Goal: Contribute content: Contribute content

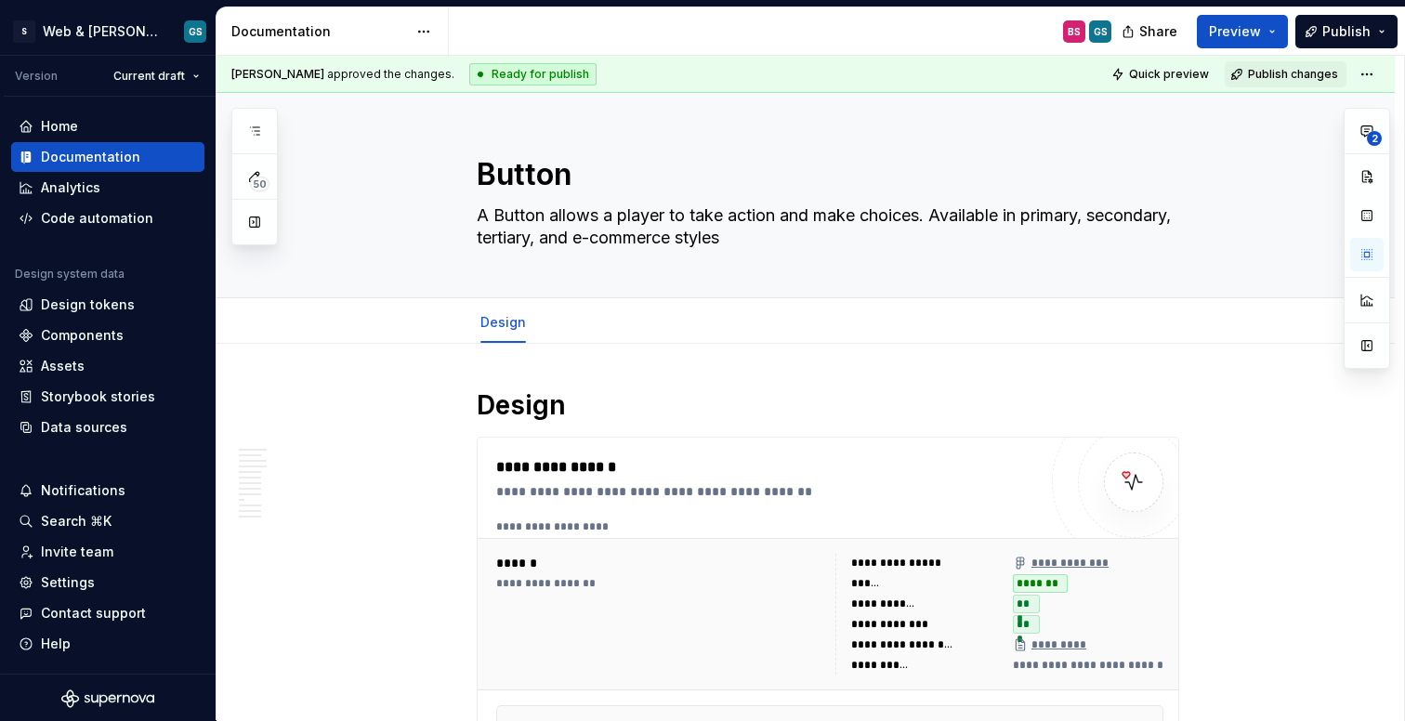
scroll to position [4152, 0]
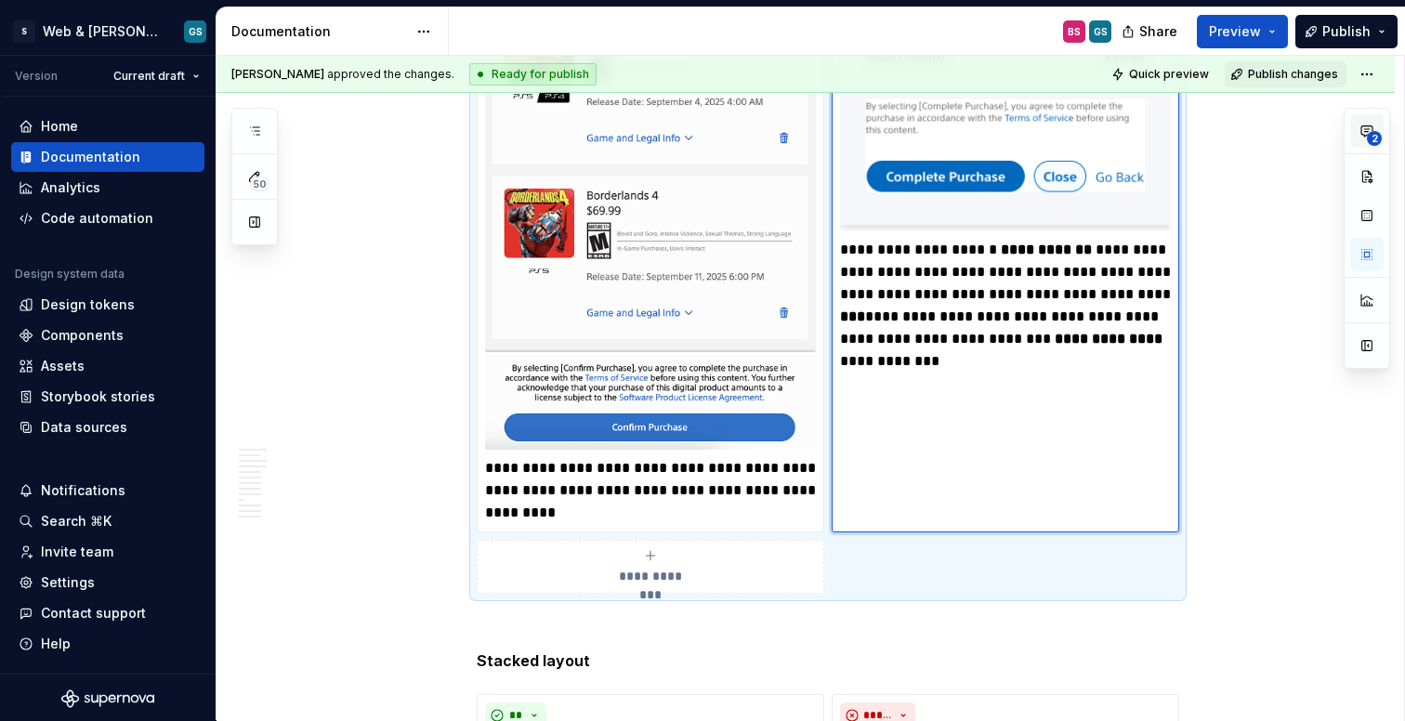
click at [1369, 138] on span "2" at bounding box center [1374, 138] width 15 height 15
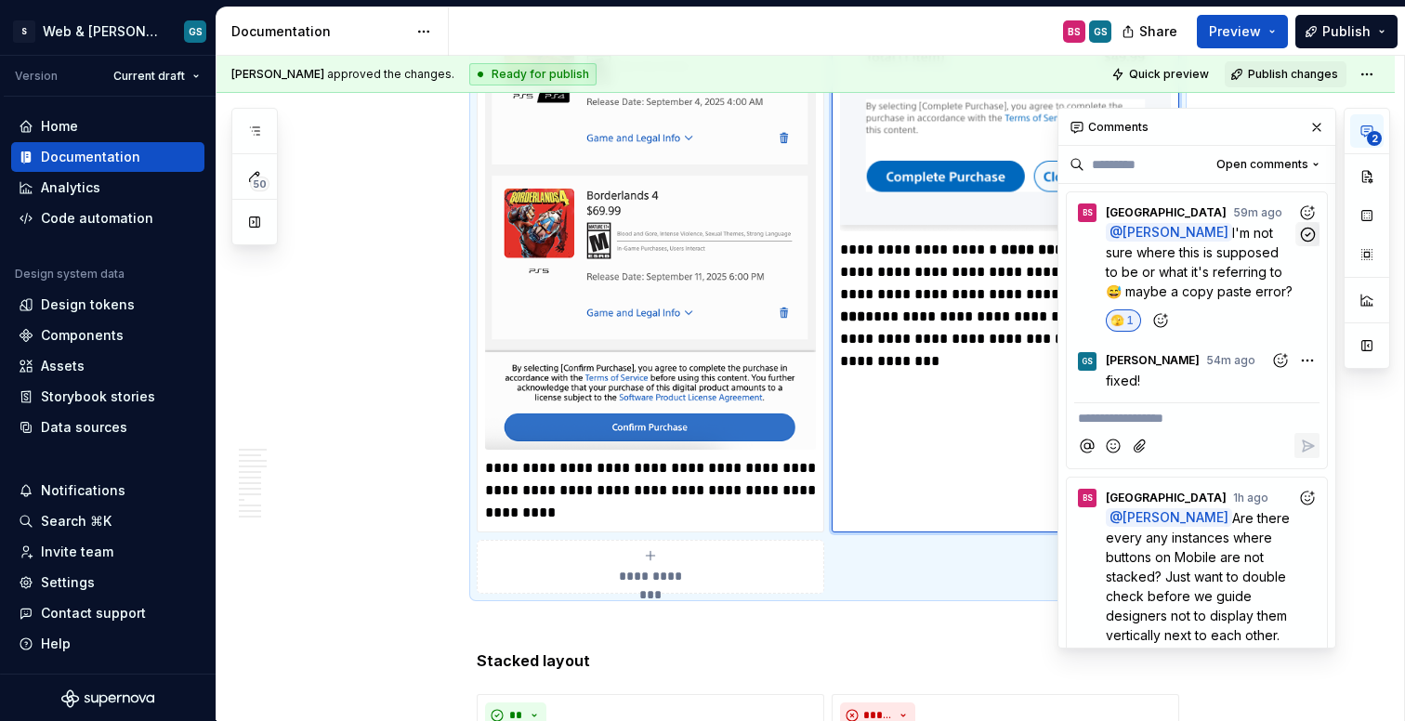
click at [1305, 235] on icon "button" at bounding box center [1308, 235] width 18 height 18
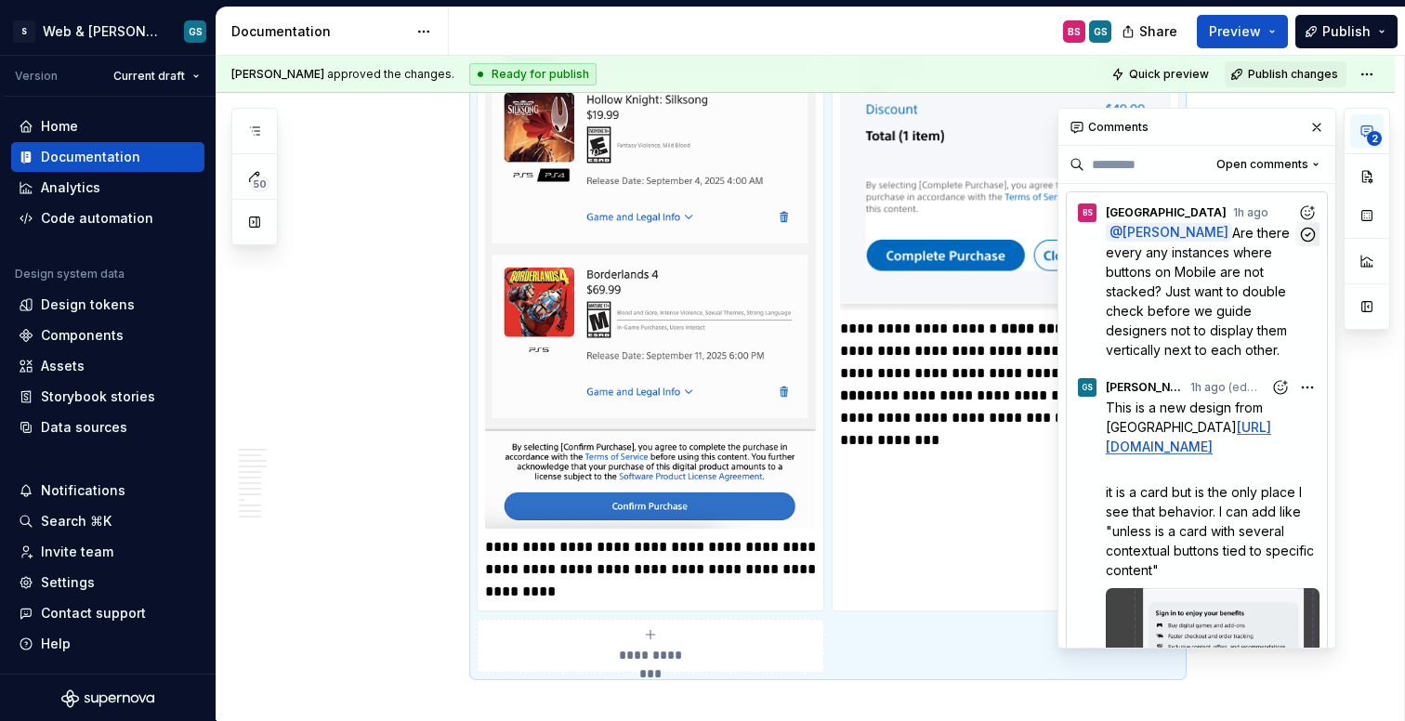
click at [1309, 234] on icon "button" at bounding box center [1307, 234] width 13 height 13
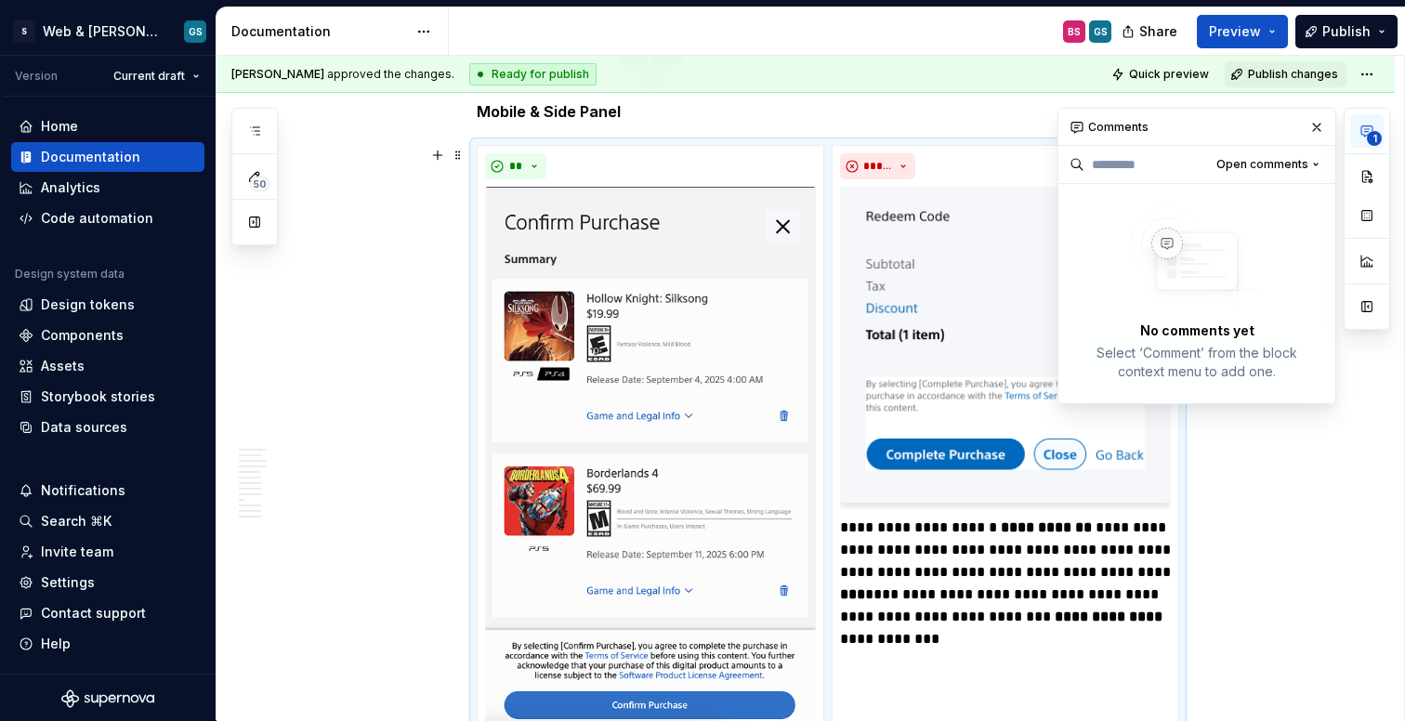
scroll to position [3870, 0]
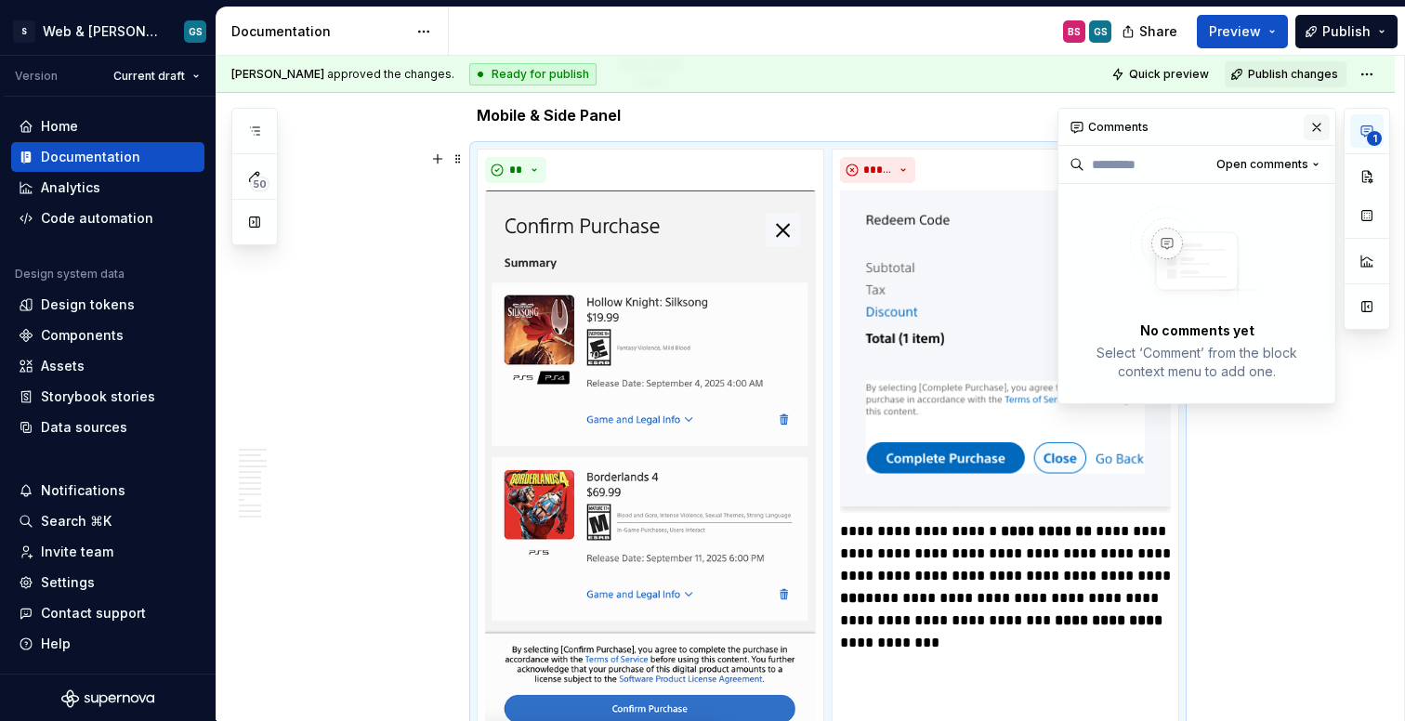
click at [1314, 131] on button "button" at bounding box center [1317, 127] width 26 height 26
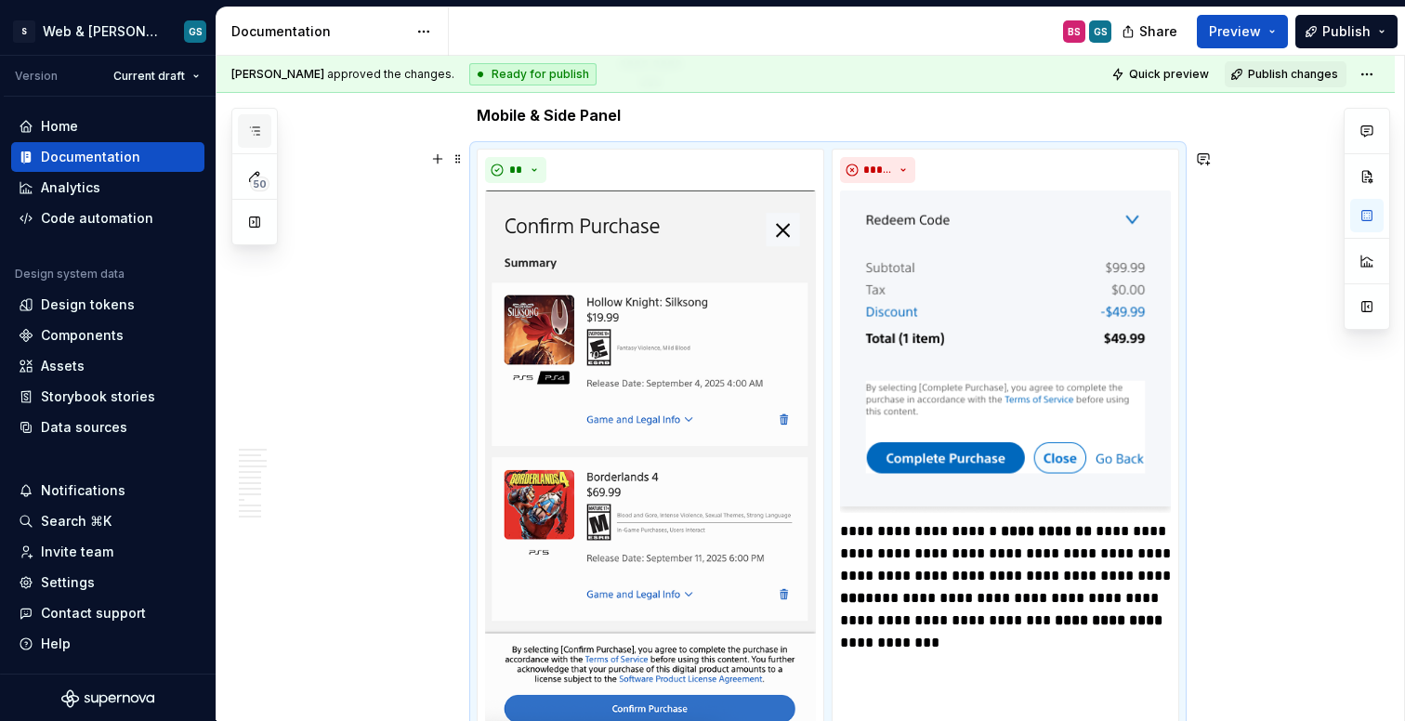
click at [254, 134] on icon "button" at bounding box center [254, 130] width 9 height 7
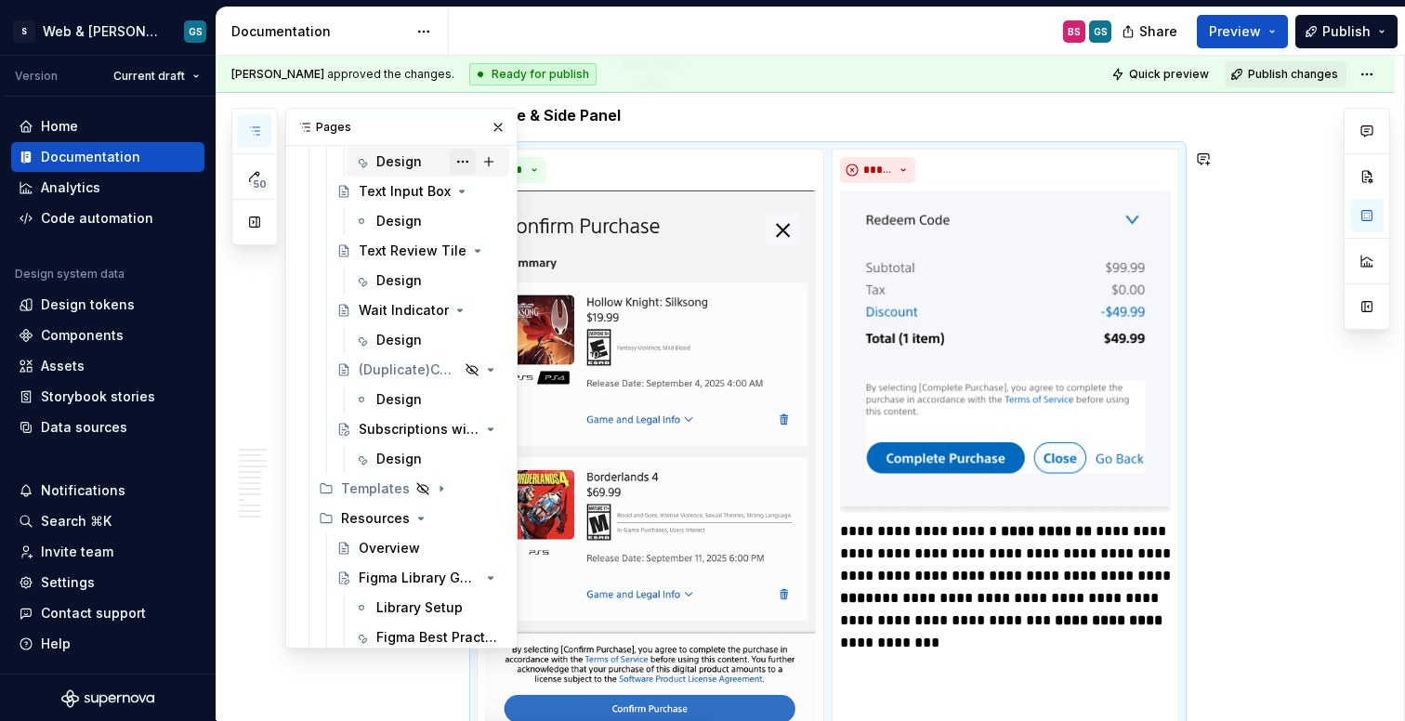
scroll to position [3115, 0]
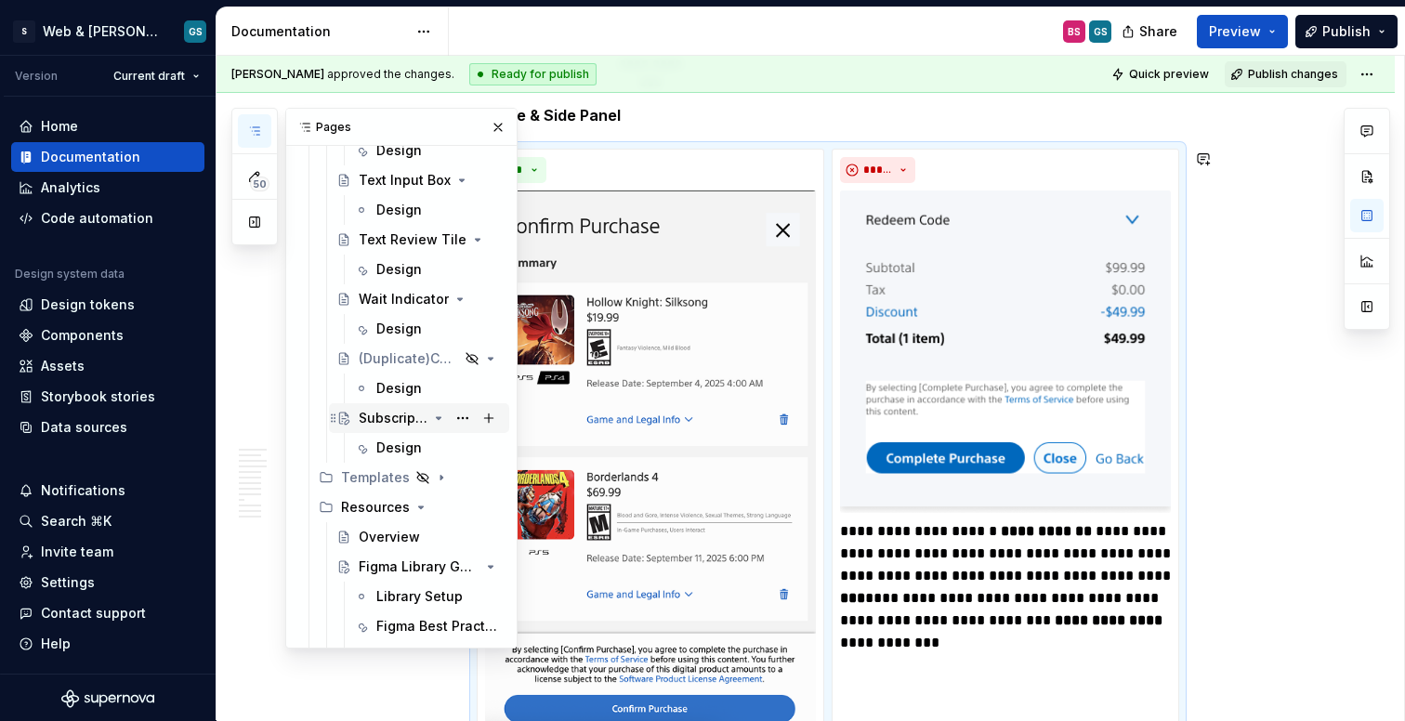
click at [404, 423] on div "Subscriptions with Benefits" at bounding box center [393, 418] width 69 height 19
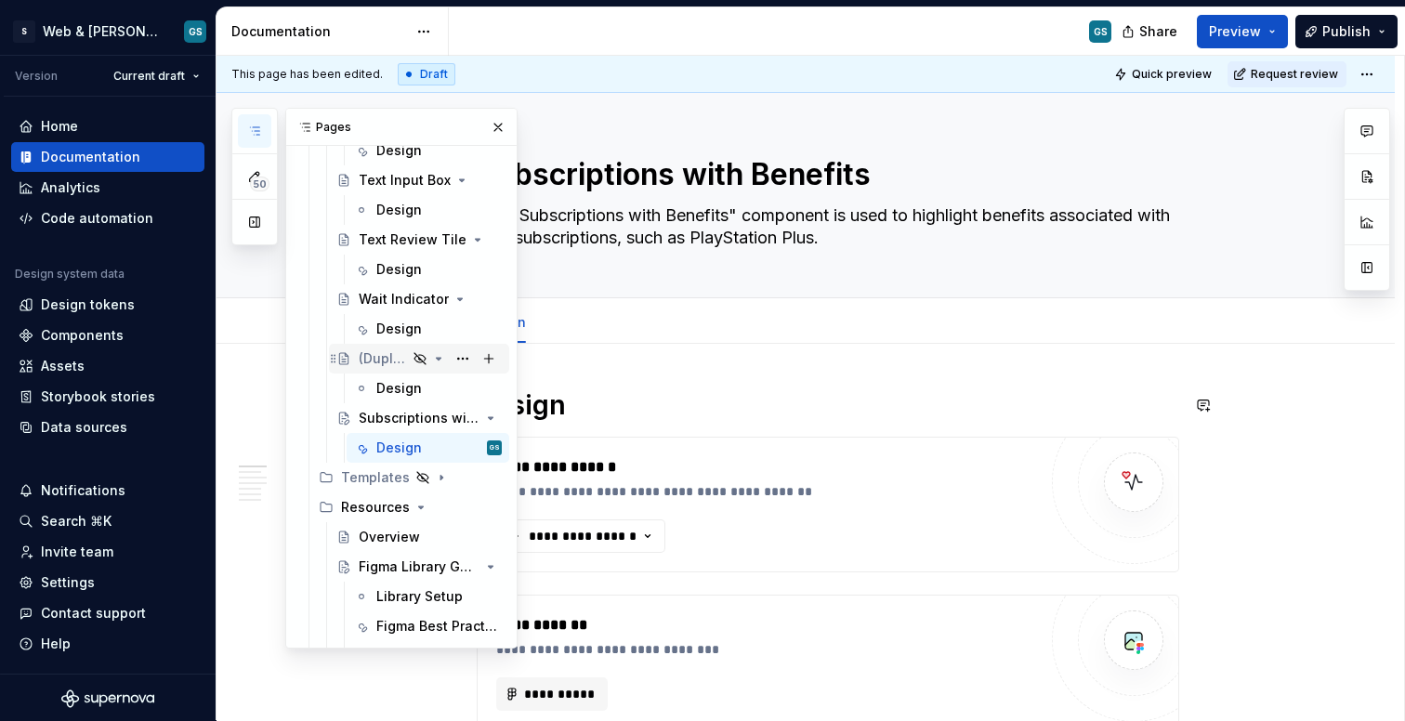
click at [377, 356] on div "(Duplicate)Component Name" at bounding box center [383, 358] width 48 height 19
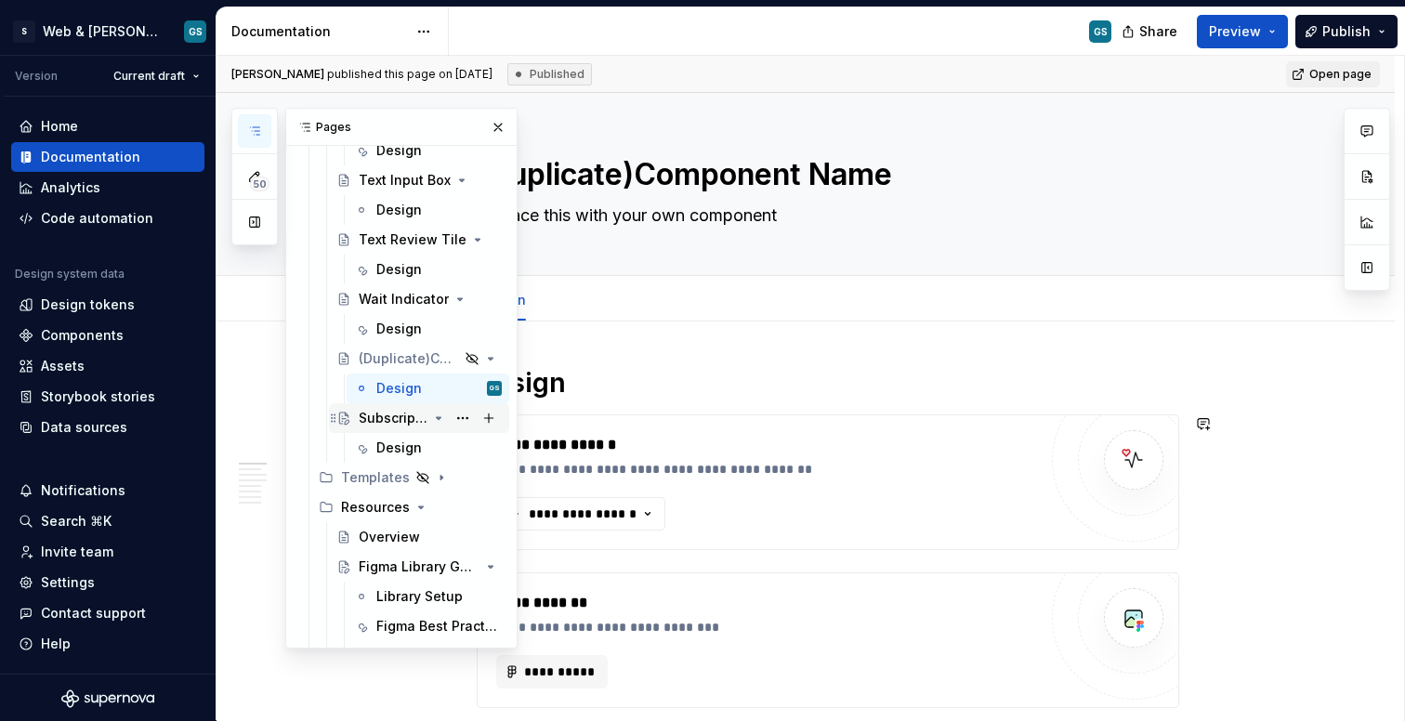
click at [410, 421] on div "Subscriptions with Benefits" at bounding box center [393, 418] width 69 height 19
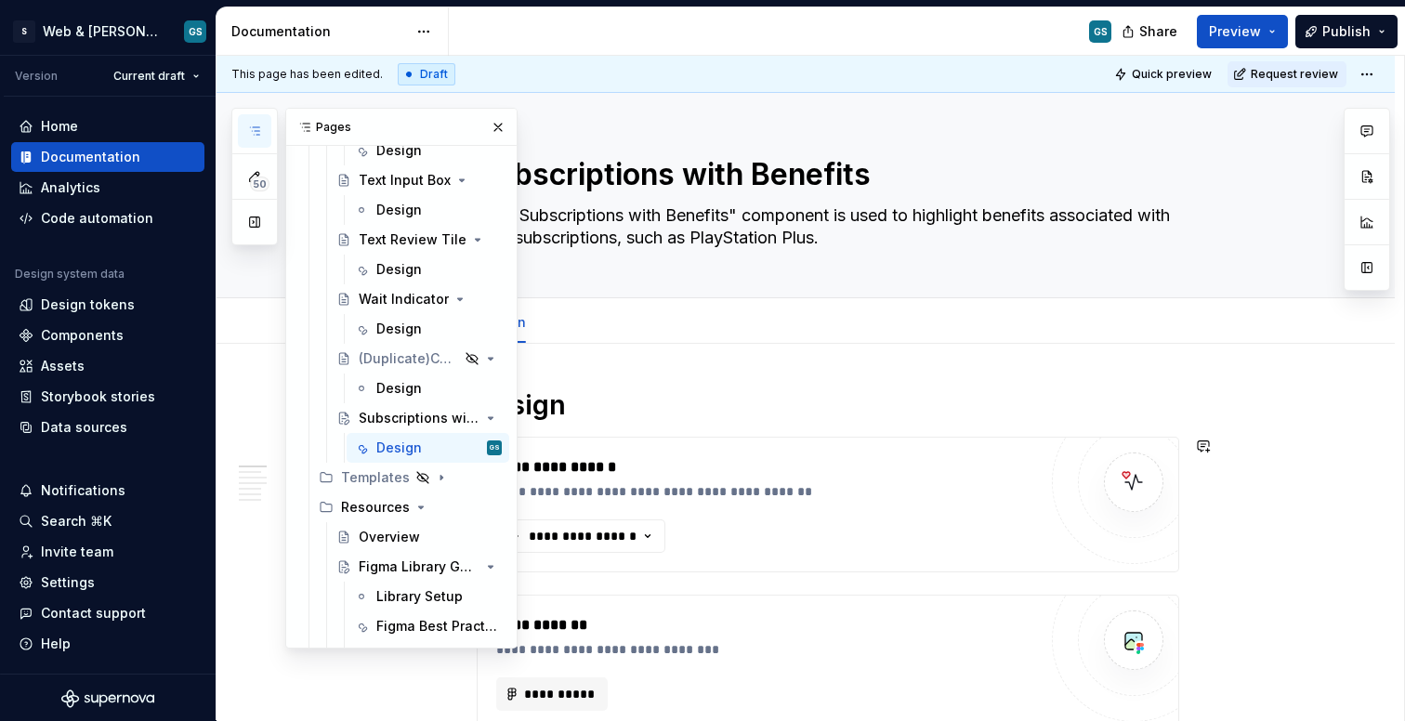
click at [801, 437] on div "**********" at bounding box center [828, 505] width 703 height 136
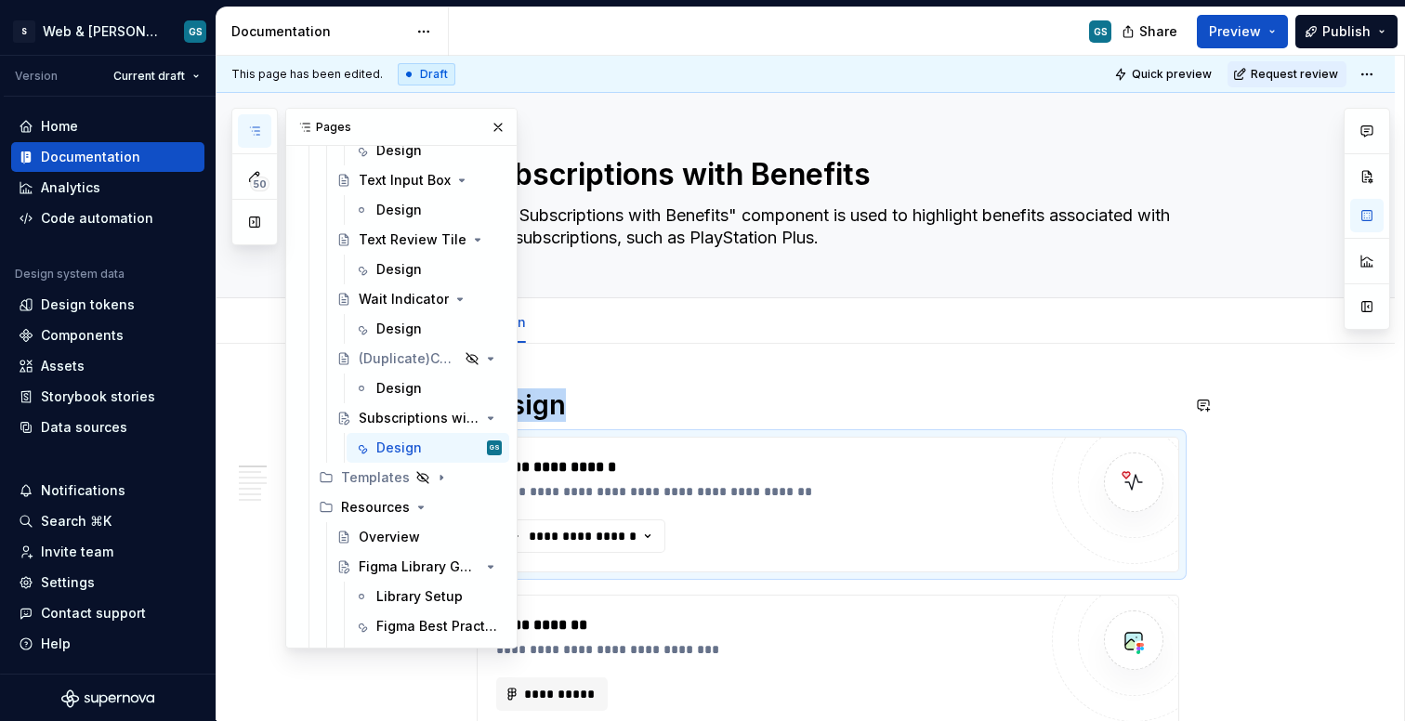
click at [664, 385] on div "**********" at bounding box center [811, 388] width 1188 height 665
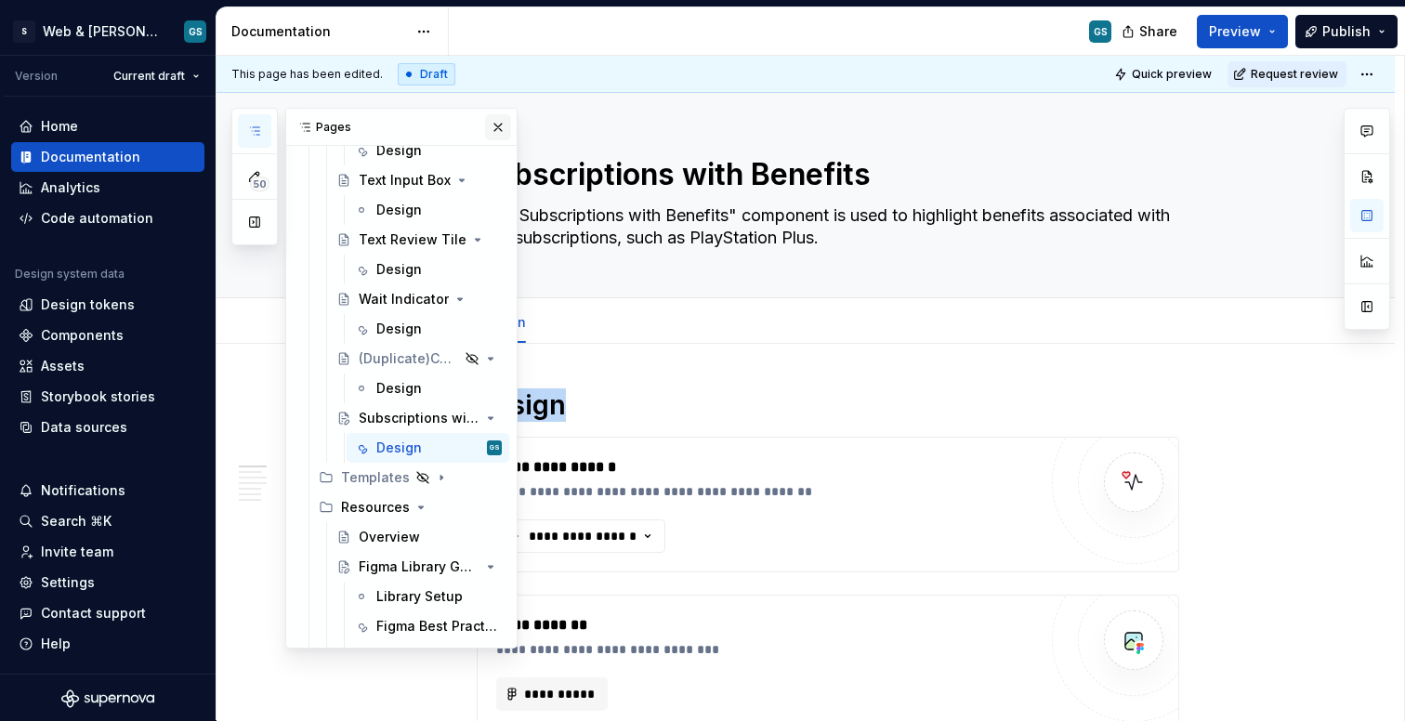
click at [500, 125] on button "button" at bounding box center [498, 127] width 26 height 26
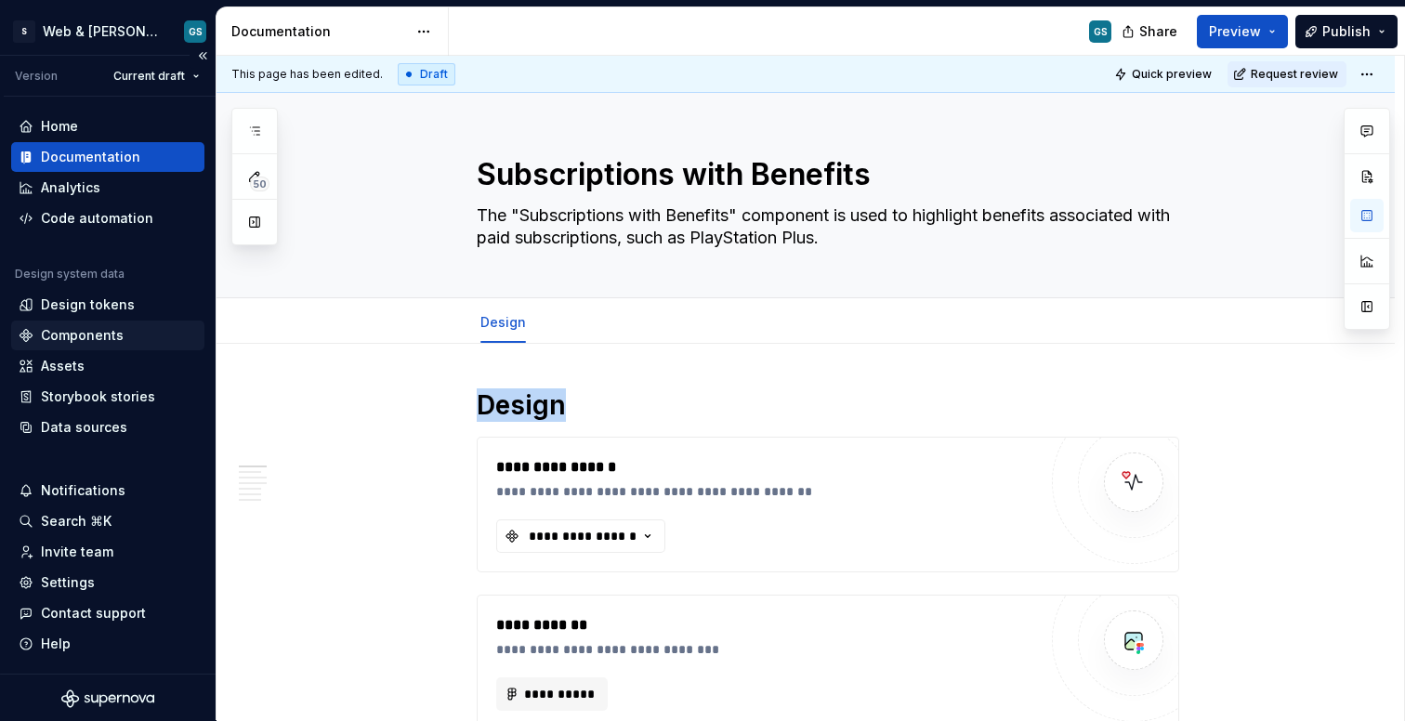
click at [95, 338] on div "Components" at bounding box center [82, 335] width 83 height 19
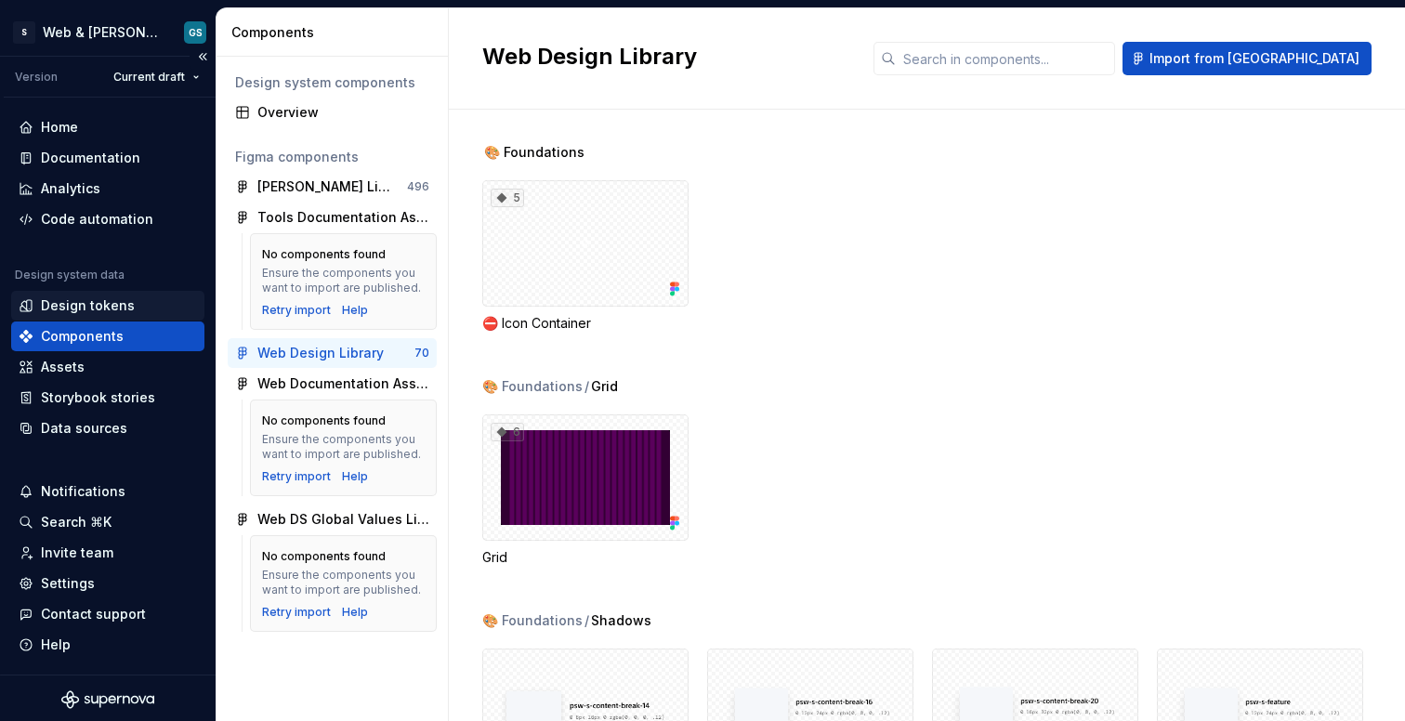
click at [119, 295] on div "Design tokens" at bounding box center [107, 306] width 193 height 30
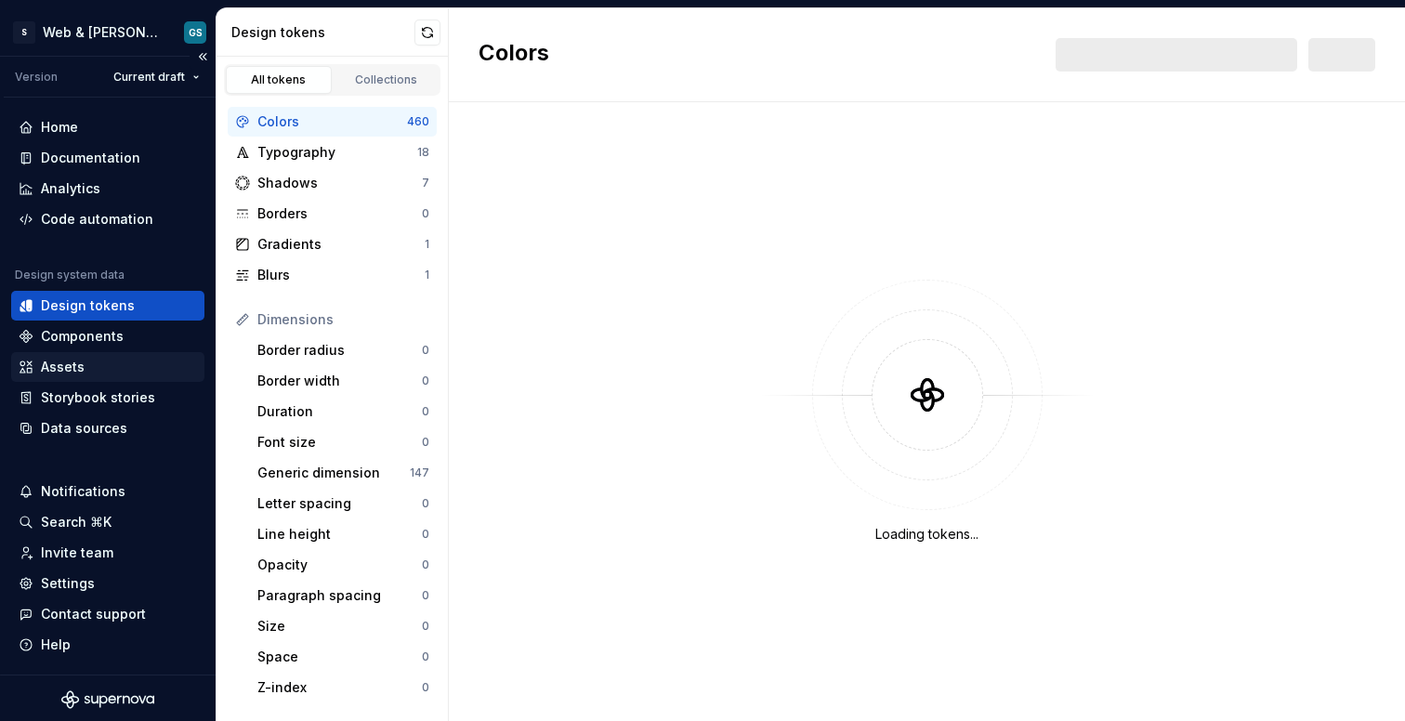
click at [102, 376] on div "Assets" at bounding box center [107, 367] width 193 height 30
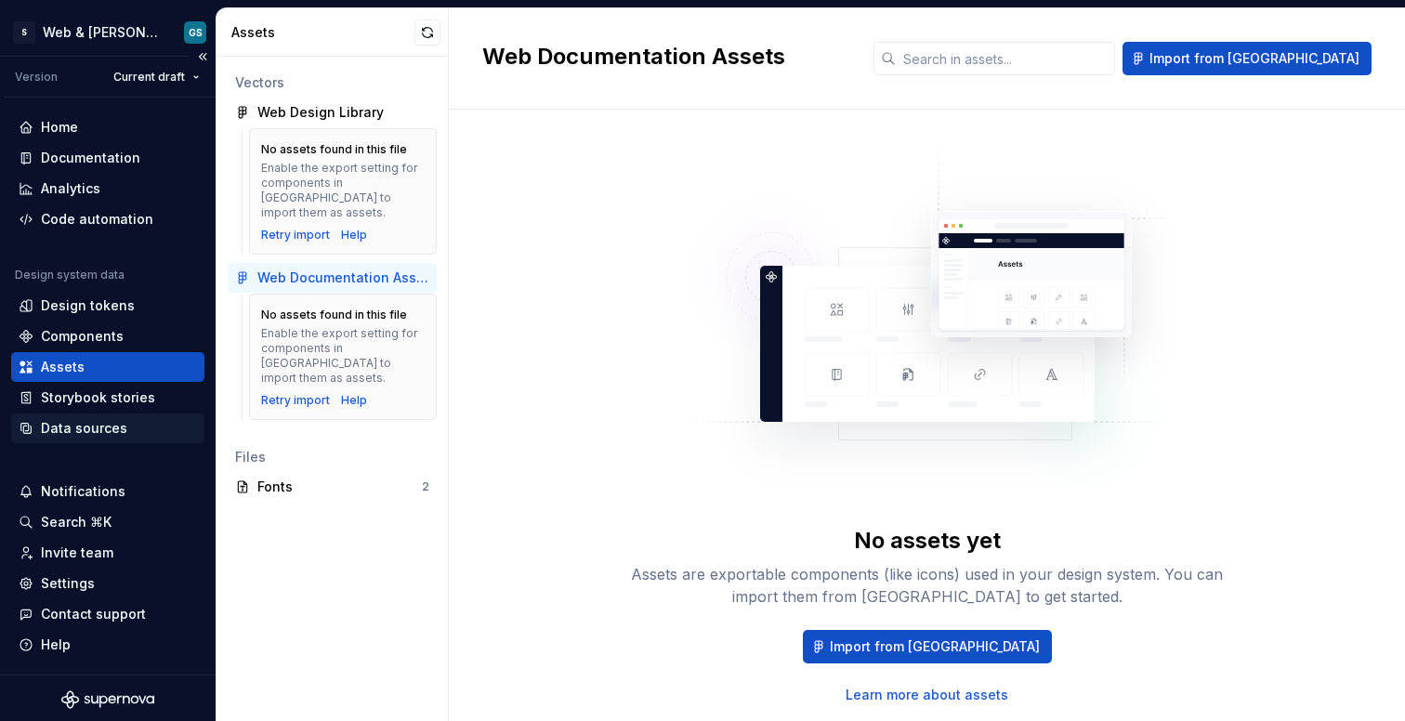
click at [106, 428] on div "Data sources" at bounding box center [84, 428] width 86 height 19
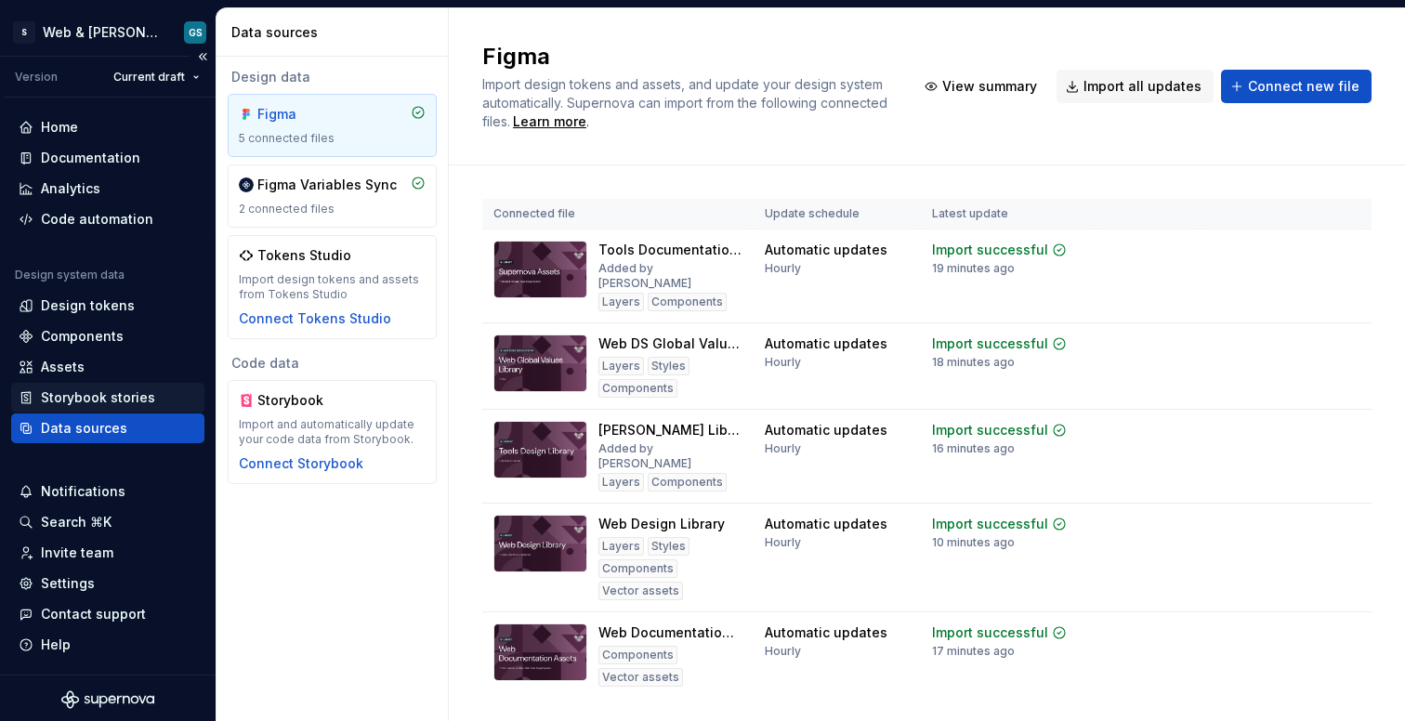
click at [130, 400] on div "Storybook stories" at bounding box center [98, 398] width 114 height 19
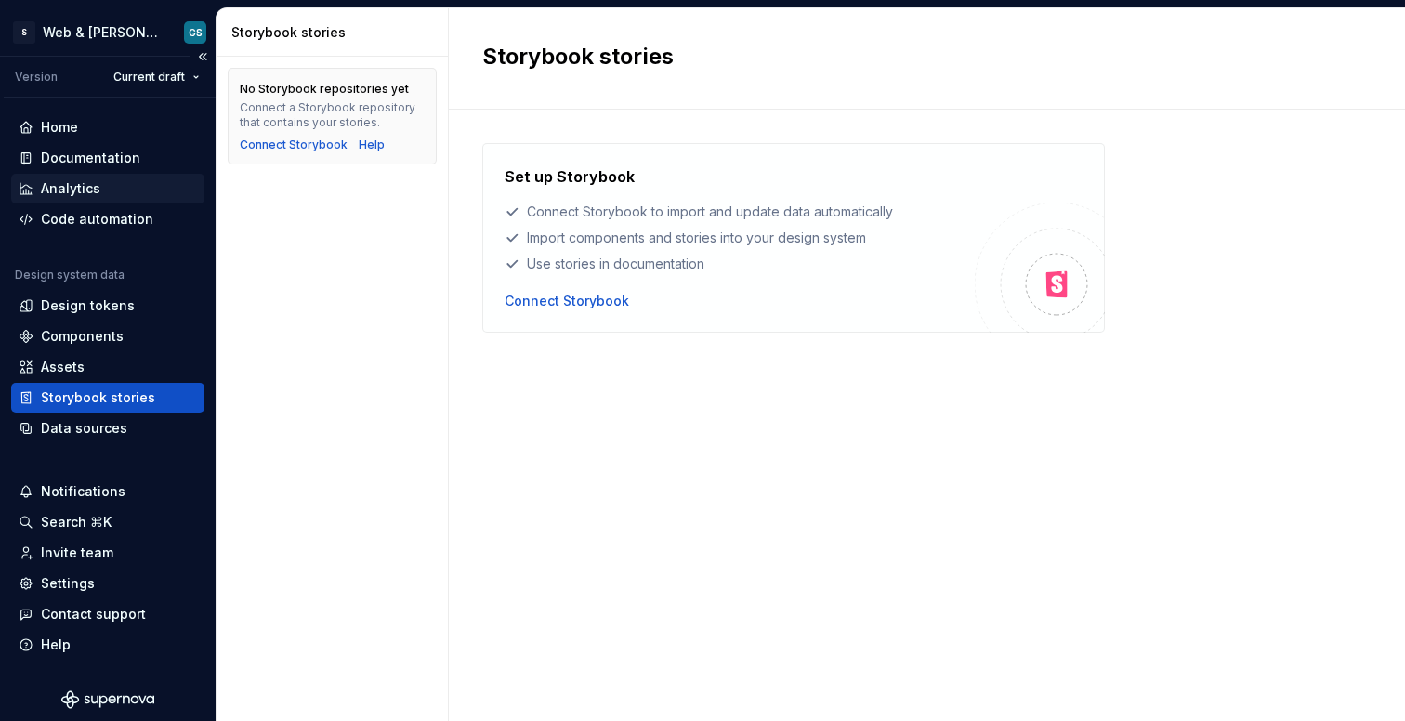
click at [129, 185] on div "Analytics" at bounding box center [108, 188] width 178 height 19
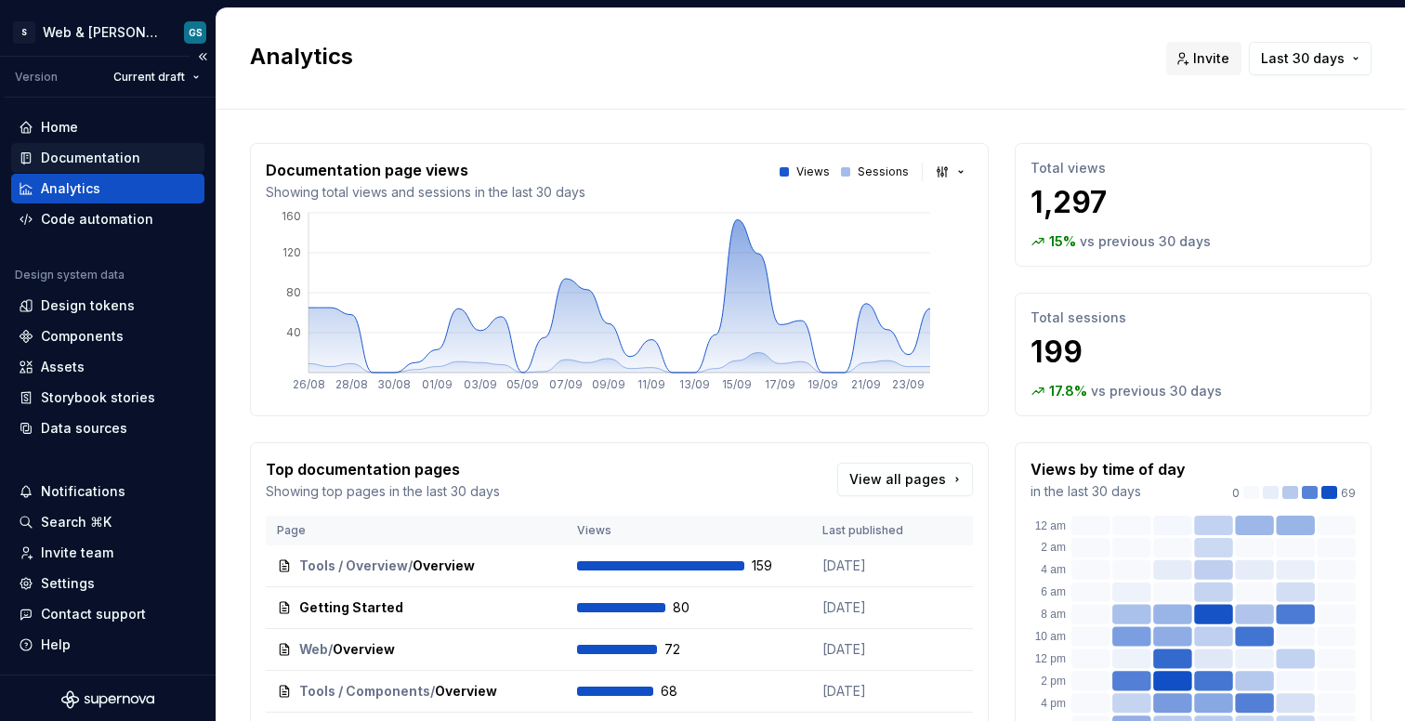
click at [118, 158] on div "Documentation" at bounding box center [90, 158] width 99 height 19
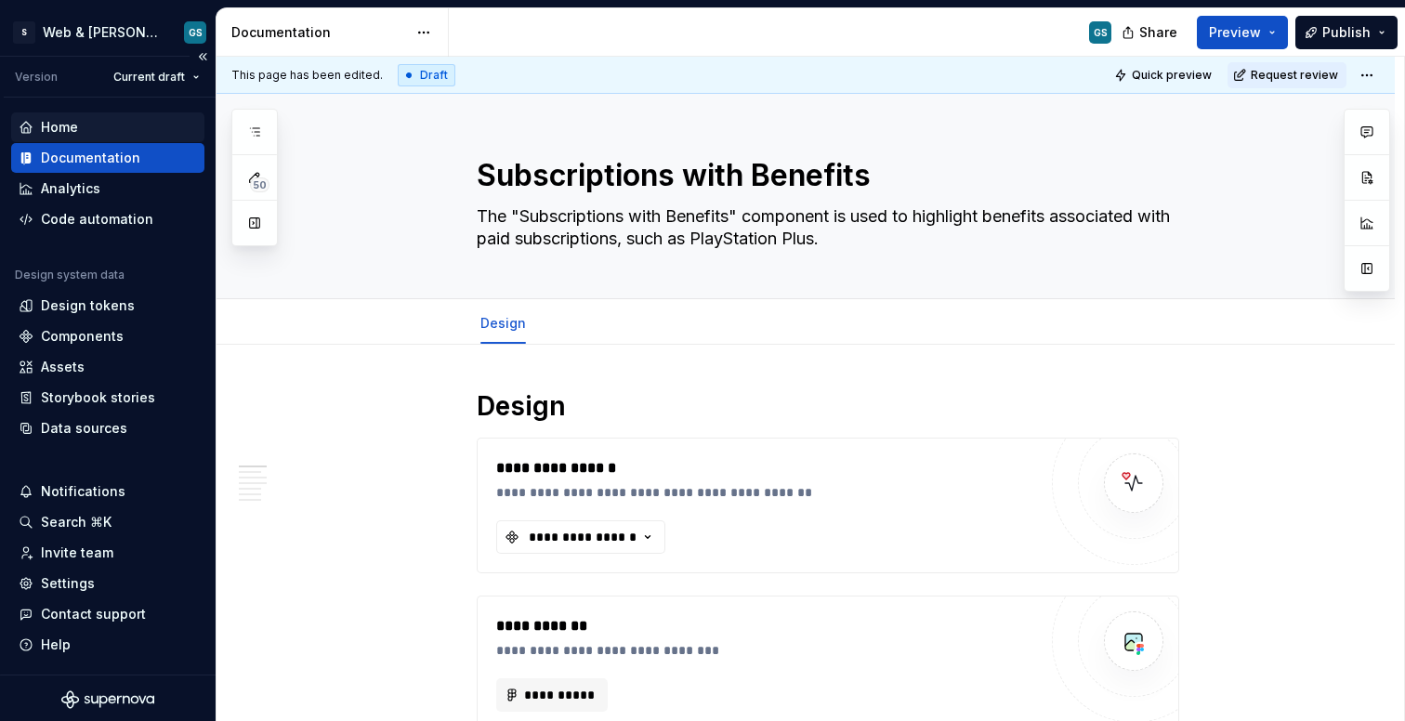
click at [95, 127] on div "Home" at bounding box center [108, 127] width 178 height 19
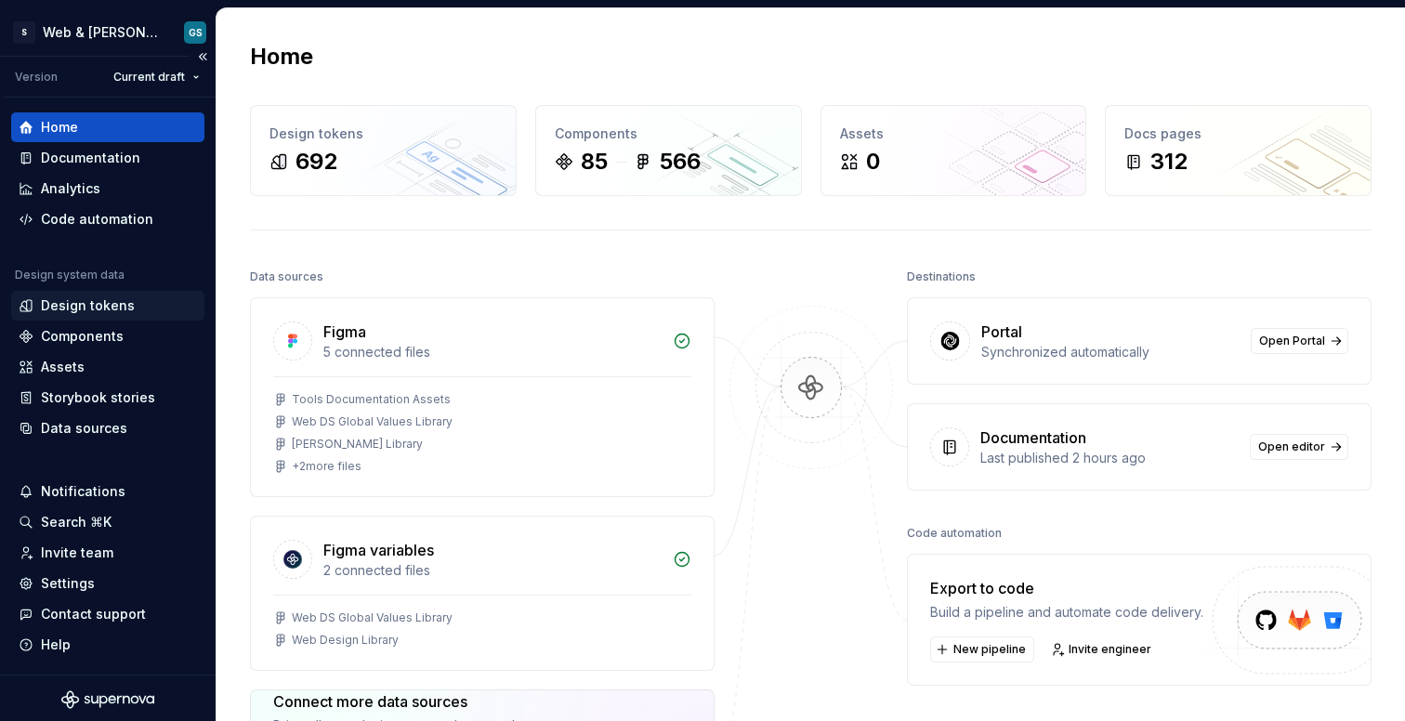
click at [97, 305] on div "Design tokens" at bounding box center [88, 305] width 94 height 19
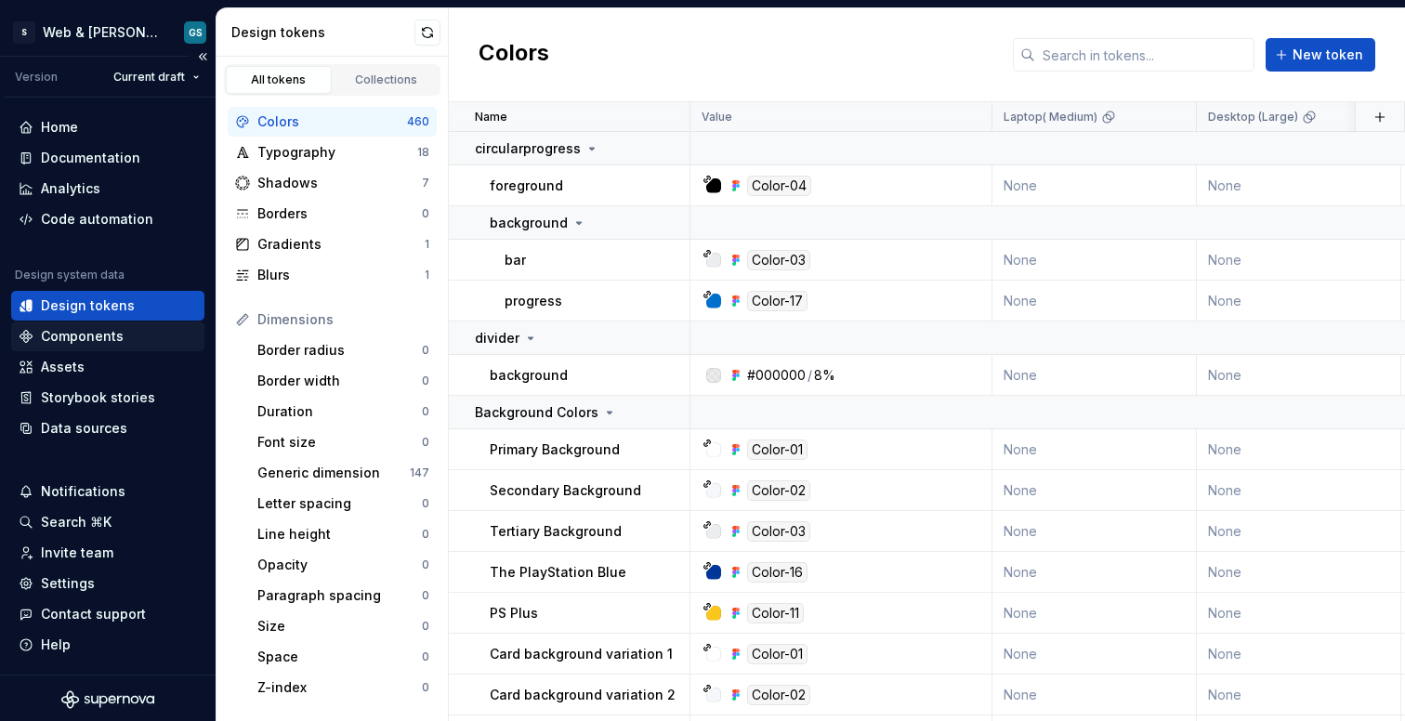
click at [118, 335] on div "Components" at bounding box center [82, 336] width 83 height 19
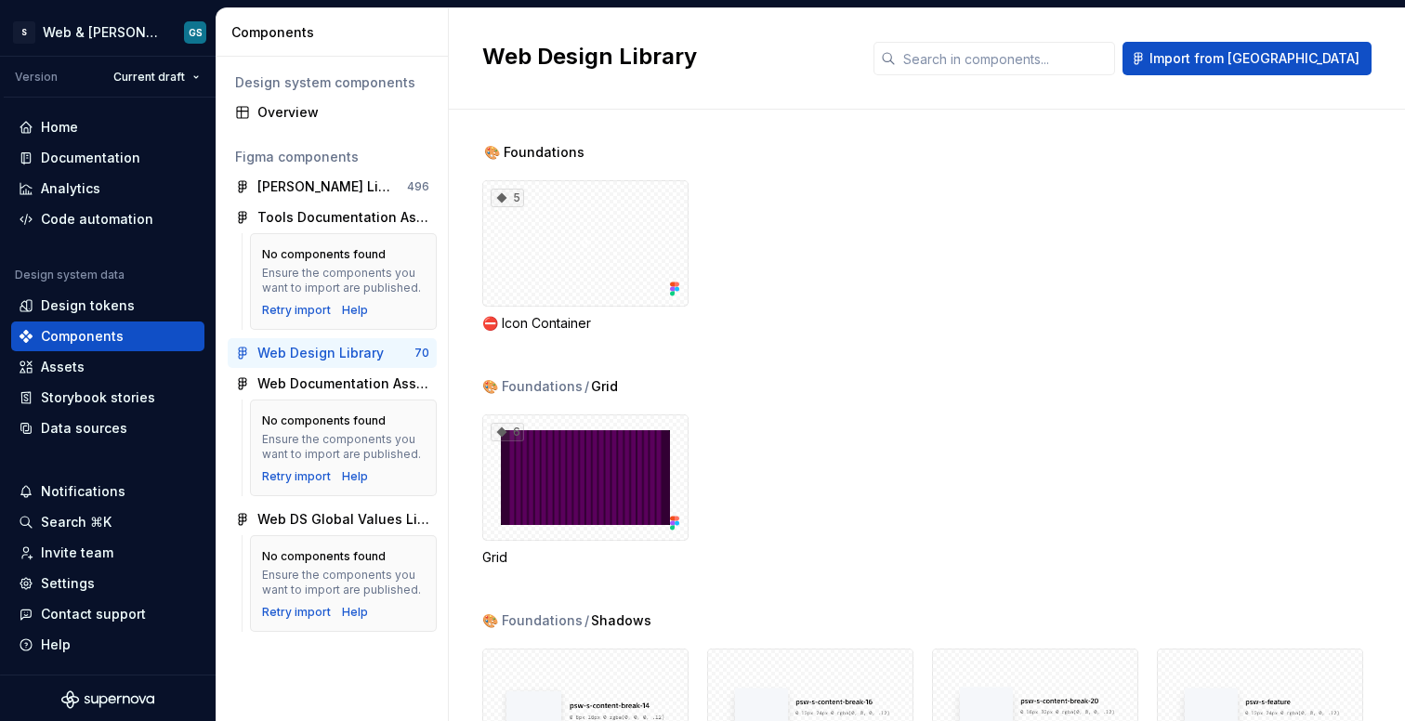
click at [309, 420] on div "No components found" at bounding box center [324, 421] width 124 height 15
click at [133, 378] on div "Assets" at bounding box center [107, 367] width 193 height 30
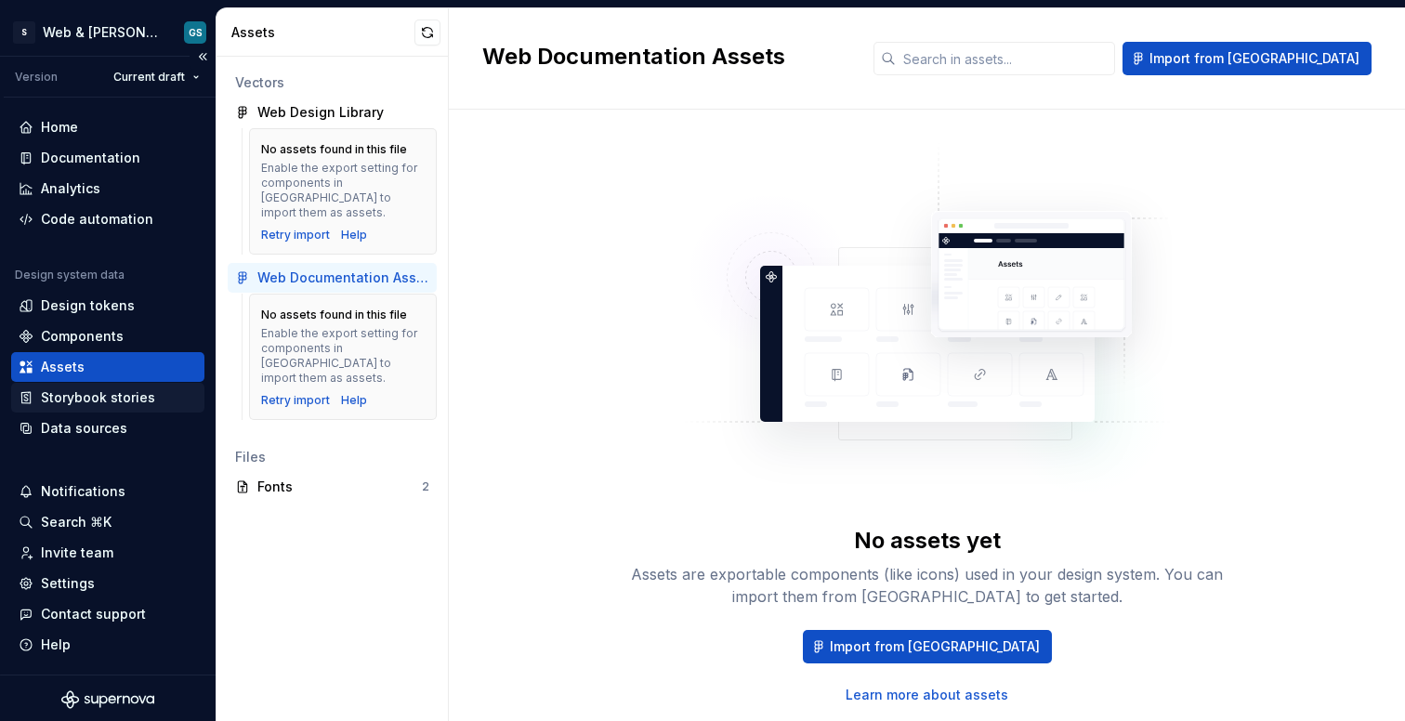
click at [136, 402] on div "Storybook stories" at bounding box center [98, 398] width 114 height 19
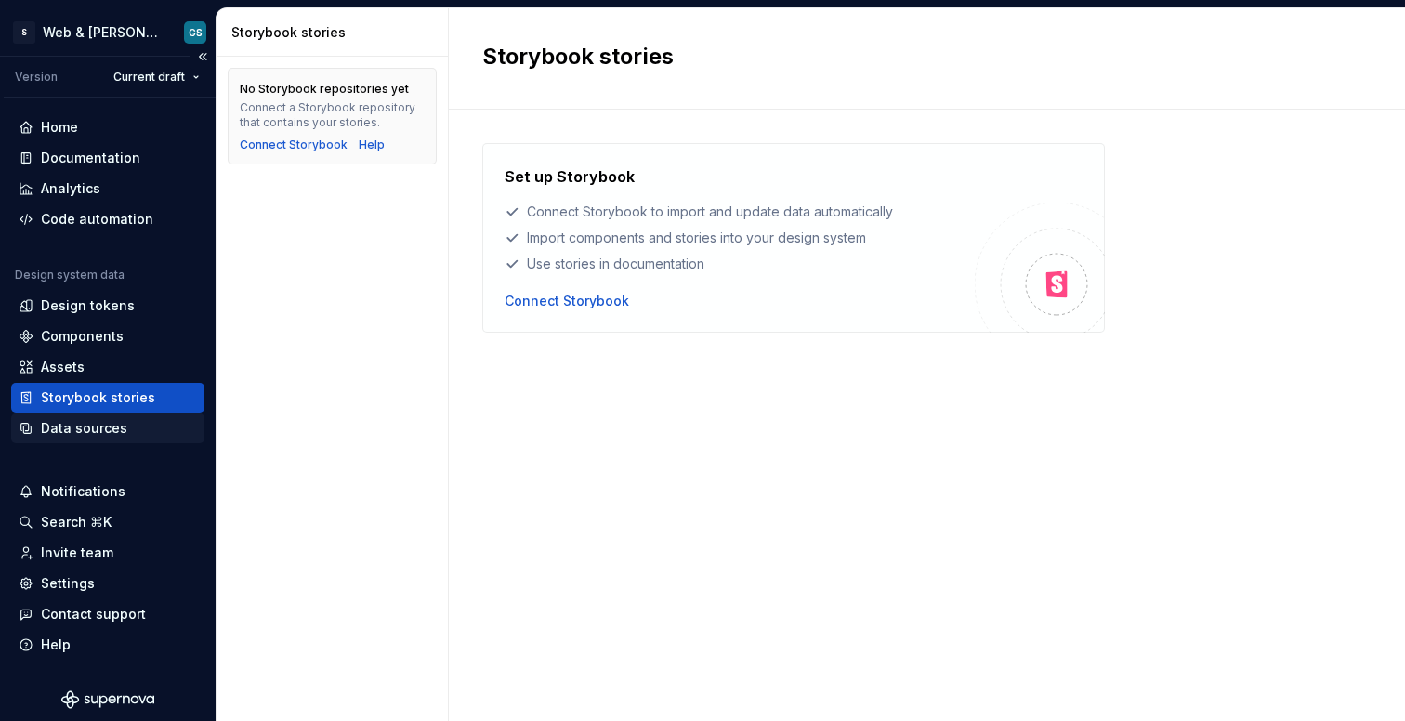
click at [118, 435] on div "Data sources" at bounding box center [84, 428] width 86 height 19
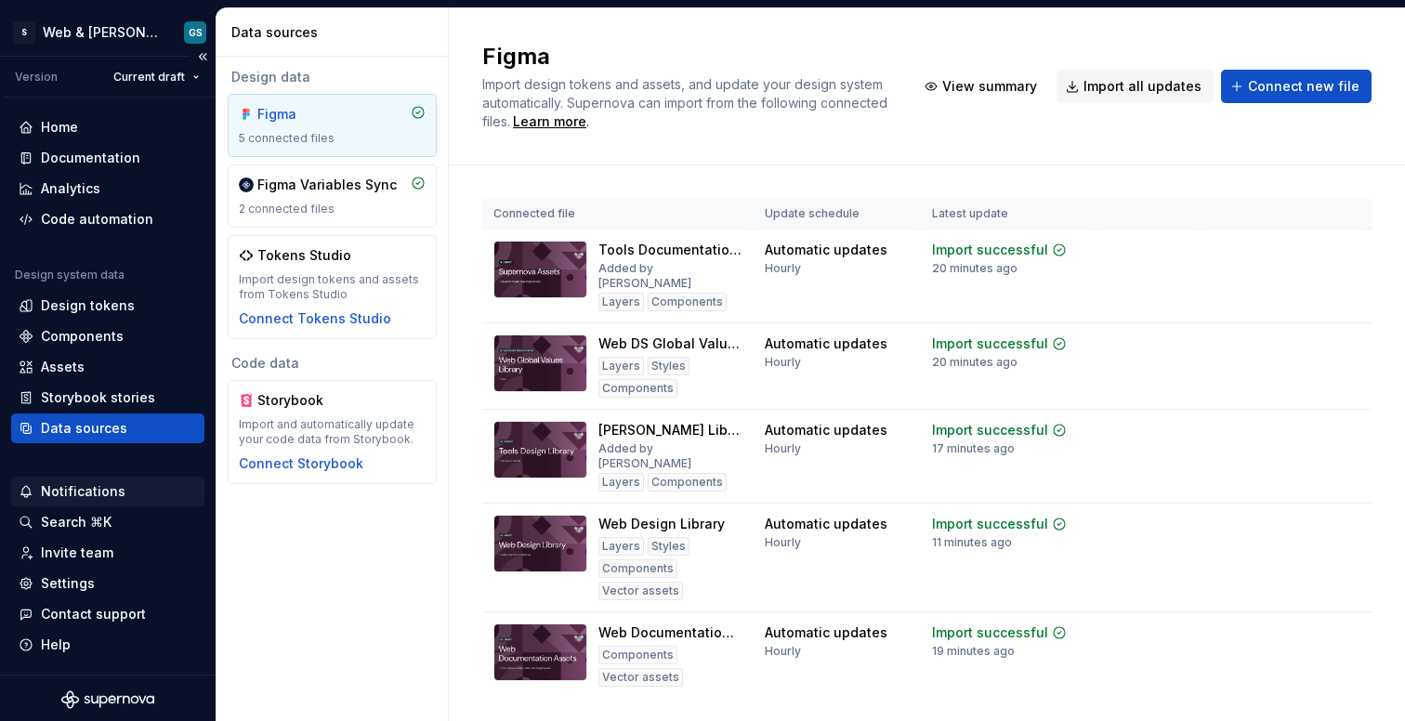
click at [111, 491] on div "Notifications" at bounding box center [83, 491] width 85 height 19
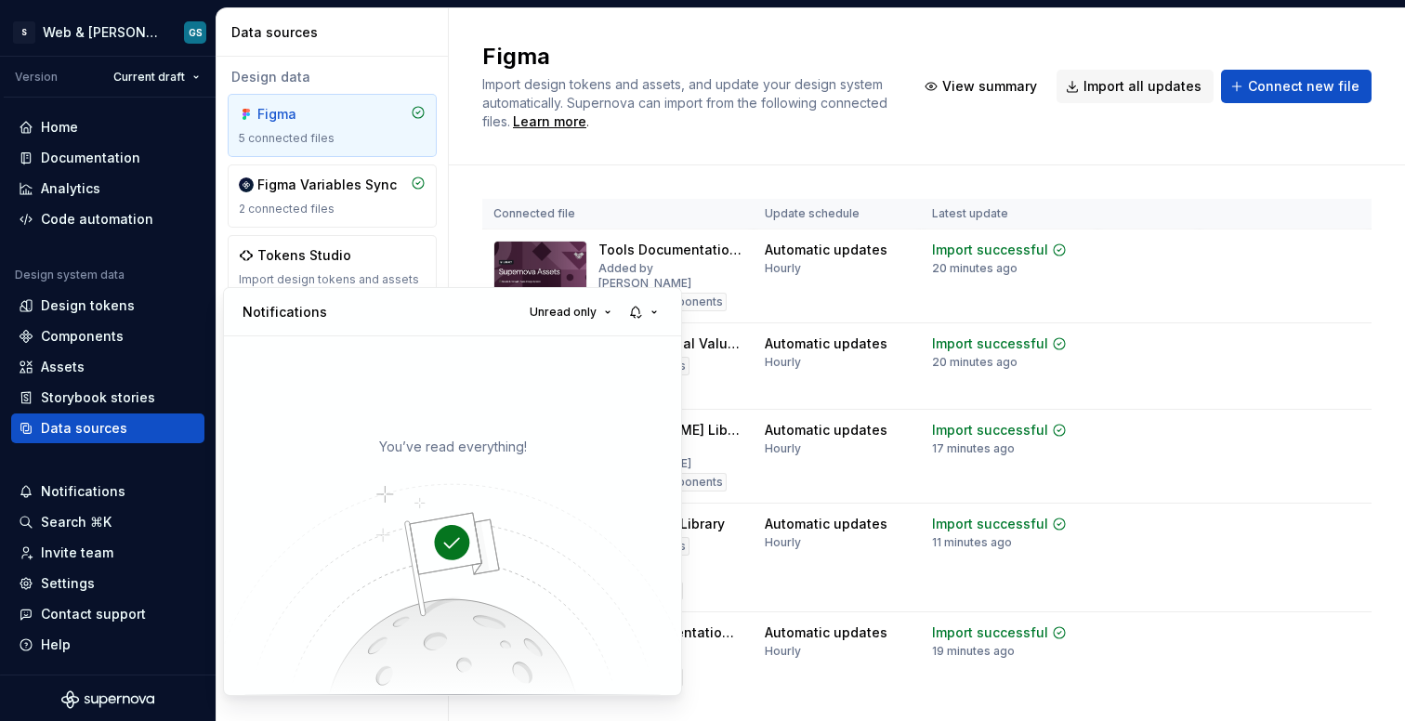
click at [78, 586] on html "S Web & [PERSON_NAME] Systems GS Version Current draft Home Documentation Analy…" at bounding box center [702, 360] width 1405 height 721
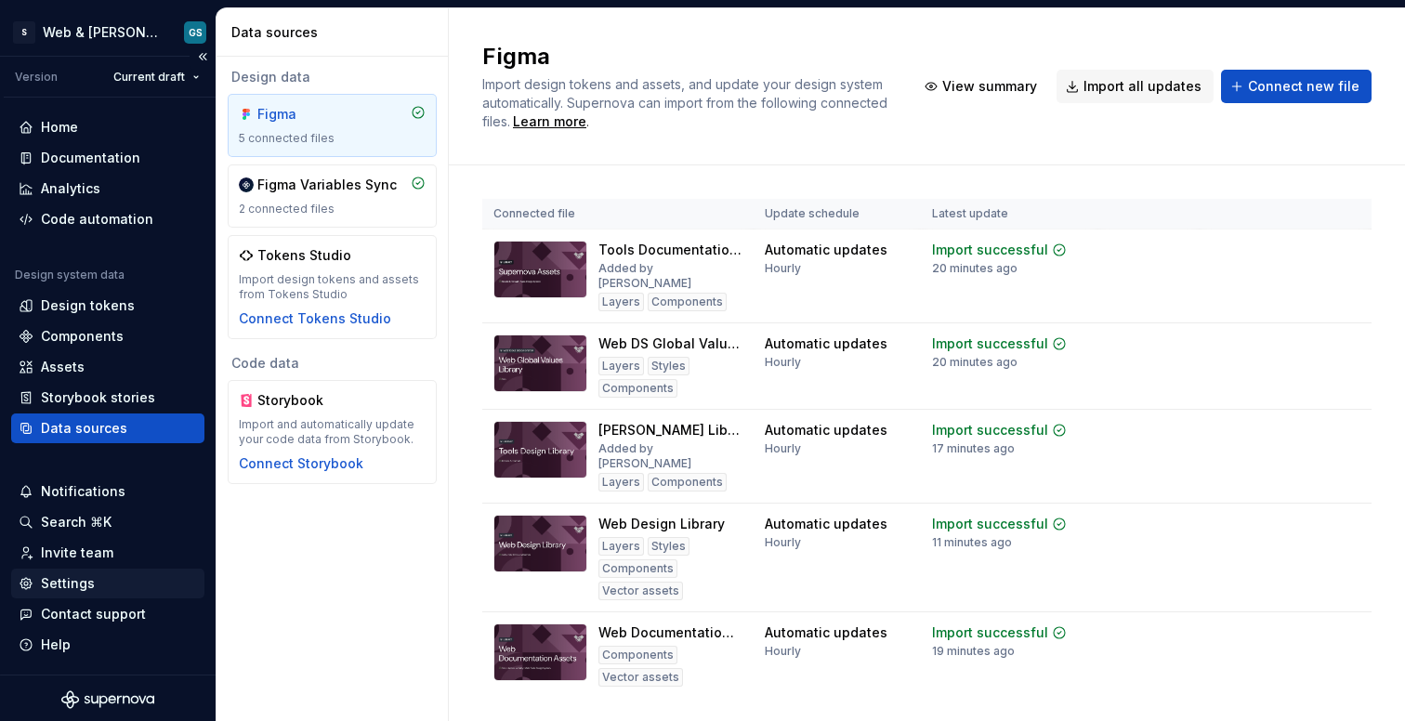
click at [81, 586] on div "Settings" at bounding box center [68, 583] width 54 height 19
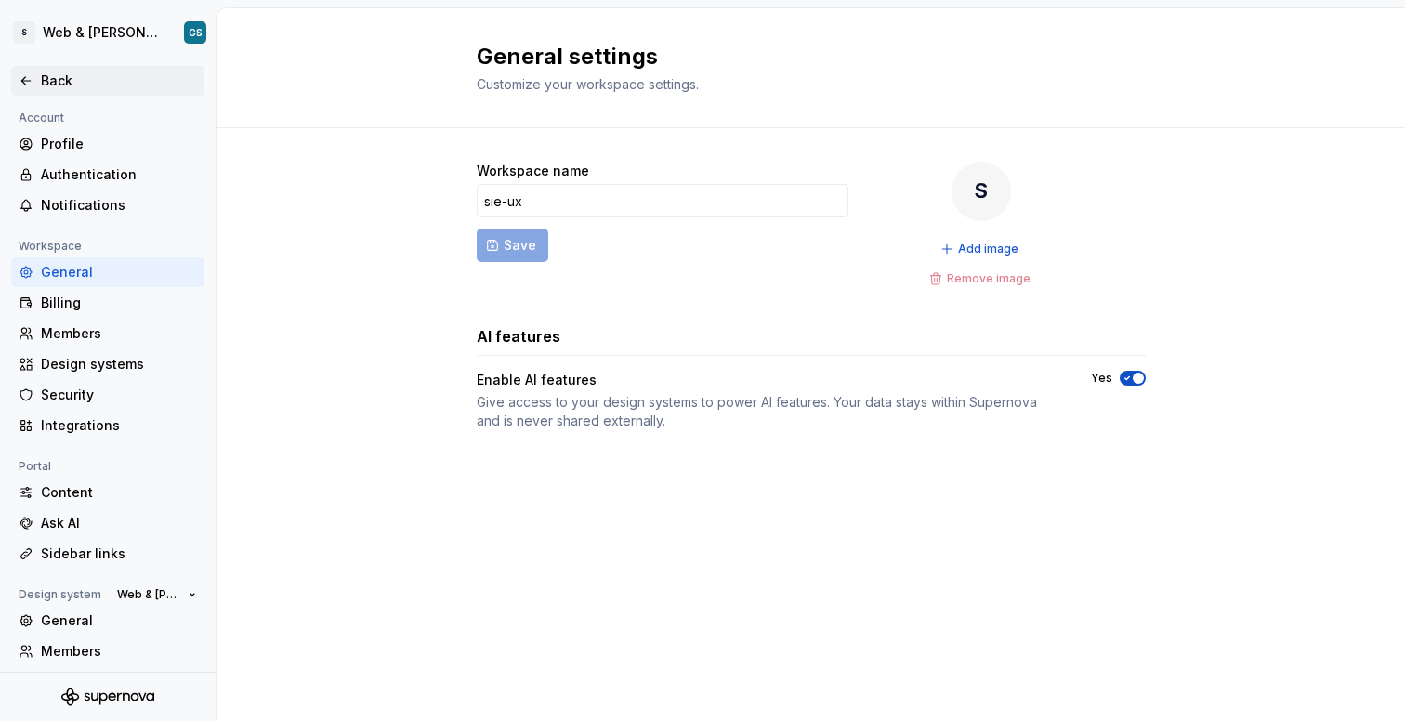
click at [25, 80] on icon at bounding box center [25, 80] width 8 height 7
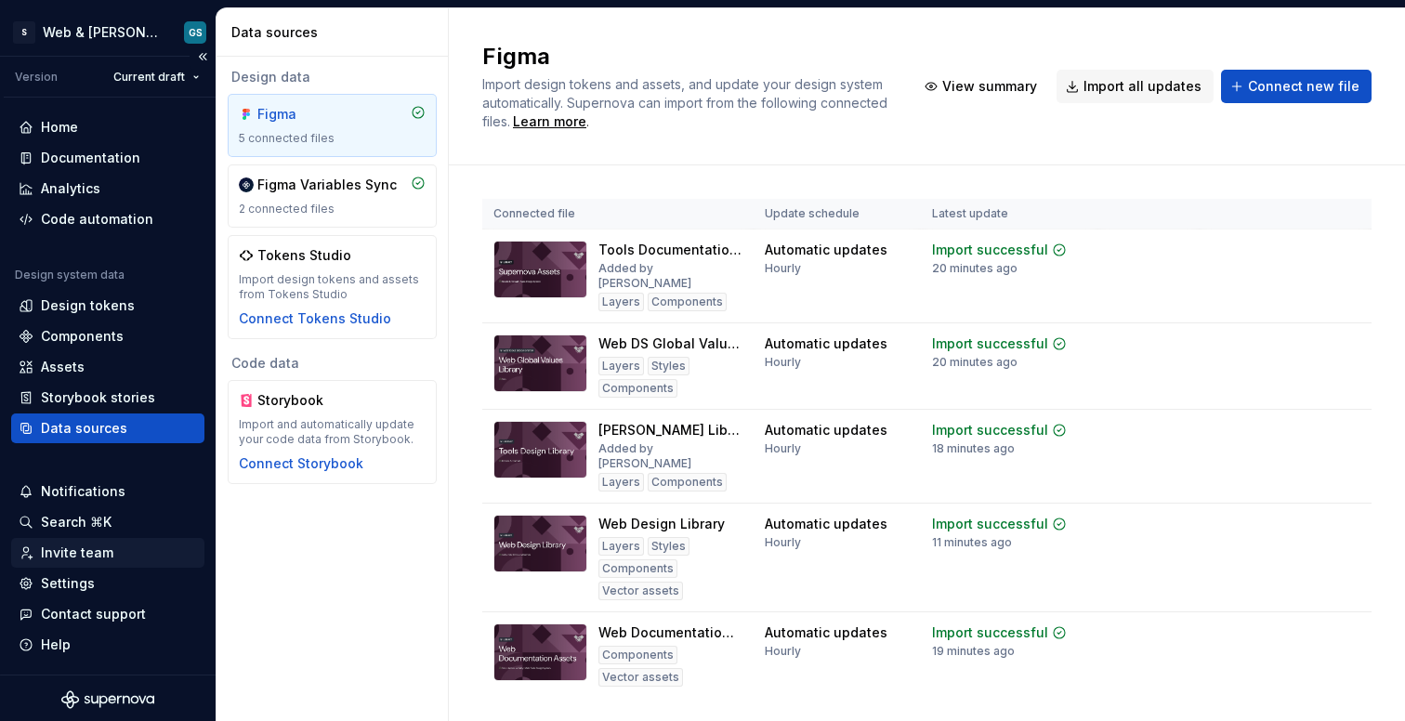
scroll to position [3, 0]
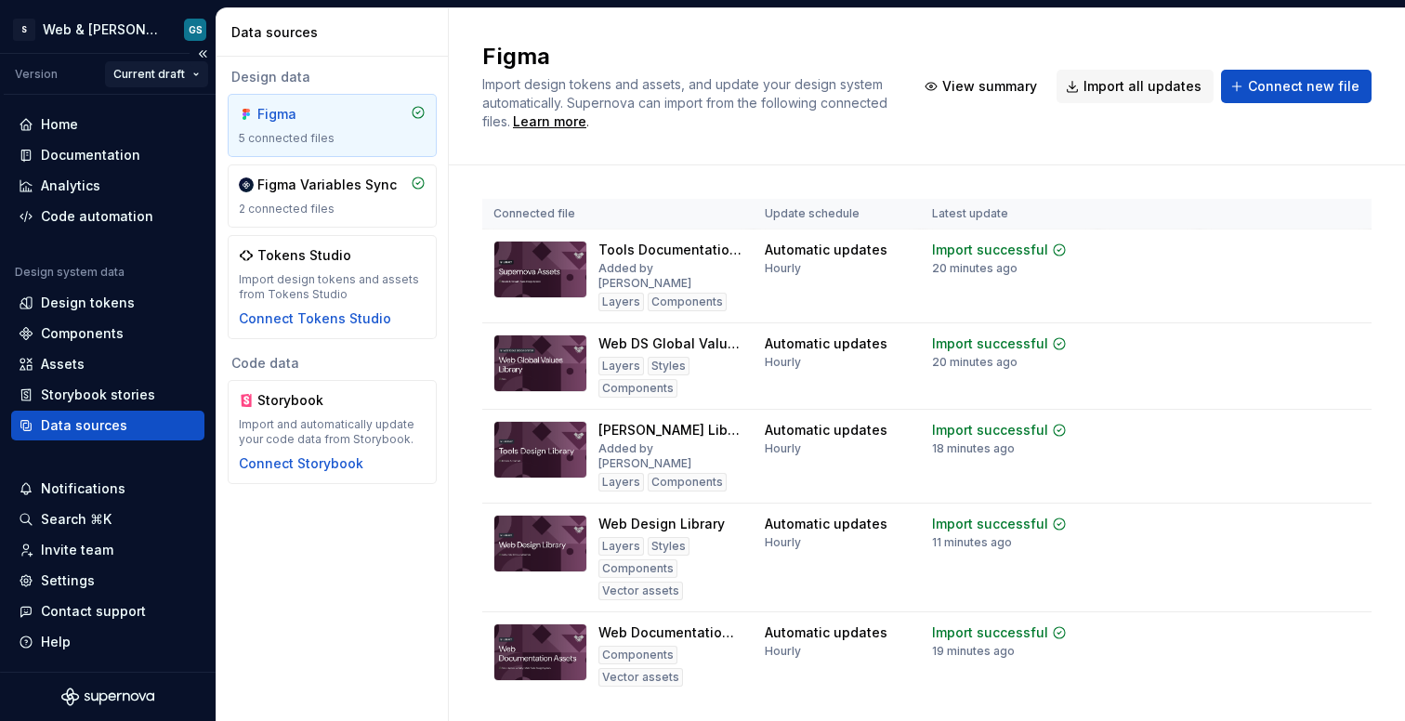
click at [195, 75] on html "S Web & [PERSON_NAME] Systems GS Version Current draft Home Documentation Analy…" at bounding box center [702, 360] width 1405 height 721
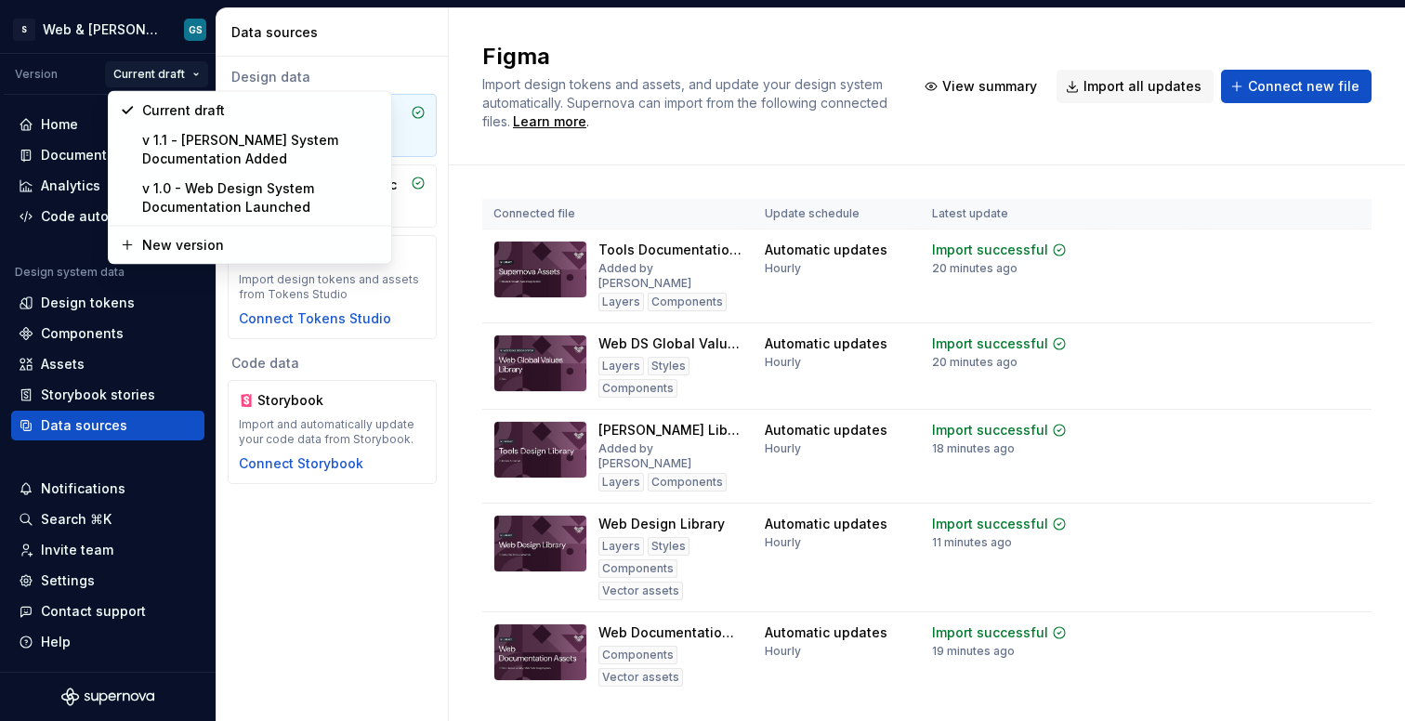
click at [196, 75] on html "S Web & [PERSON_NAME] Systems GS Version Current draft Home Documentation Analy…" at bounding box center [702, 360] width 1405 height 721
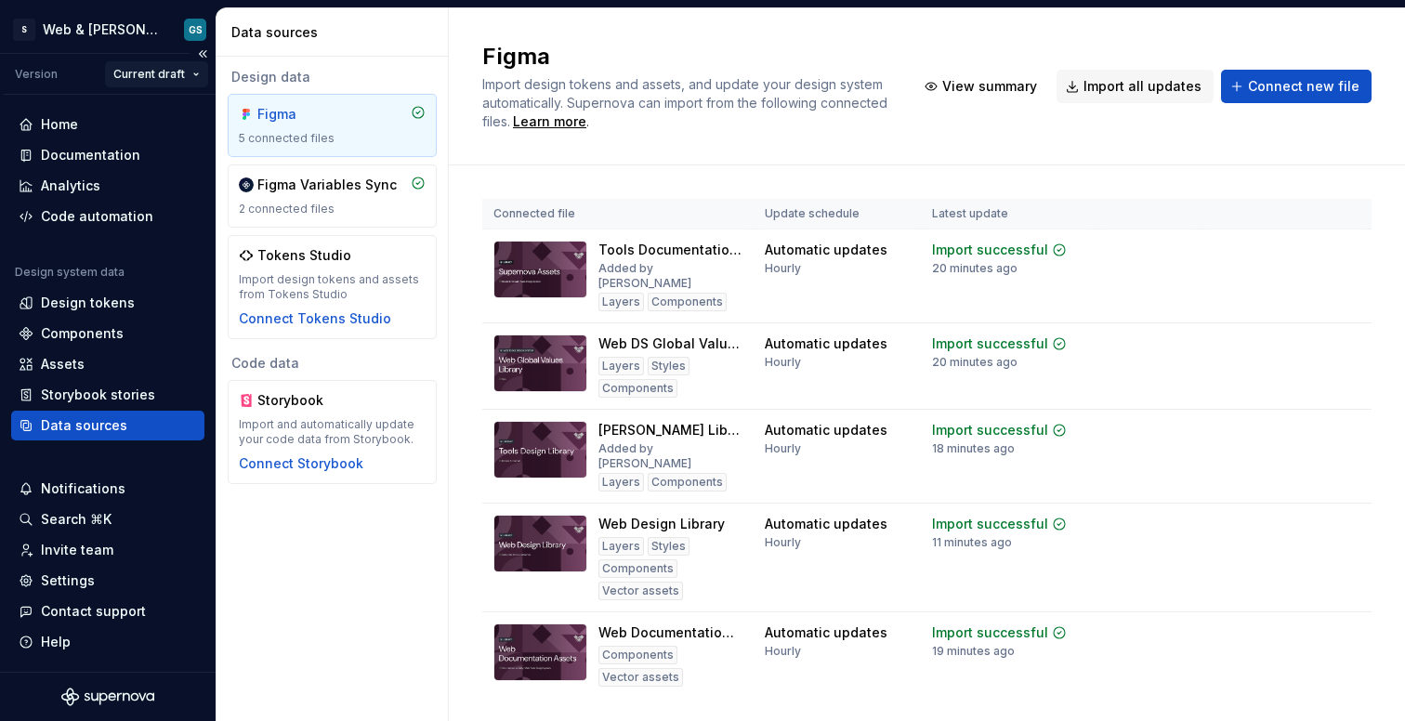
click at [198, 73] on html "S Web & [PERSON_NAME] Systems GS Version Current draft Home Documentation Analy…" at bounding box center [702, 360] width 1405 height 721
click at [199, 74] on html "S Web & [PERSON_NAME] Systems GS Version Current draft Home Documentation Analy…" at bounding box center [702, 360] width 1405 height 721
click at [126, 404] on div "Storybook stories" at bounding box center [107, 395] width 193 height 30
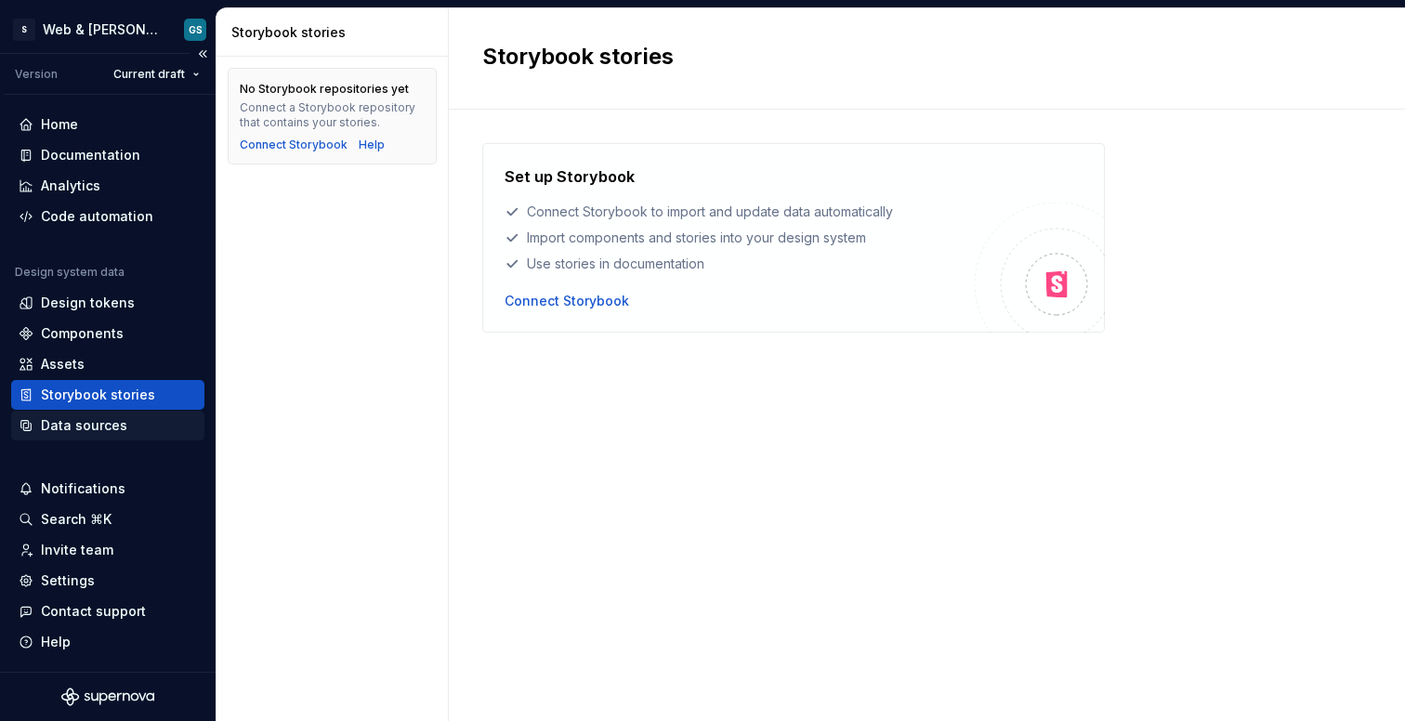
click at [124, 431] on div "Data sources" at bounding box center [108, 425] width 178 height 19
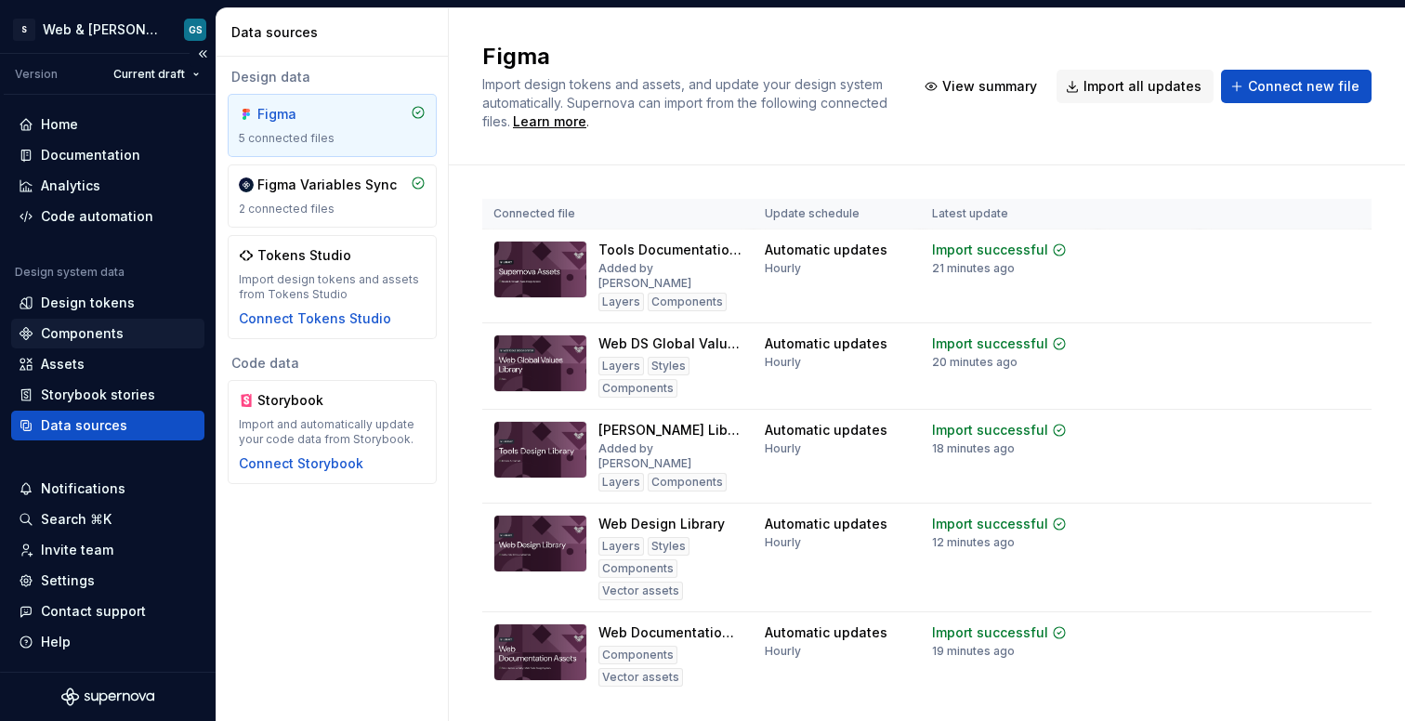
click at [137, 332] on div "Components" at bounding box center [108, 333] width 178 height 19
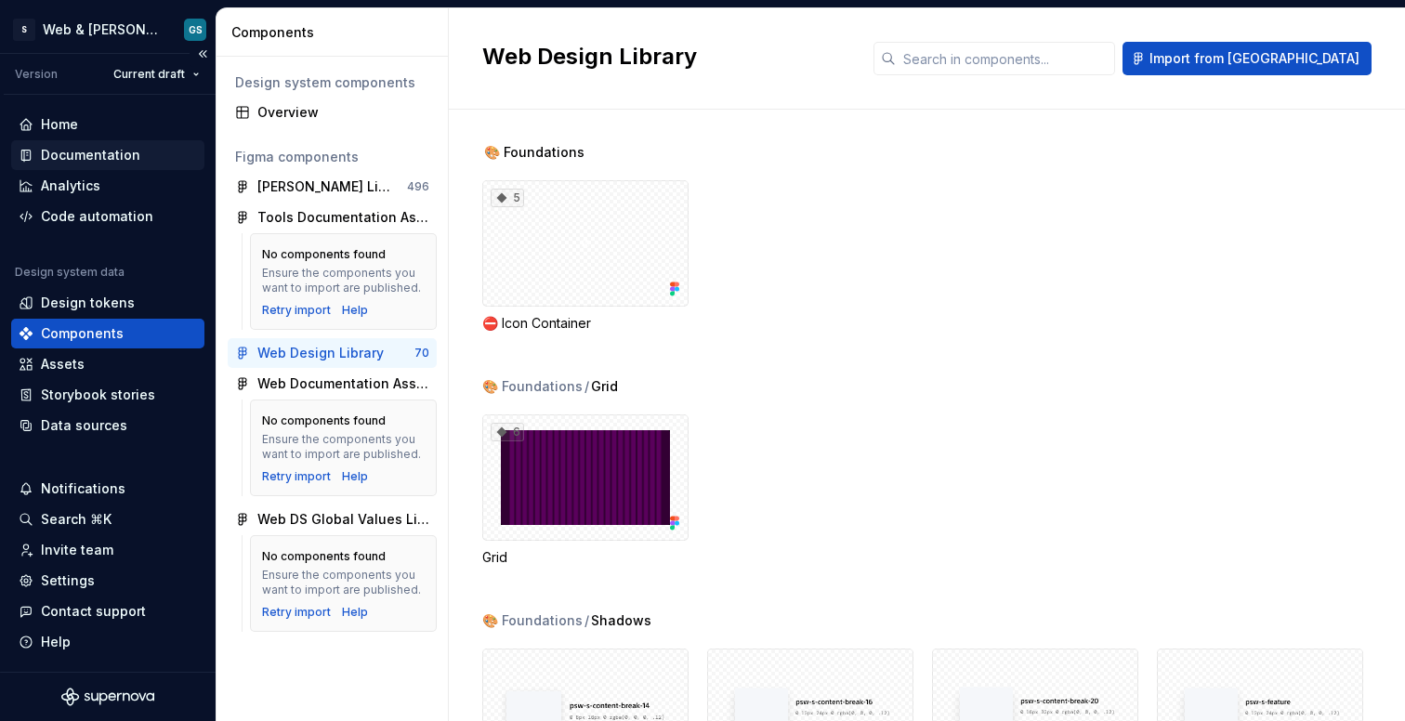
click at [103, 152] on div "Documentation" at bounding box center [90, 155] width 99 height 19
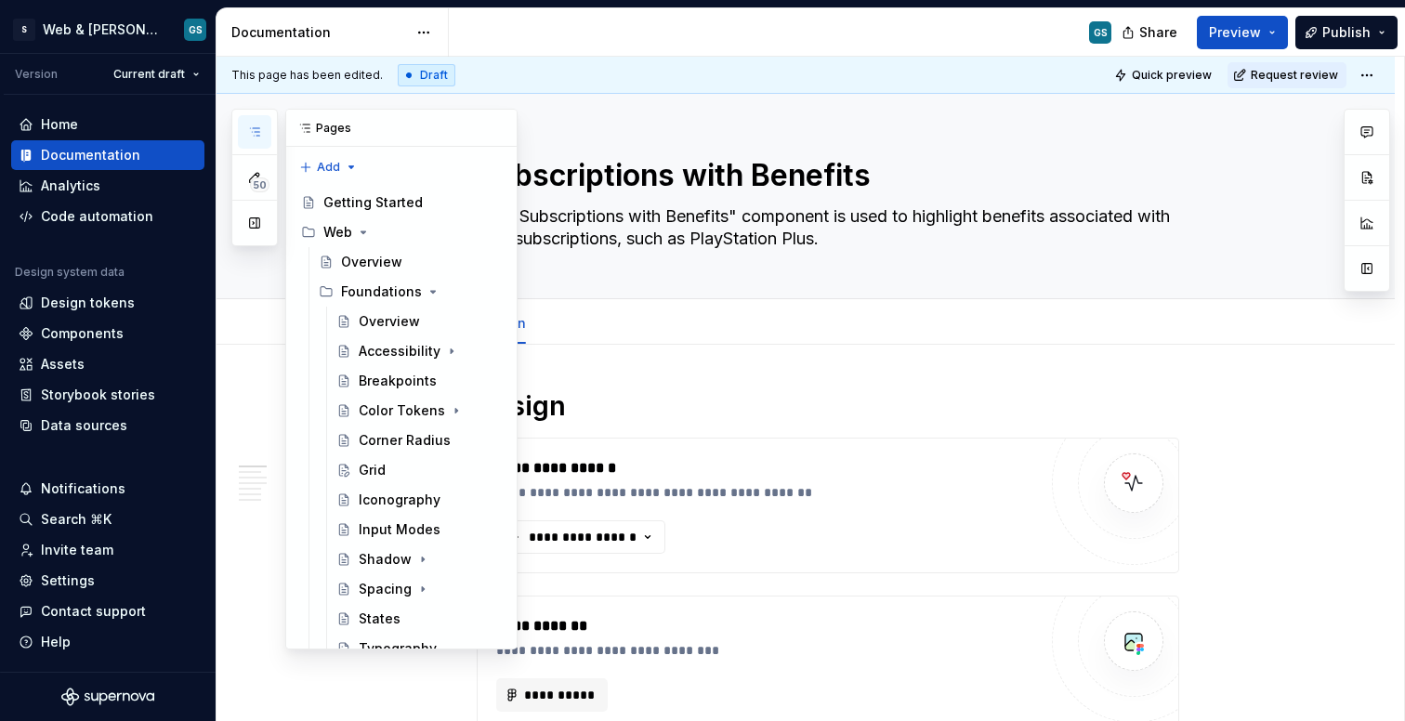
click at [250, 141] on button "button" at bounding box center [254, 131] width 33 height 33
click at [258, 132] on icon "button" at bounding box center [254, 132] width 15 height 15
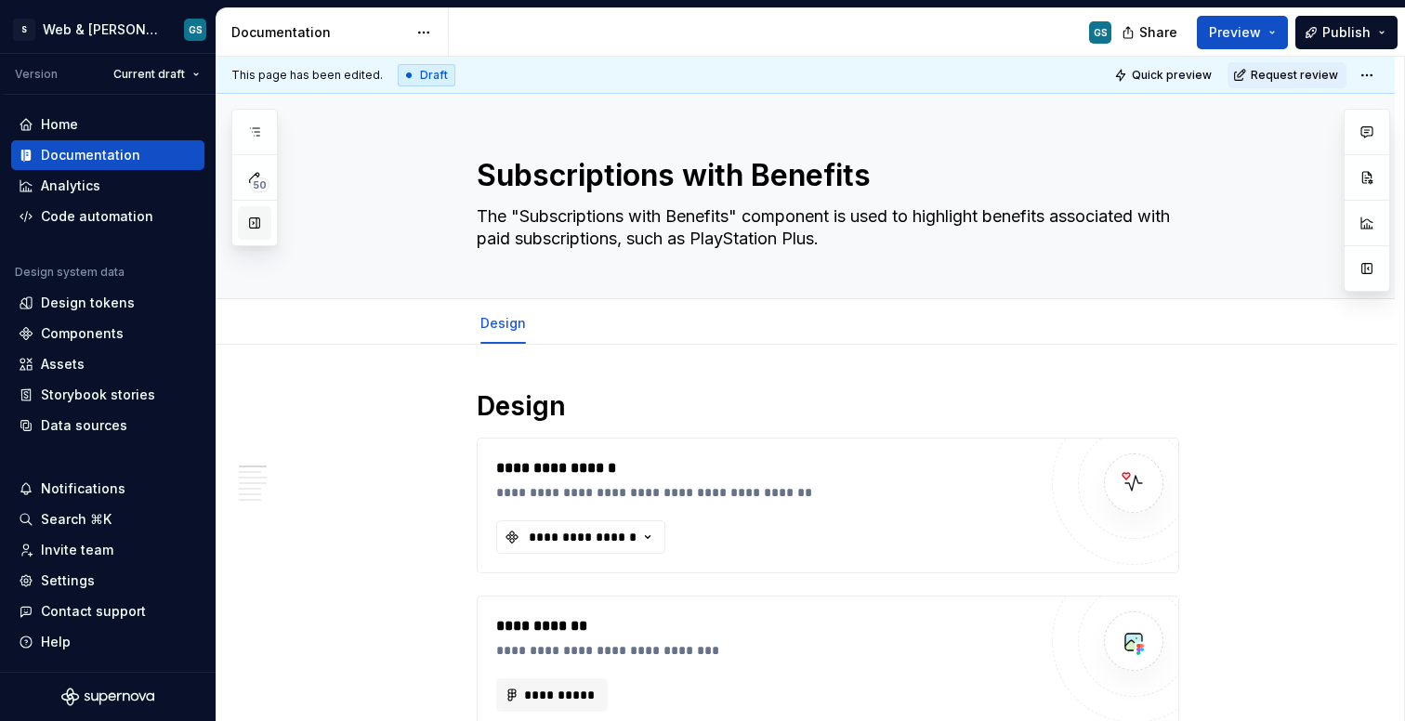
click at [257, 229] on button "button" at bounding box center [254, 222] width 33 height 33
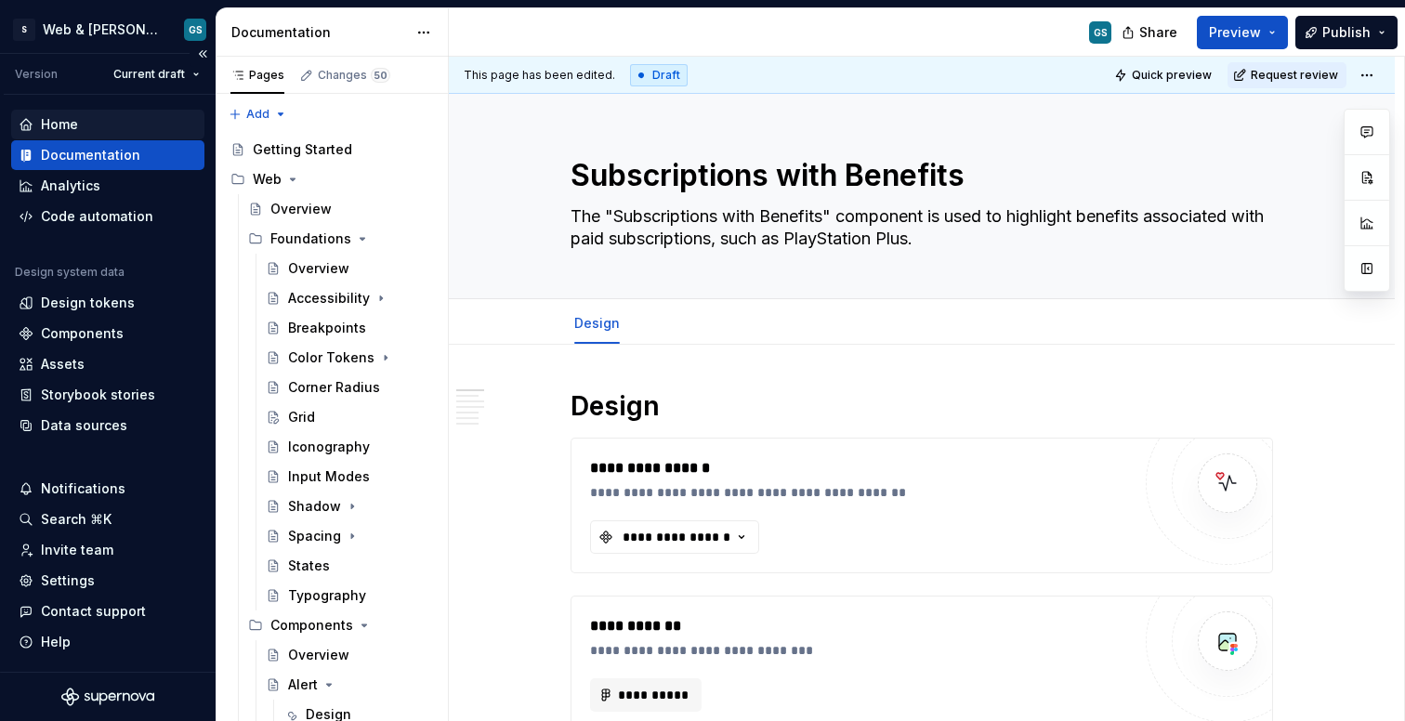
click at [63, 122] on div "Home" at bounding box center [59, 124] width 37 height 19
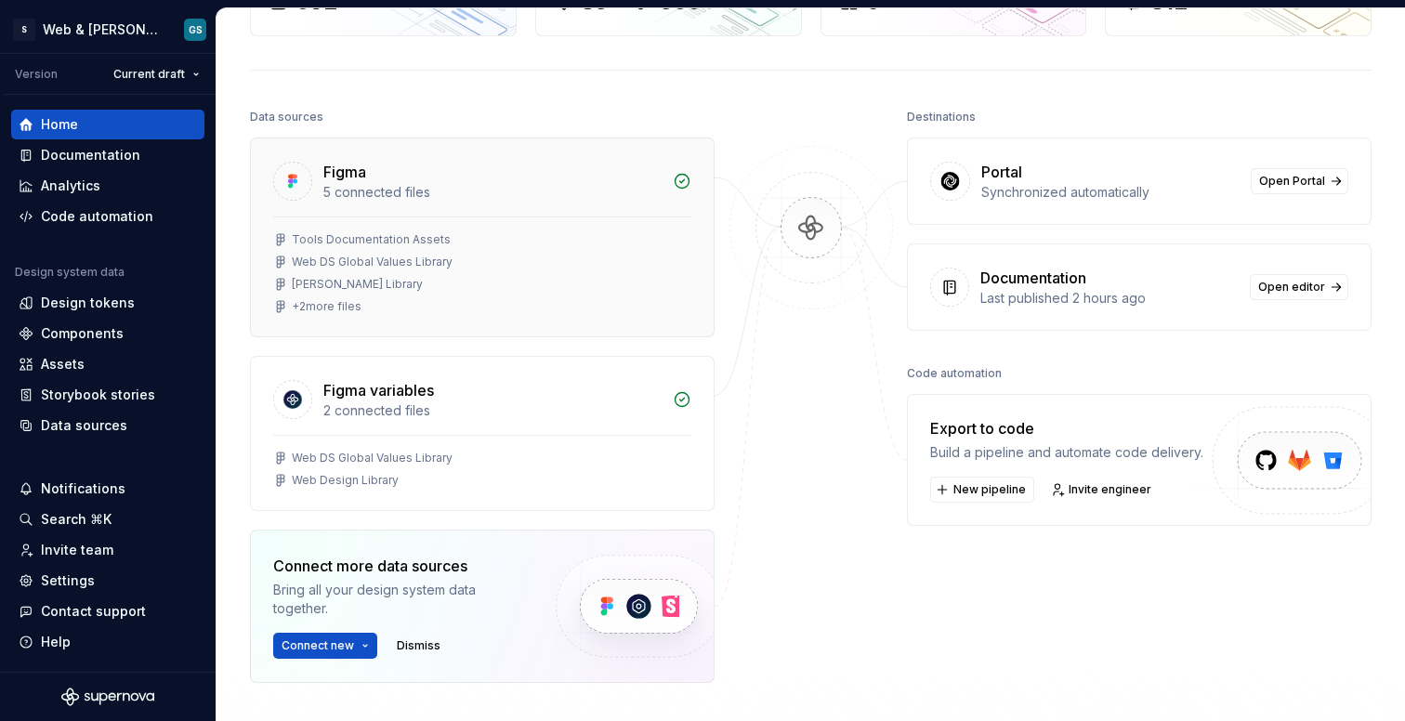
scroll to position [154, 0]
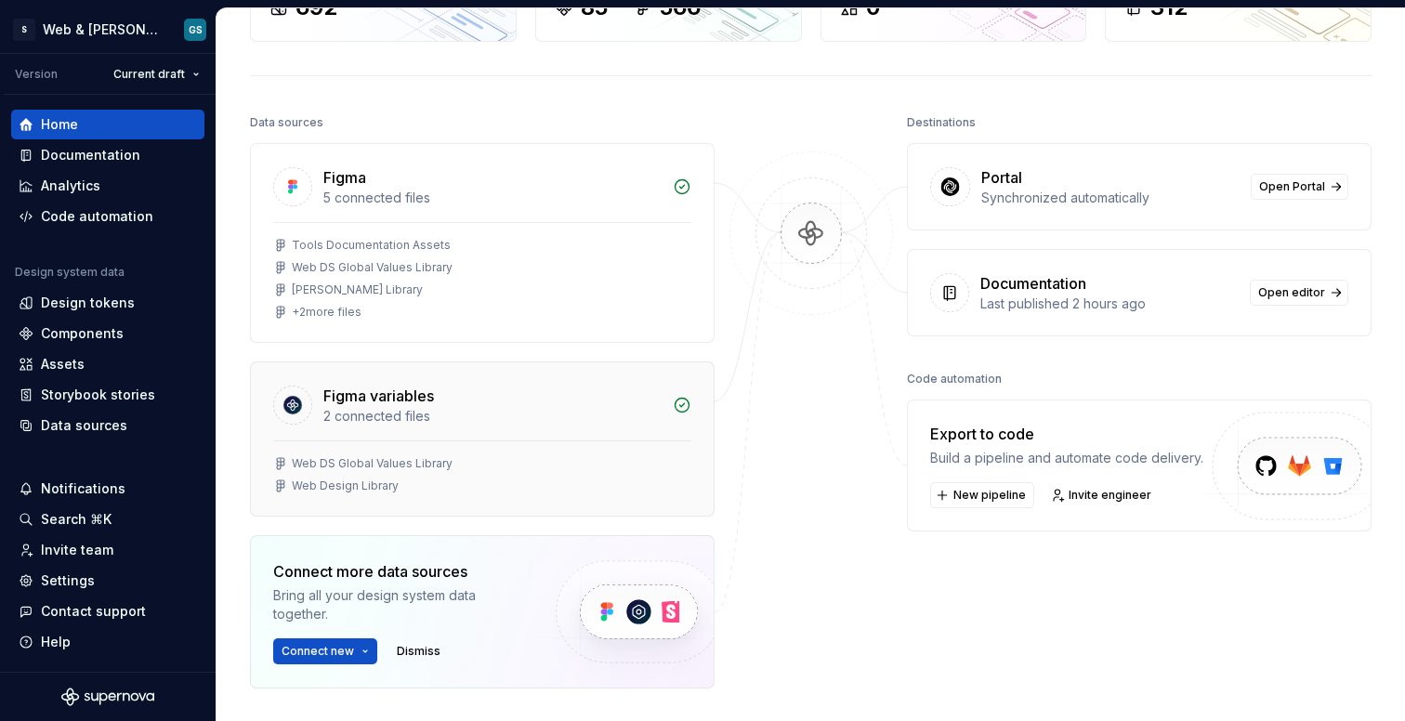
click at [451, 463] on div "Web DS Global Values Library" at bounding box center [482, 463] width 418 height 15
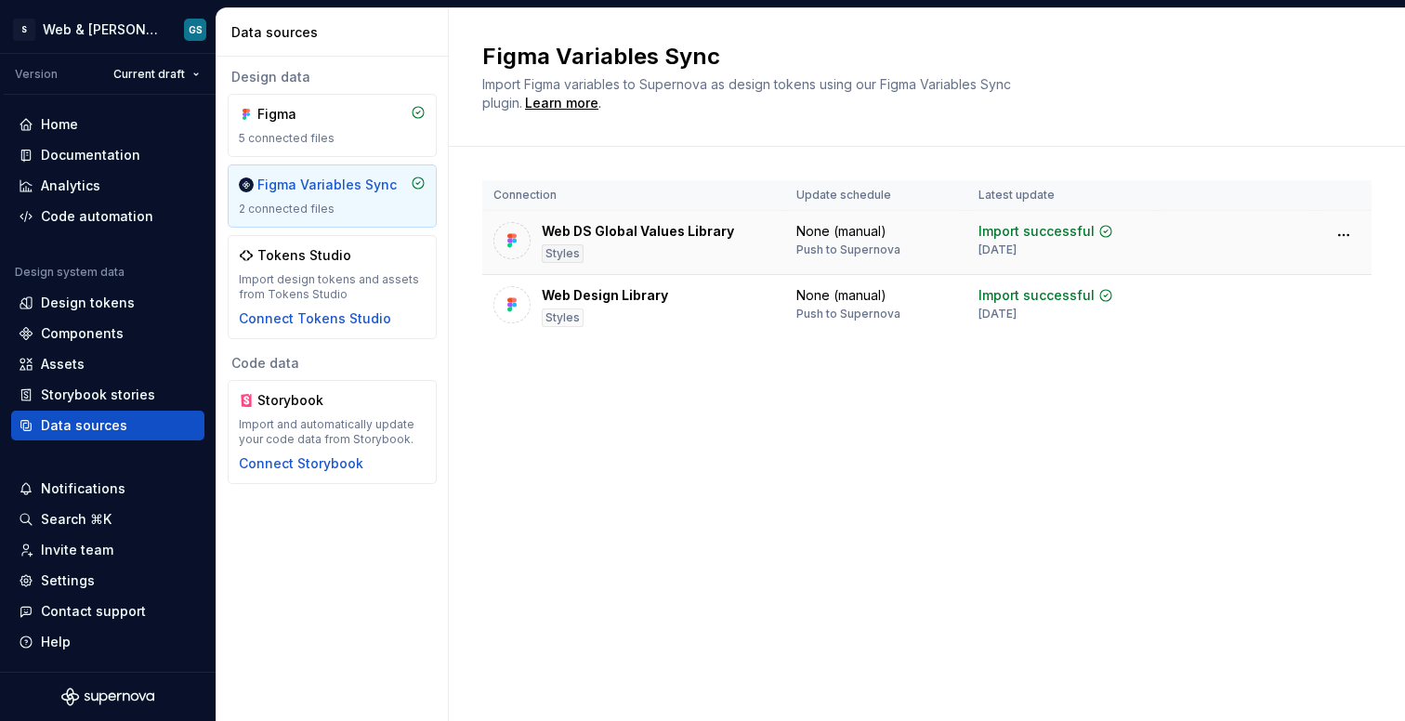
click at [652, 237] on div "Web DS Global Values Library" at bounding box center [638, 231] width 192 height 19
click at [82, 486] on div "Notifications" at bounding box center [83, 489] width 85 height 19
click at [82, 487] on html "S Web & [PERSON_NAME] Systems GS Version Current draft Home Documentation Analy…" at bounding box center [702, 360] width 1405 height 721
click at [99, 158] on div "Documentation" at bounding box center [90, 155] width 99 height 19
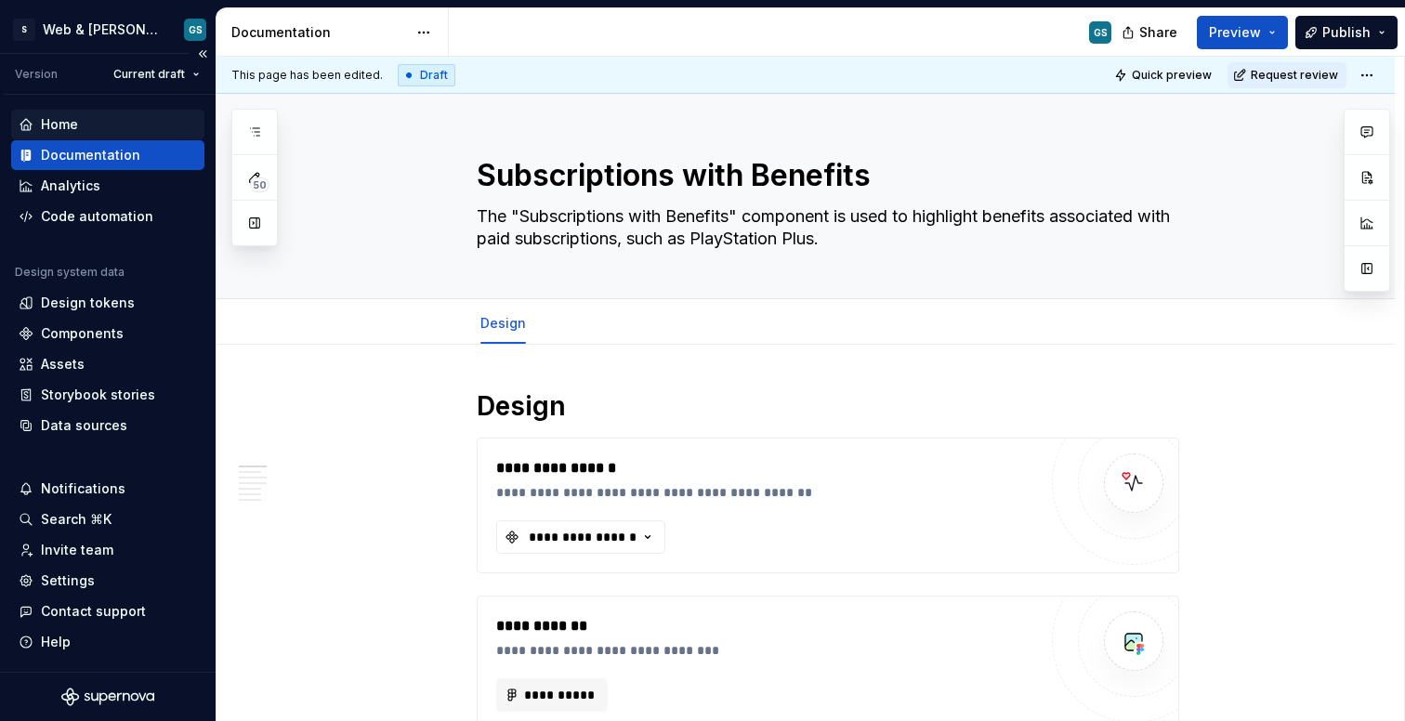
click at [113, 132] on div "Home" at bounding box center [108, 124] width 178 height 19
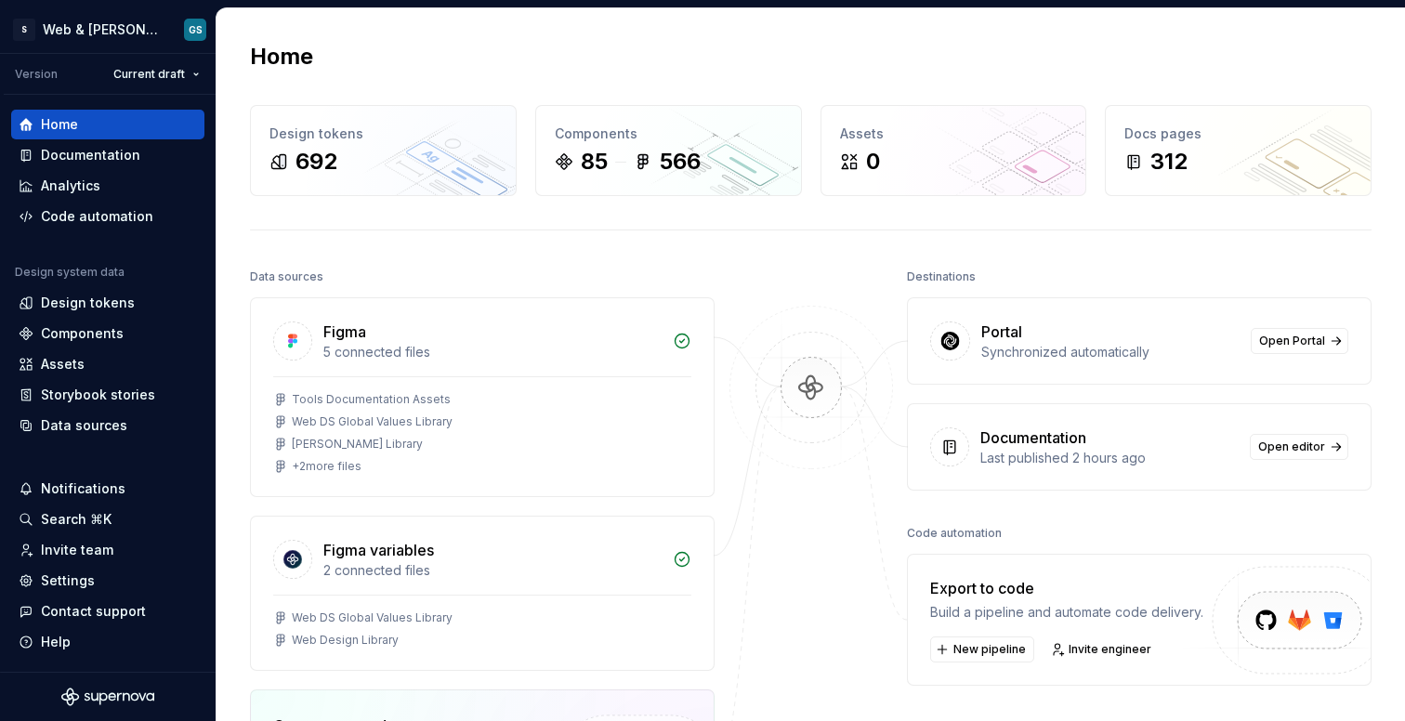
click at [415, 266] on div "Data sources" at bounding box center [482, 277] width 465 height 26
click at [1209, 158] on div "312" at bounding box center [1239, 162] width 228 height 30
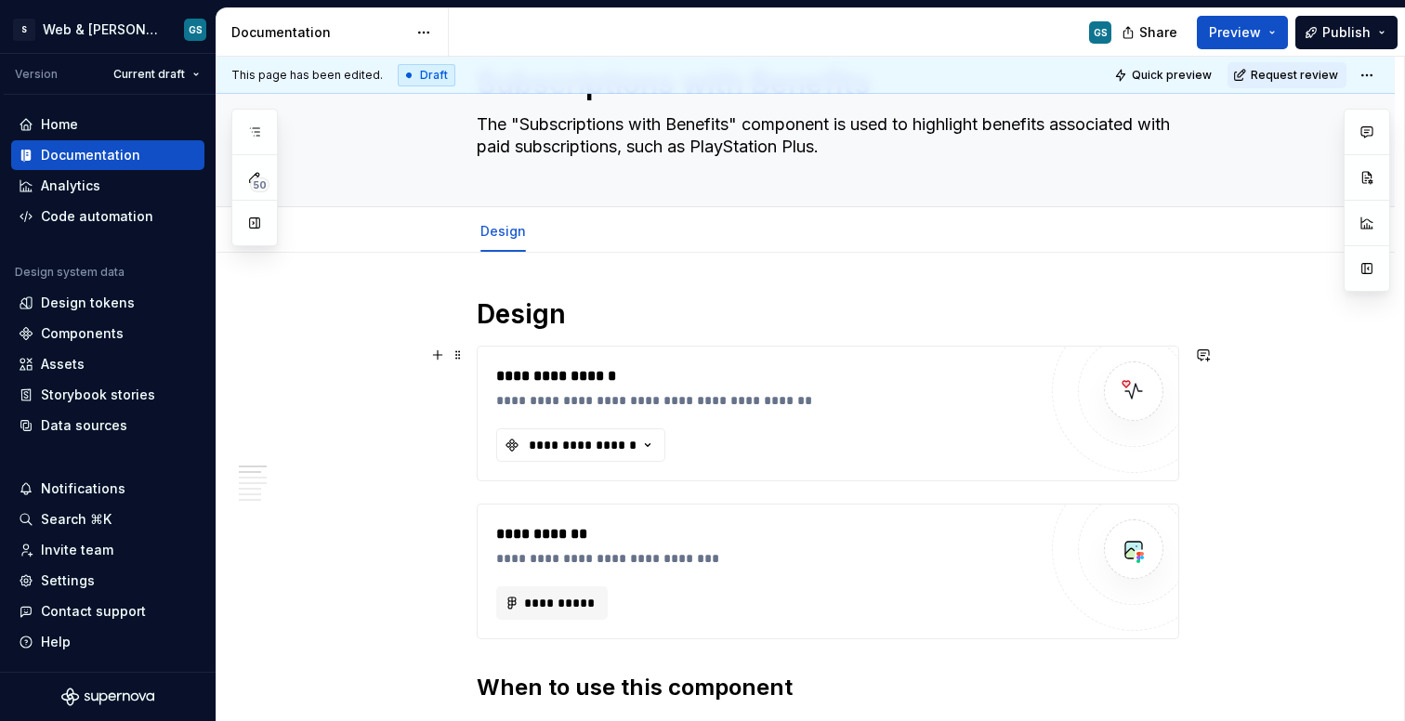
scroll to position [94, 0]
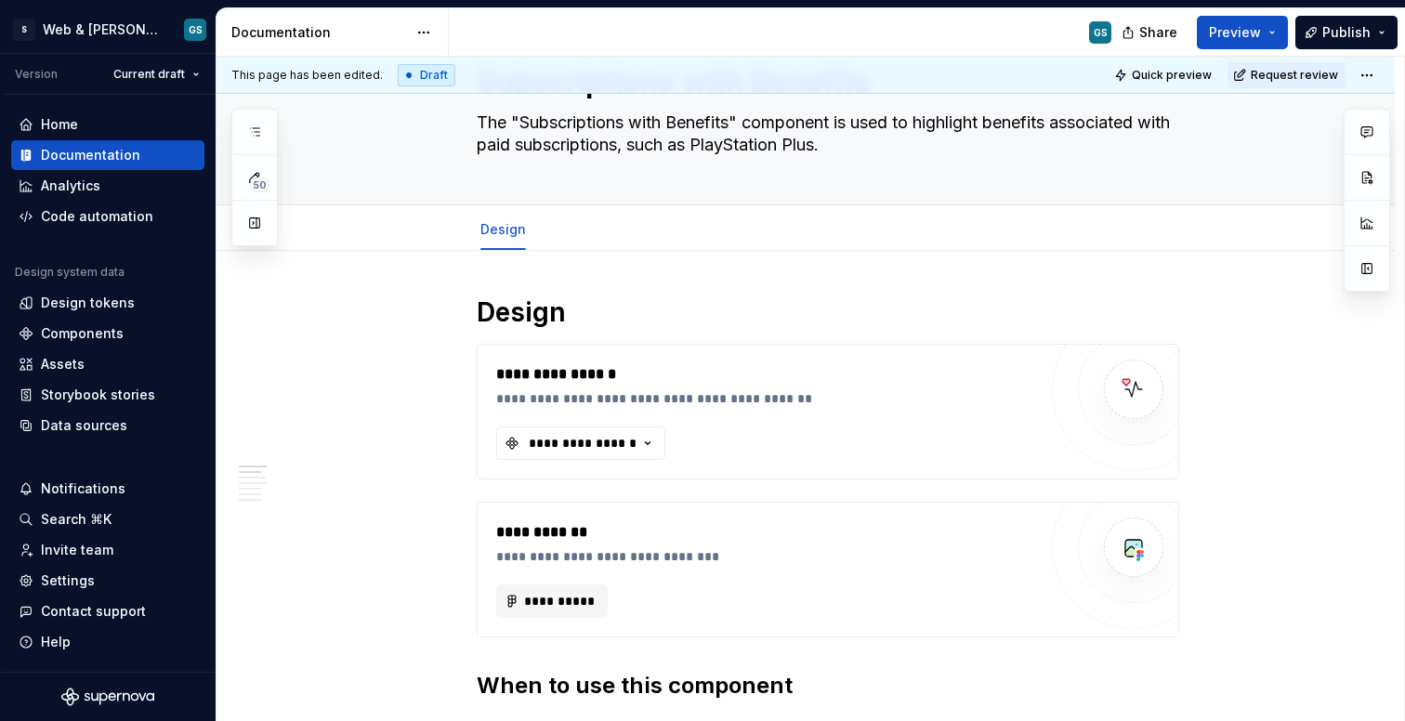
click at [416, 74] on div "Draft" at bounding box center [427, 75] width 58 height 22
click at [1373, 78] on html "S Web & [PERSON_NAME] Systems GS Version Current draft Home Documentation Analy…" at bounding box center [702, 360] width 1405 height 721
click at [1295, 278] on html "S Web & [PERSON_NAME] Systems GS Version Current draft Home Documentation Analy…" at bounding box center [702, 360] width 1405 height 721
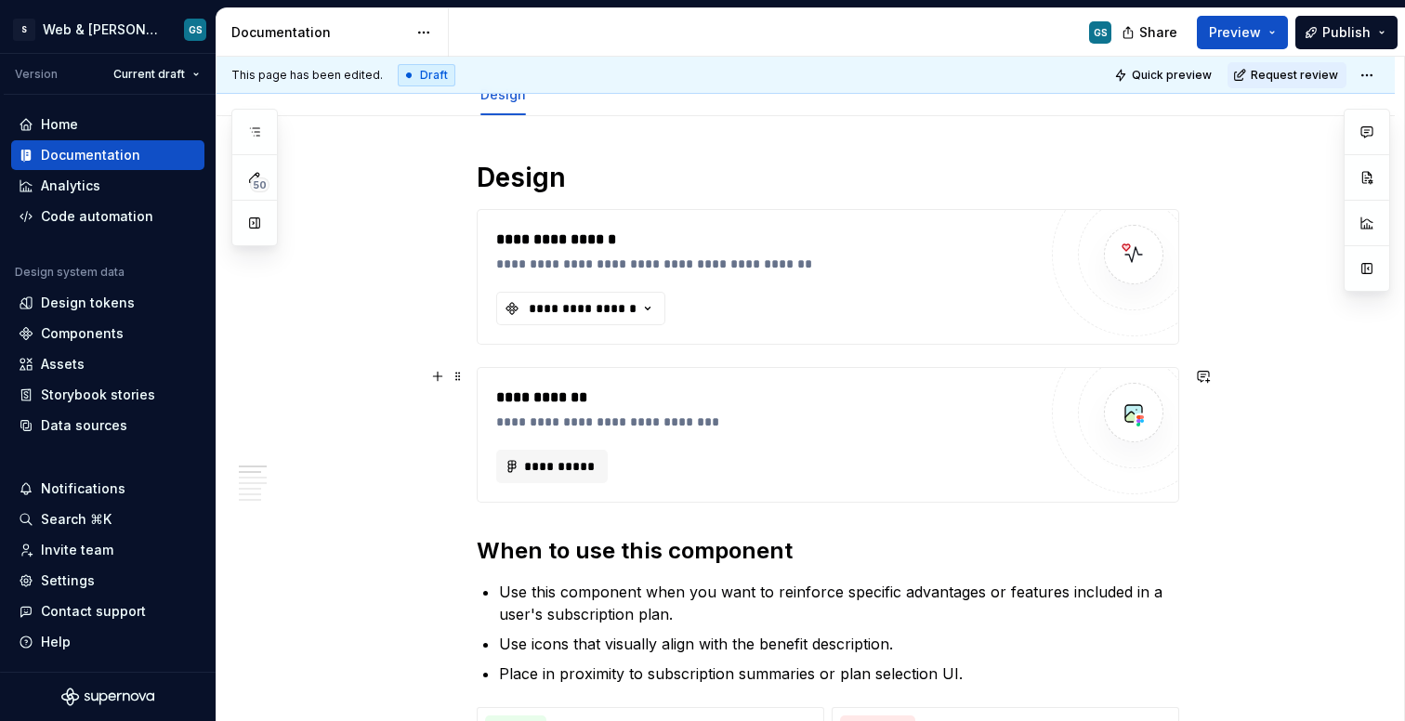
scroll to position [233, 0]
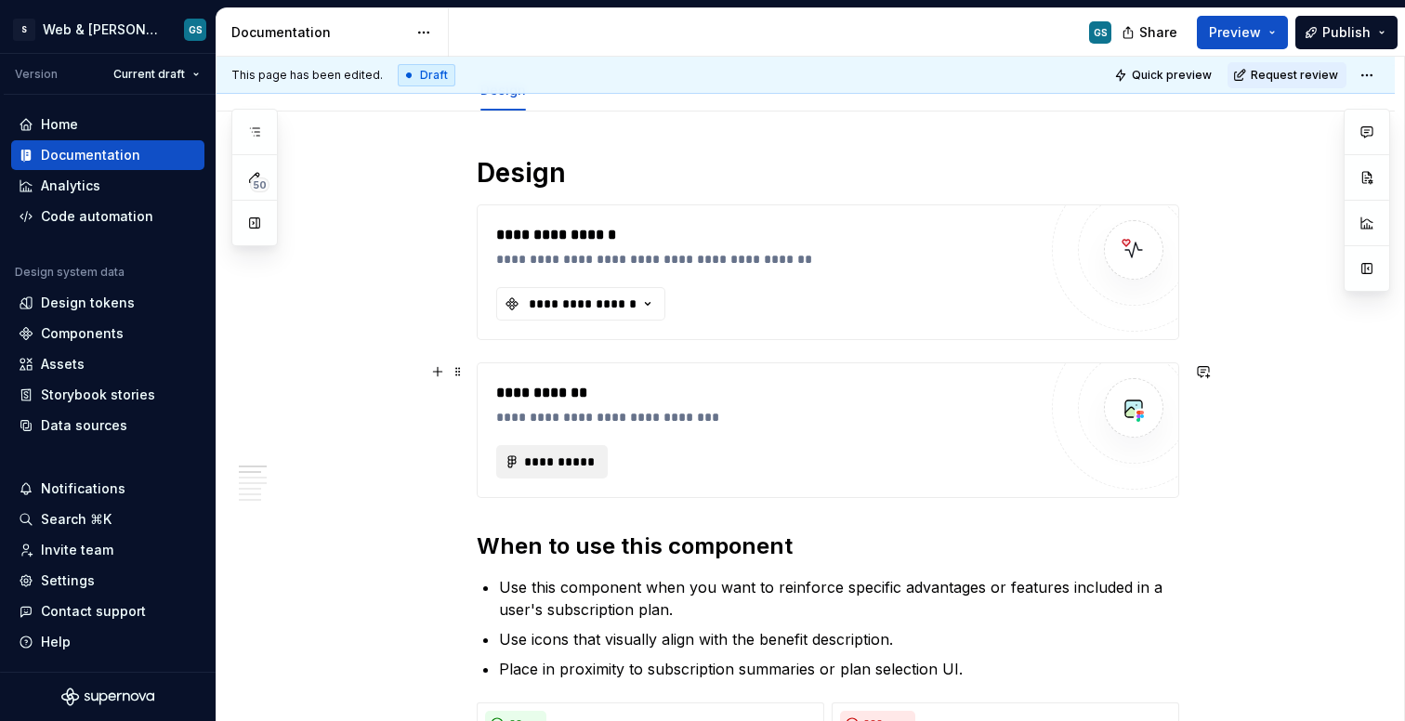
click at [576, 460] on span "**********" at bounding box center [559, 462] width 72 height 19
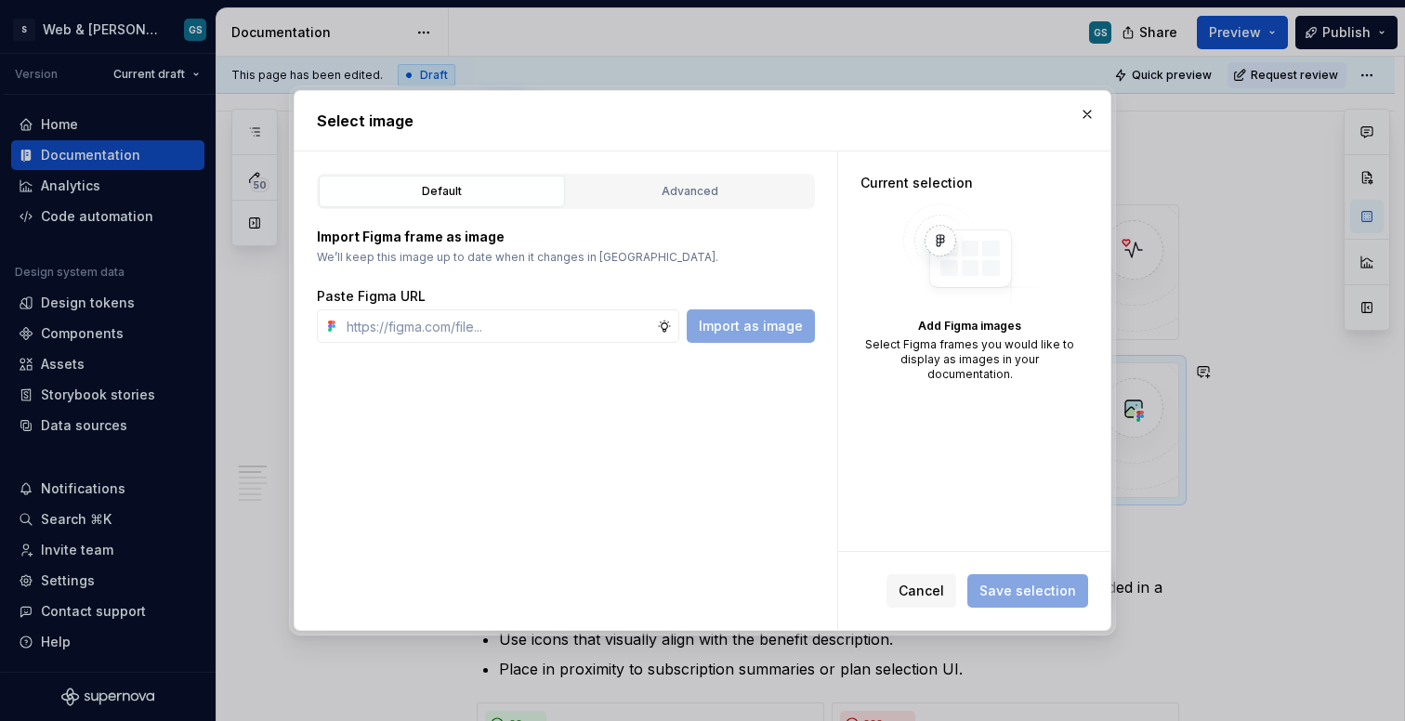
type textarea "*"
click at [653, 194] on div "Advanced" at bounding box center [689, 191] width 233 height 19
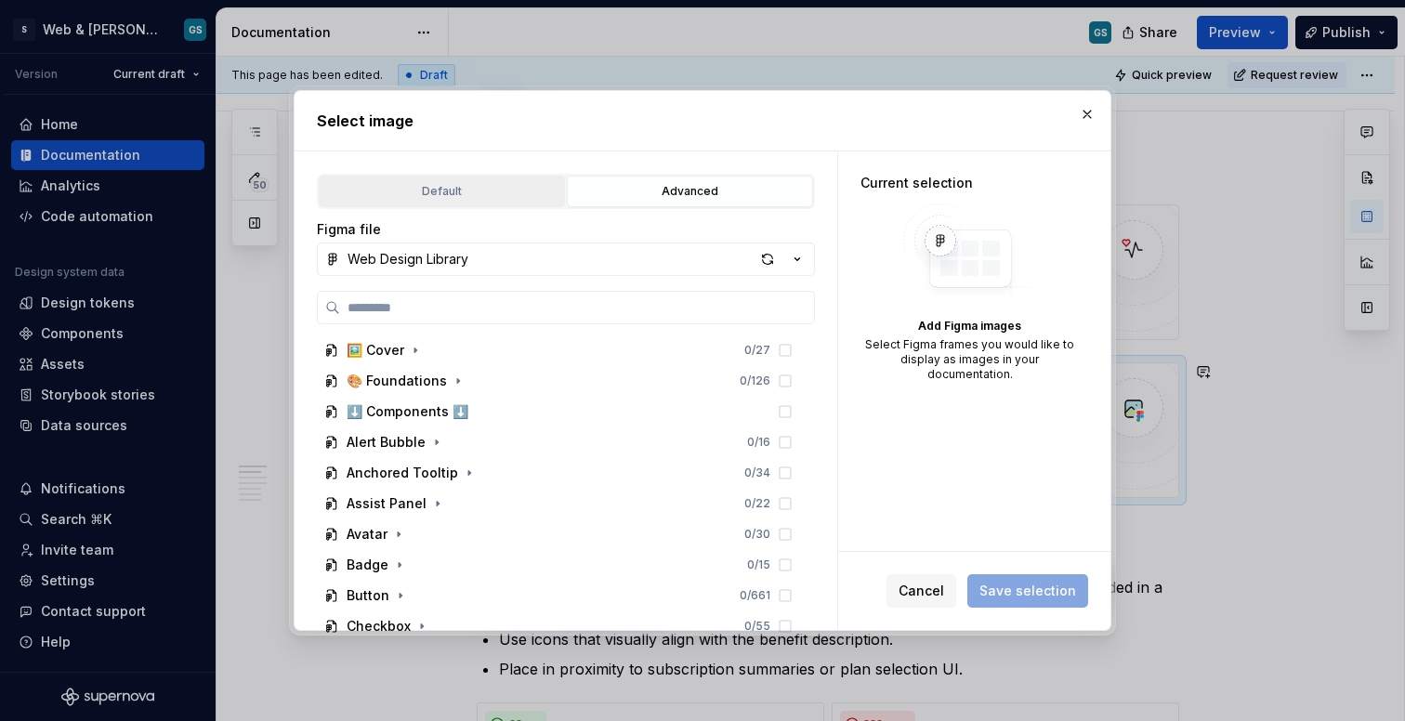
click at [476, 189] on div "Default" at bounding box center [441, 191] width 233 height 19
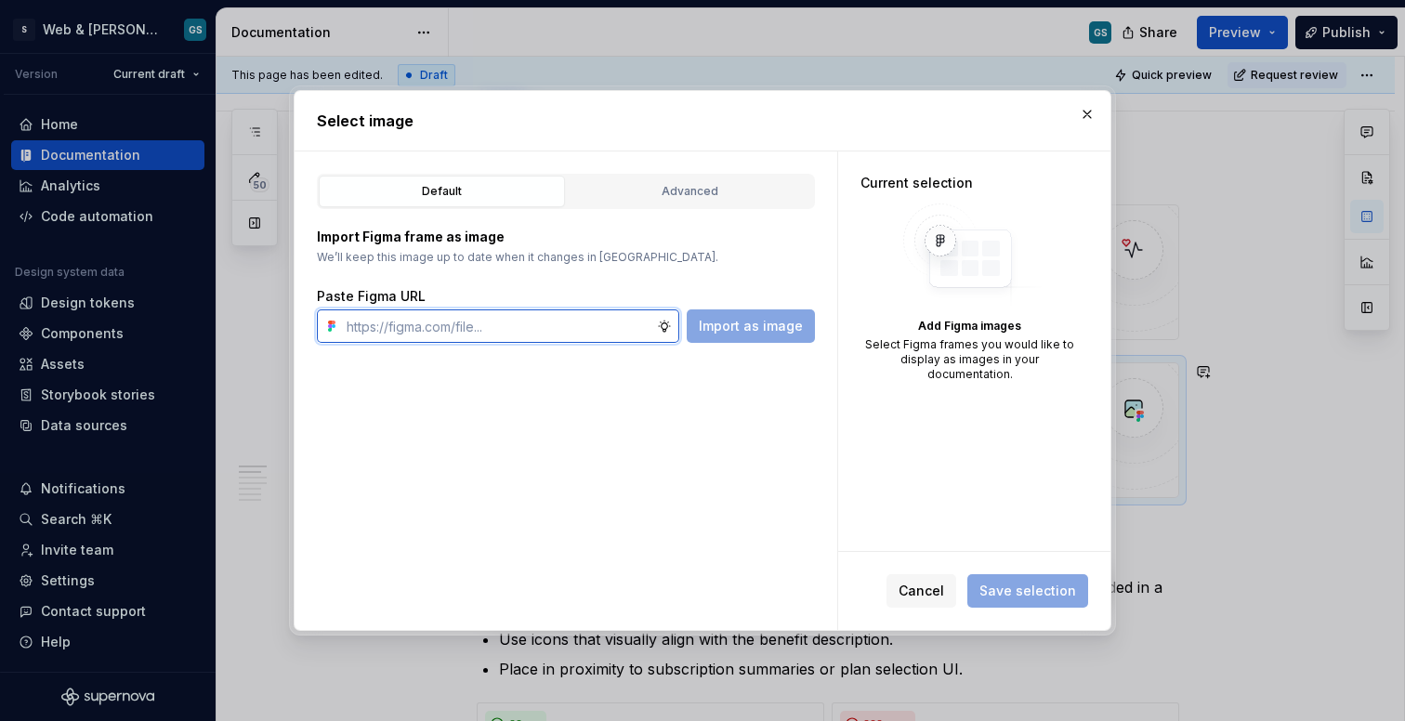
click at [598, 332] on input "text" at bounding box center [498, 326] width 318 height 33
paste input "[URL][DOMAIN_NAME]"
type input "[URL][DOMAIN_NAME]"
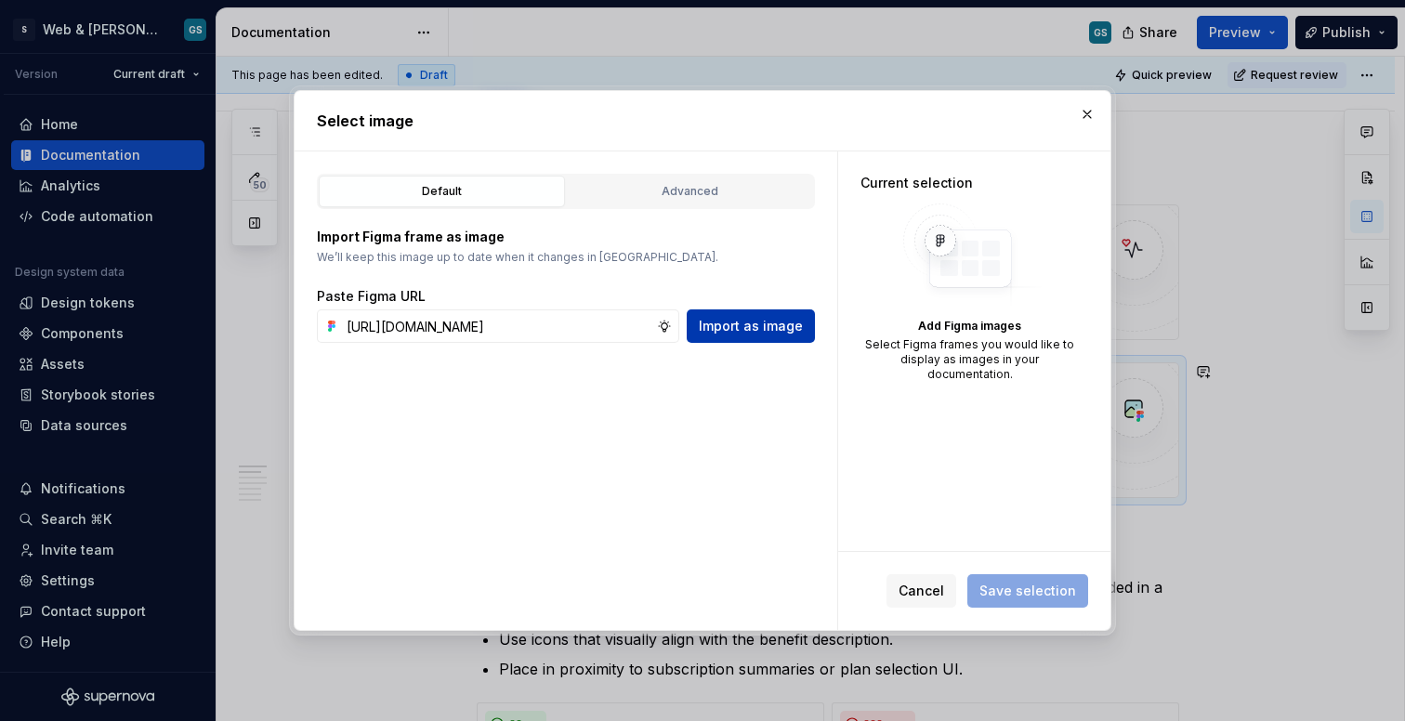
scroll to position [0, 0]
click at [774, 335] on span "Import as image" at bounding box center [751, 326] width 104 height 19
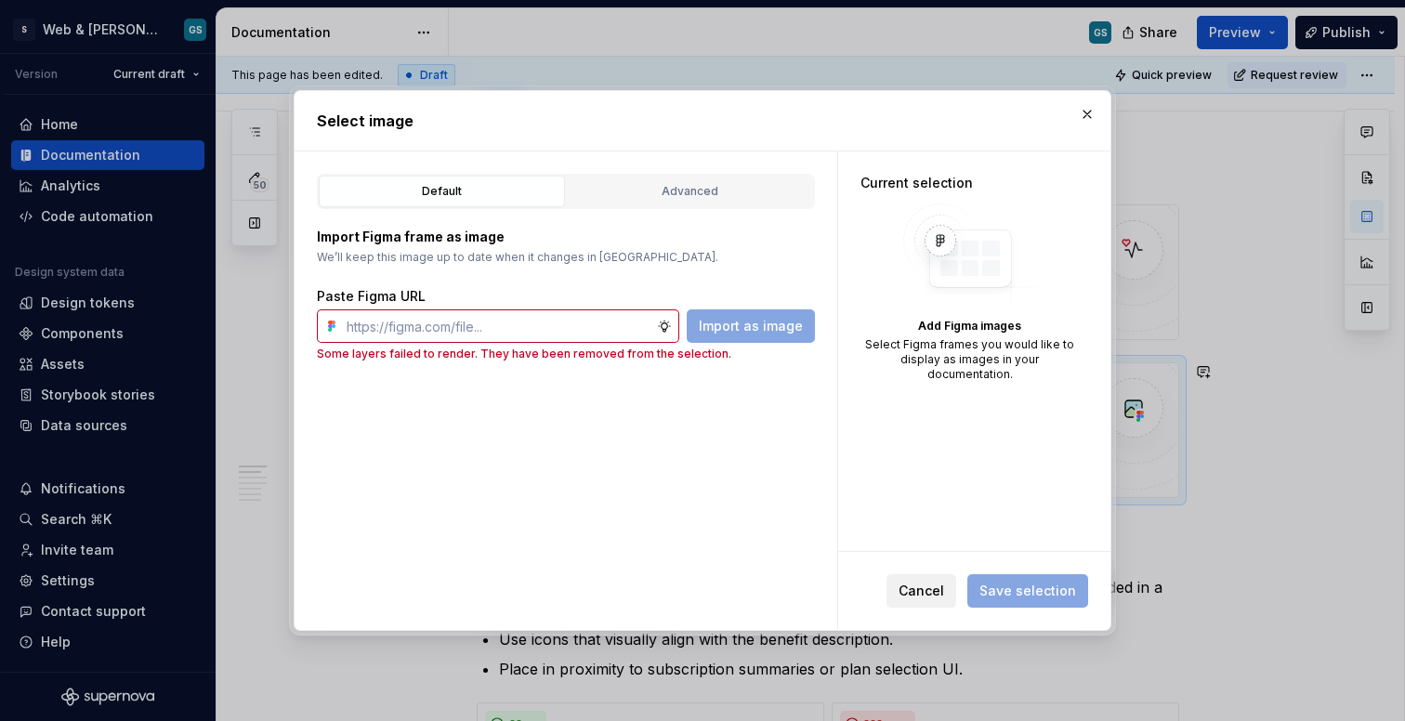
click at [944, 586] on span "Cancel" at bounding box center [922, 591] width 46 height 19
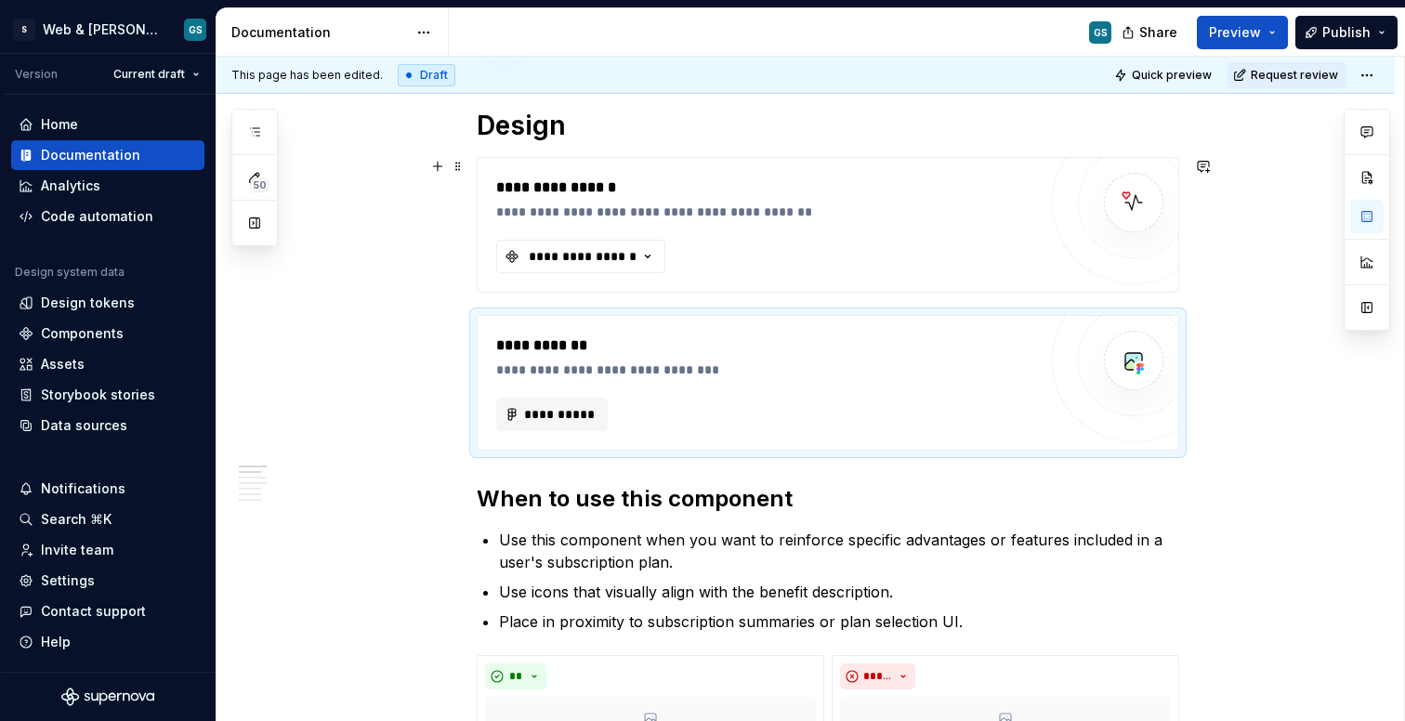
scroll to position [283, 0]
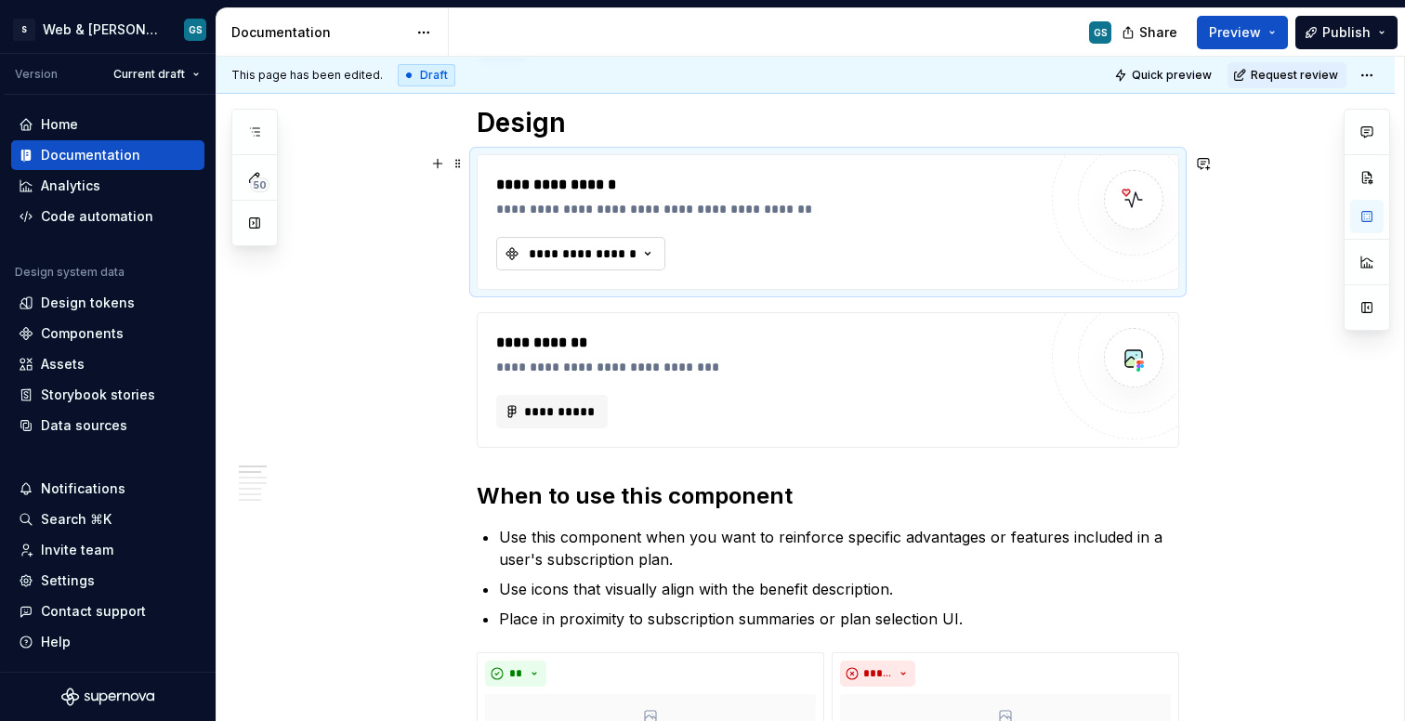
click at [665, 257] on button "**********" at bounding box center [580, 253] width 169 height 33
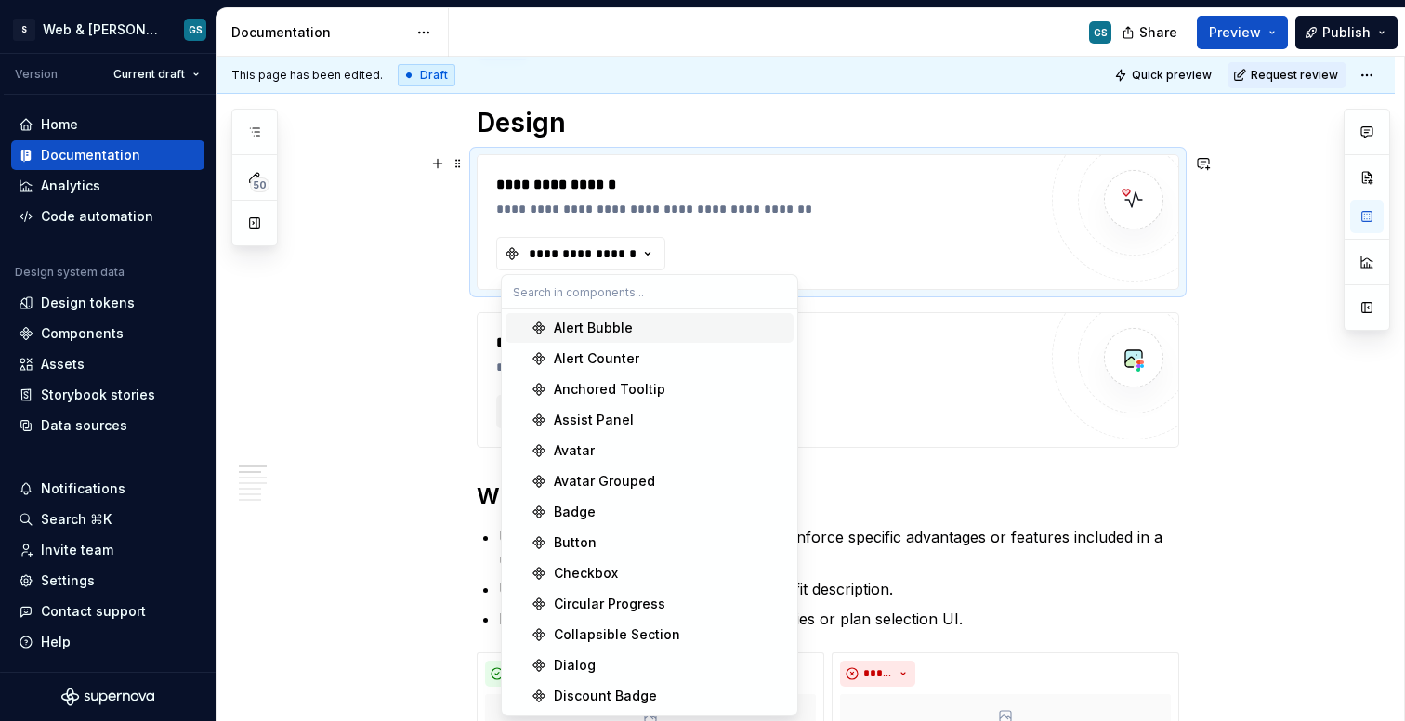
click at [743, 244] on div "**********" at bounding box center [766, 222] width 541 height 97
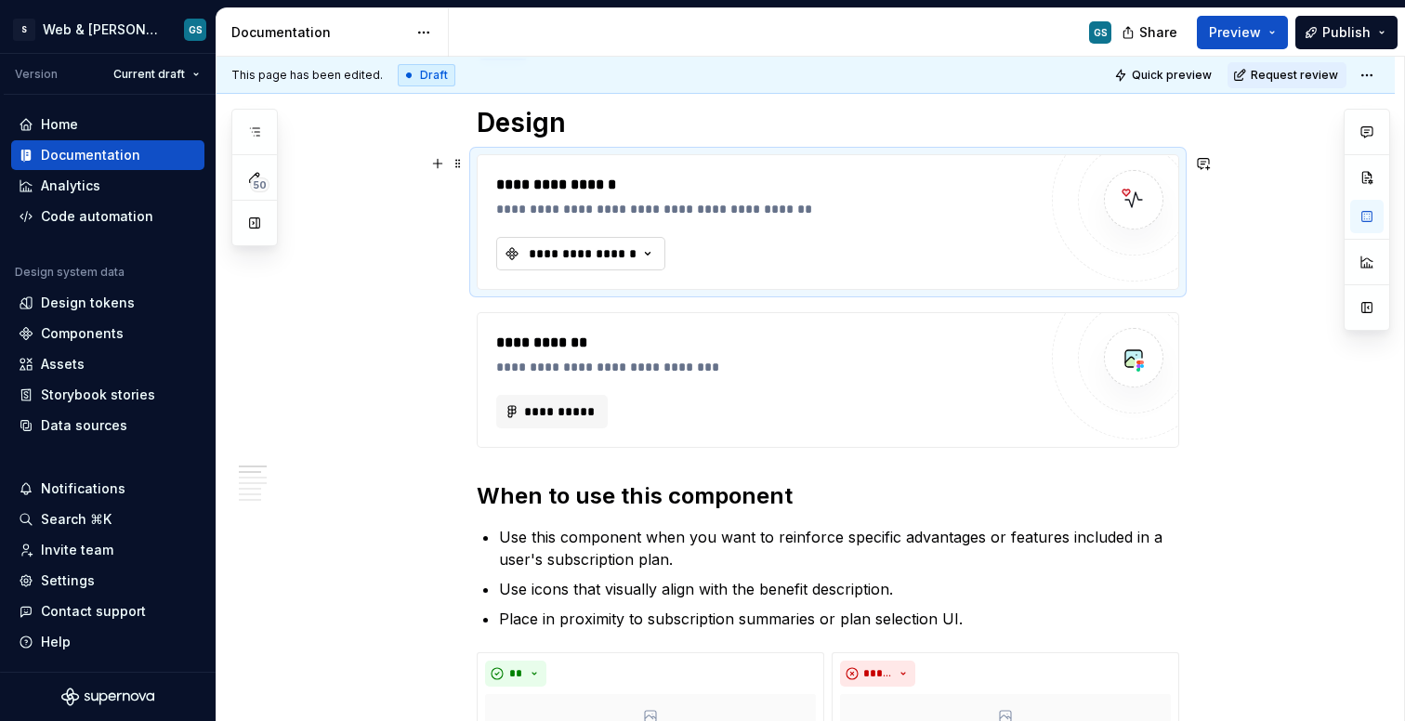
click at [657, 256] on icon "button" at bounding box center [648, 253] width 19 height 19
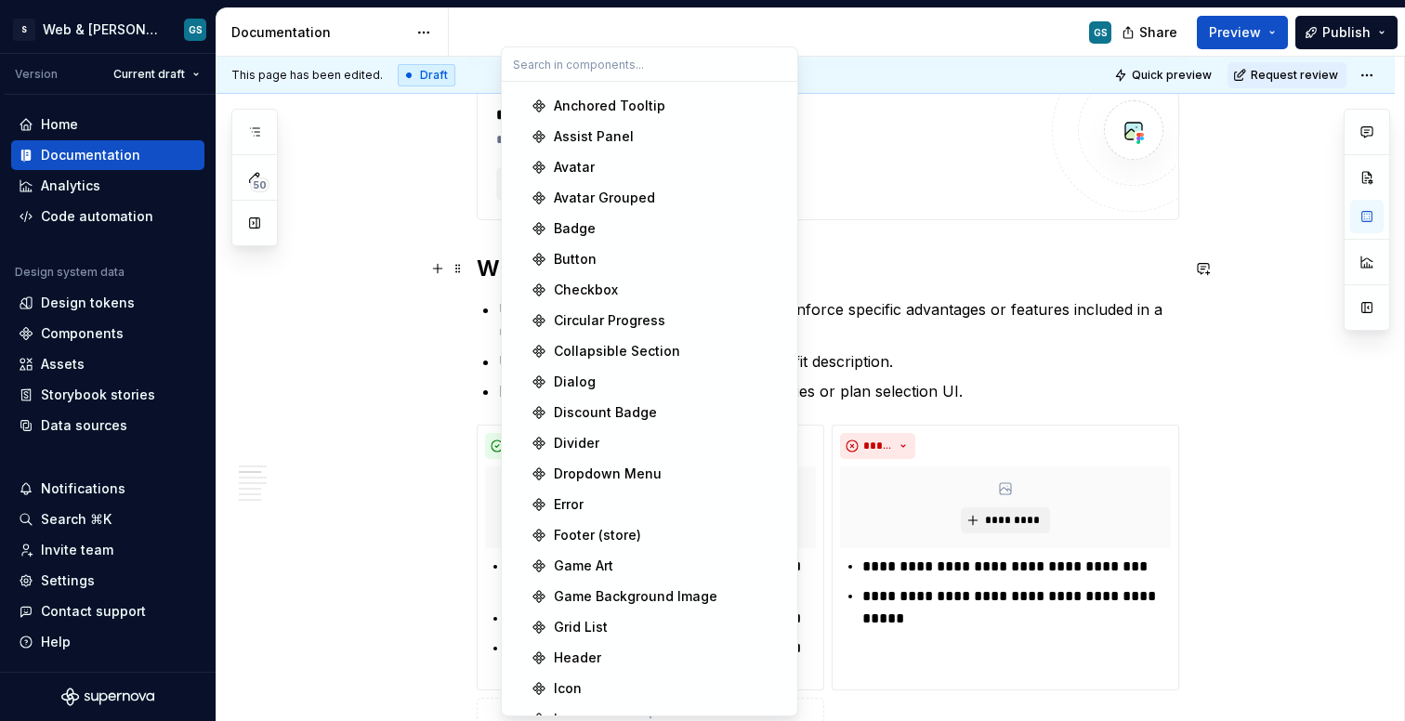
scroll to position [0, 0]
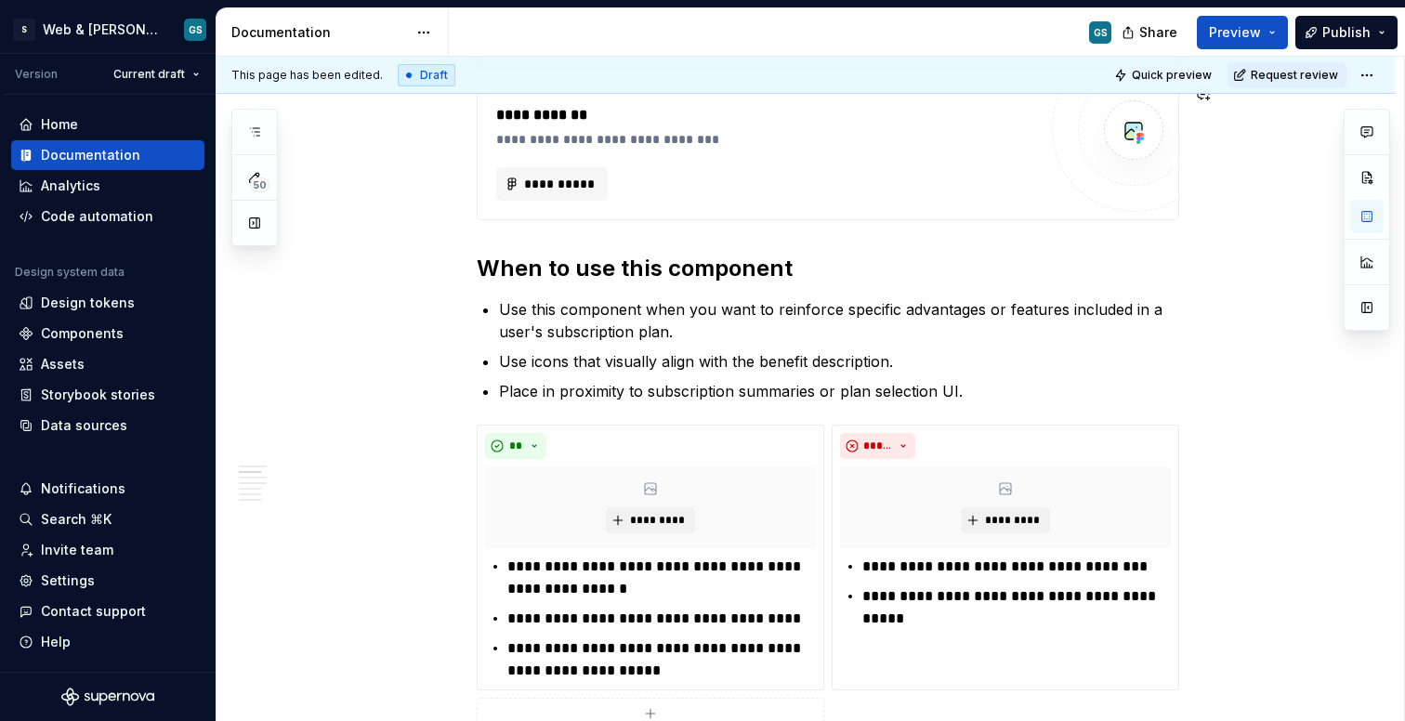
click at [890, 29] on div "GS" at bounding box center [788, 32] width 678 height 48
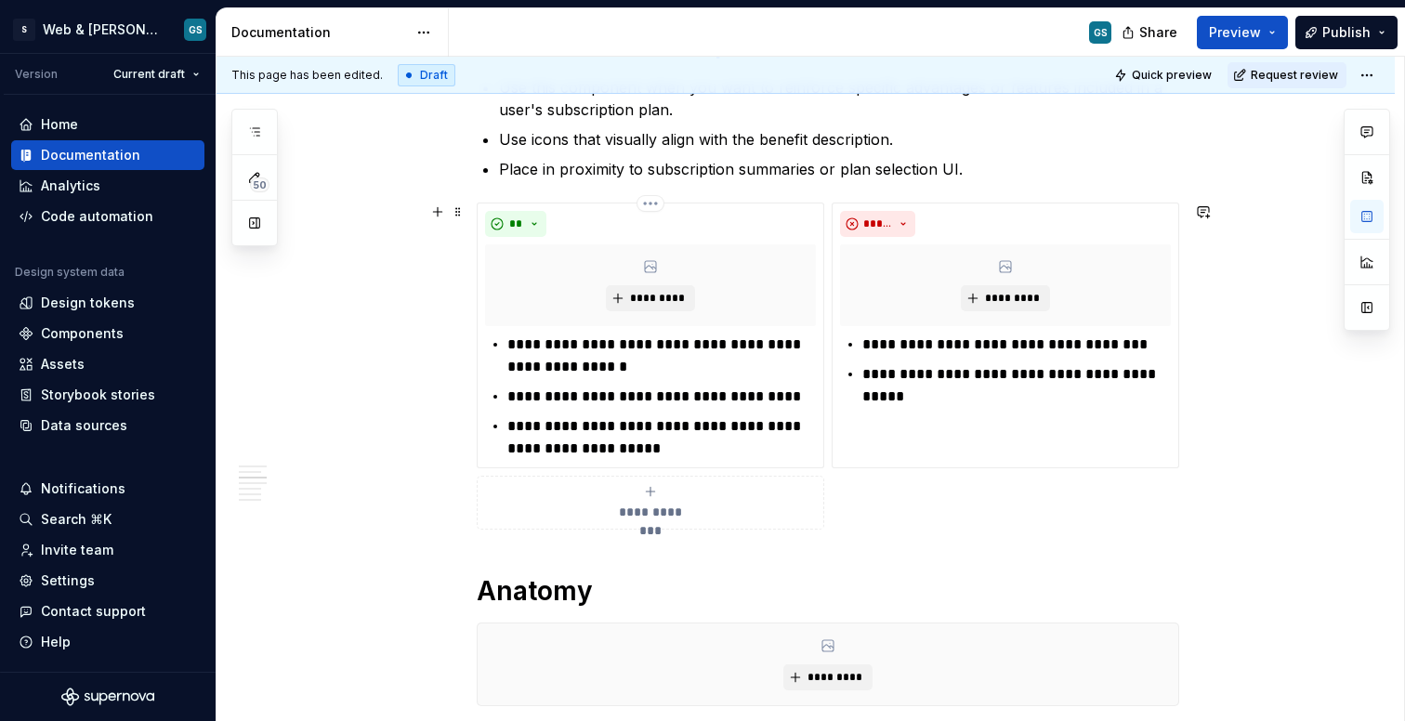
scroll to position [753, 0]
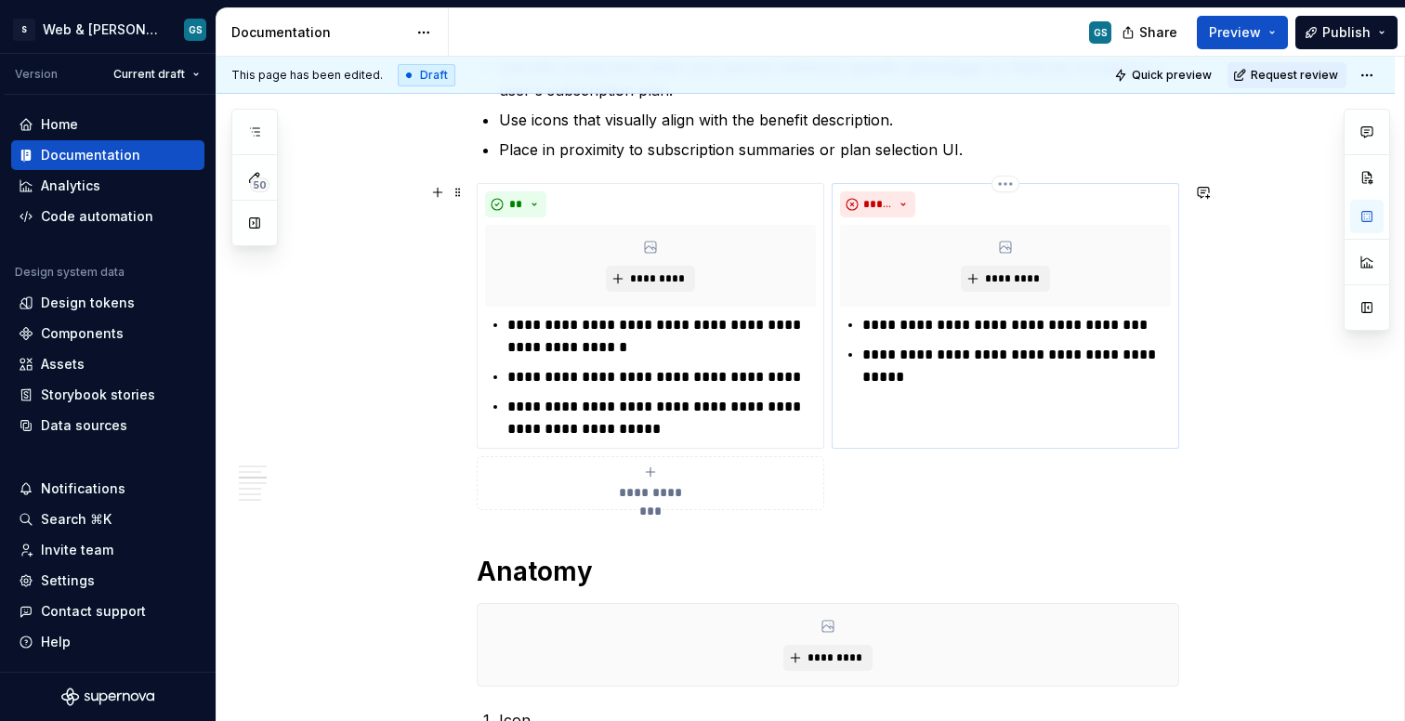
click at [1006, 361] on p "**********" at bounding box center [1017, 366] width 309 height 45
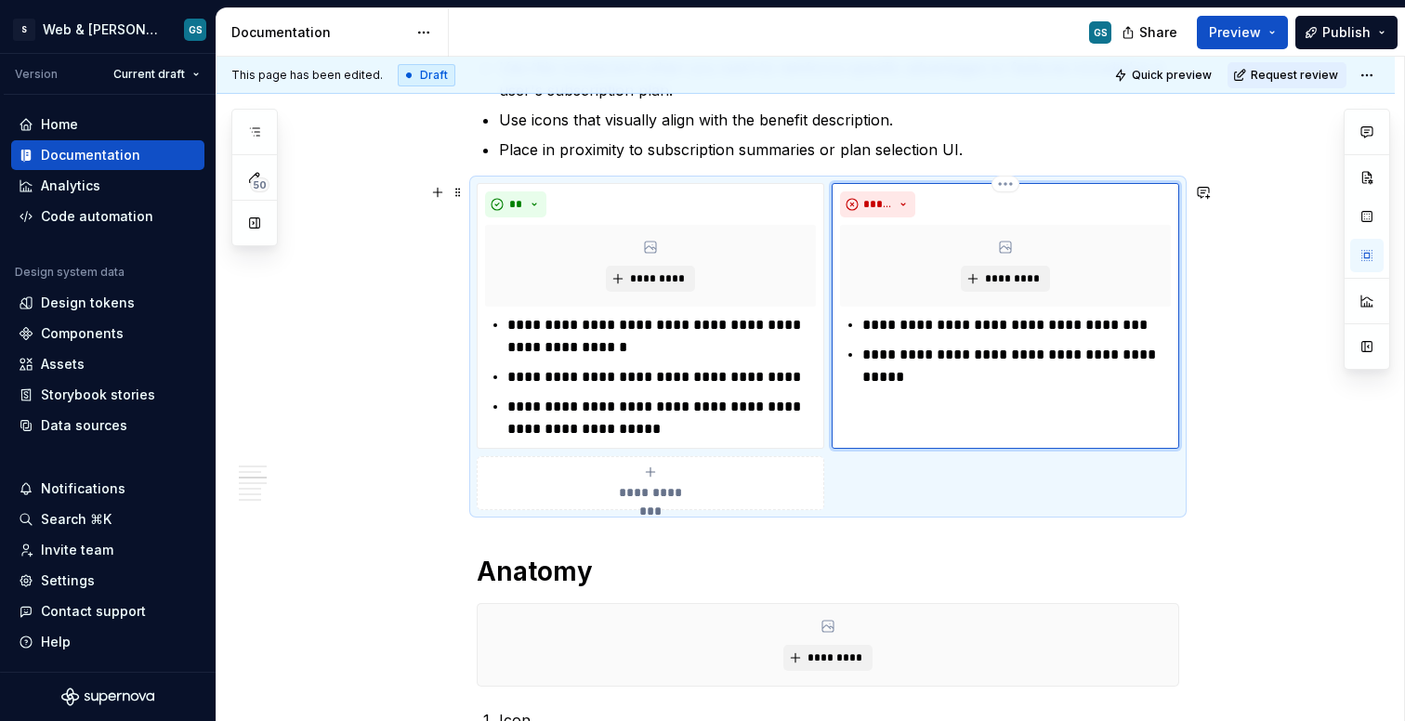
click at [1025, 349] on p "**********" at bounding box center [1017, 366] width 309 height 45
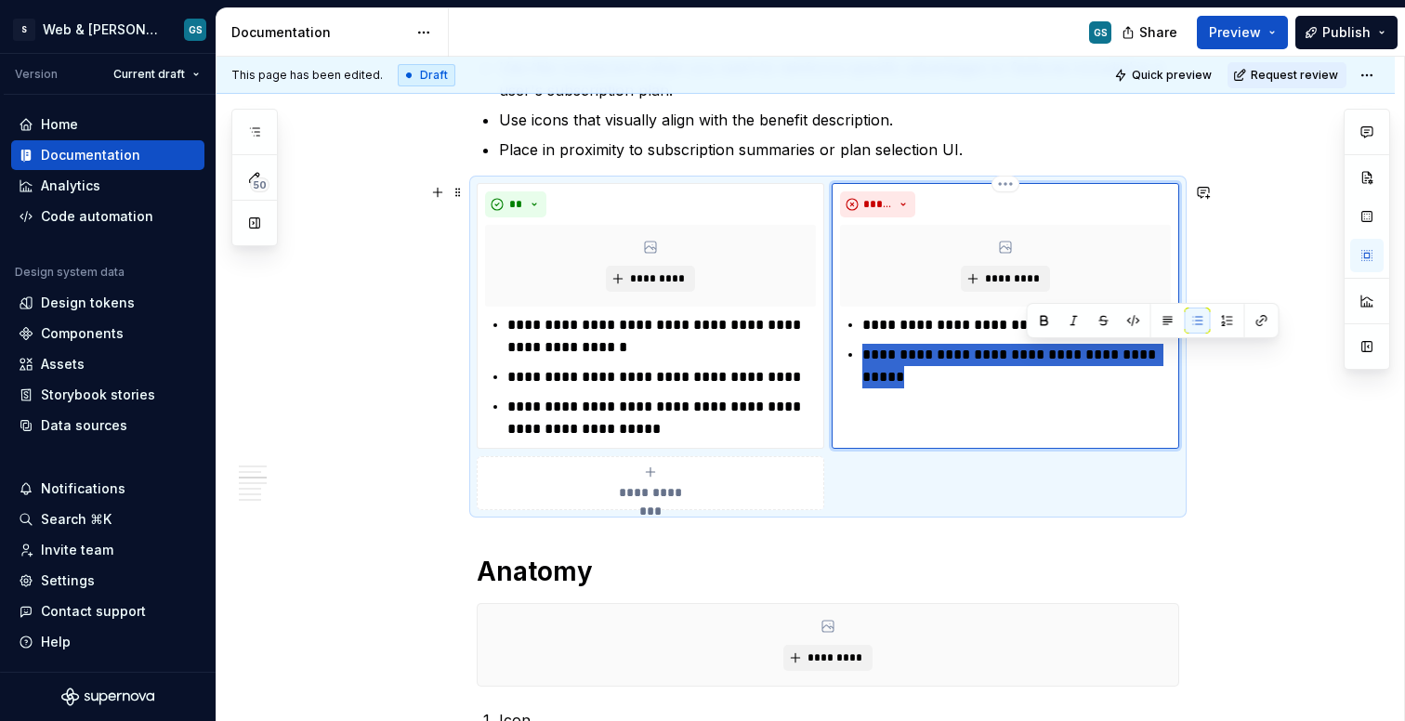
click at [1025, 349] on p "**********" at bounding box center [1017, 366] width 309 height 45
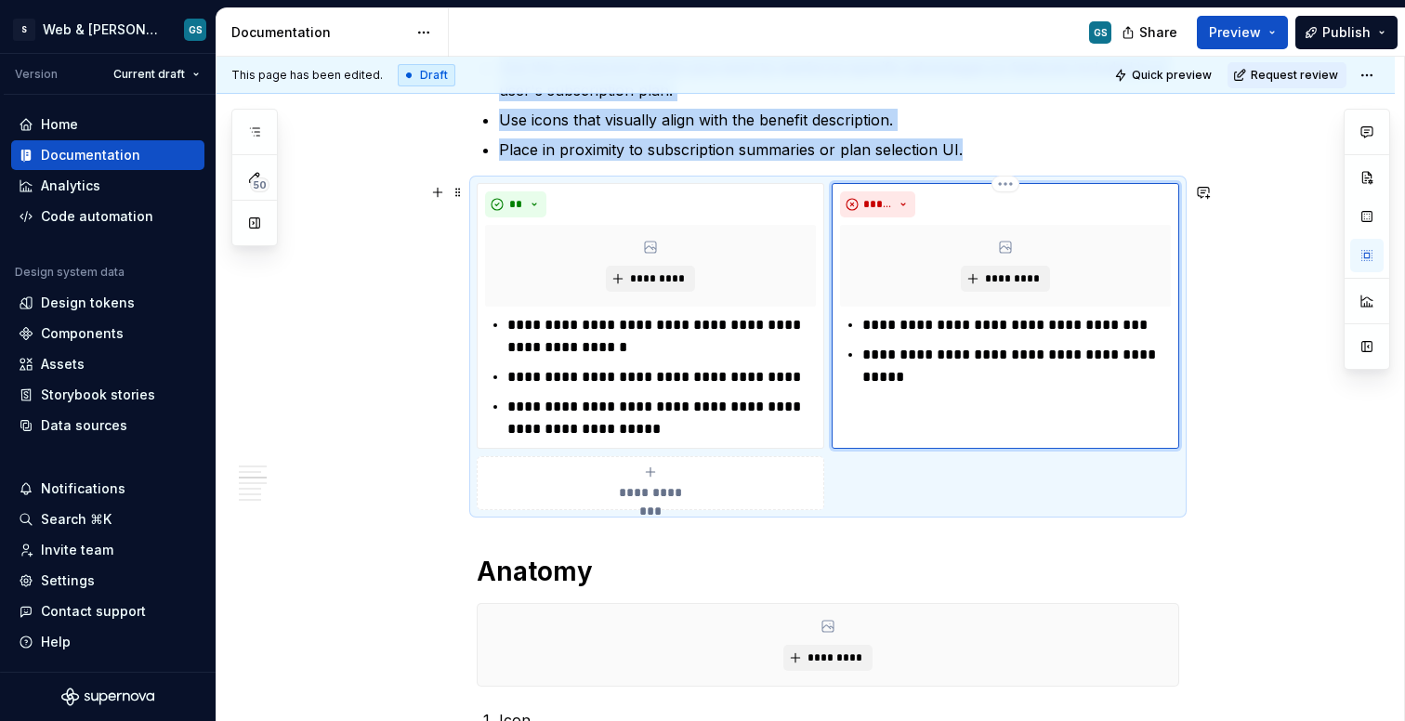
click at [995, 395] on div "**********" at bounding box center [1006, 316] width 348 height 266
click at [1032, 338] on ul "**********" at bounding box center [1017, 351] width 309 height 74
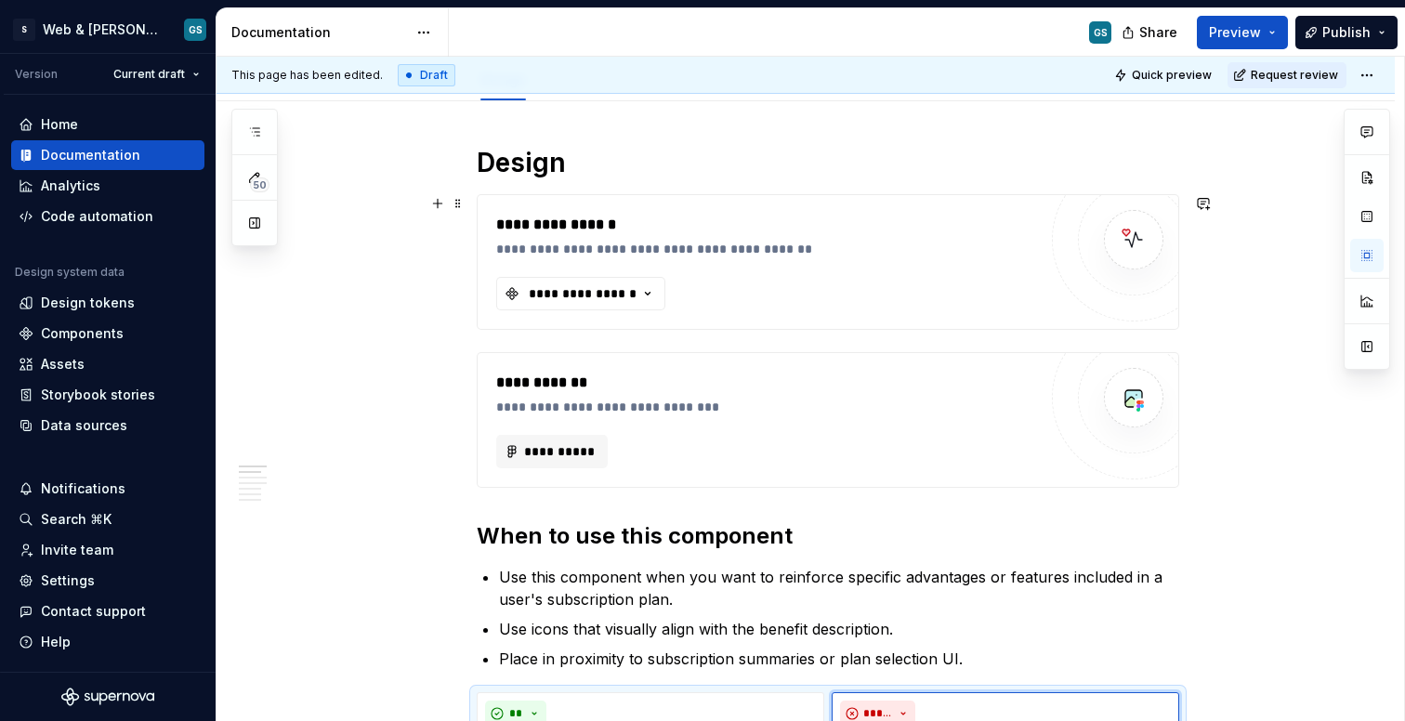
scroll to position [245, 0]
click at [575, 429] on div "**********" at bounding box center [766, 418] width 541 height 97
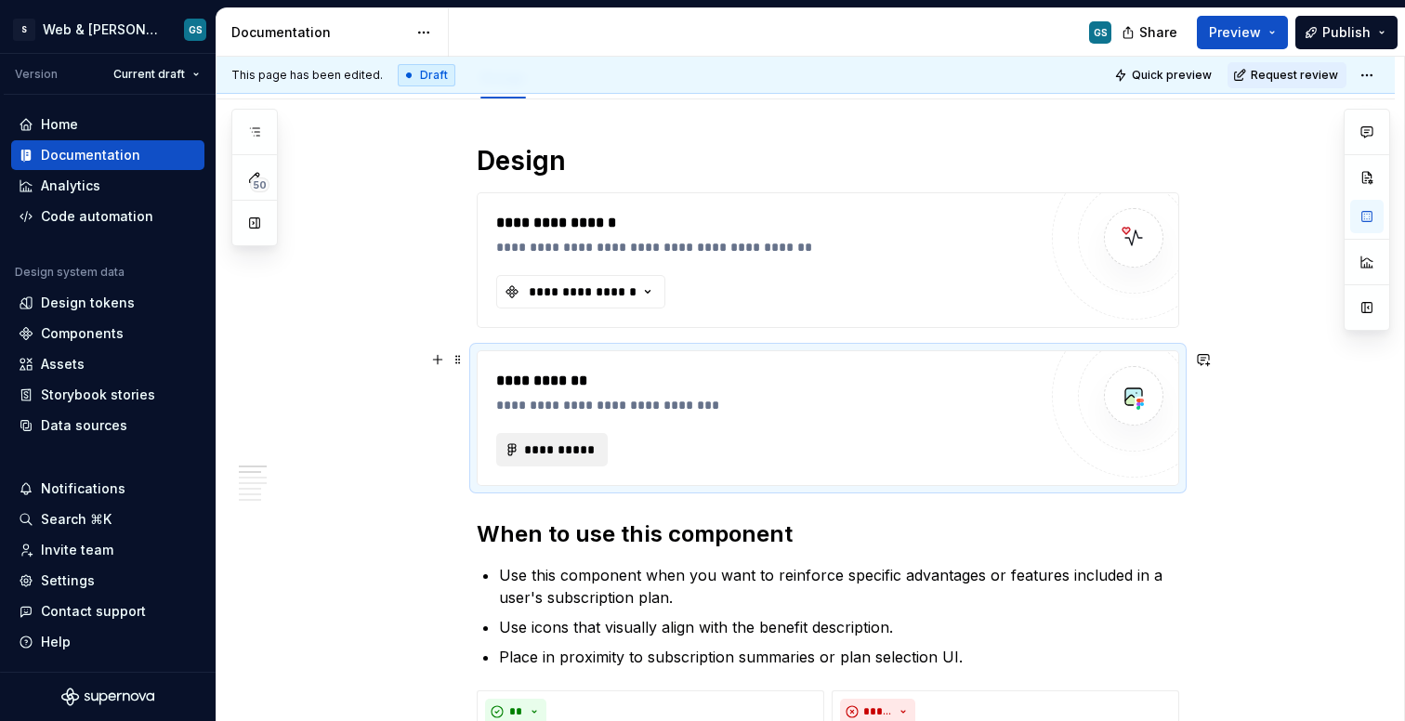
click at [570, 447] on span "**********" at bounding box center [559, 450] width 72 height 19
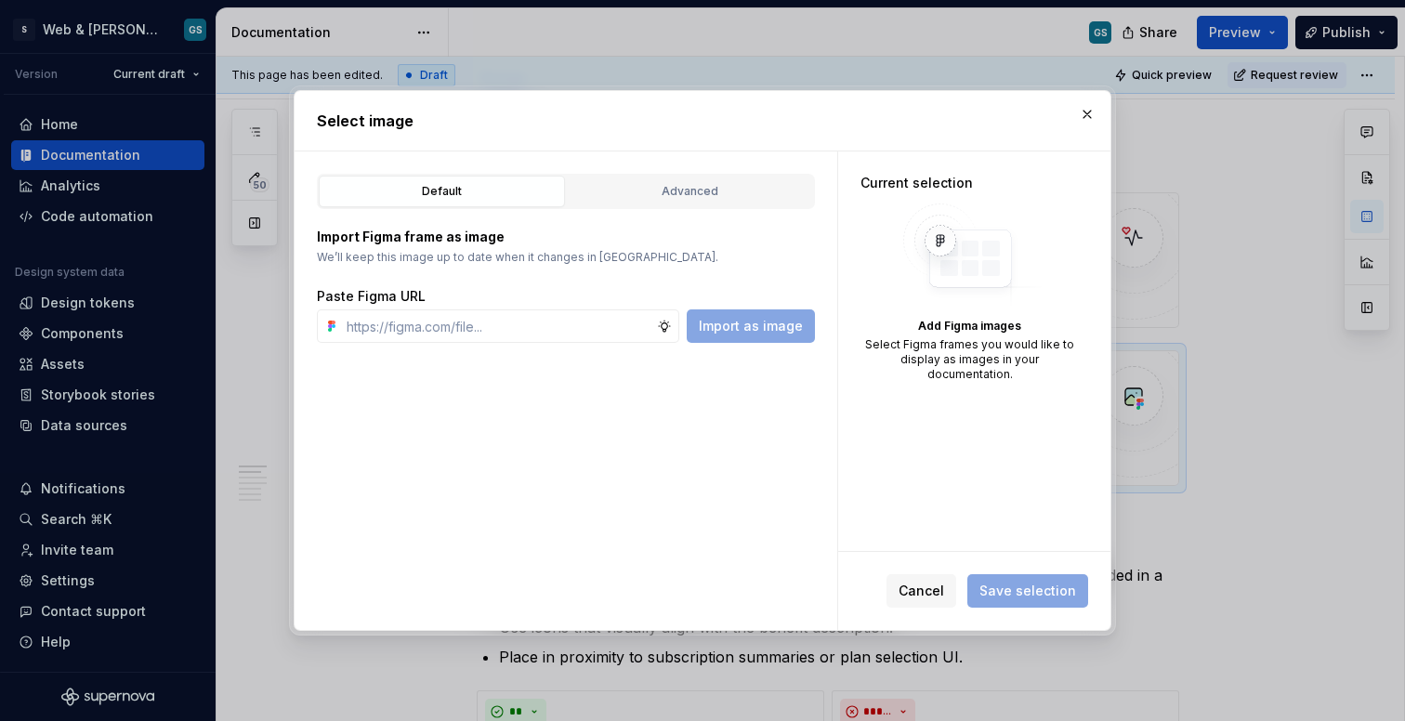
type textarea "*"
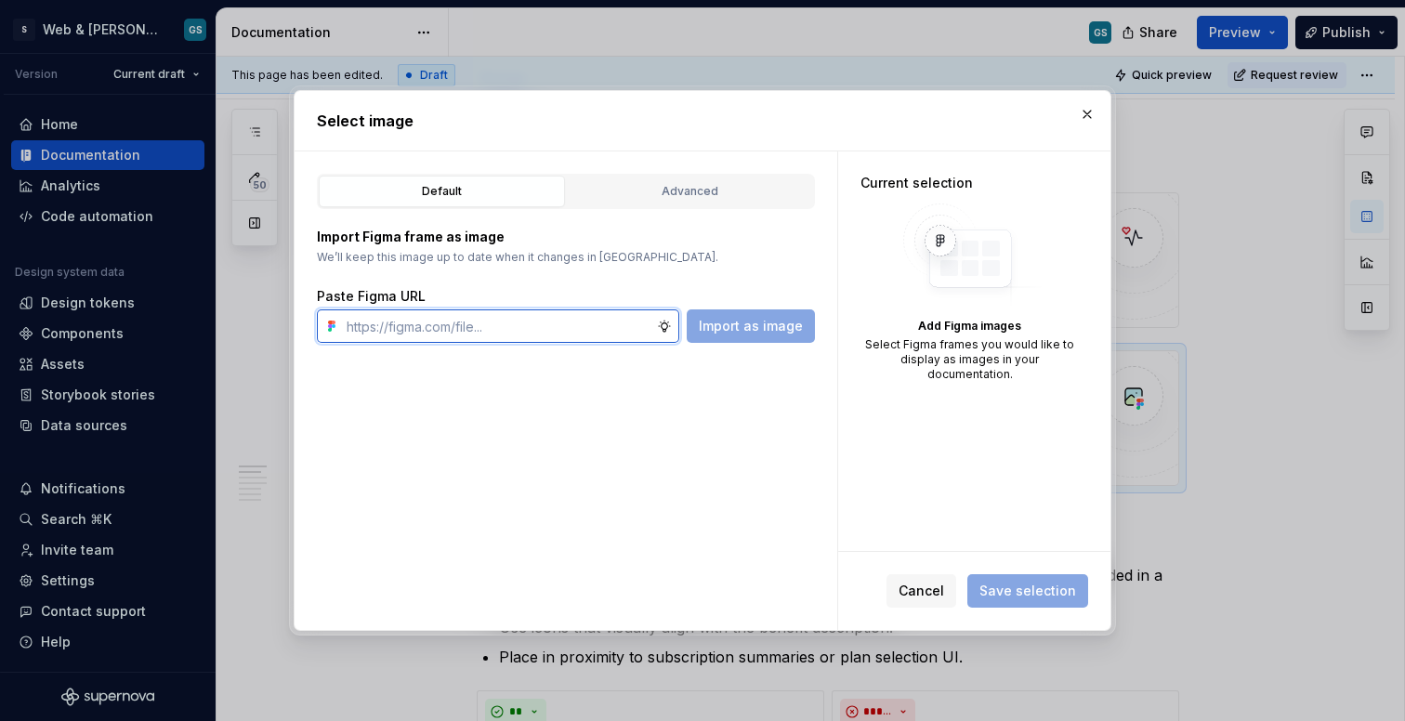
click at [581, 338] on input "text" at bounding box center [498, 326] width 318 height 33
paste input "[URL][DOMAIN_NAME]"
type input "[URL][DOMAIN_NAME]"
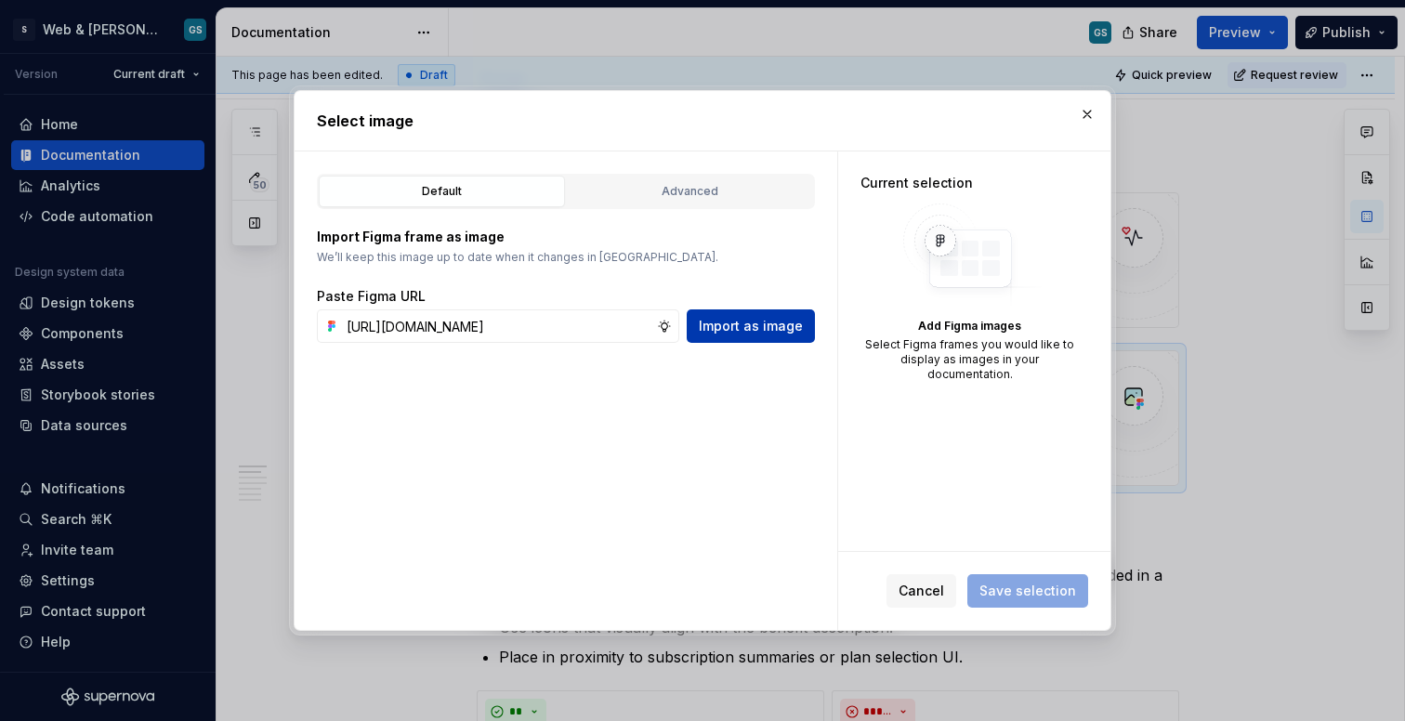
scroll to position [0, 0]
click at [799, 336] on button "Import as image" at bounding box center [751, 326] width 128 height 33
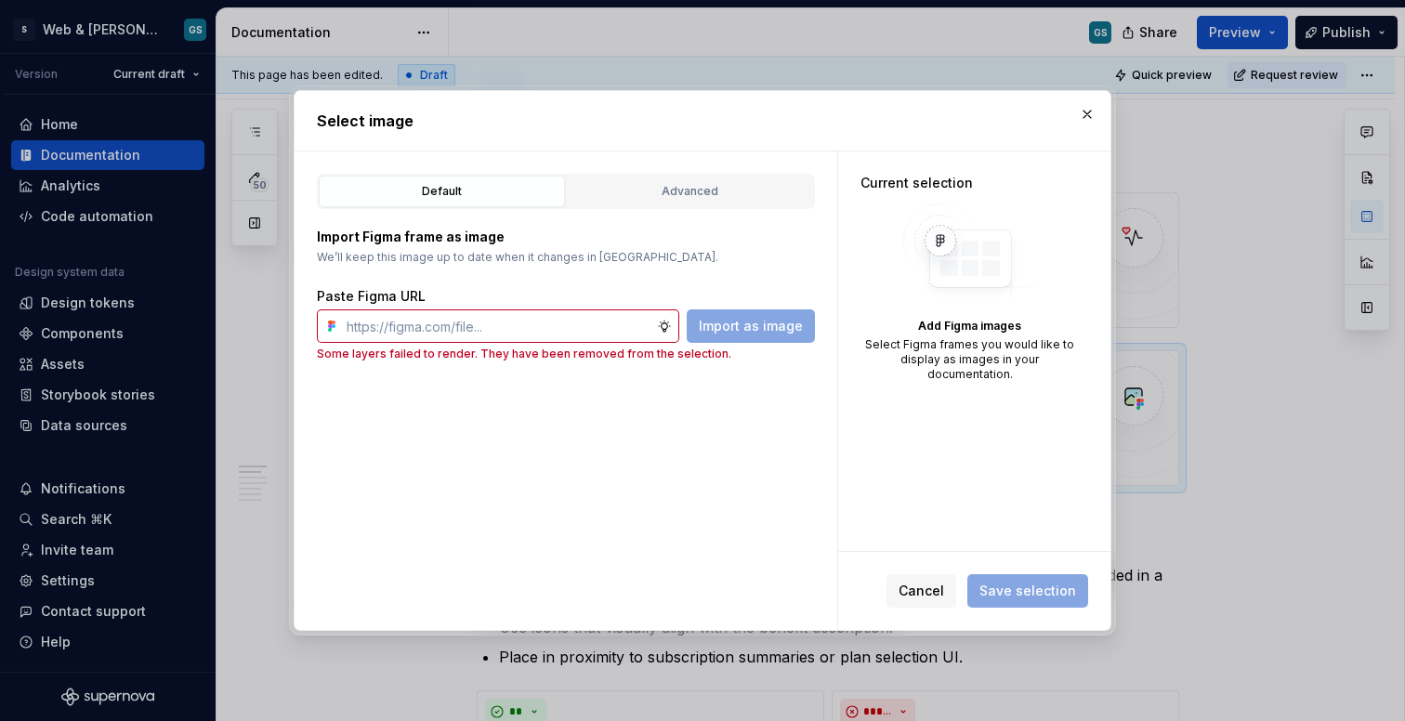
click at [649, 210] on div "Import Figma frame as image We’ll keep this image up to date when it changes in…" at bounding box center [566, 285] width 498 height 152
click at [661, 197] on div "Advanced" at bounding box center [689, 191] width 233 height 19
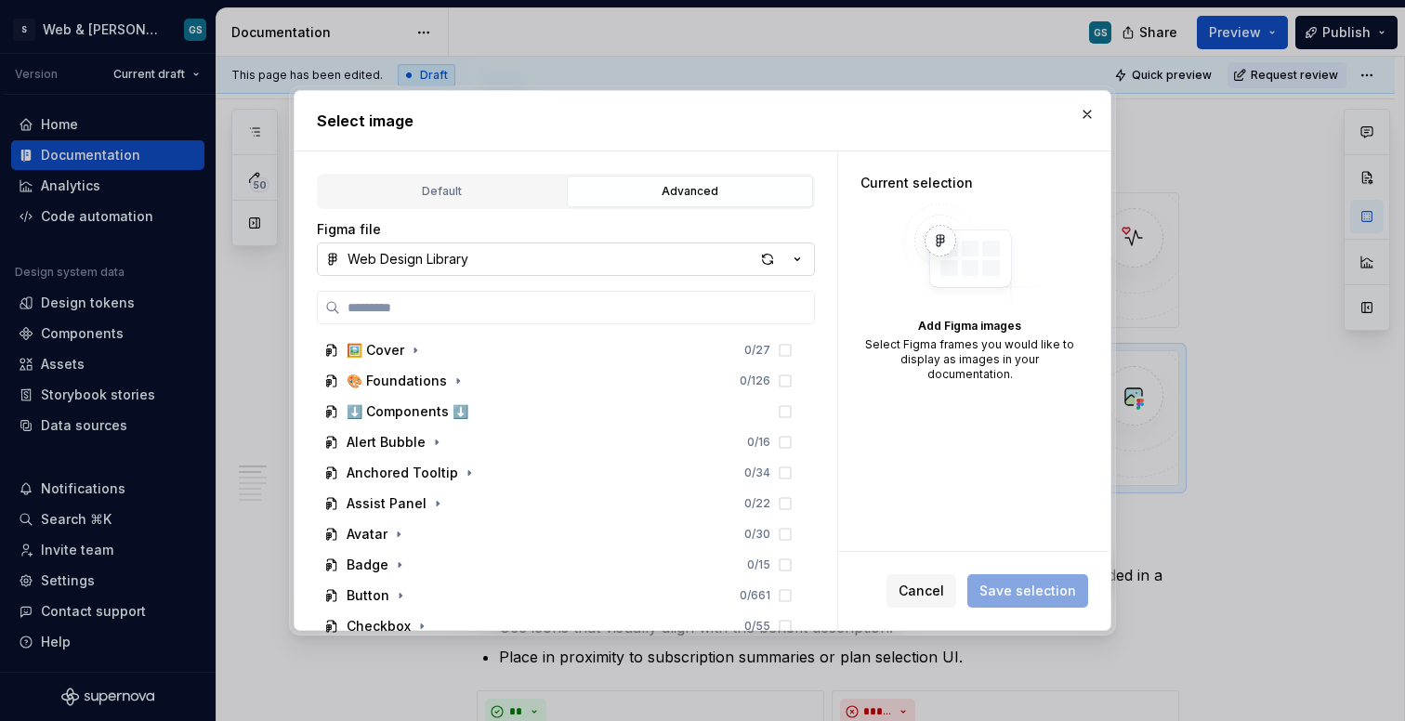
click at [796, 266] on icon "button" at bounding box center [797, 259] width 19 height 19
click at [771, 233] on div "Select image Default Advanced Import Figma frame as image We’ll keep this image…" at bounding box center [702, 360] width 1405 height 721
click at [499, 190] on div "Default" at bounding box center [441, 191] width 233 height 19
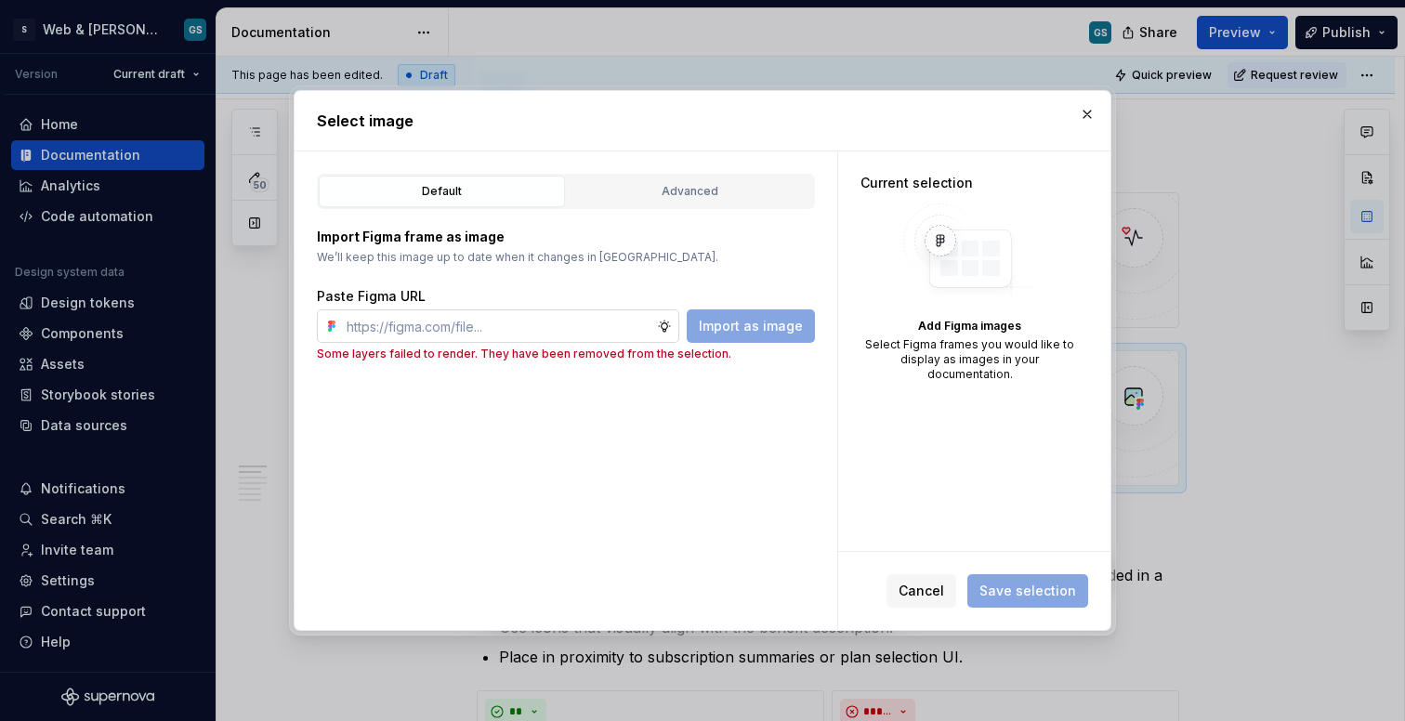
click at [550, 337] on input "text" at bounding box center [498, 326] width 318 height 33
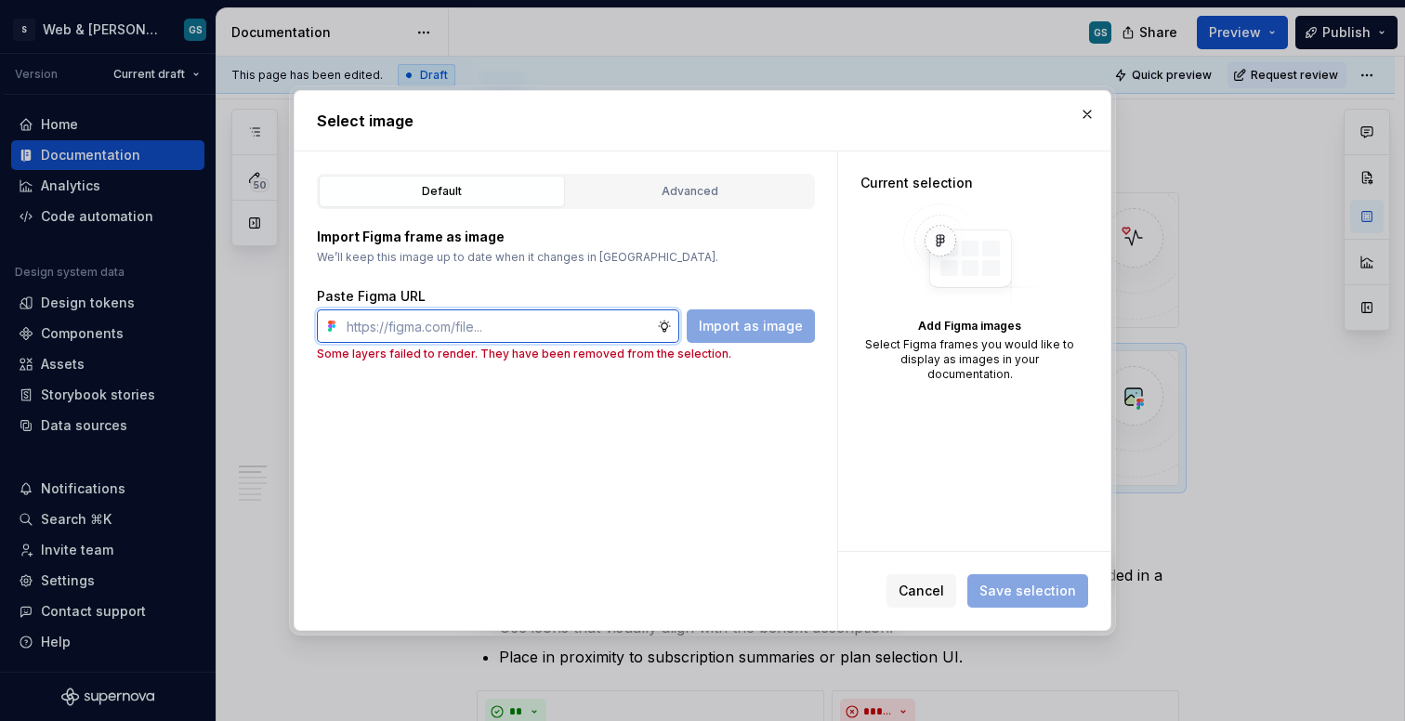
paste input "[URL][DOMAIN_NAME]"
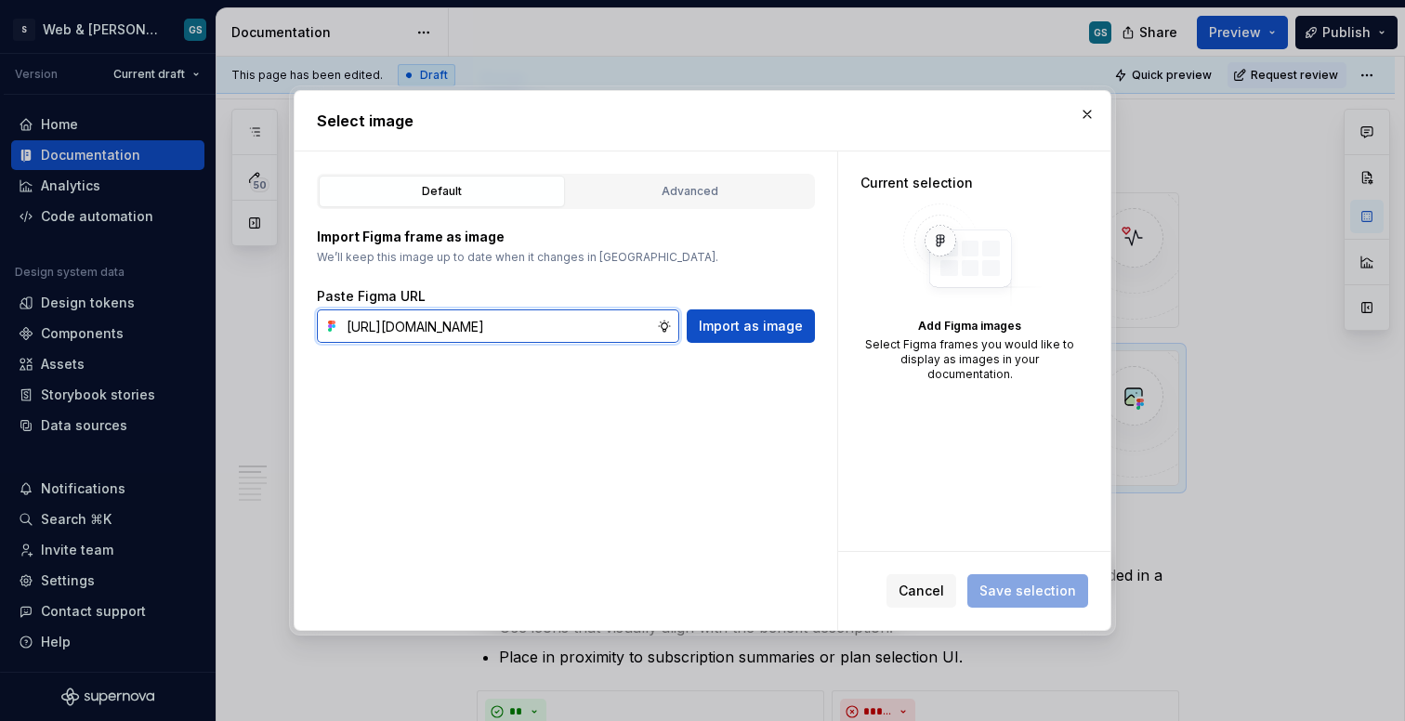
scroll to position [0, 434]
type input "[URL][DOMAIN_NAME]"
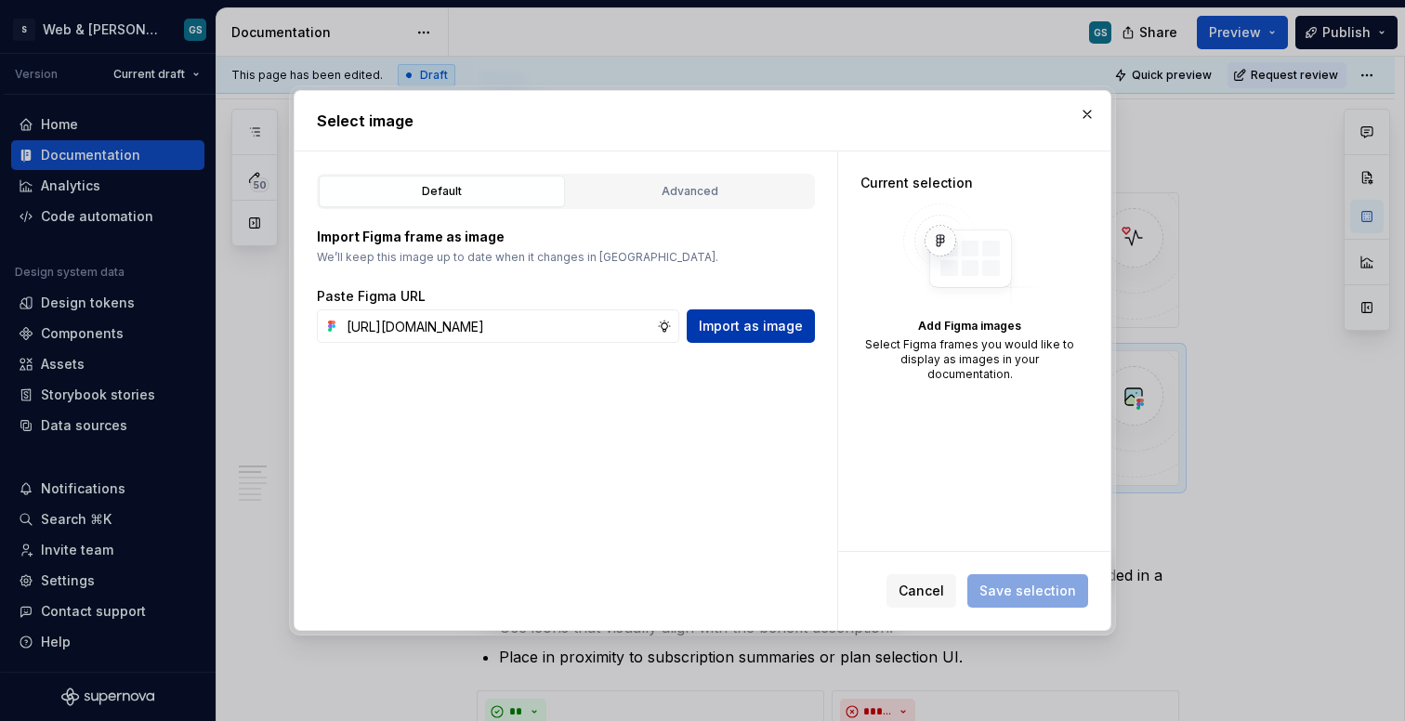
scroll to position [0, 0]
click at [803, 314] on button "Import as image" at bounding box center [751, 326] width 128 height 33
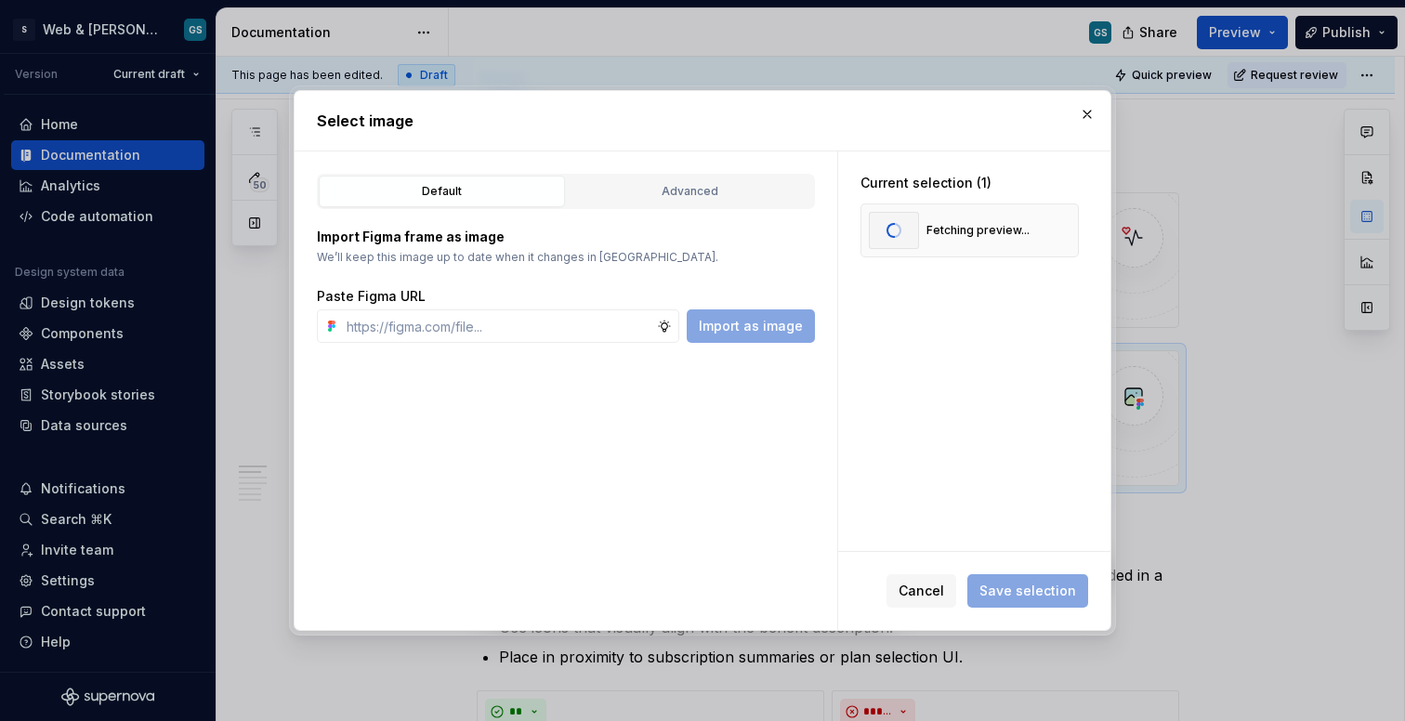
type textarea "*"
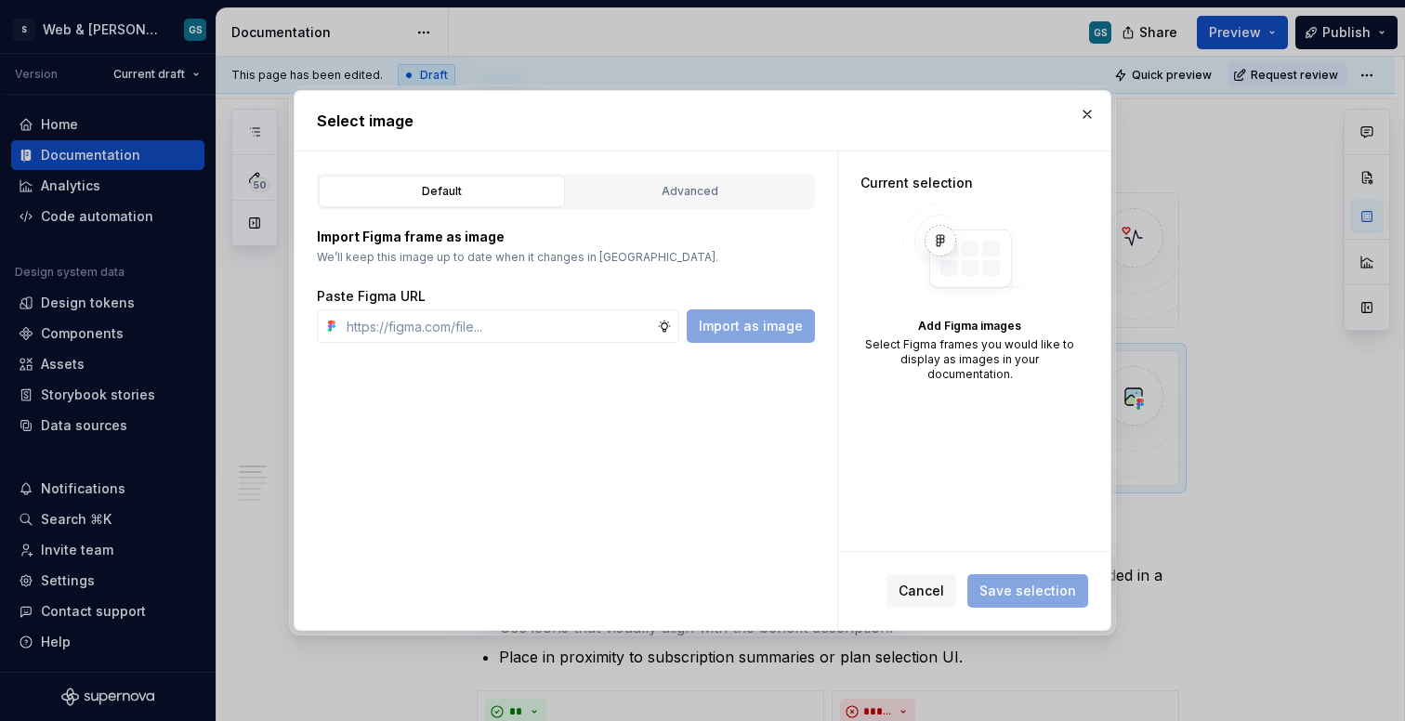
click at [729, 244] on p "Import Figma frame as image" at bounding box center [566, 237] width 498 height 19
click at [599, 328] on input "text" at bounding box center [498, 326] width 318 height 33
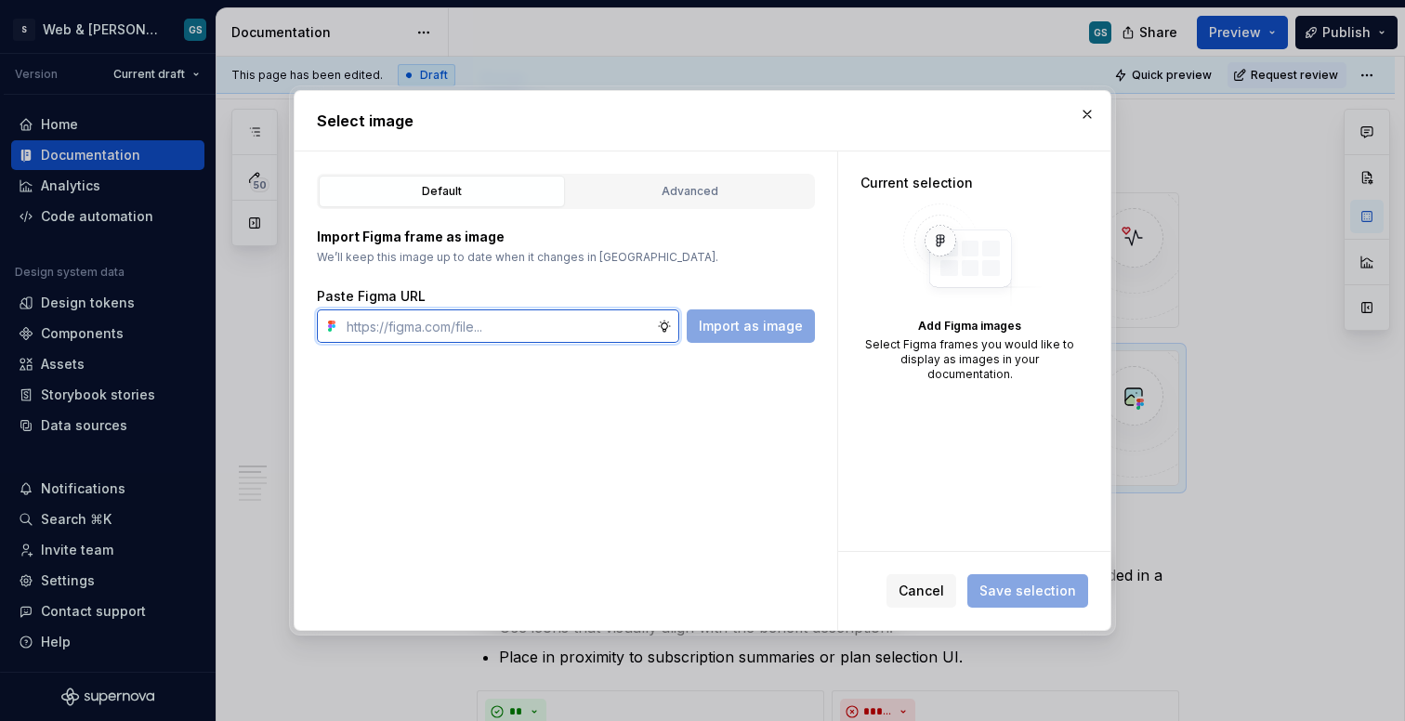
paste input "[URL][DOMAIN_NAME]"
type input "[URL][DOMAIN_NAME]"
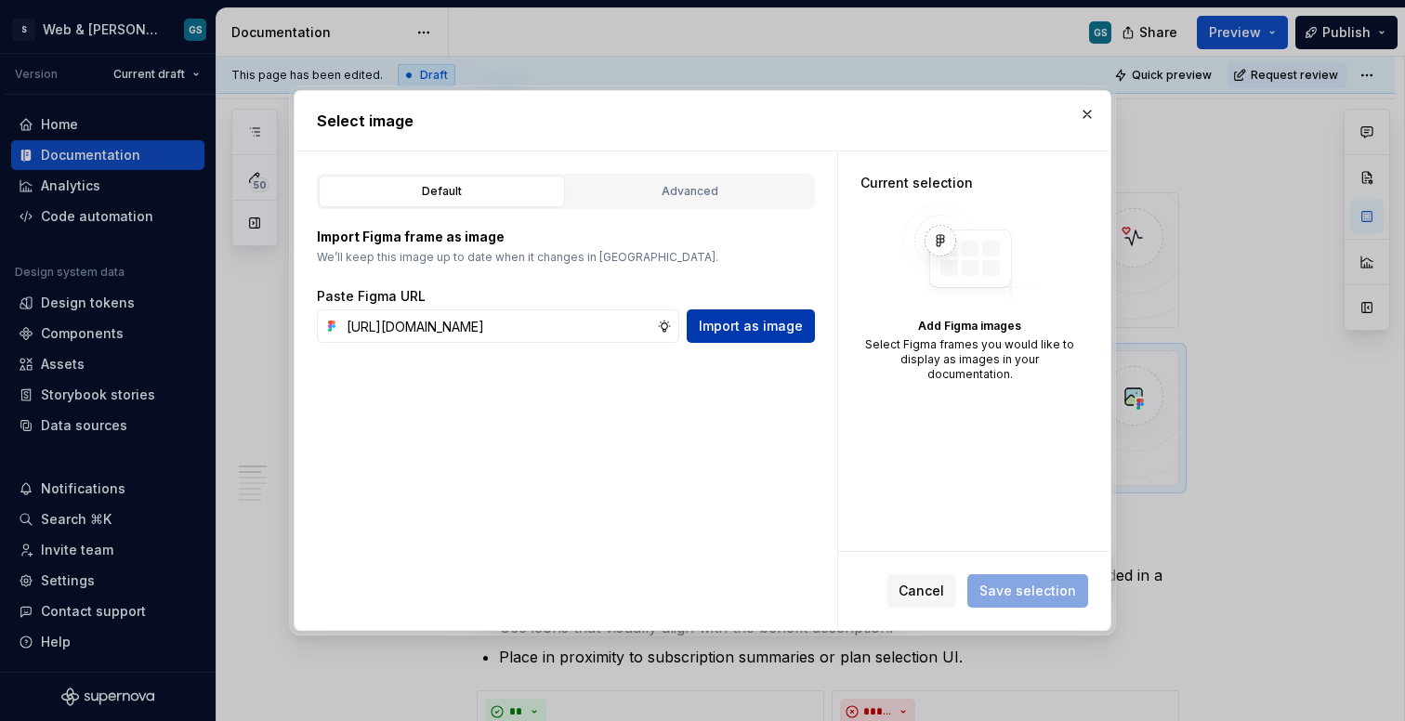
click at [782, 328] on span "Import as image" at bounding box center [751, 326] width 104 height 19
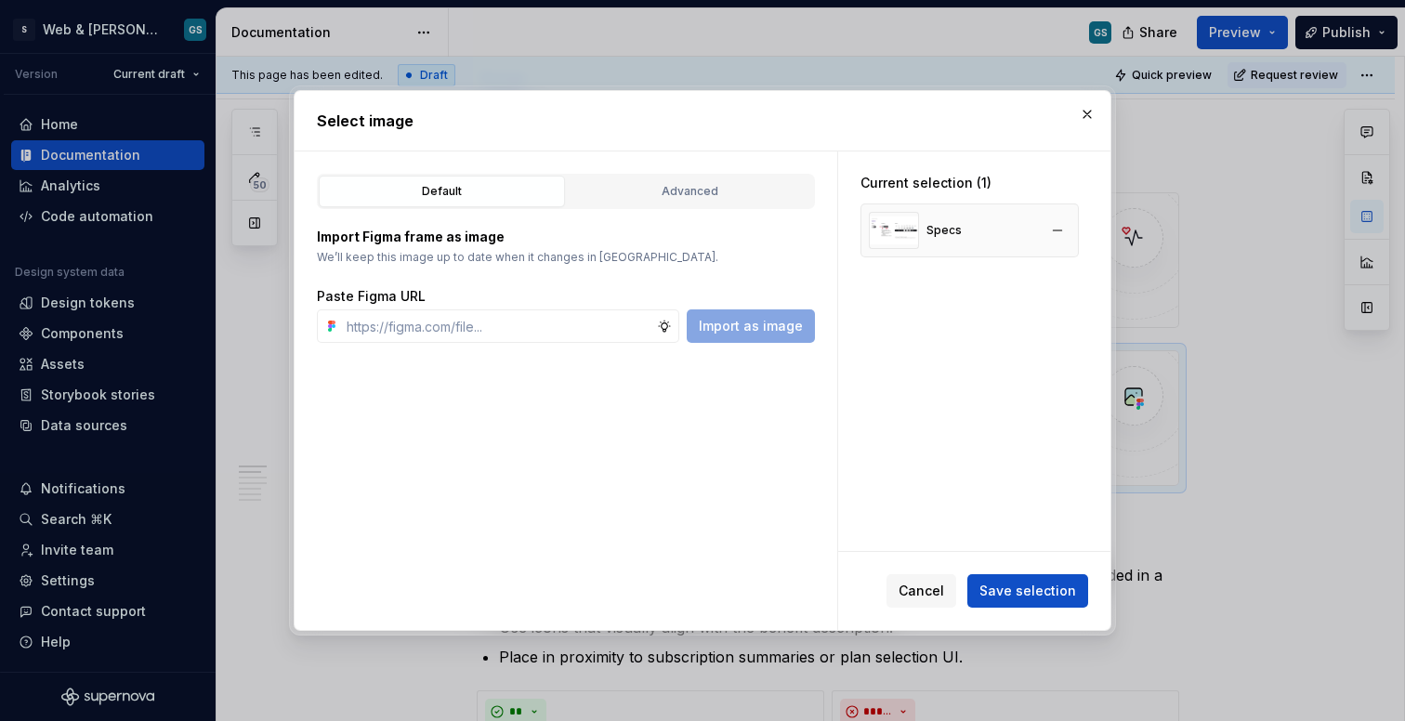
click at [923, 231] on div "Specs" at bounding box center [915, 230] width 93 height 37
click at [899, 238] on img at bounding box center [894, 230] width 50 height 37
click at [929, 586] on span "Cancel" at bounding box center [922, 591] width 46 height 19
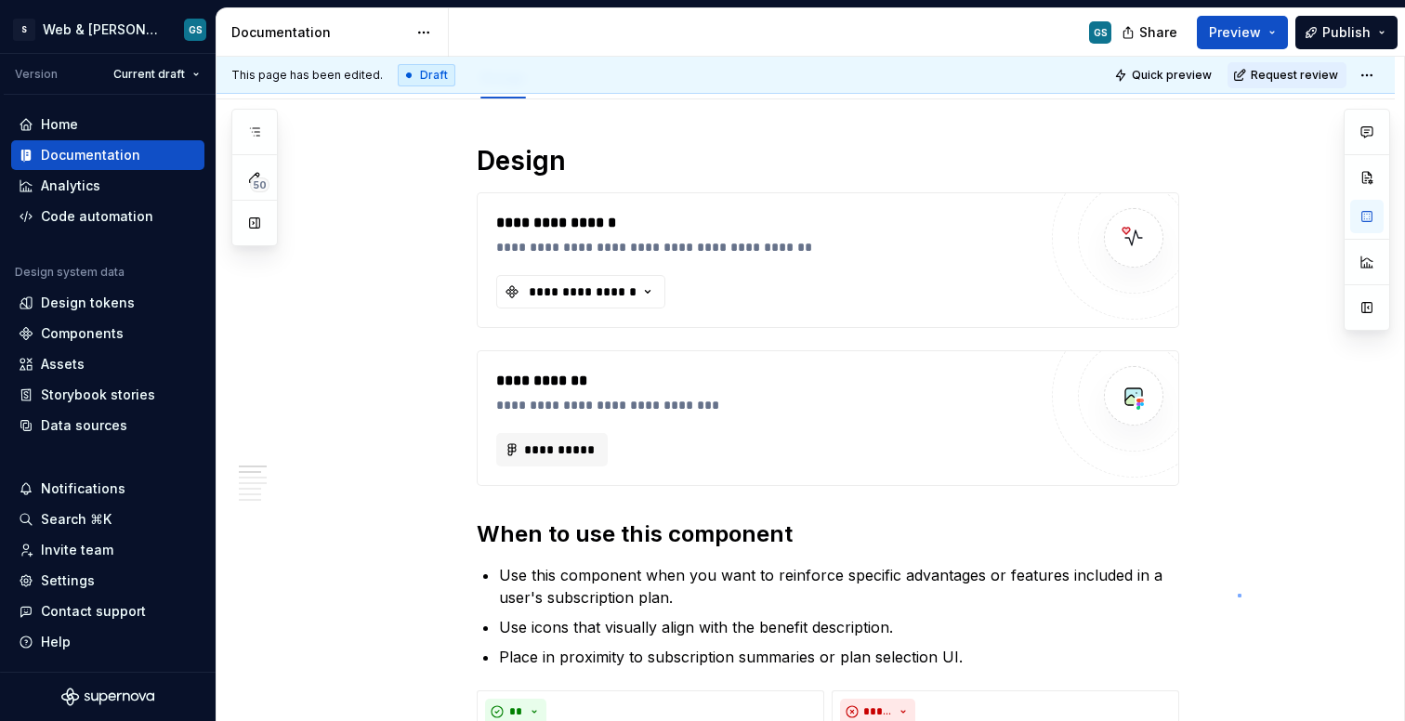
click at [1238, 594] on div "**********" at bounding box center [811, 389] width 1188 height 665
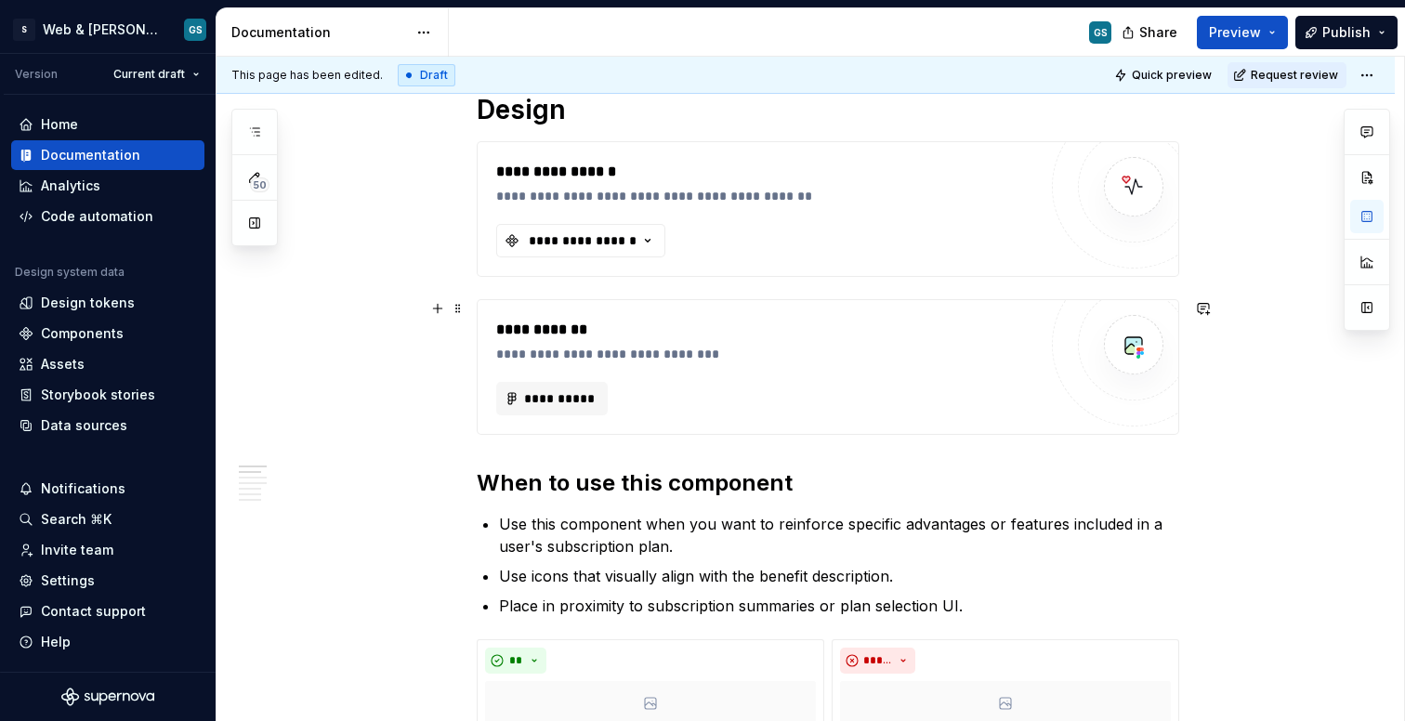
scroll to position [298, 0]
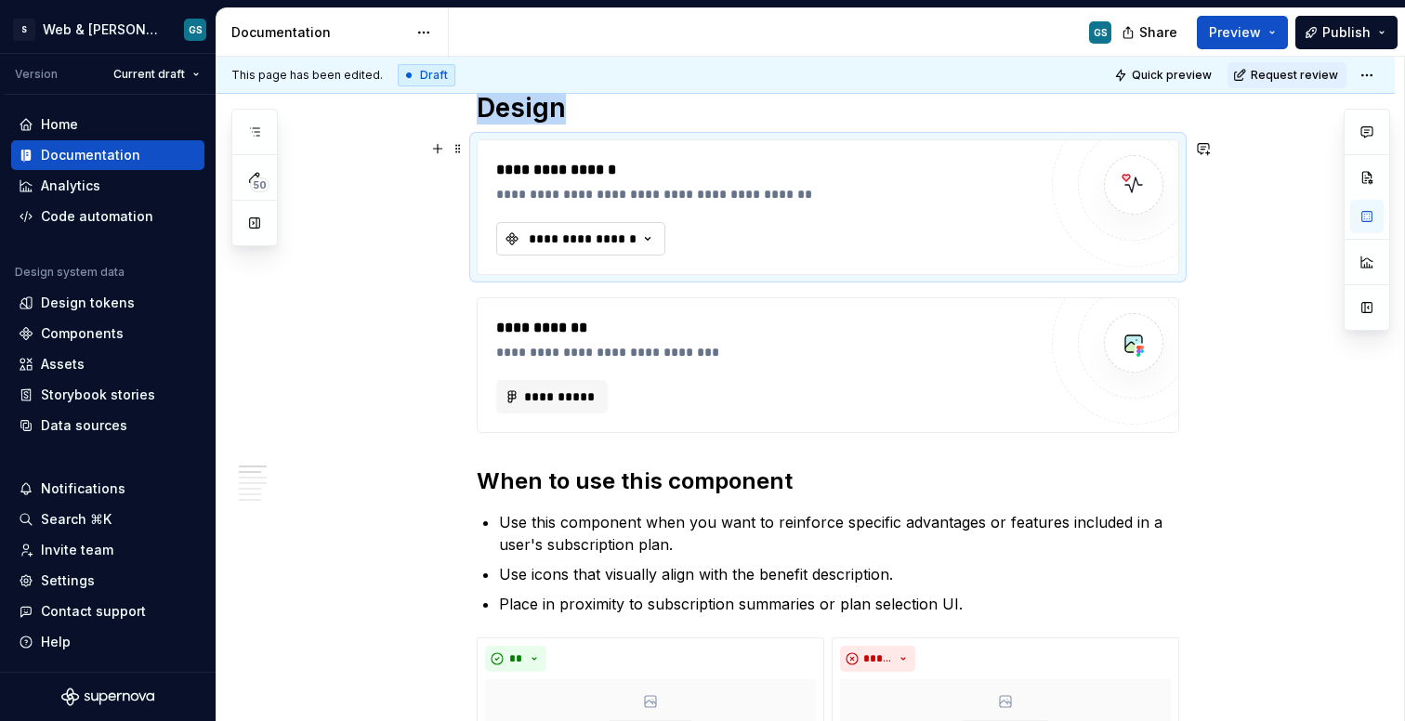
click at [650, 240] on icon "button" at bounding box center [648, 239] width 19 height 19
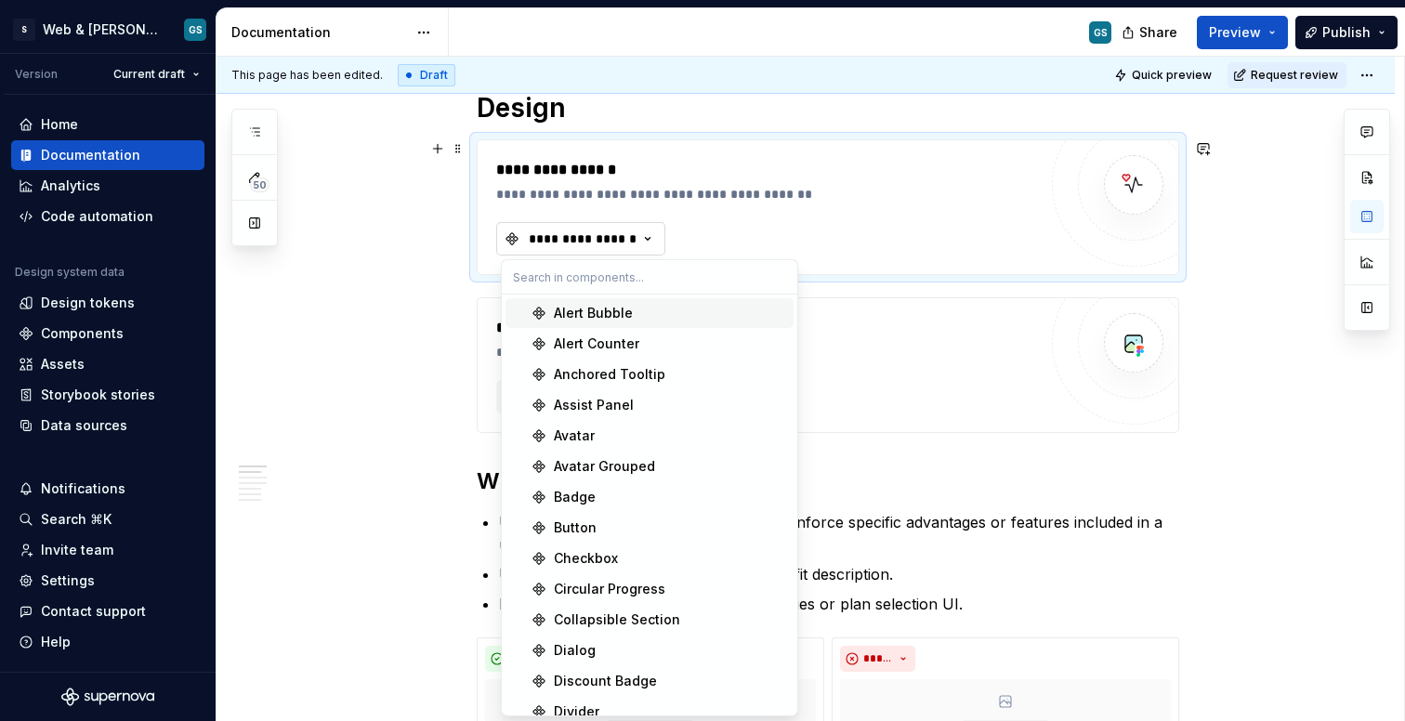
click at [650, 240] on icon "button" at bounding box center [648, 239] width 19 height 19
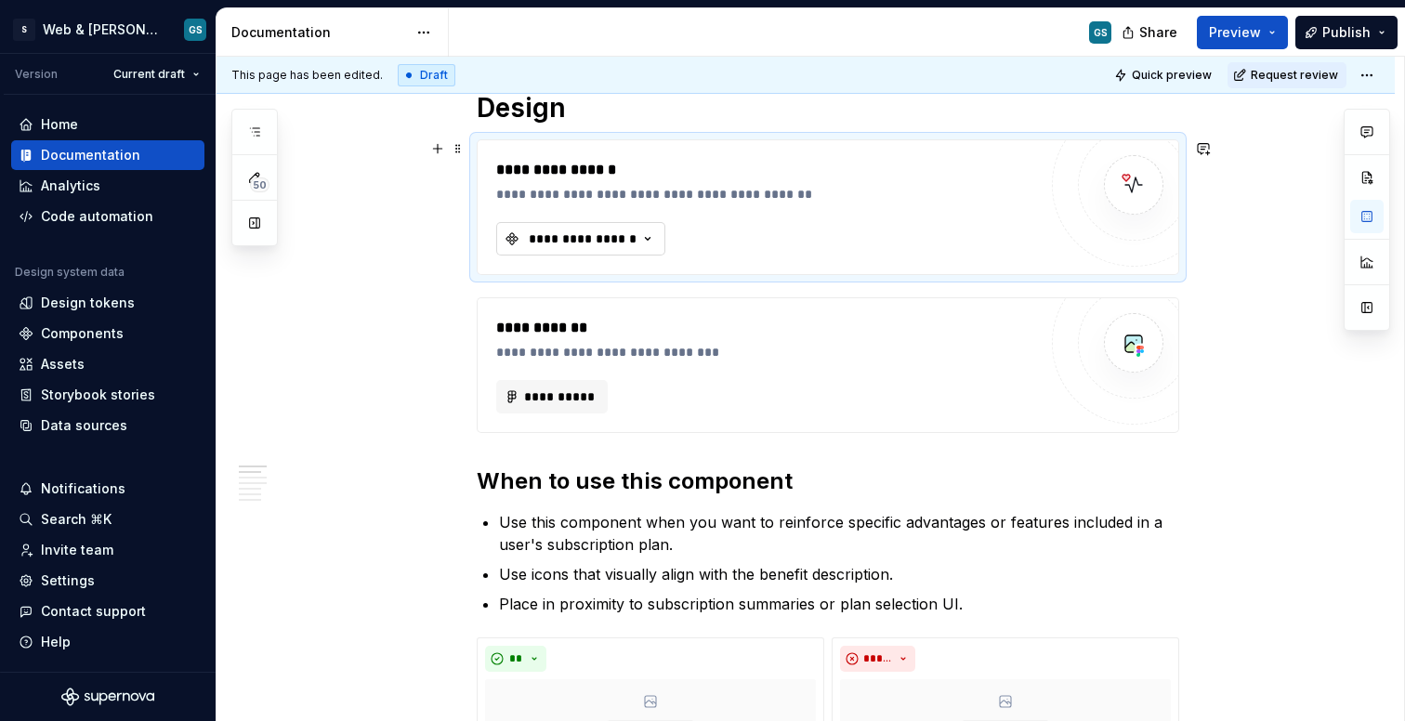
click at [650, 241] on icon "button" at bounding box center [648, 239] width 19 height 19
click at [683, 205] on div "**********" at bounding box center [766, 207] width 541 height 97
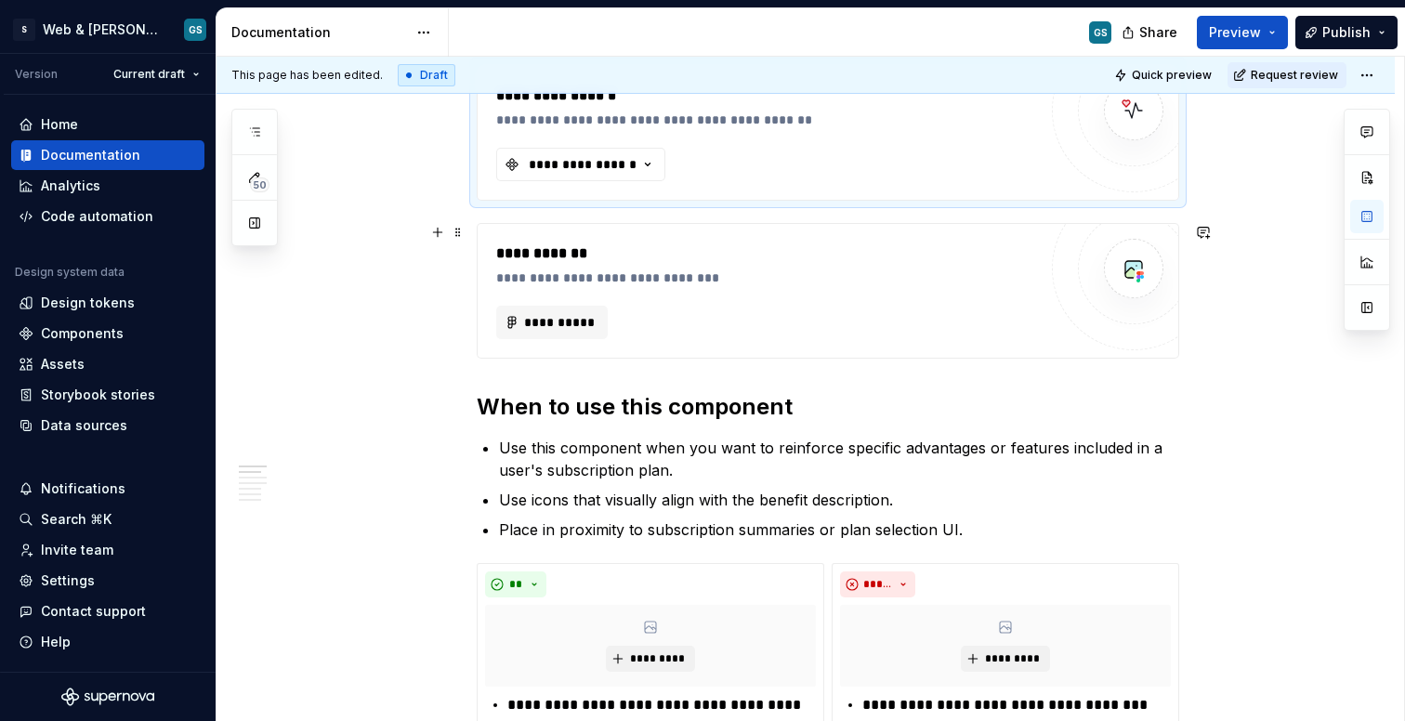
scroll to position [379, 0]
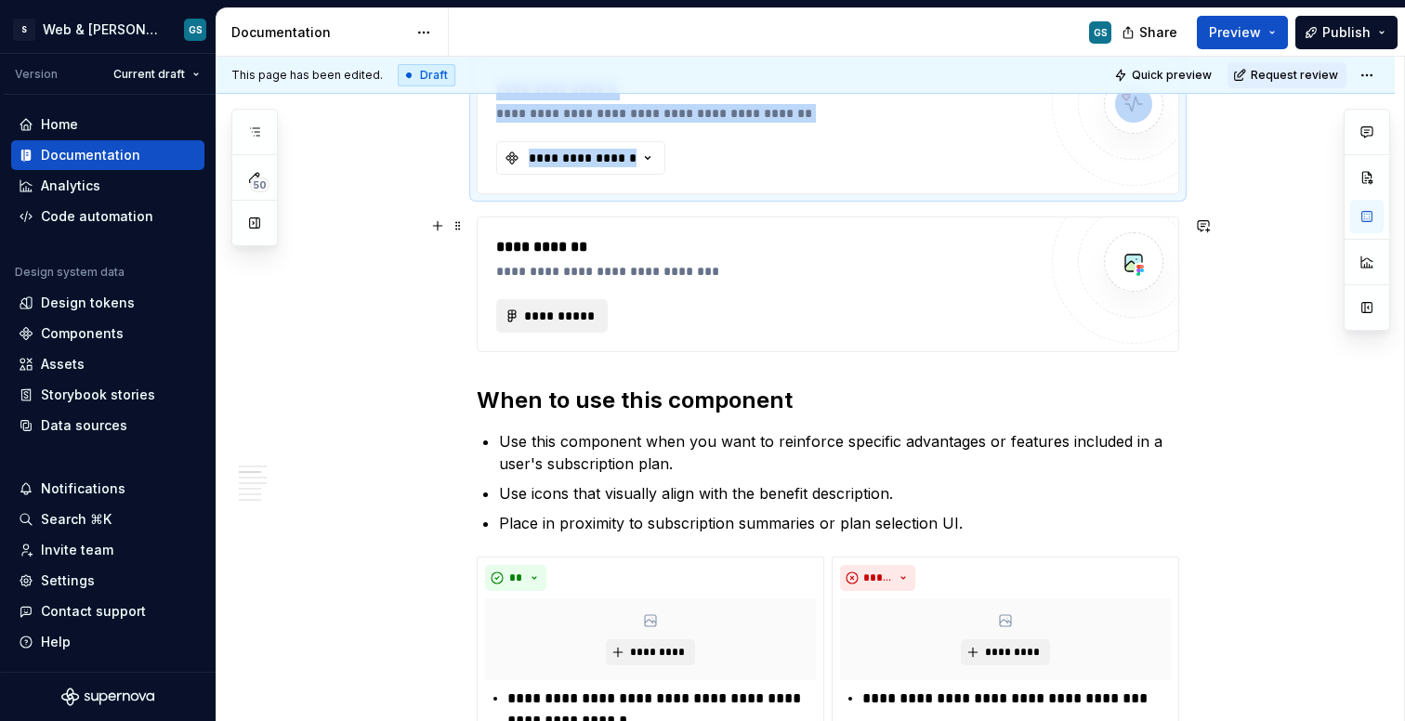
click at [567, 314] on span "**********" at bounding box center [559, 316] width 72 height 19
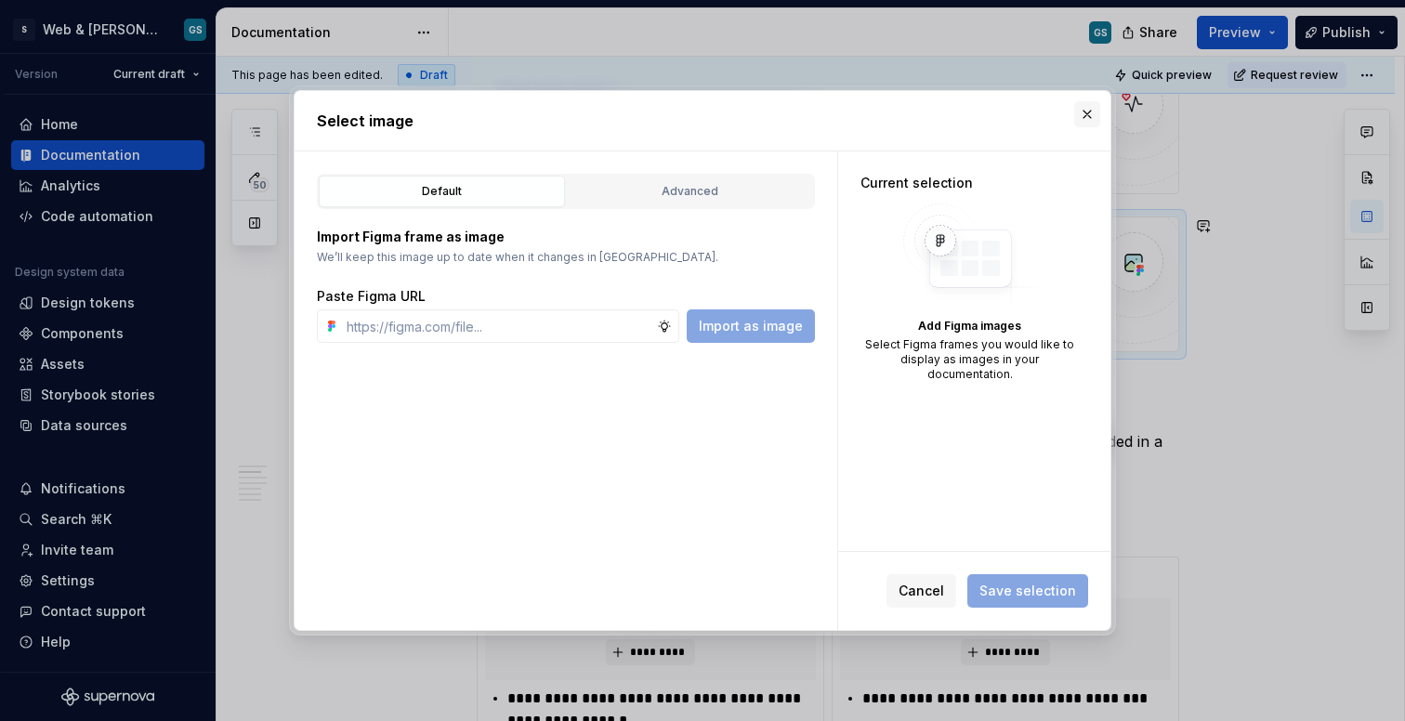
click at [1095, 117] on button "button" at bounding box center [1087, 114] width 26 height 26
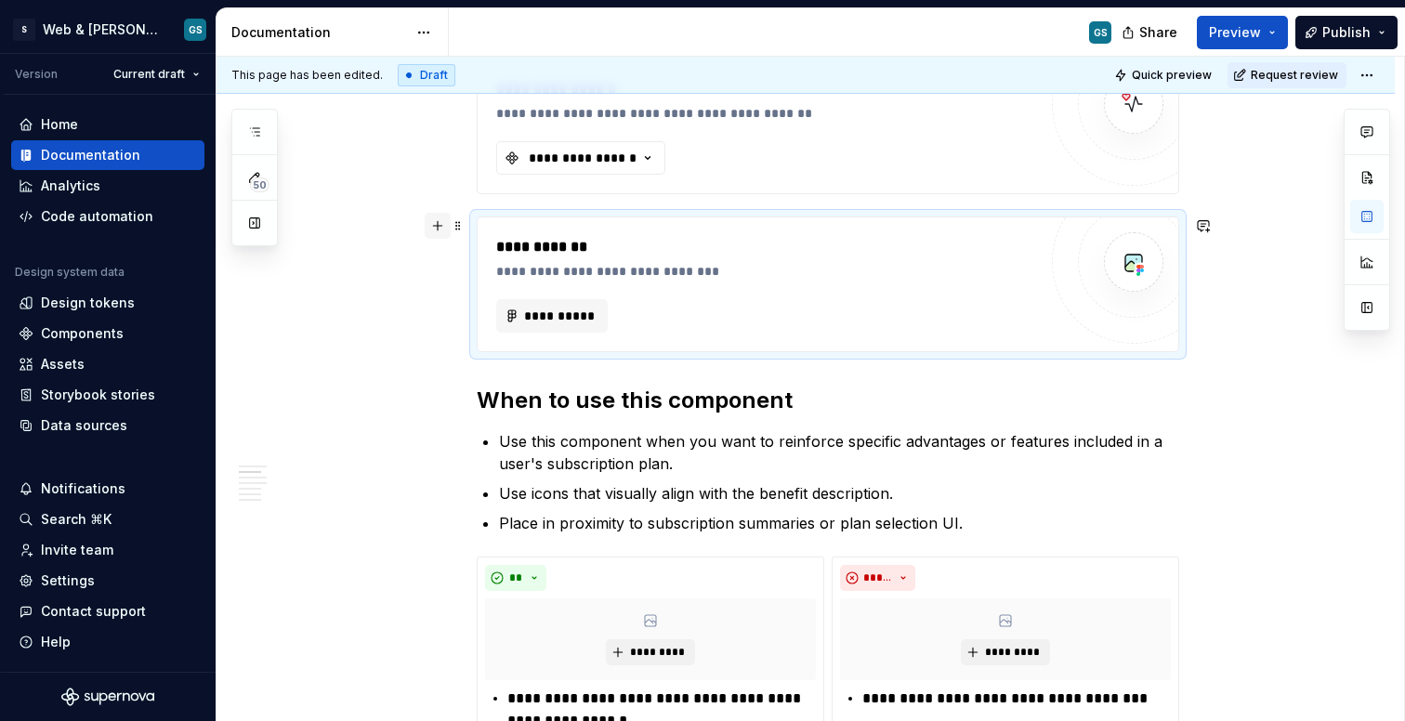
click at [443, 218] on button "button" at bounding box center [438, 226] width 26 height 26
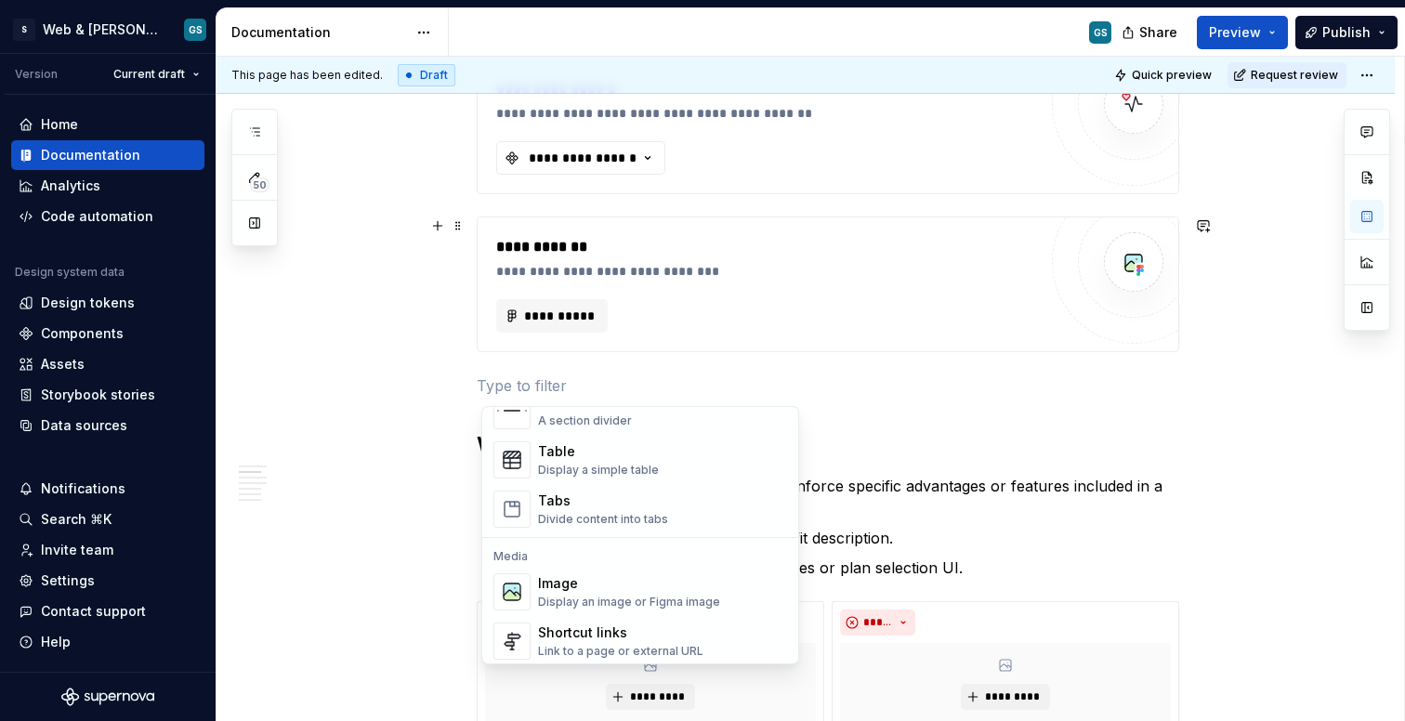
scroll to position [663, 0]
click at [603, 591] on div "Display an image or Figma image" at bounding box center [629, 598] width 182 height 15
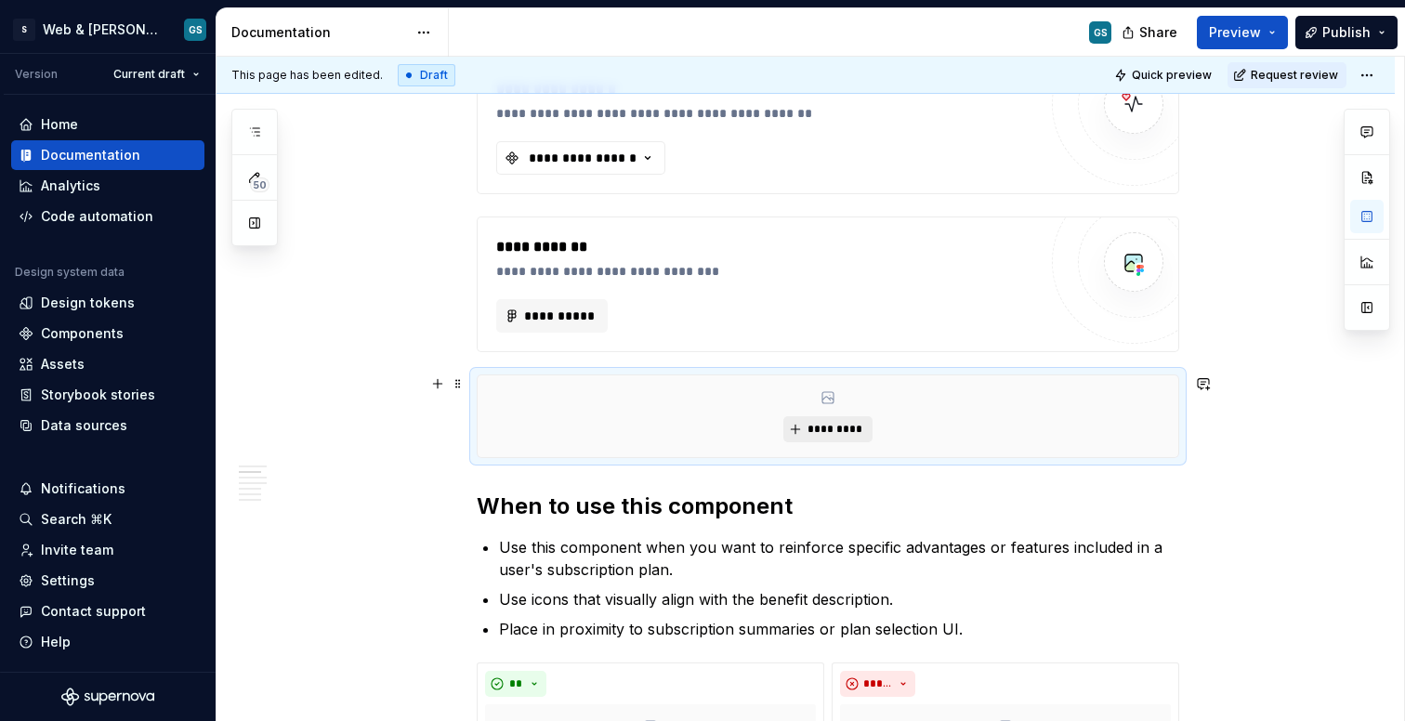
click at [836, 425] on span "*********" at bounding box center [835, 429] width 57 height 15
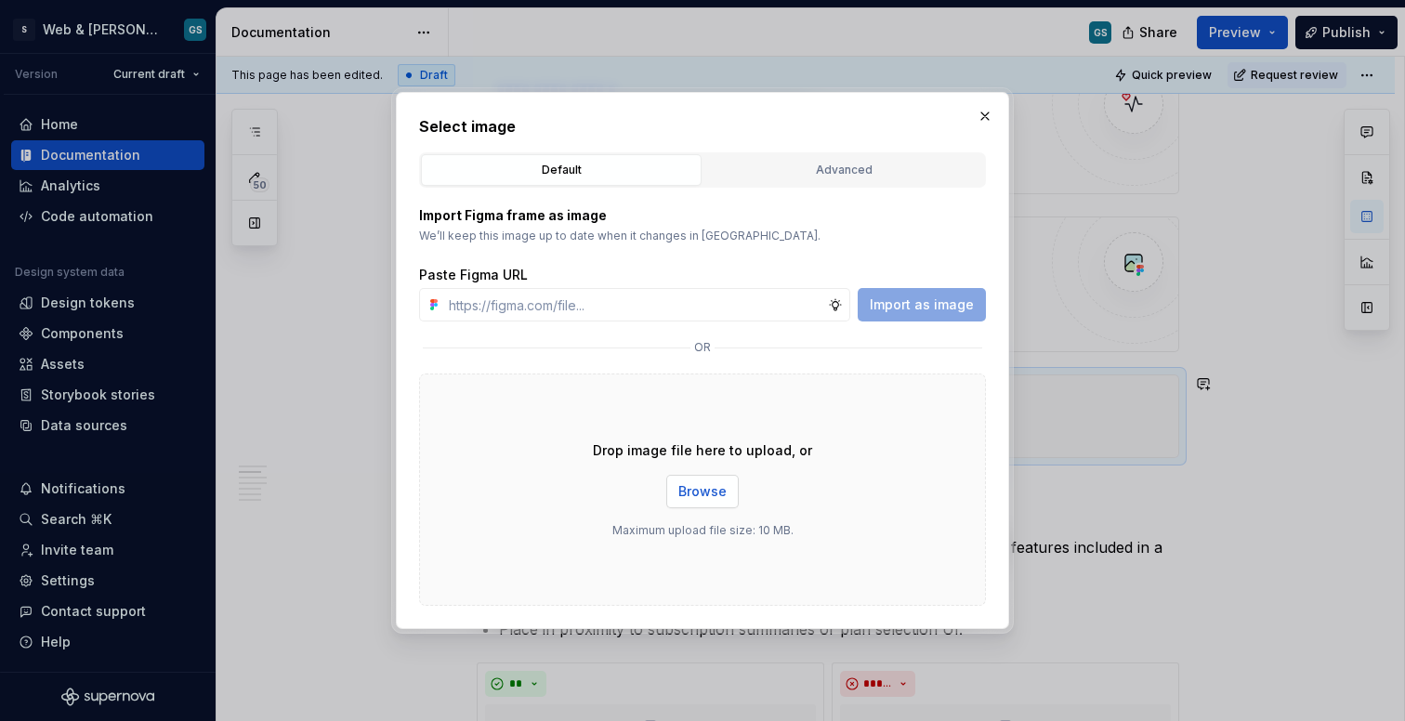
click at [698, 502] on button "Browse" at bounding box center [702, 491] width 72 height 33
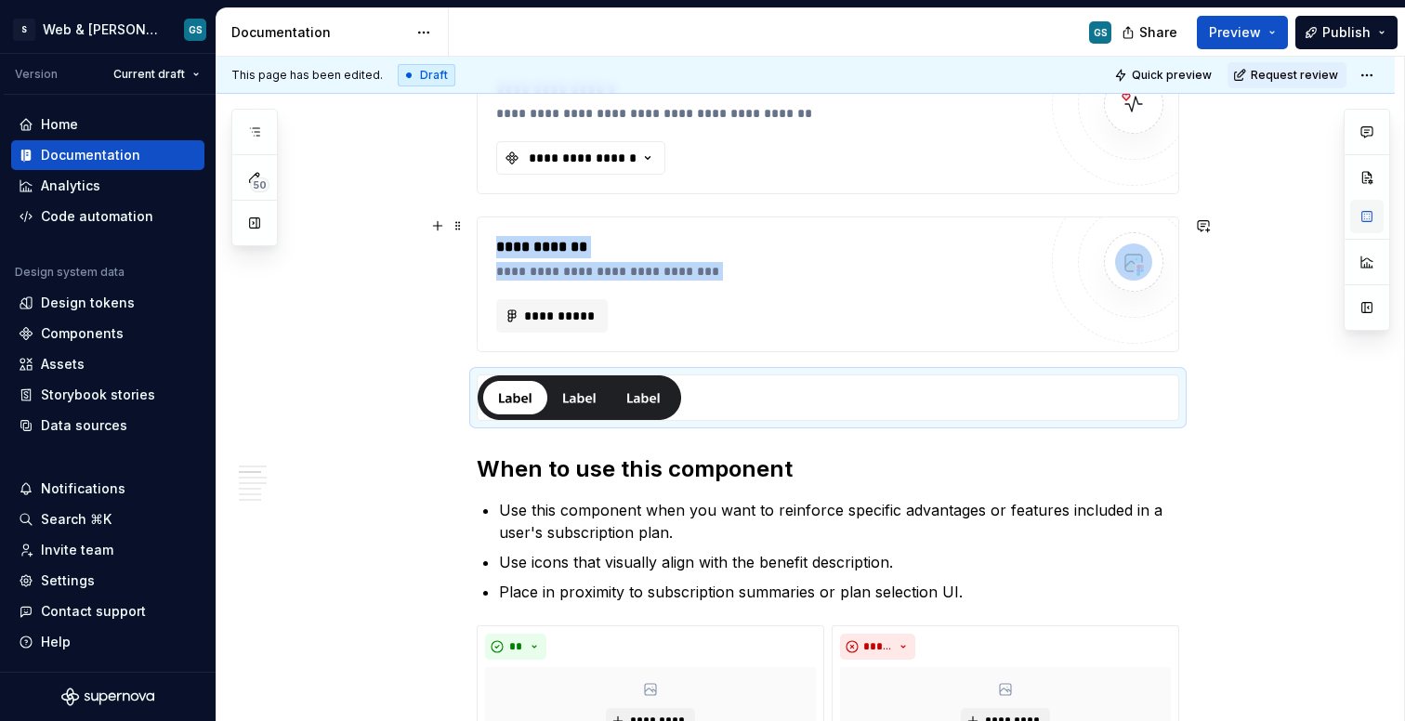
click at [1366, 223] on button "button" at bounding box center [1366, 216] width 33 height 33
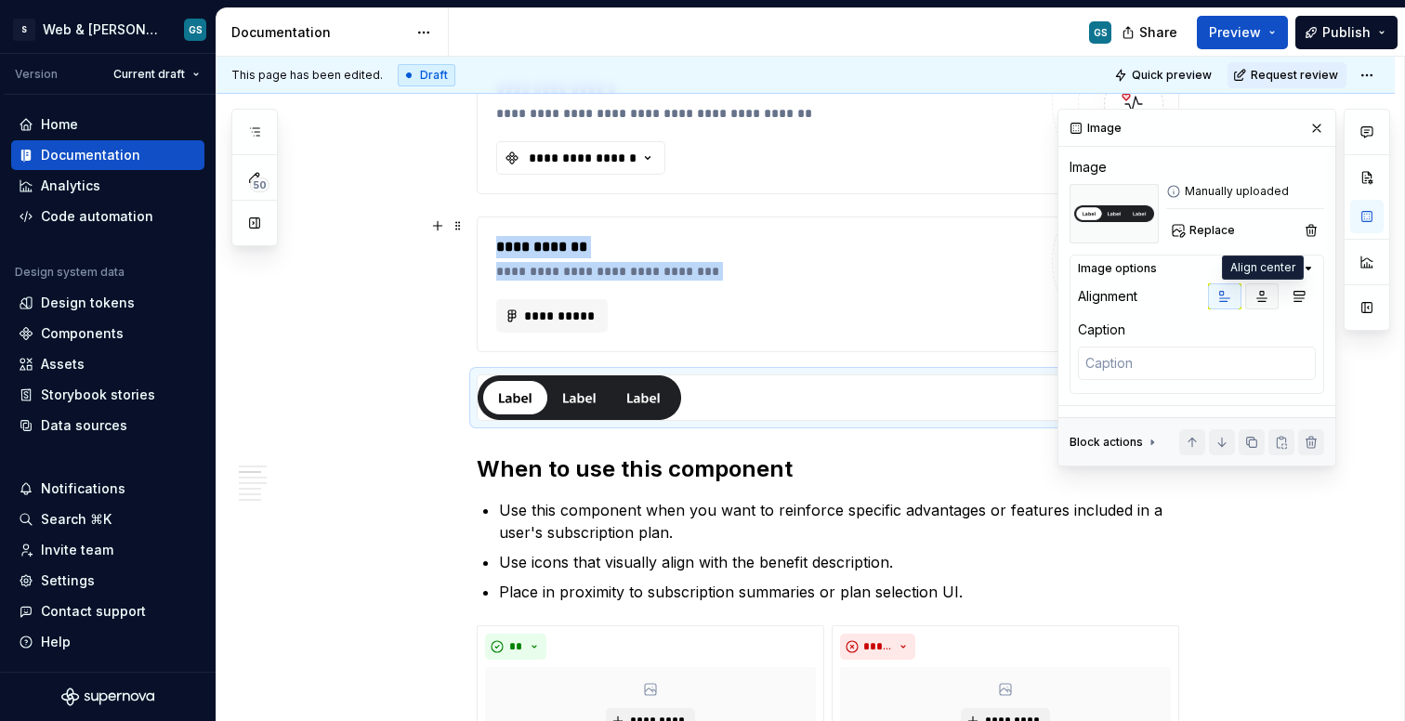
click at [1253, 296] on button "button" at bounding box center [1261, 296] width 33 height 26
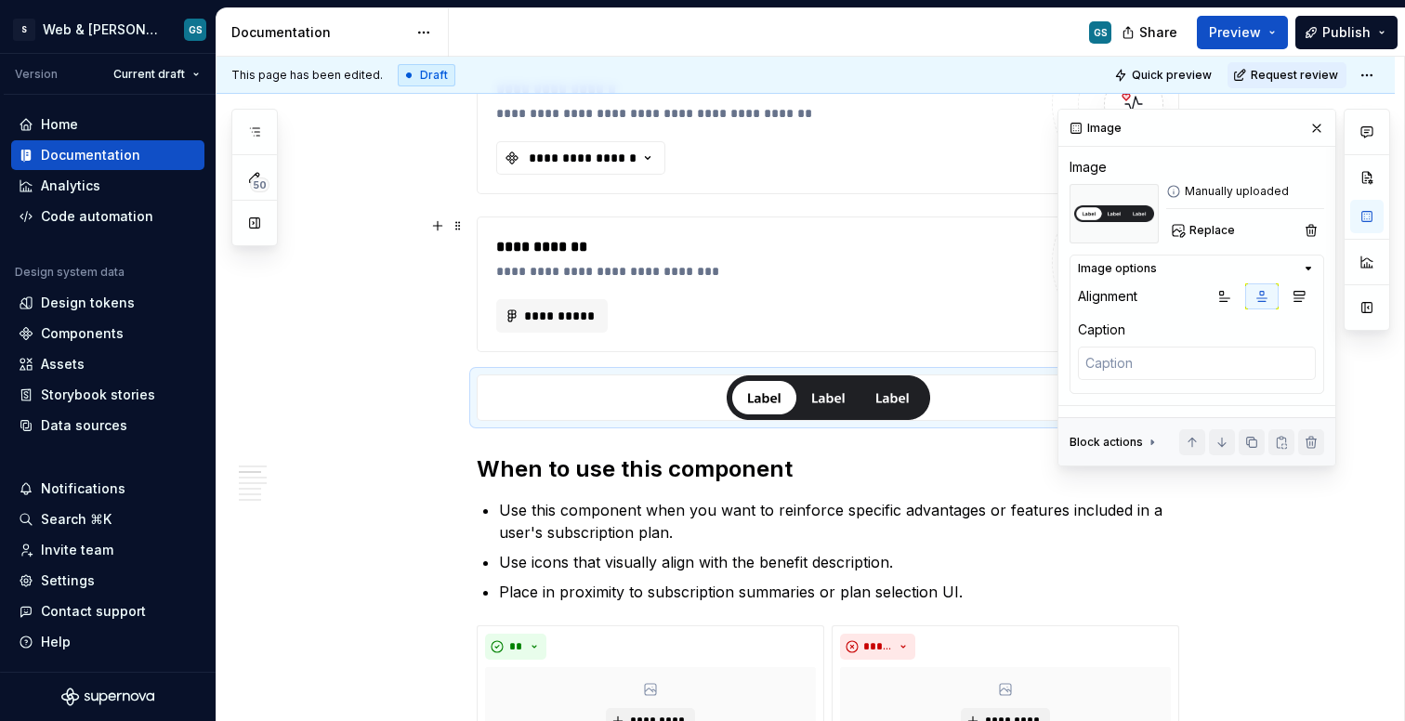
click at [1217, 215] on div "Manually uploaded Replace" at bounding box center [1245, 213] width 158 height 59
click at [1208, 223] on span "Replace" at bounding box center [1213, 230] width 46 height 15
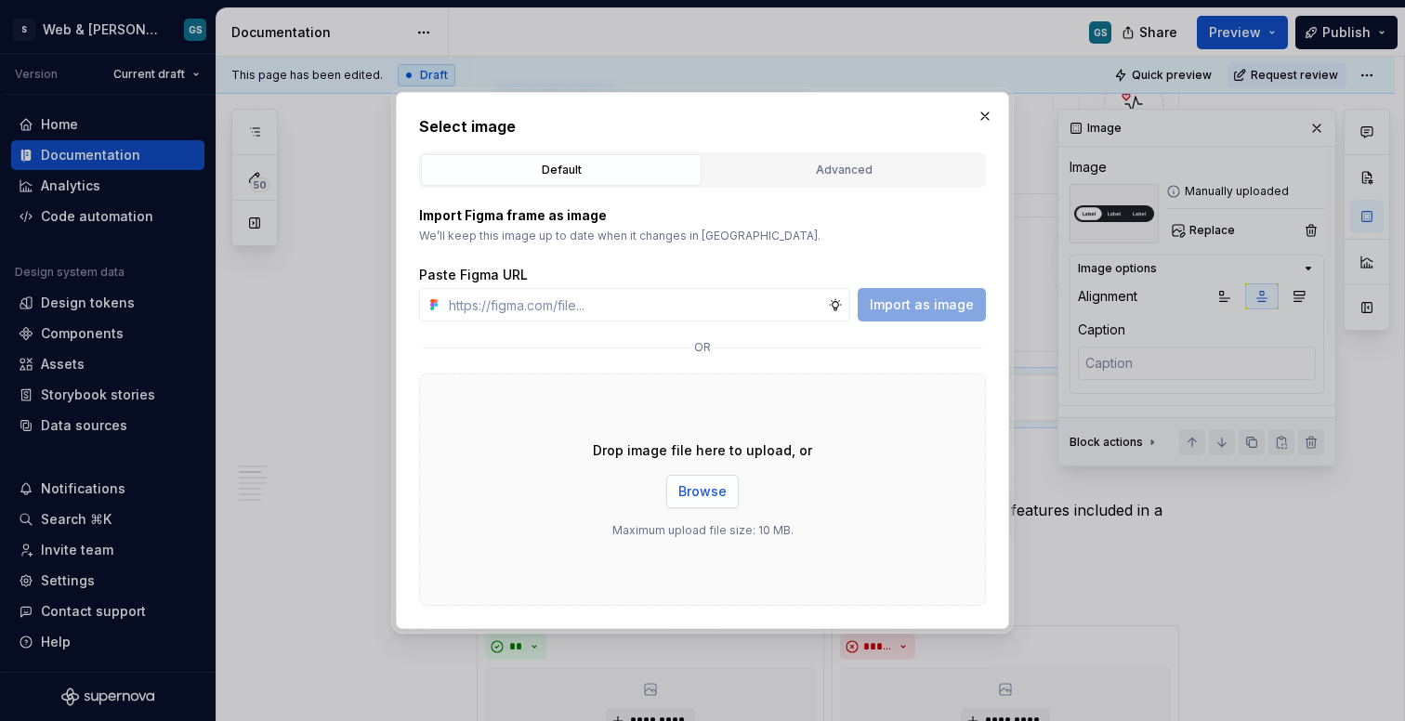
click at [731, 492] on button "Browse" at bounding box center [702, 491] width 72 height 33
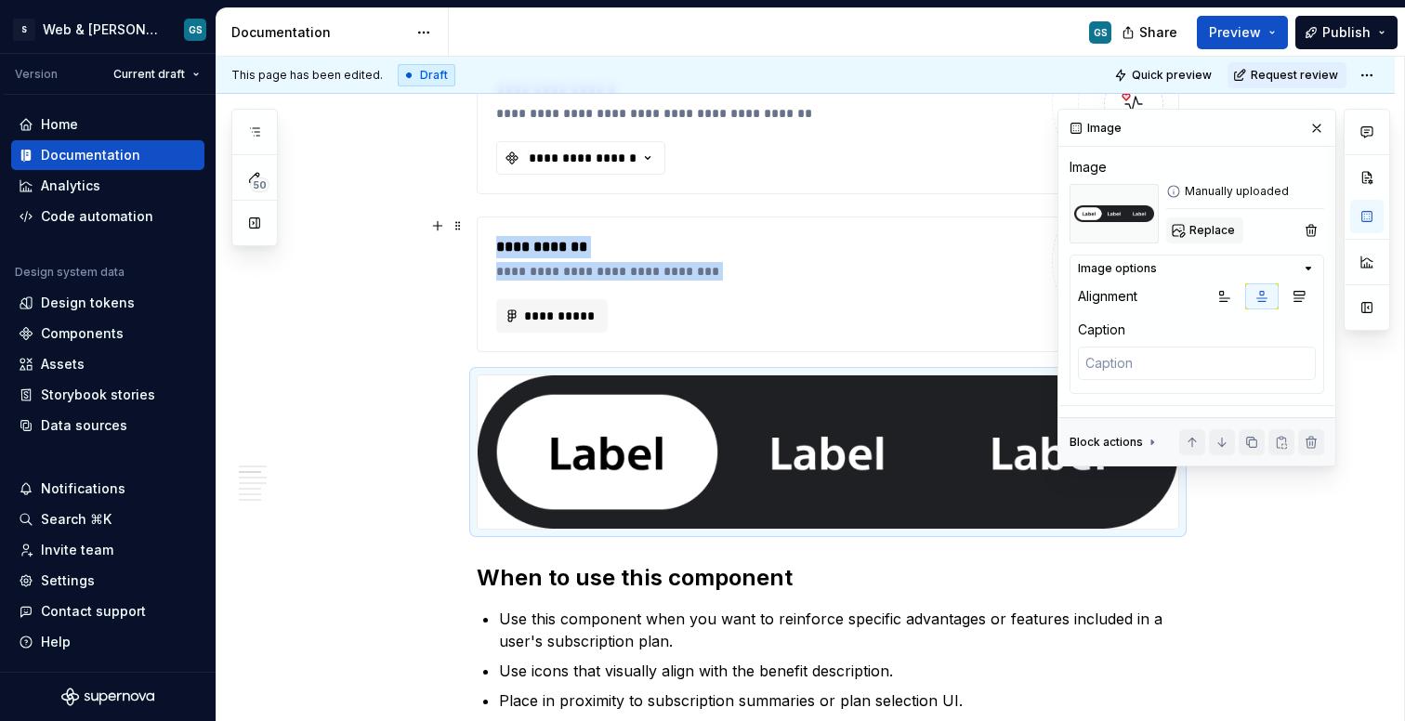
click at [1195, 231] on span "Replace" at bounding box center [1213, 230] width 46 height 15
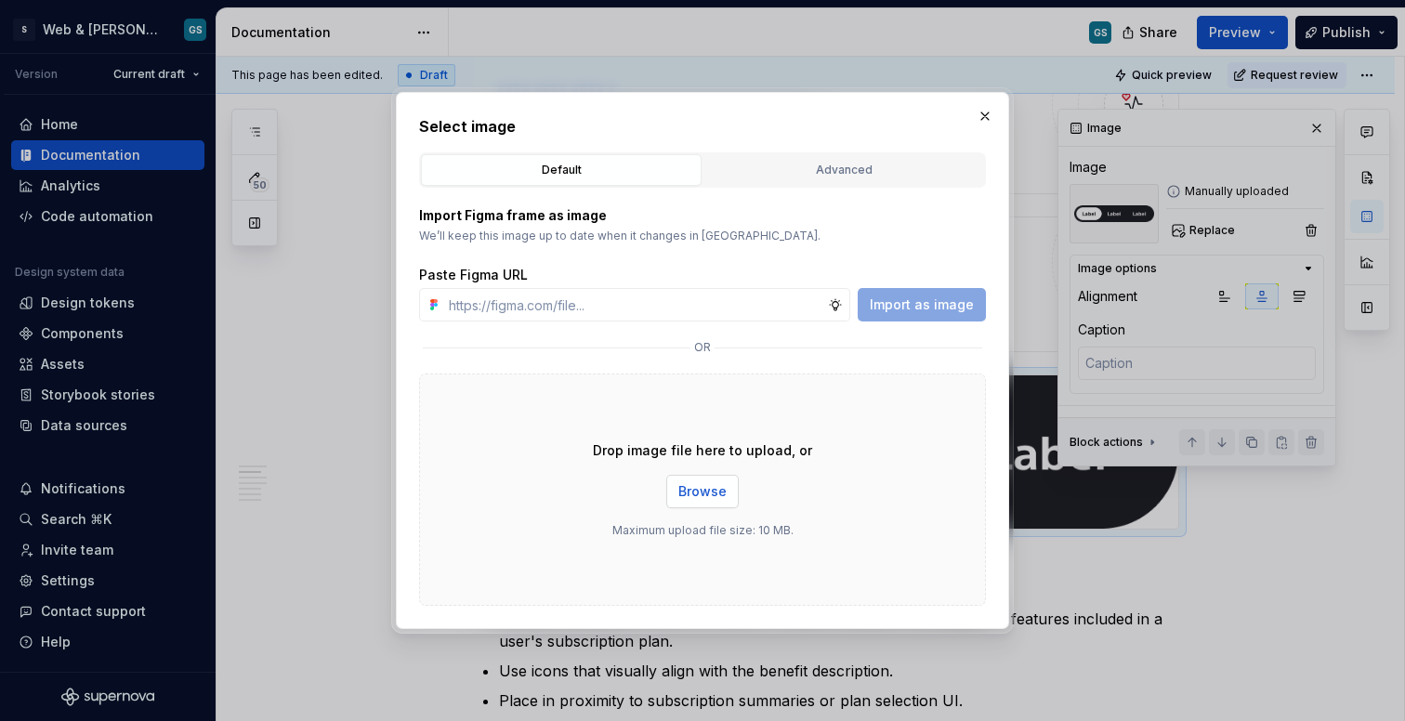
click at [714, 497] on span "Browse" at bounding box center [703, 491] width 48 height 19
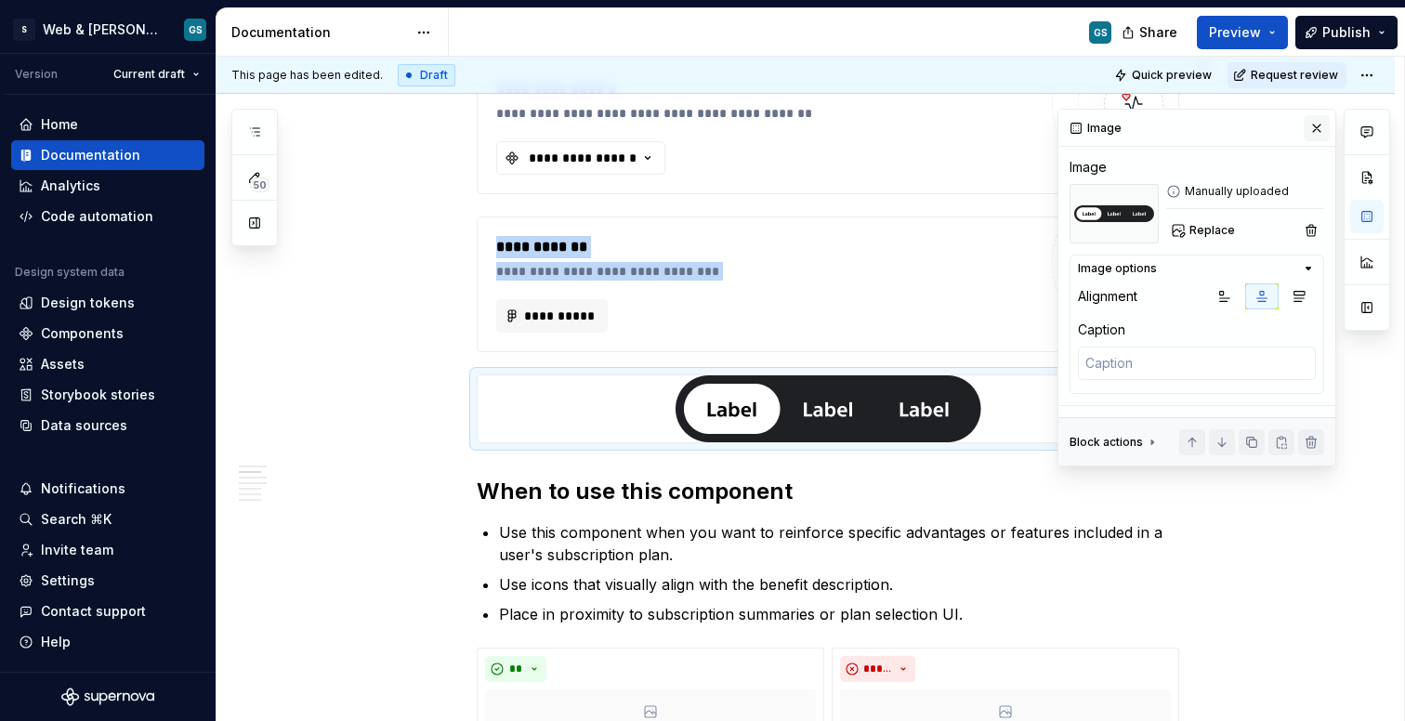
click at [1316, 125] on button "button" at bounding box center [1317, 128] width 26 height 26
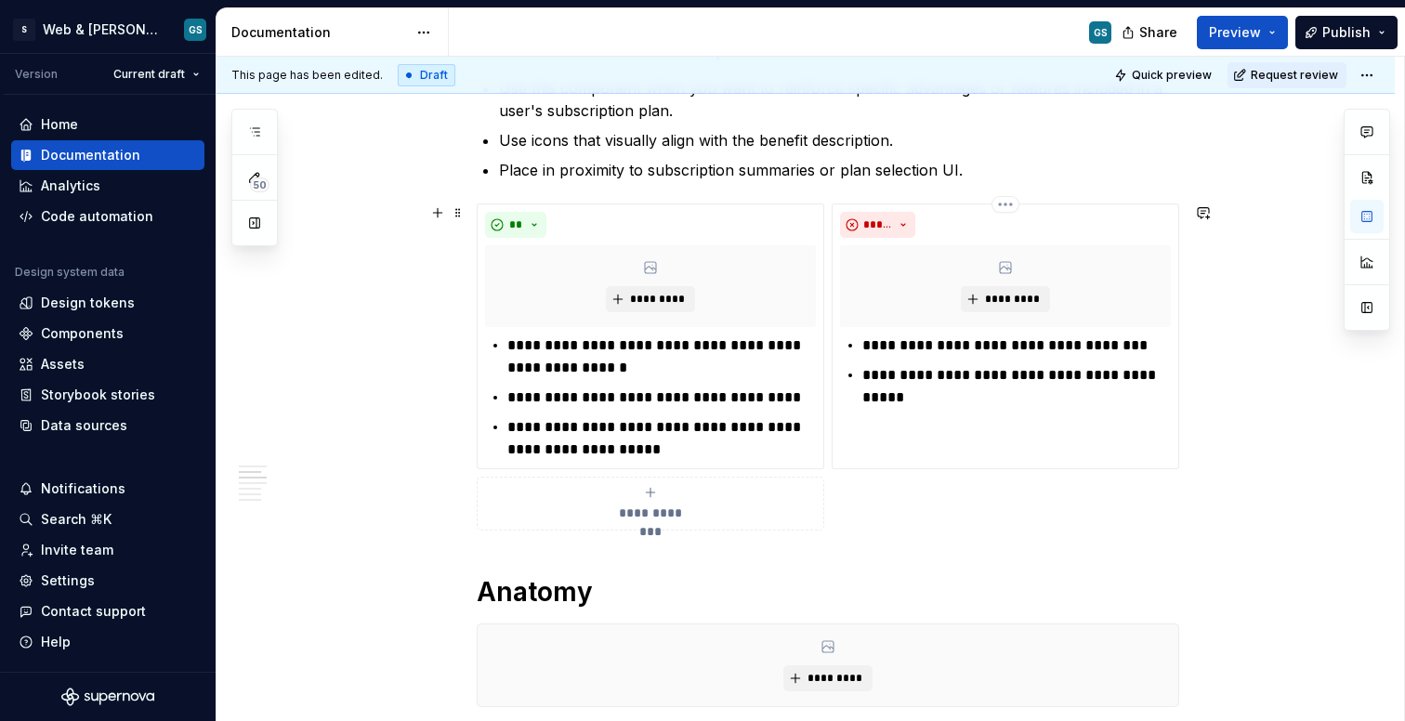
scroll to position [831, 0]
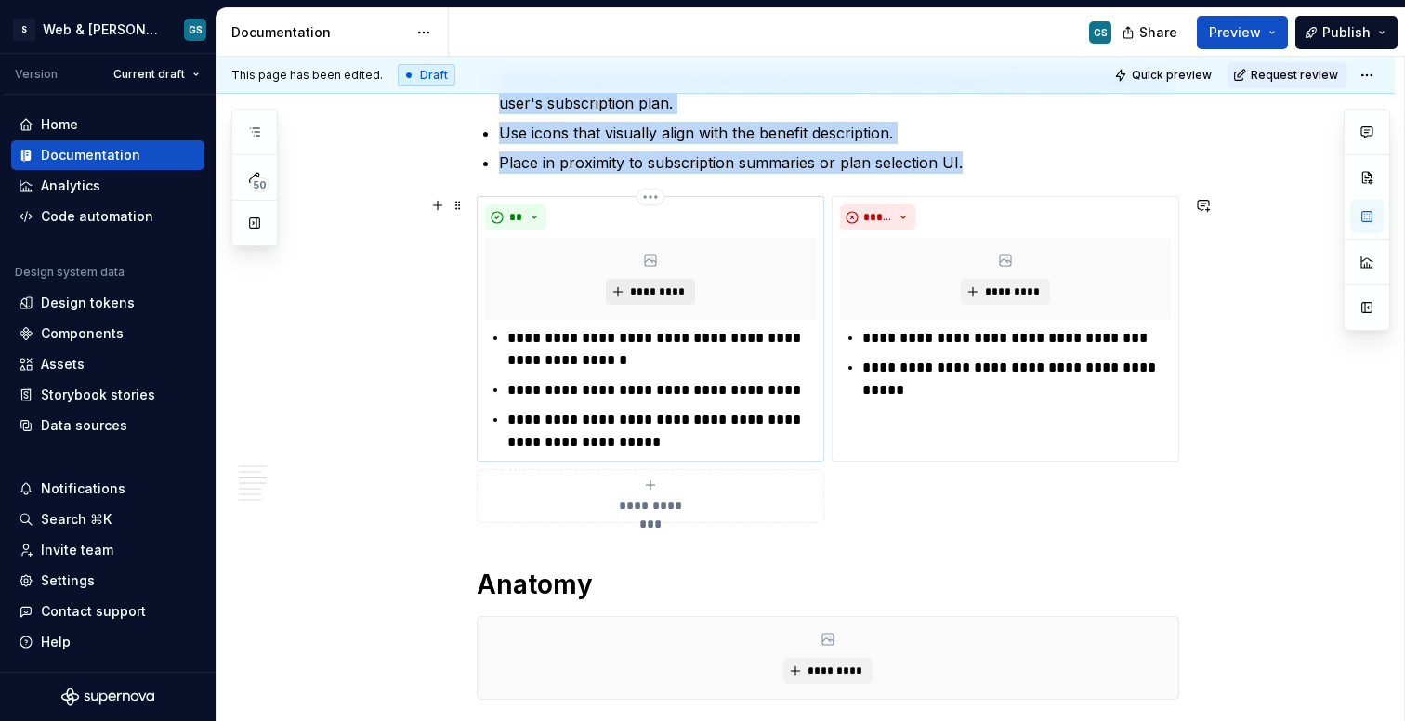
click at [666, 289] on span "*********" at bounding box center [657, 291] width 57 height 15
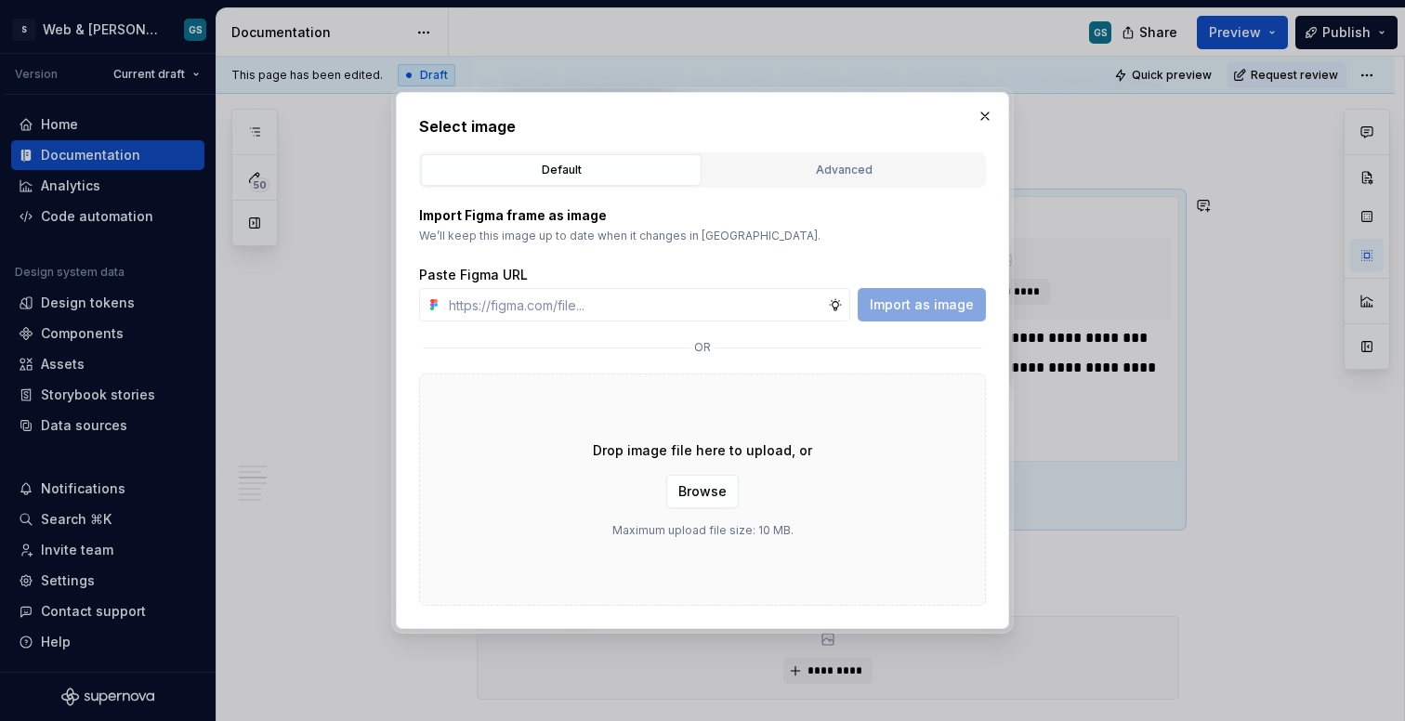
click at [700, 510] on div "Drop image file here to upload, or Browse Maximum upload file size: 10 MB." at bounding box center [702, 490] width 567 height 232
click at [708, 487] on span "Browse" at bounding box center [703, 491] width 48 height 19
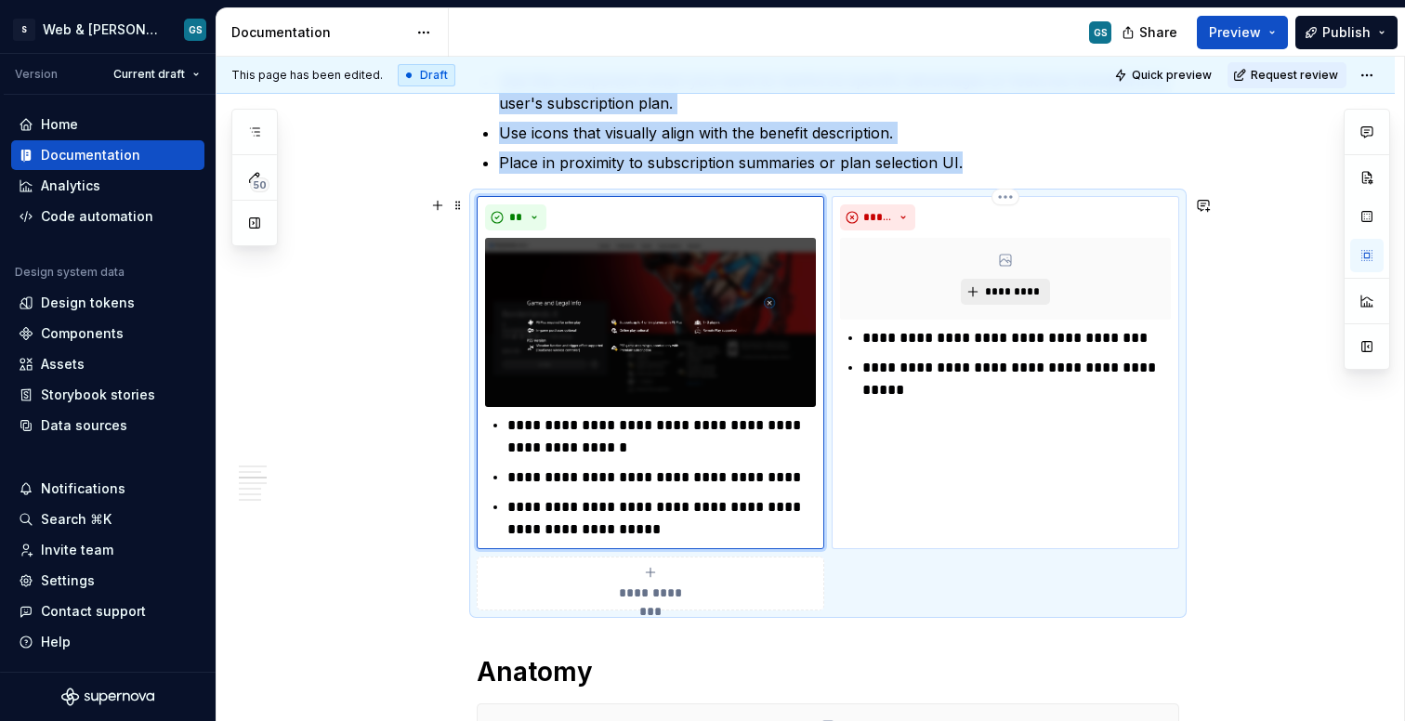
click at [998, 287] on span "*********" at bounding box center [1012, 291] width 57 height 15
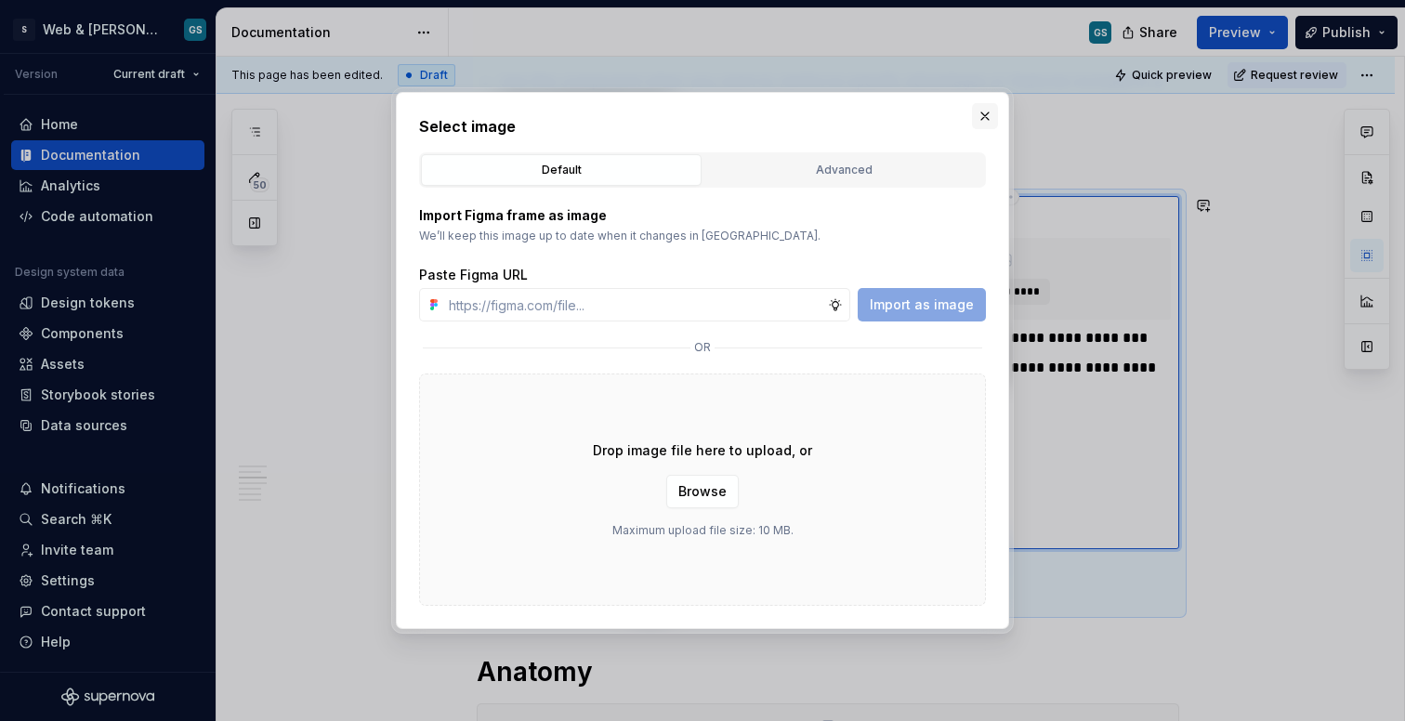
click at [985, 112] on button "button" at bounding box center [985, 116] width 26 height 26
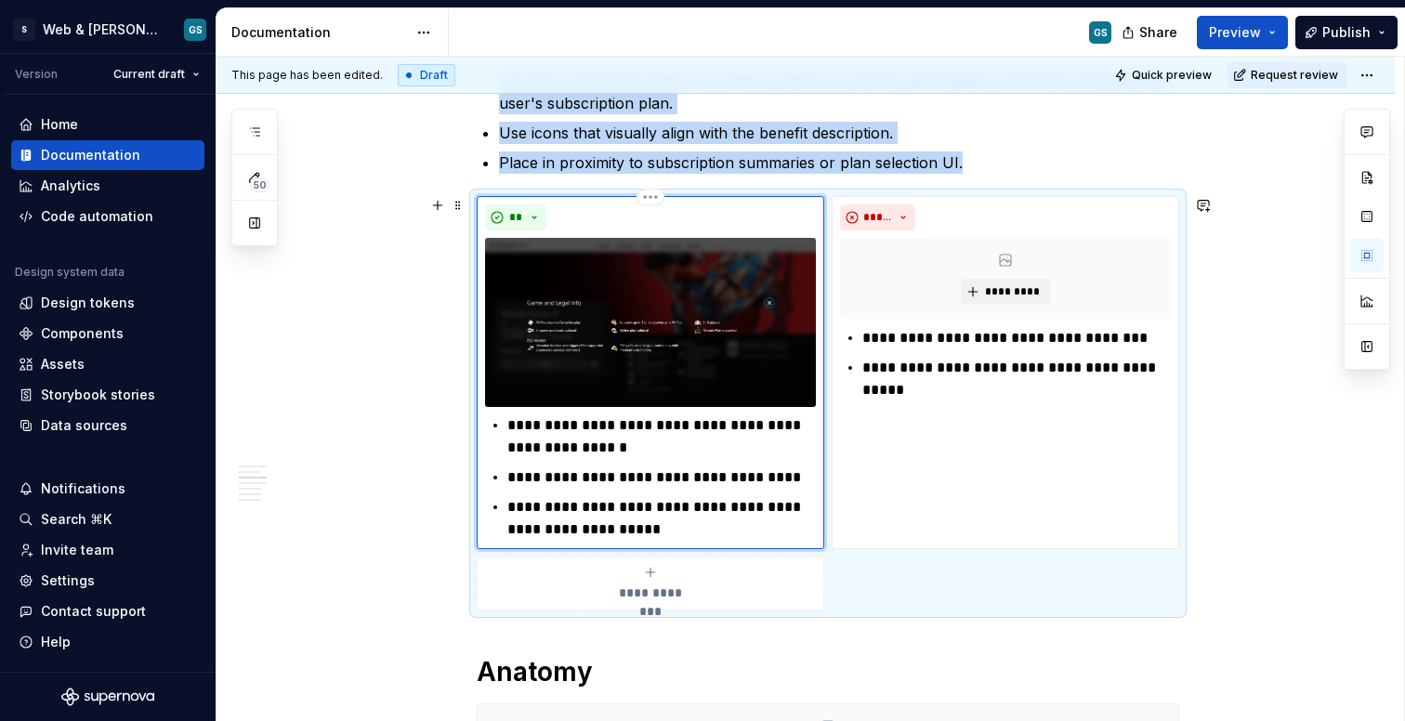
click at [750, 339] on img at bounding box center [650, 322] width 331 height 169
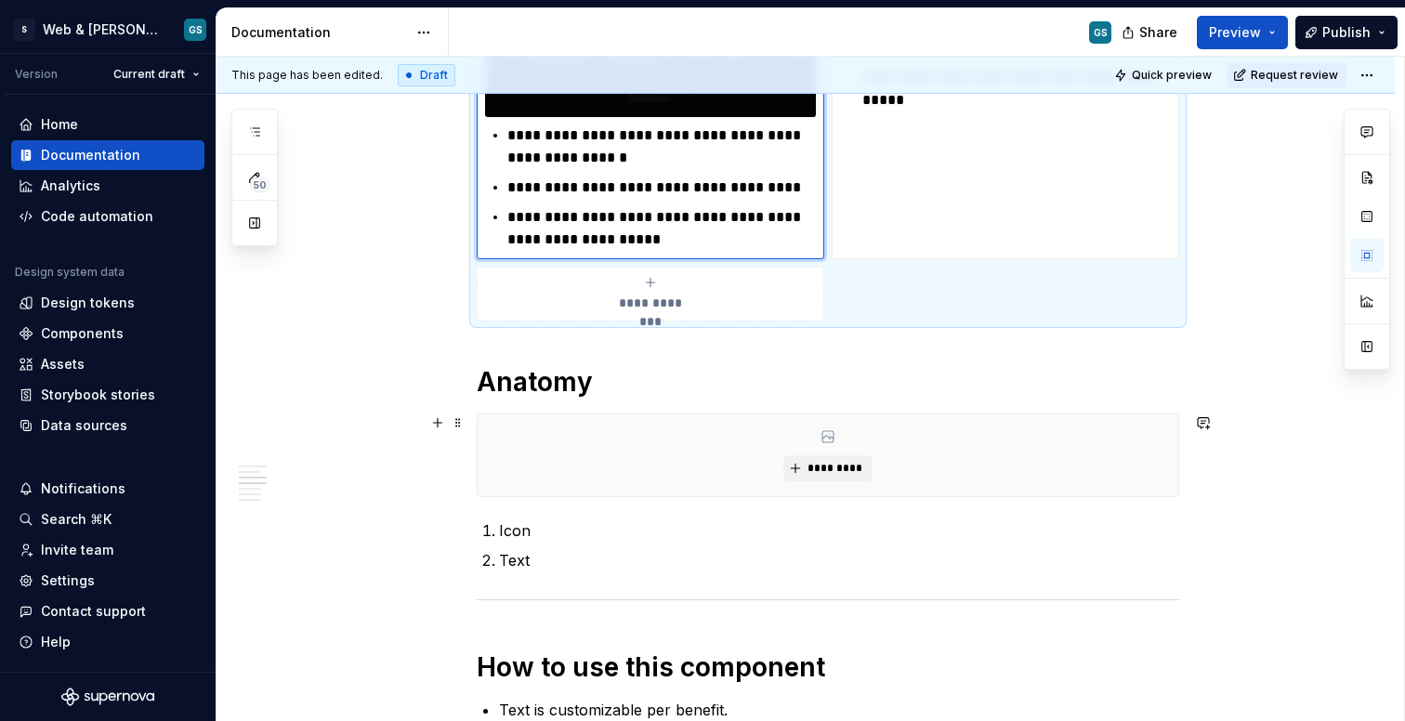
scroll to position [1124, 0]
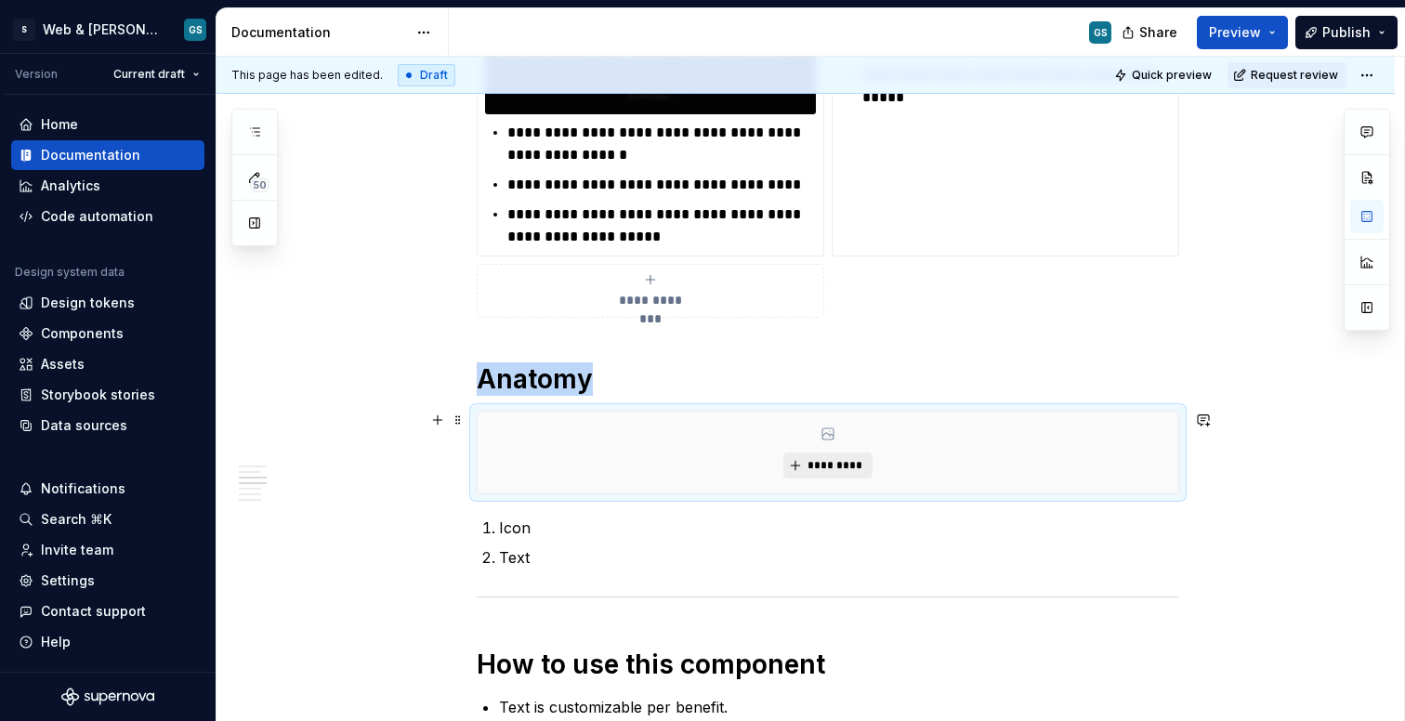
click at [823, 464] on span "*********" at bounding box center [835, 465] width 57 height 15
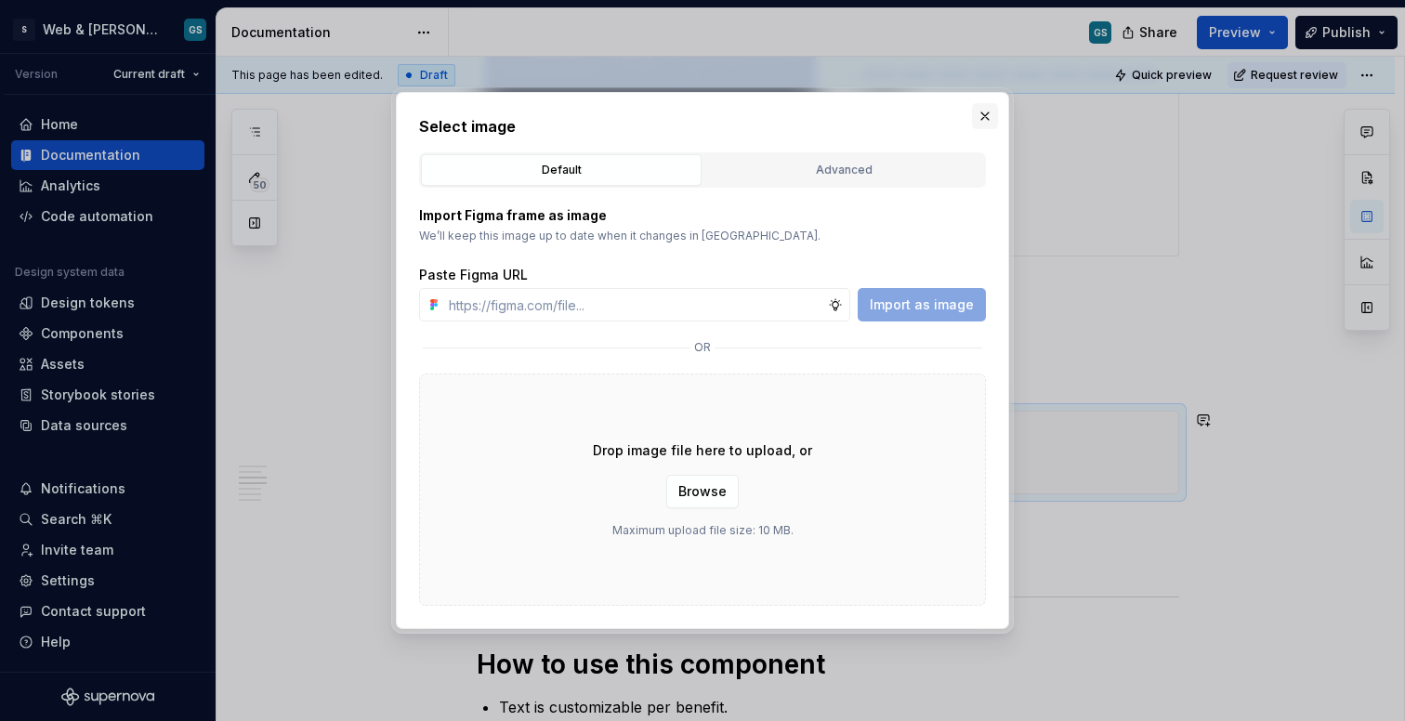
click at [982, 115] on button "button" at bounding box center [985, 116] width 26 height 26
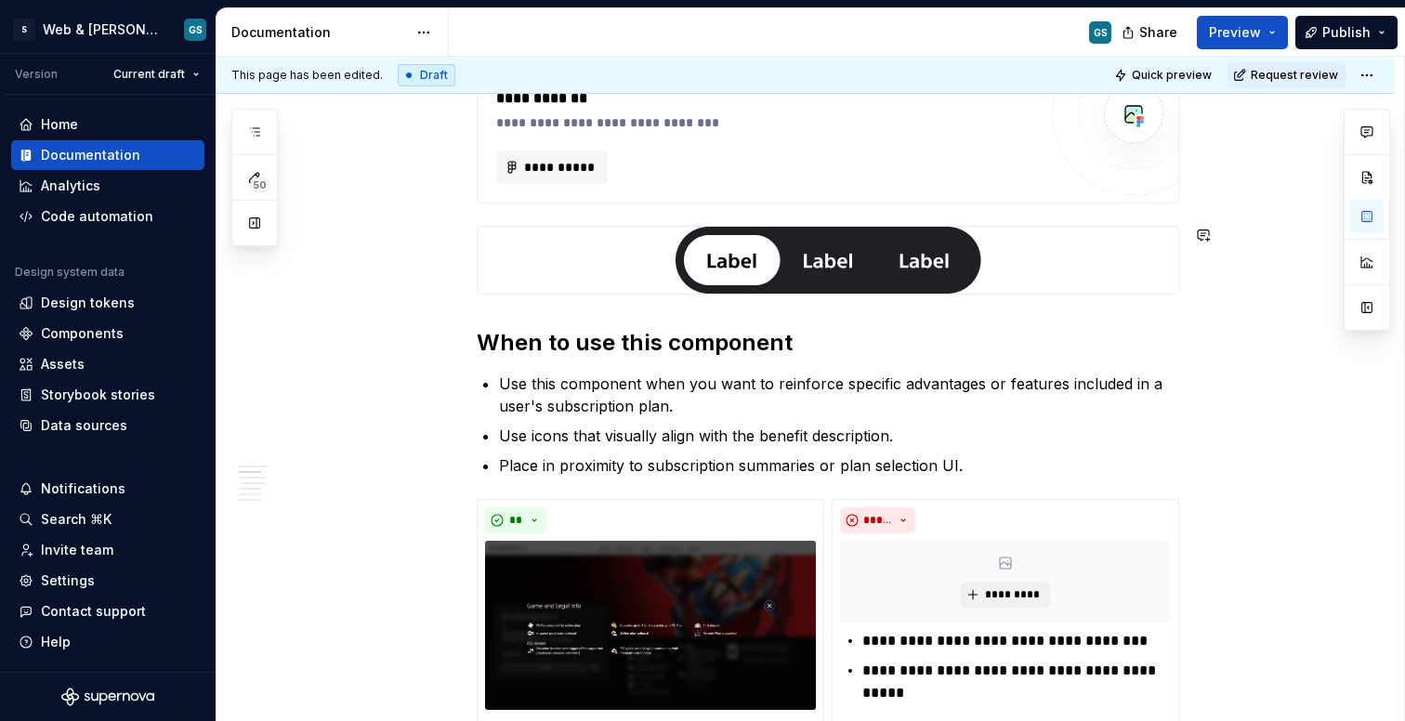
scroll to position [532, 0]
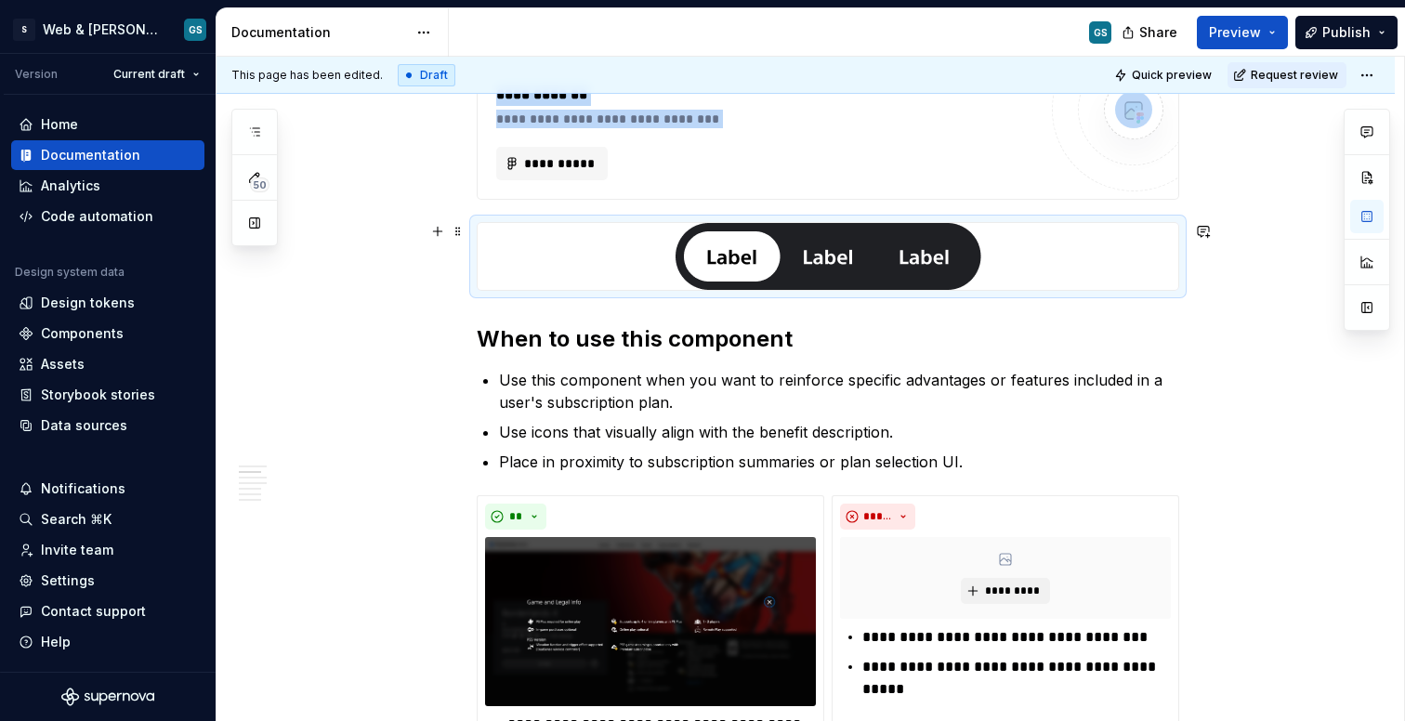
click at [756, 254] on img at bounding box center [829, 256] width 306 height 67
click at [760, 266] on img at bounding box center [829, 256] width 306 height 67
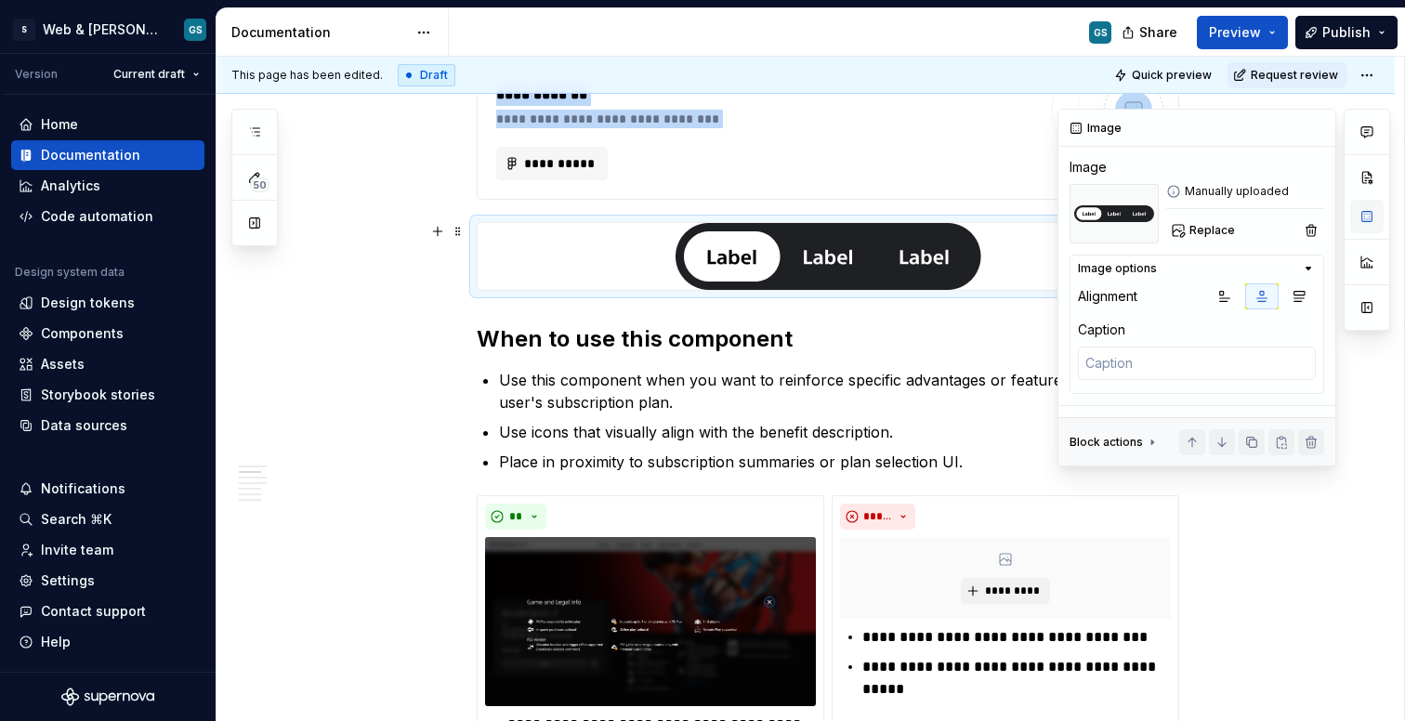
click at [1361, 225] on button "button" at bounding box center [1366, 216] width 33 height 33
click at [1200, 227] on span "Replace" at bounding box center [1213, 230] width 46 height 15
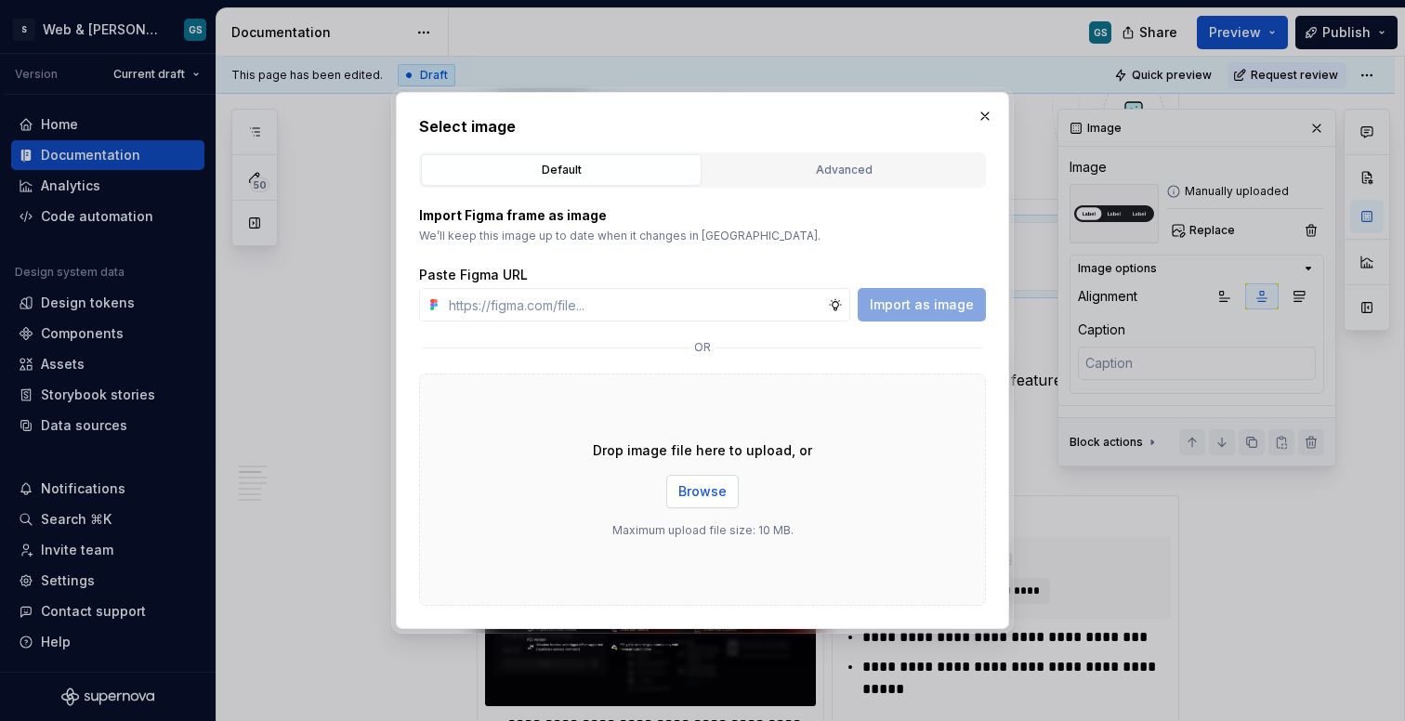
click at [716, 489] on span "Browse" at bounding box center [703, 491] width 48 height 19
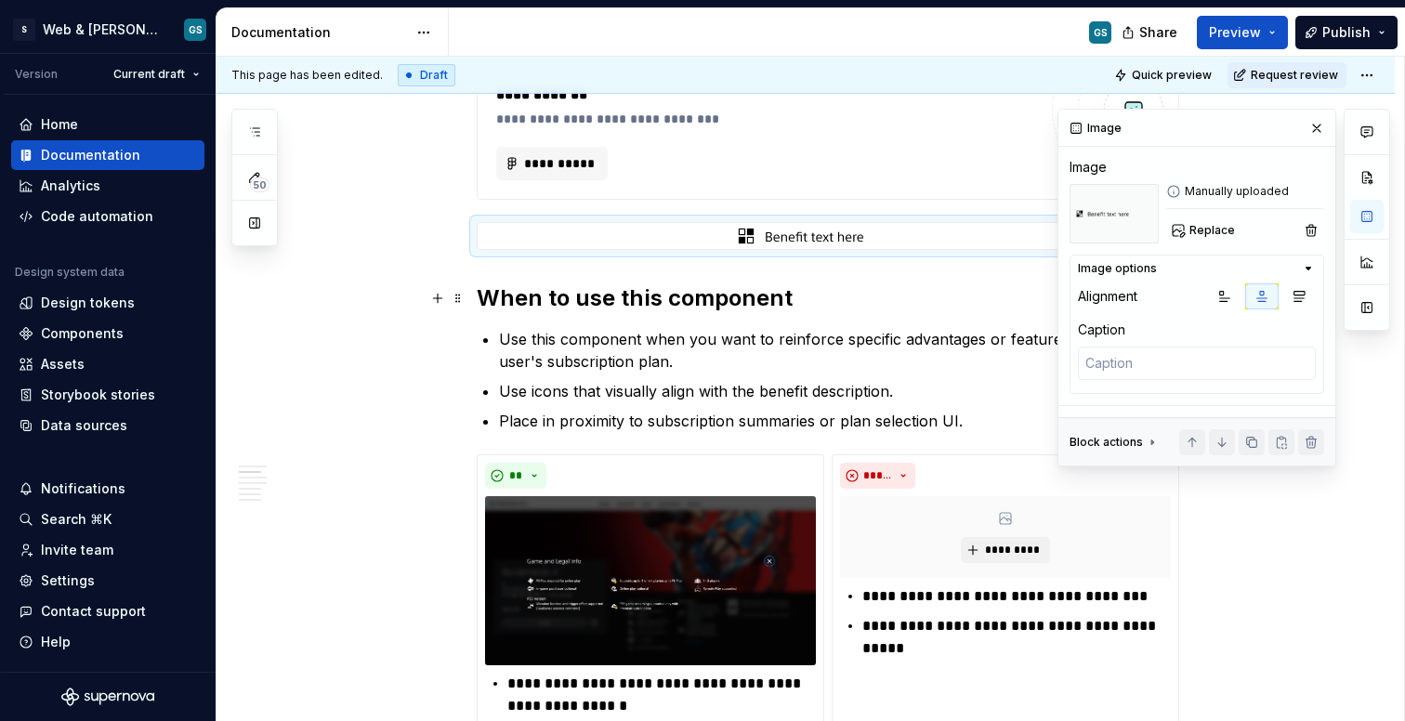
click at [1016, 295] on h2 "When to use this component" at bounding box center [828, 298] width 703 height 30
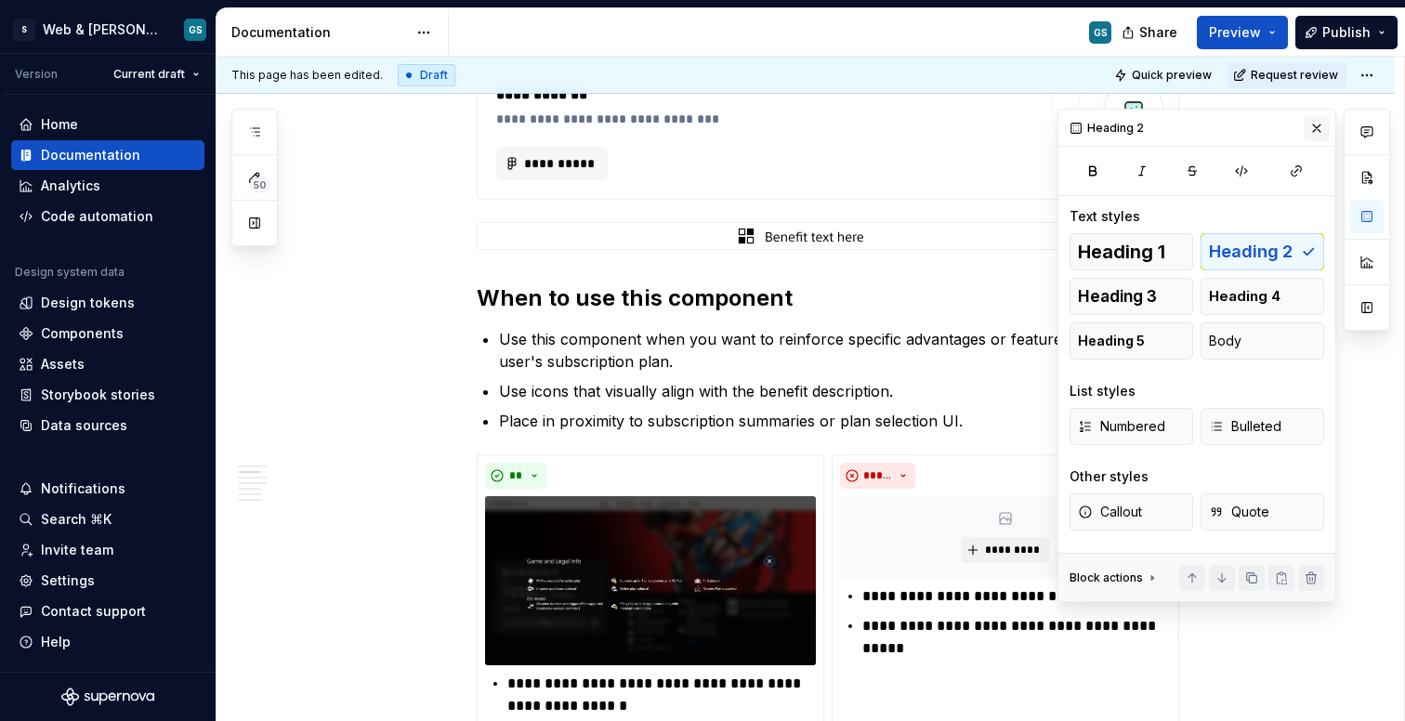
click at [1321, 124] on button "button" at bounding box center [1317, 128] width 26 height 26
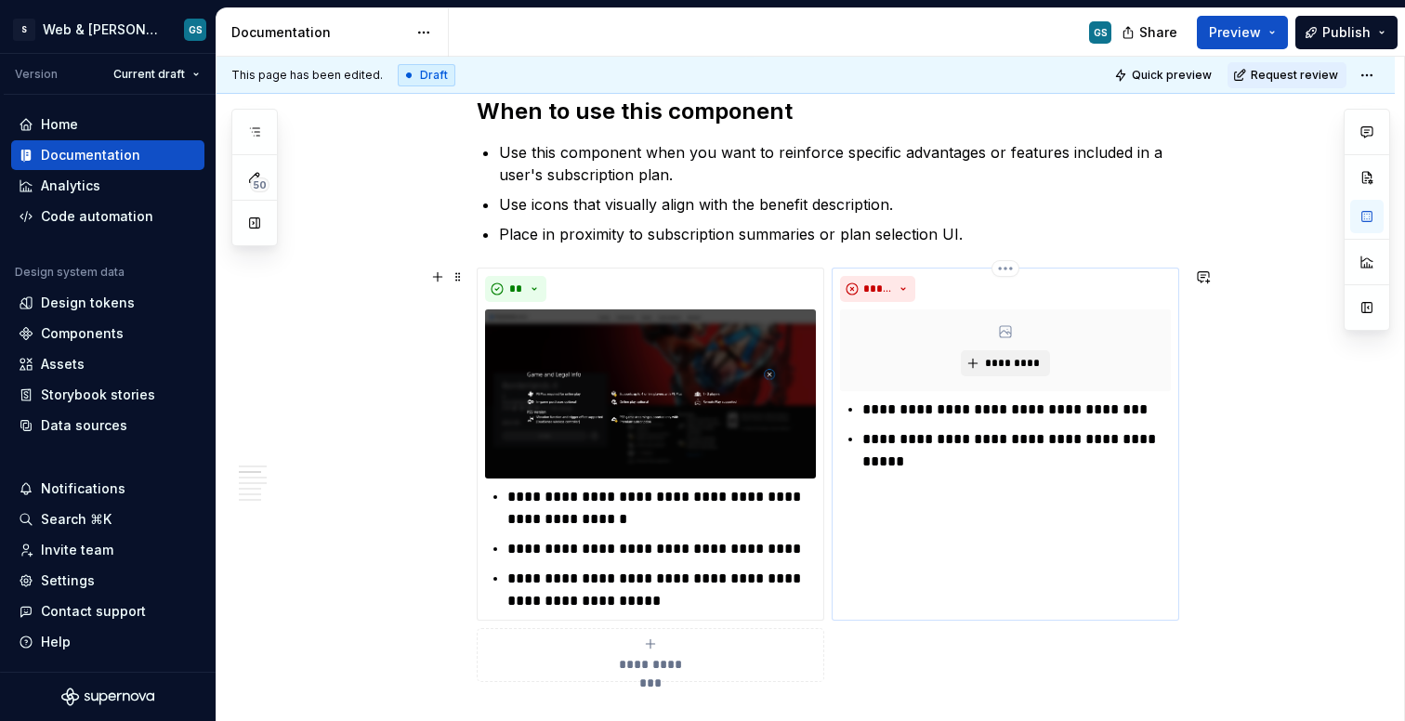
scroll to position [725, 0]
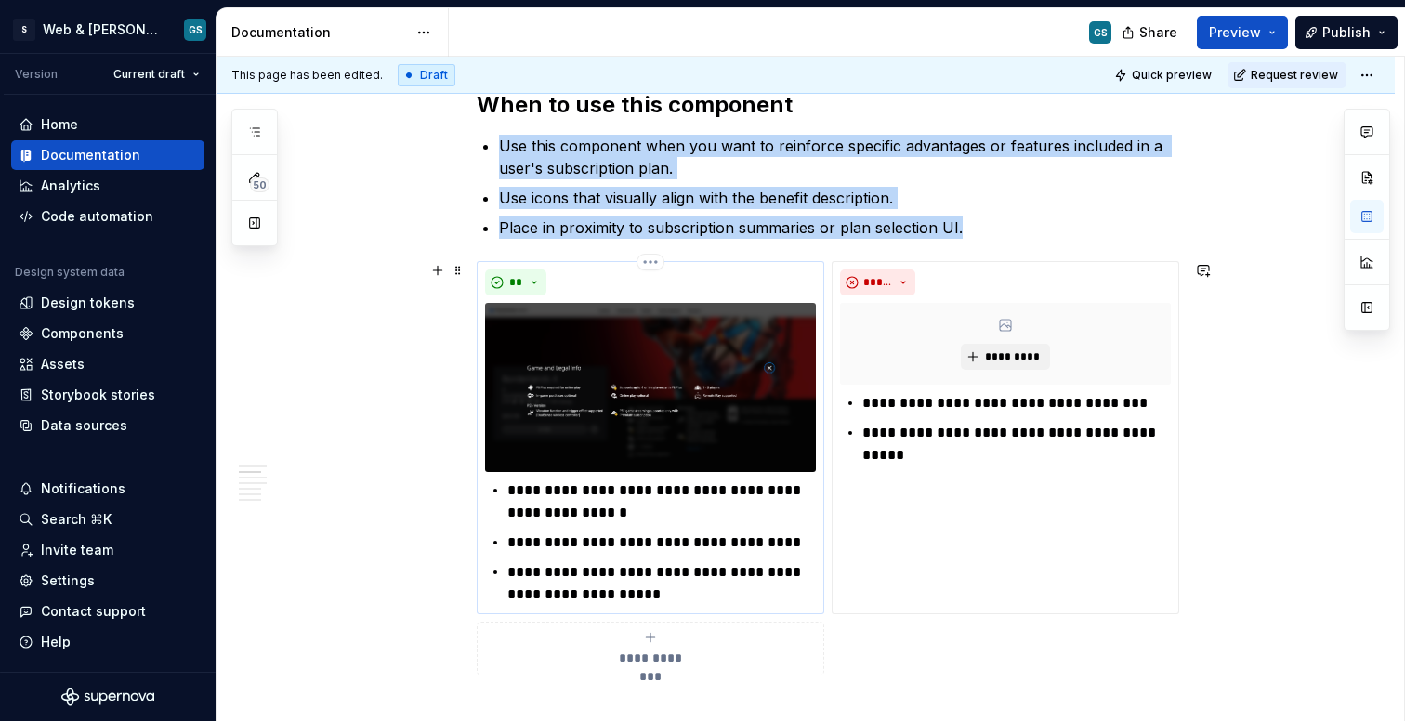
click at [736, 374] on img at bounding box center [650, 387] width 331 height 169
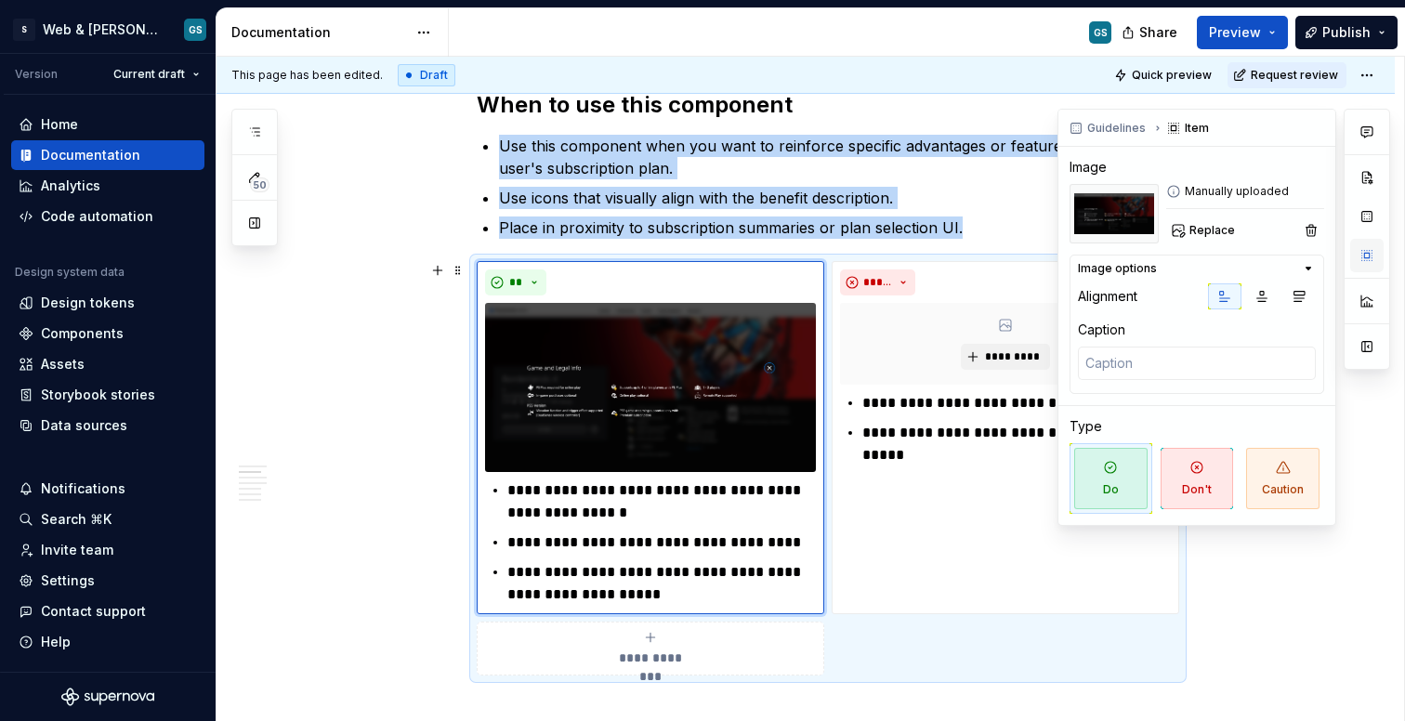
click at [1377, 258] on button "button" at bounding box center [1366, 255] width 33 height 33
click at [1308, 230] on button "button" at bounding box center [1311, 230] width 26 height 26
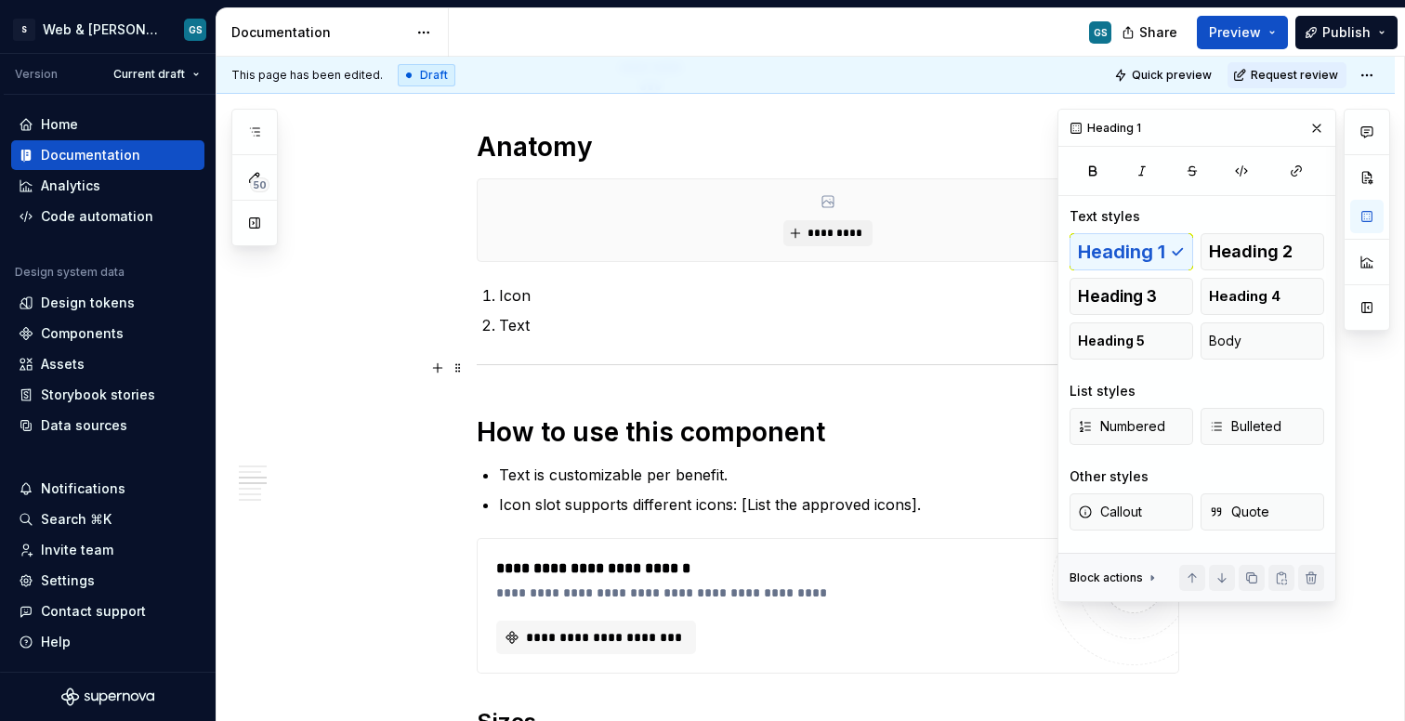
scroll to position [1281, 0]
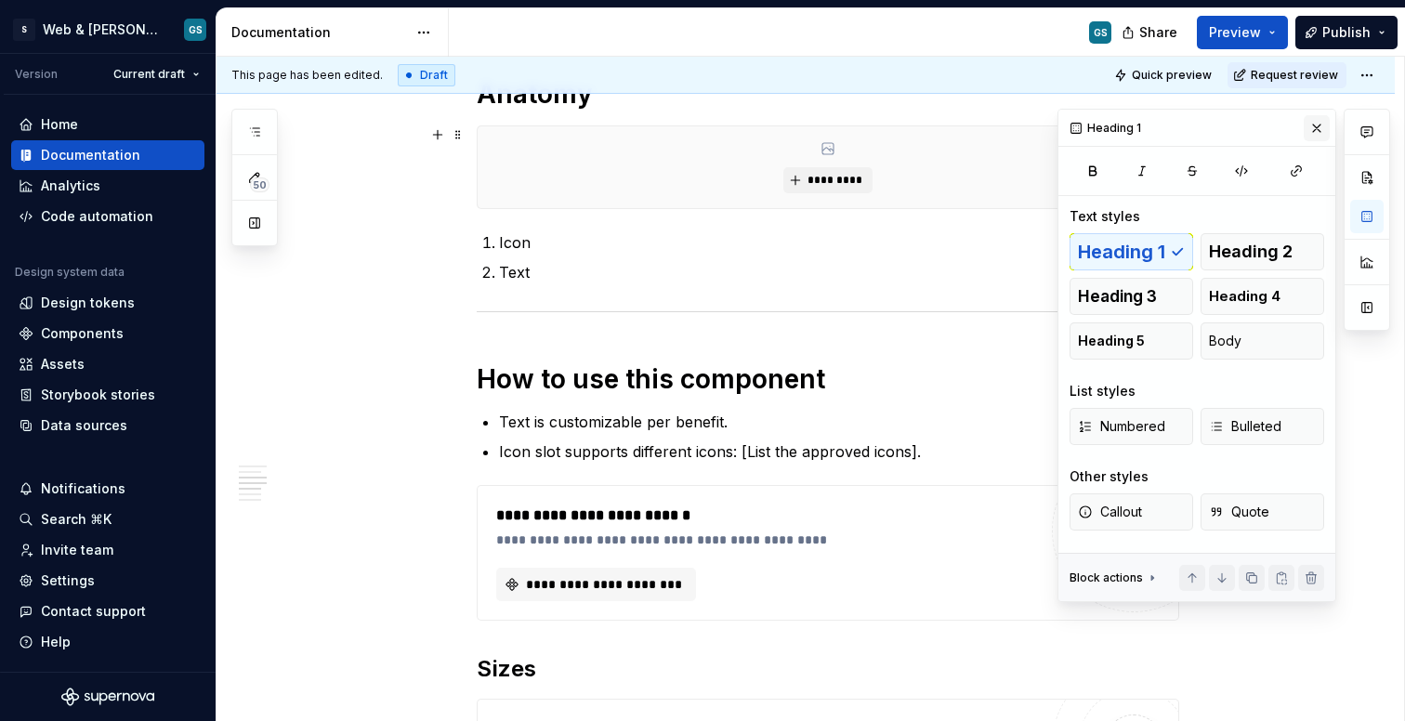
click at [1314, 129] on button "button" at bounding box center [1317, 128] width 26 height 26
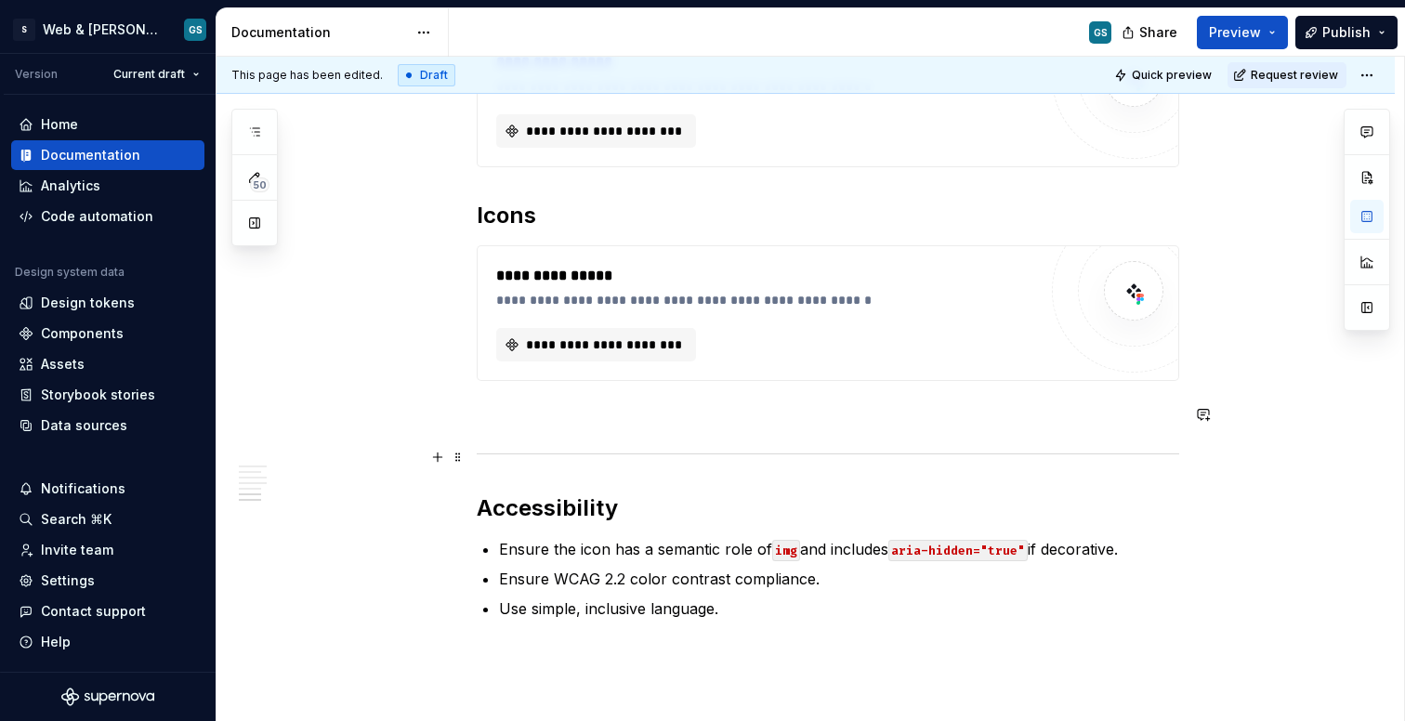
scroll to position [1950, 0]
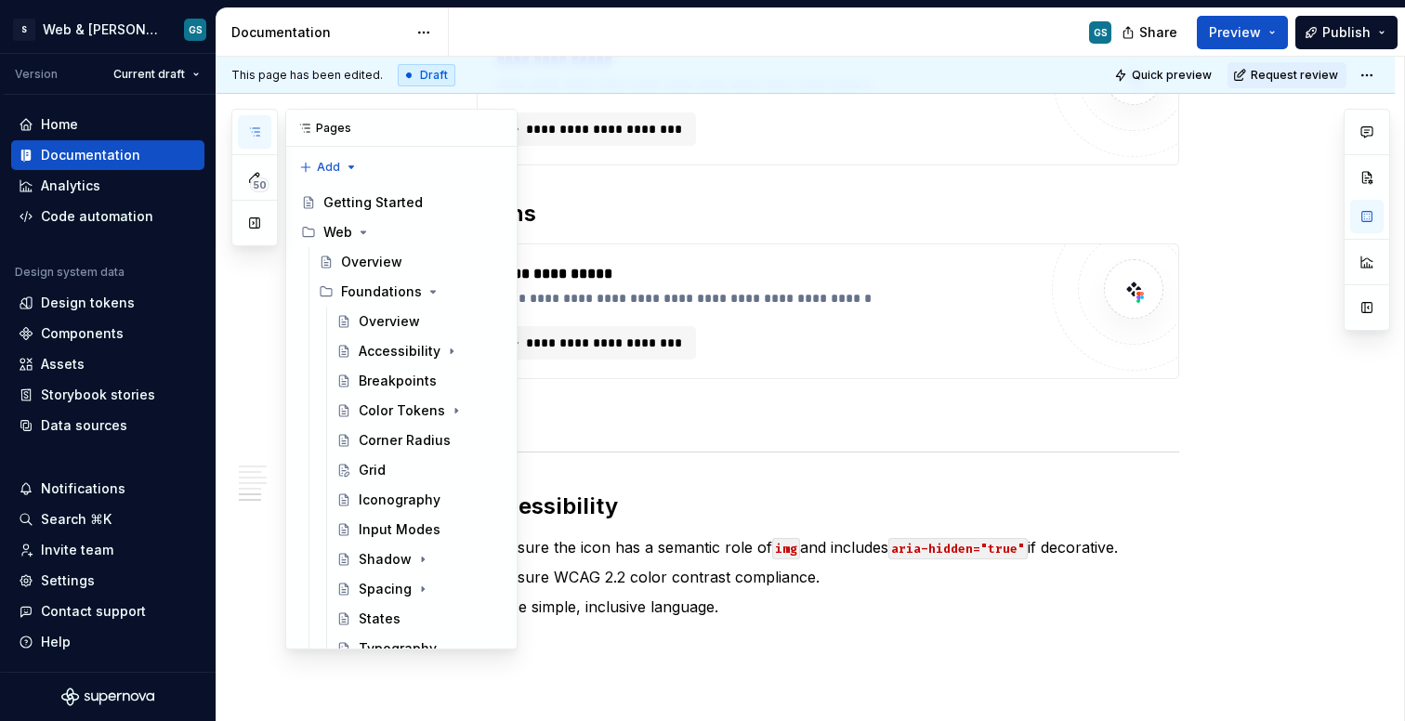
click at [252, 136] on icon "button" at bounding box center [254, 132] width 15 height 15
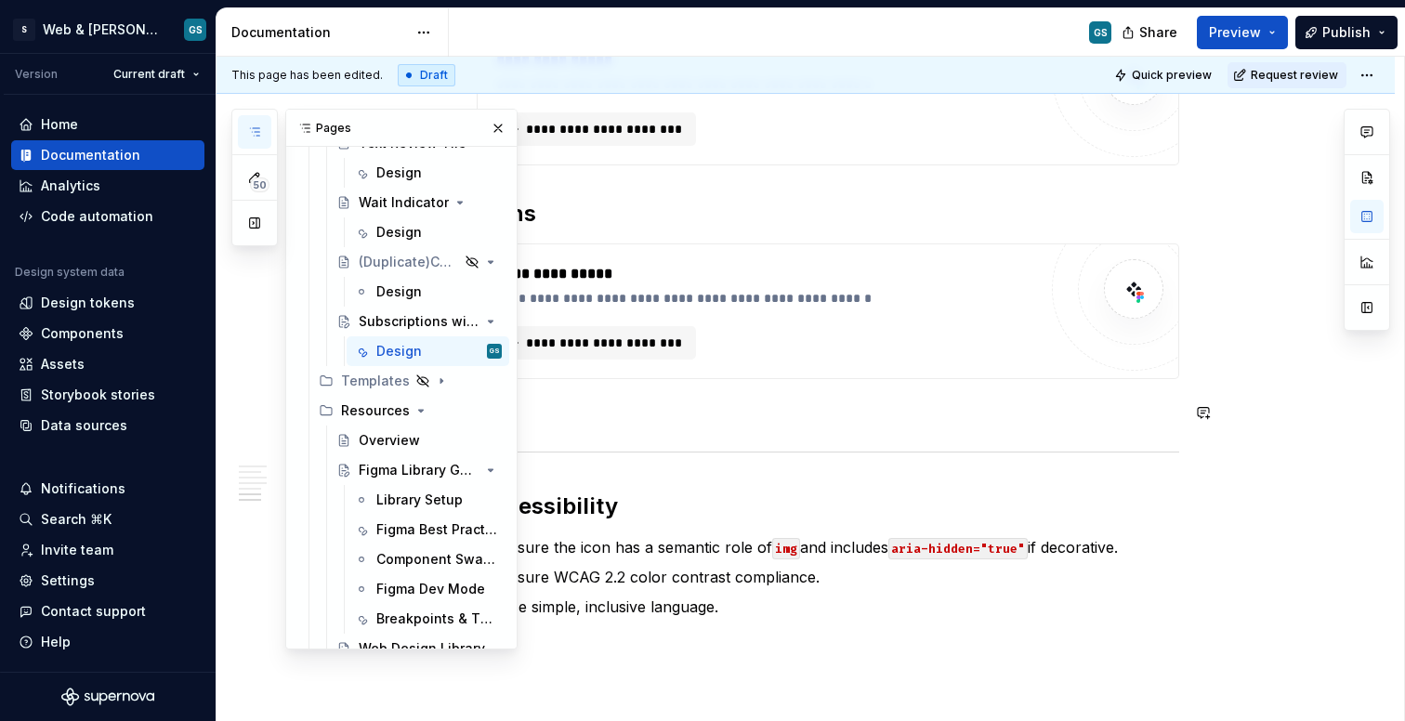
scroll to position [3220, 0]
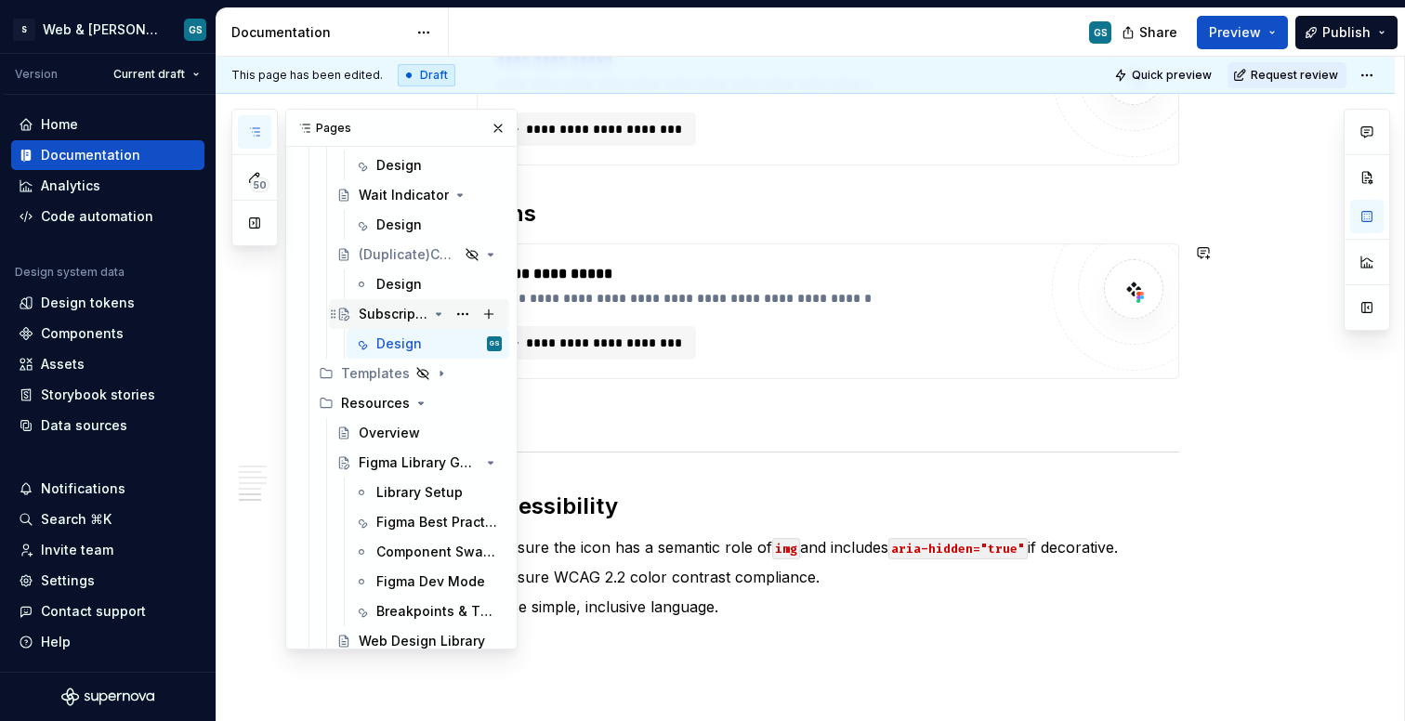
click at [432, 307] on icon "Page tree" at bounding box center [438, 314] width 15 height 15
click at [418, 311] on div "Subscriptions with Benefits" at bounding box center [393, 314] width 69 height 19
click at [386, 257] on div "(Duplicate)Component Name" at bounding box center [383, 254] width 48 height 19
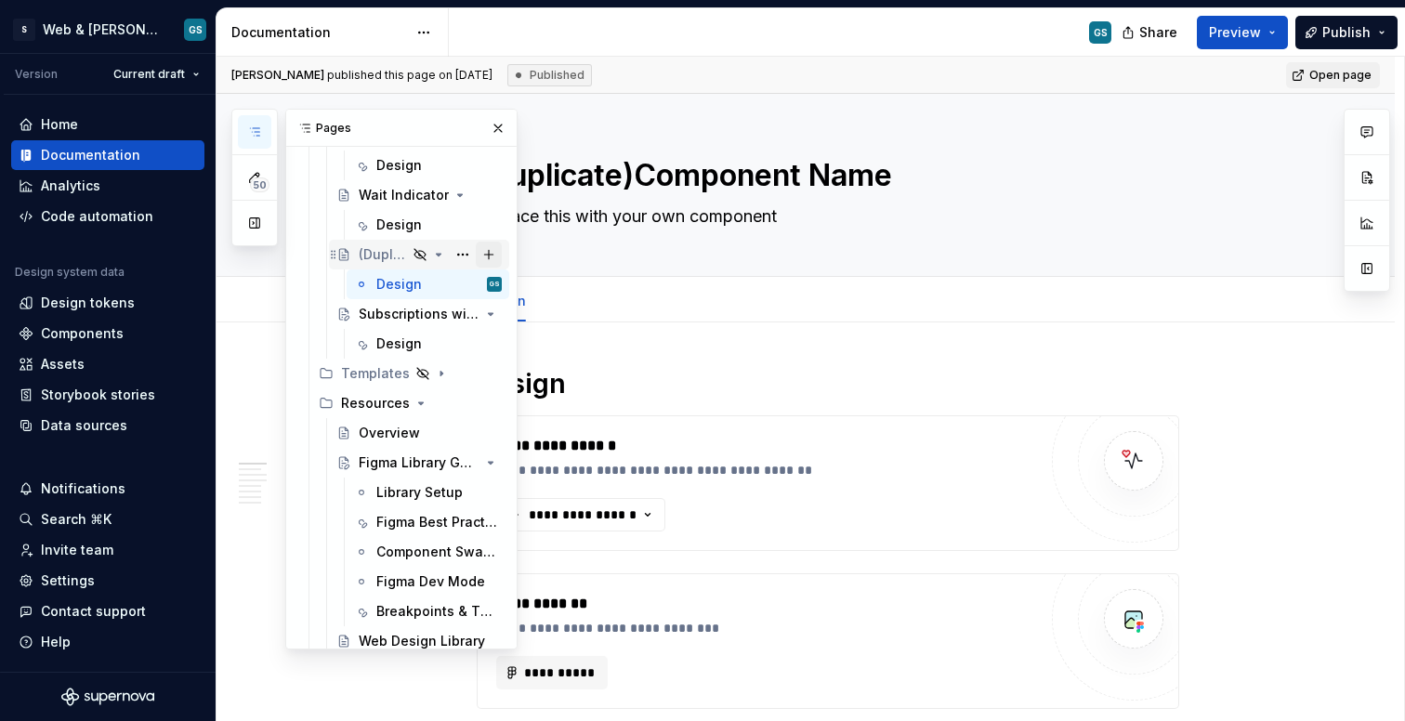
click at [487, 254] on button "Page tree" at bounding box center [489, 255] width 26 height 26
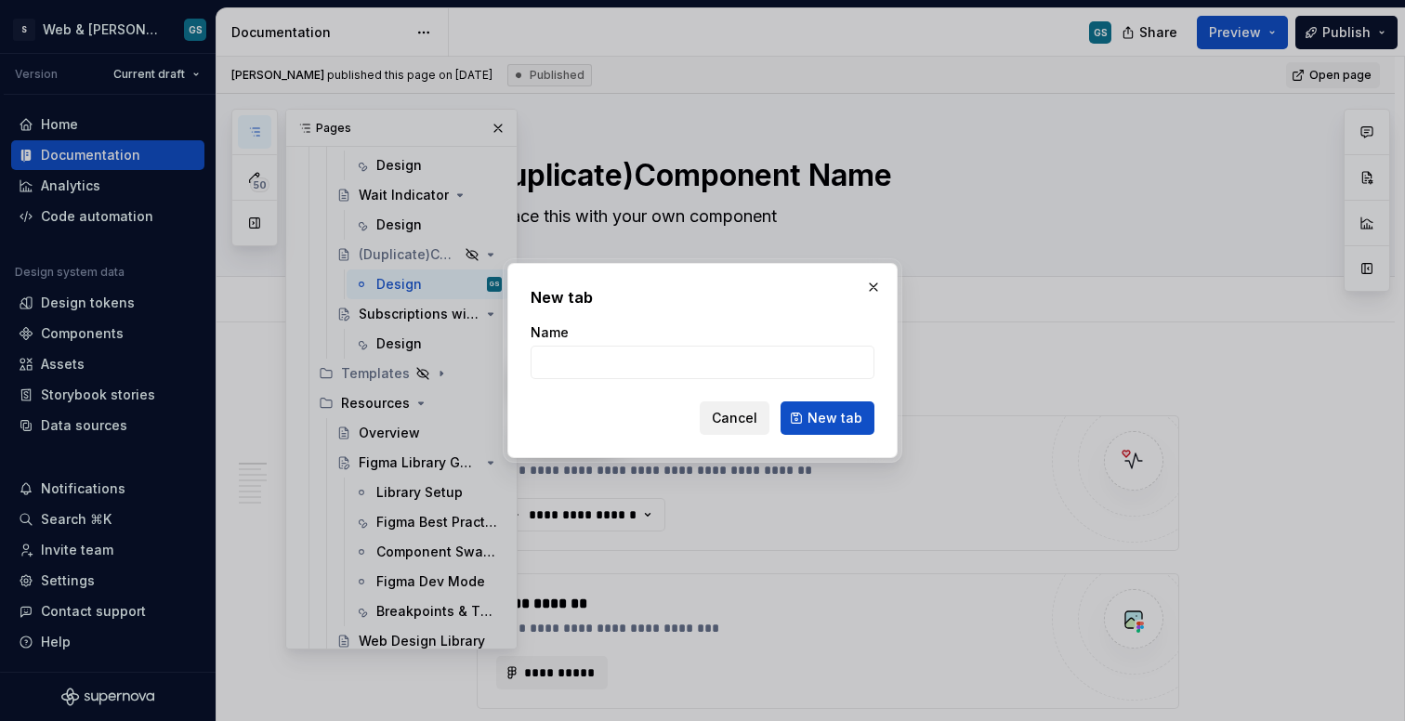
click at [730, 417] on span "Cancel" at bounding box center [735, 418] width 46 height 19
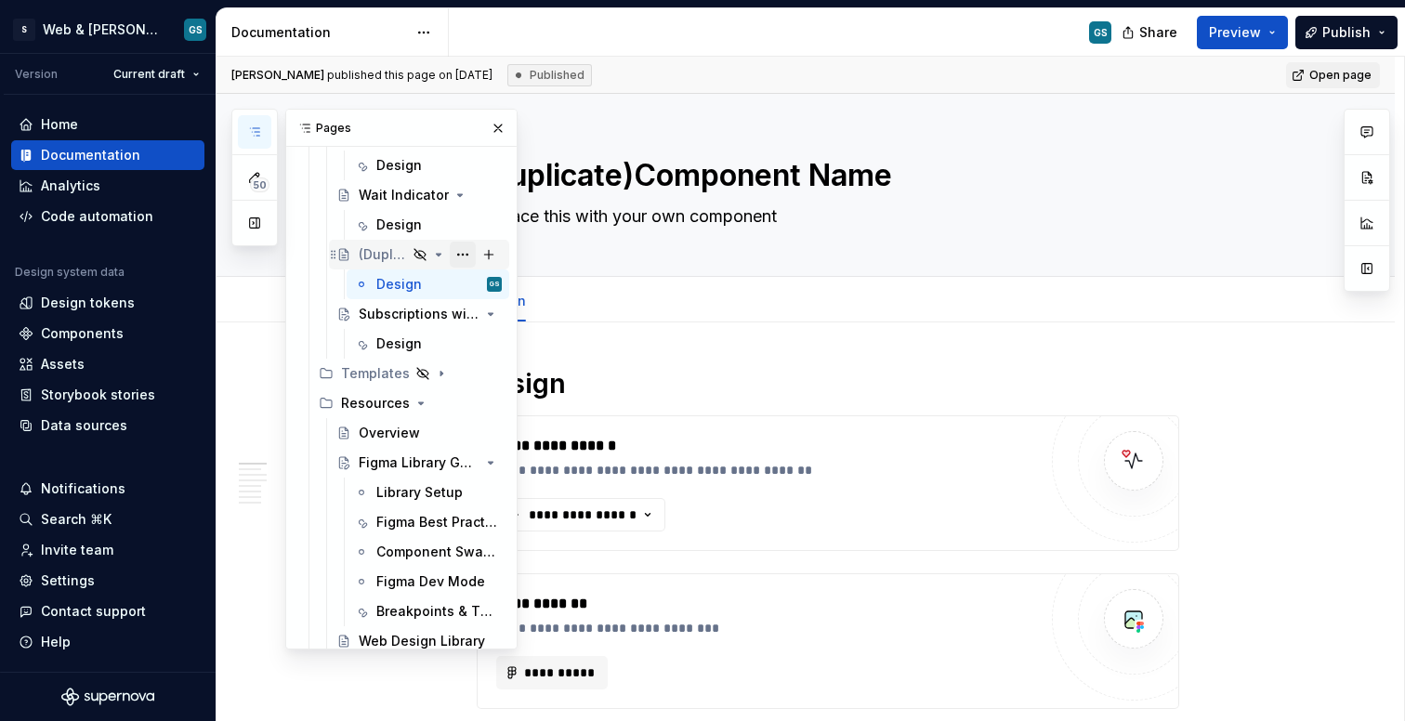
click at [458, 252] on button "Page tree" at bounding box center [463, 255] width 26 height 26
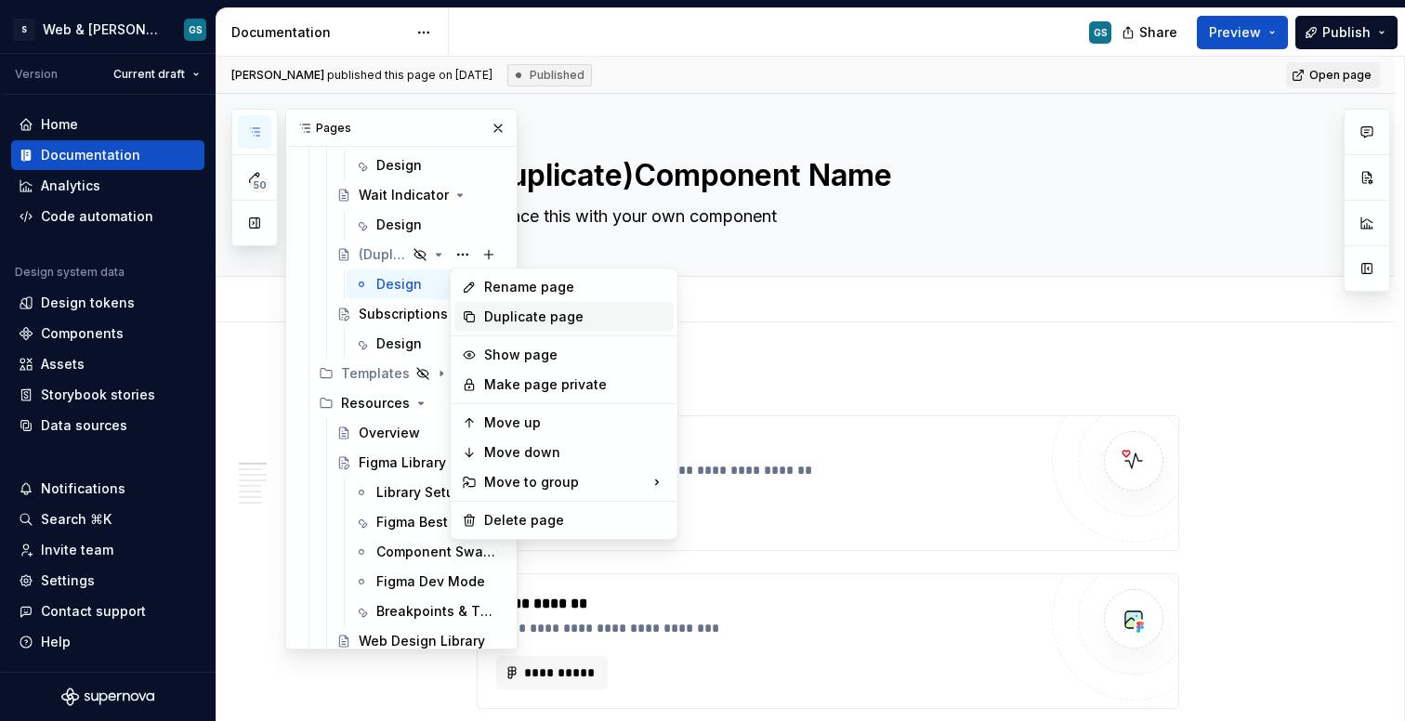
click at [565, 316] on div "Duplicate page" at bounding box center [575, 317] width 182 height 19
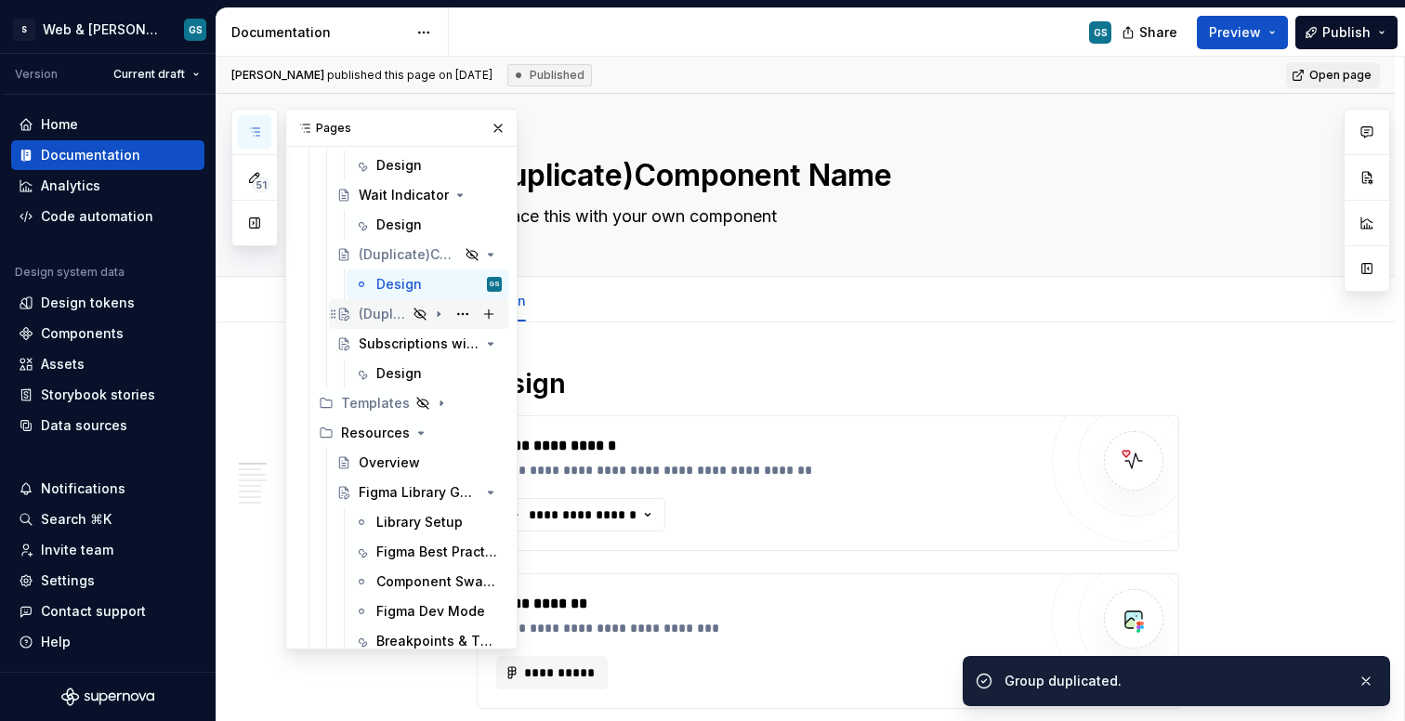
click at [421, 313] on icon "Page tree" at bounding box center [420, 314] width 15 height 15
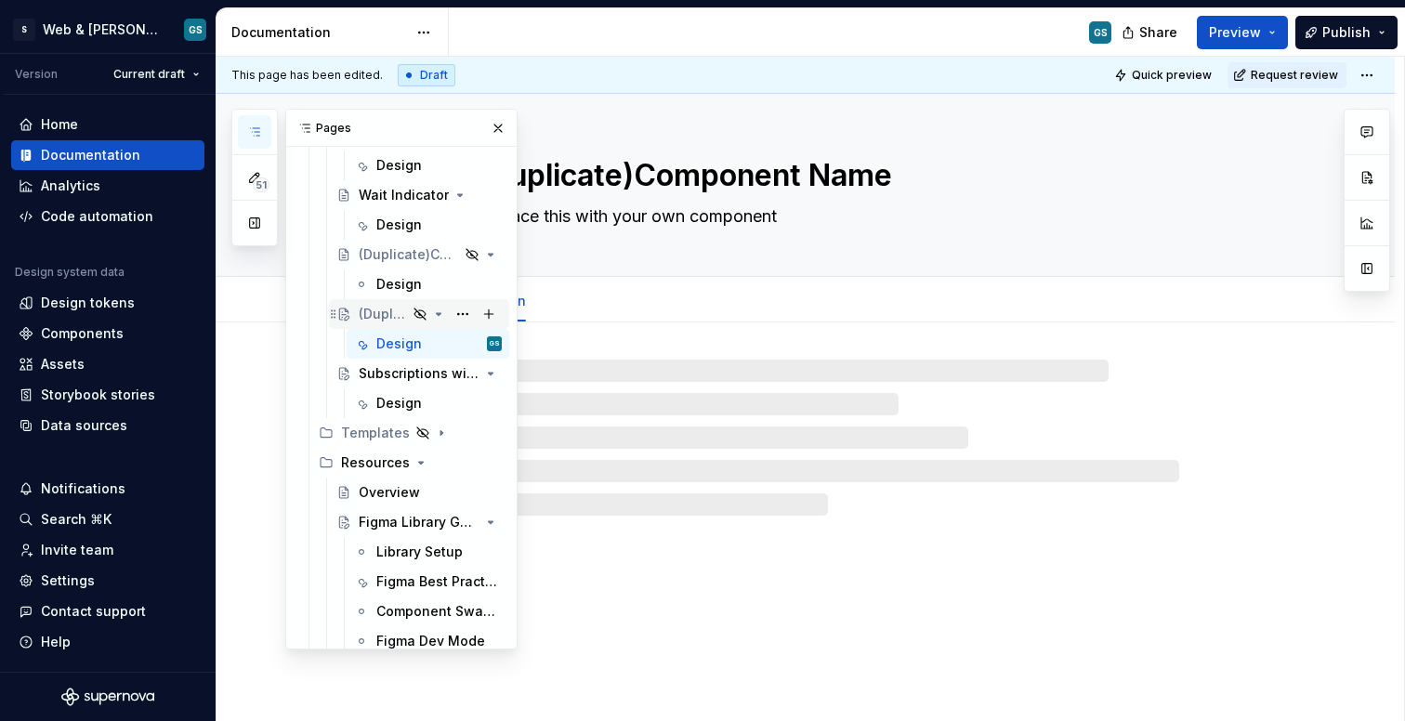
click at [396, 311] on div "(Duplicate)Component Name" at bounding box center [383, 314] width 48 height 19
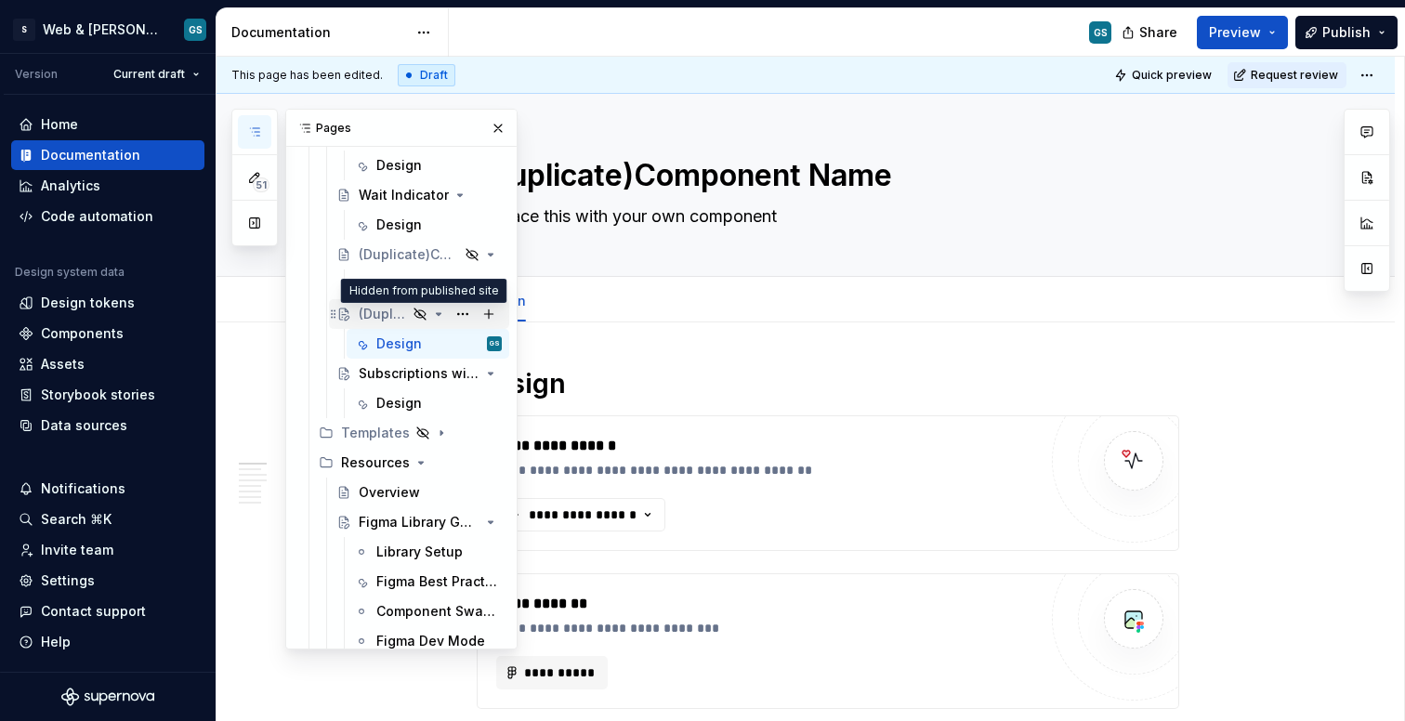
click at [427, 310] on icon "Page tree" at bounding box center [420, 314] width 15 height 15
click at [607, 175] on textarea "(Duplicate)Component Name" at bounding box center [824, 175] width 703 height 45
click at [696, 174] on textarea "(Duplicate)Component Name" at bounding box center [824, 175] width 703 height 45
click at [582, 164] on textarea "(Duplicate)Component Name" at bounding box center [824, 175] width 703 height 45
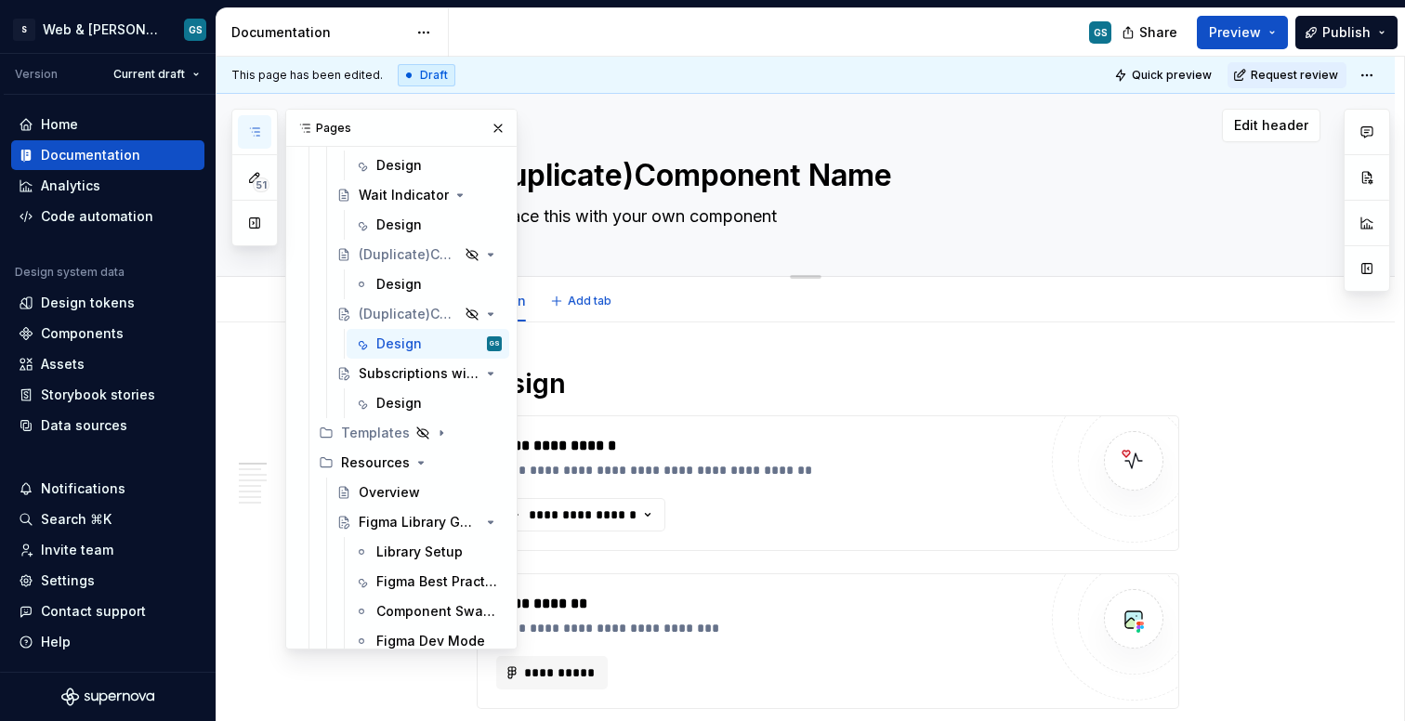
click at [582, 164] on textarea "(Duplicate)Component Name" at bounding box center [824, 175] width 703 height 45
paste textarea "Segmented Control"
type textarea "*"
type textarea "Segmented Control"
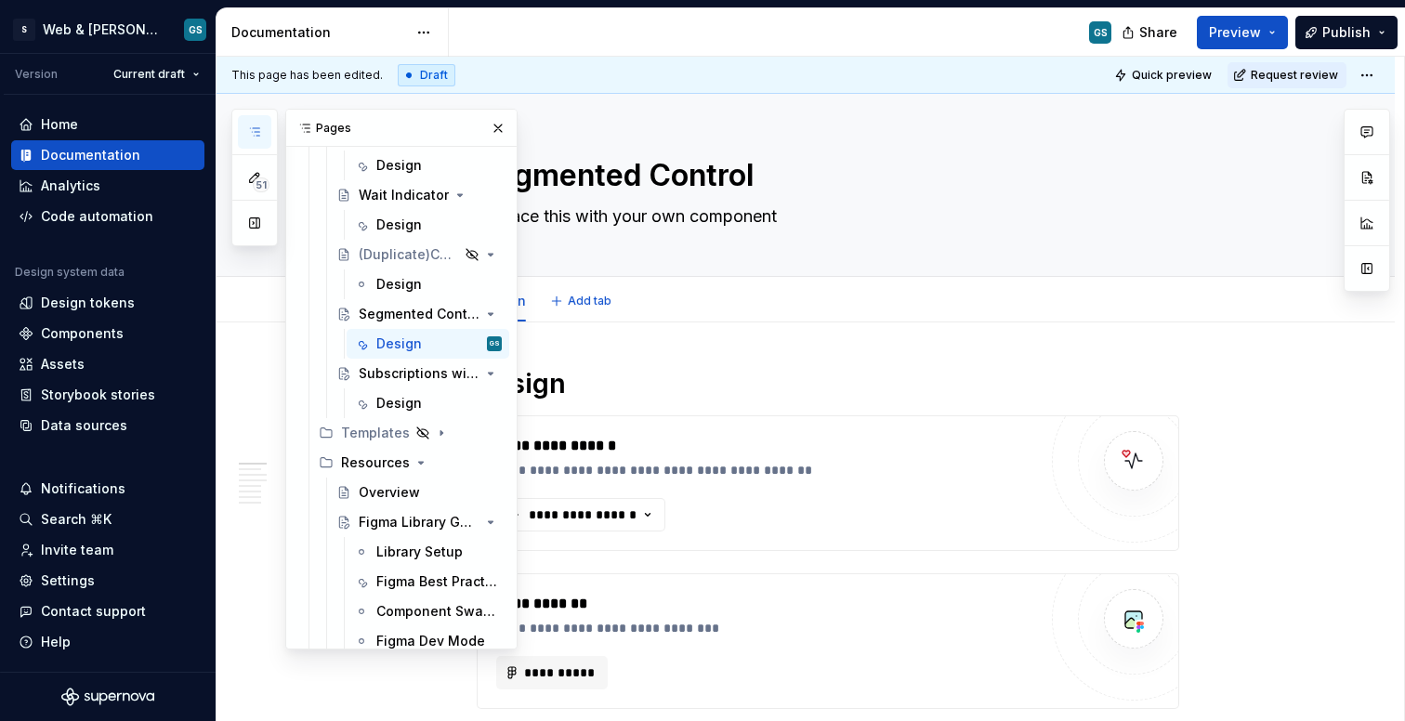
type textarea "*"
type textarea "Segmented Control"
click at [495, 125] on button "button" at bounding box center [498, 128] width 26 height 26
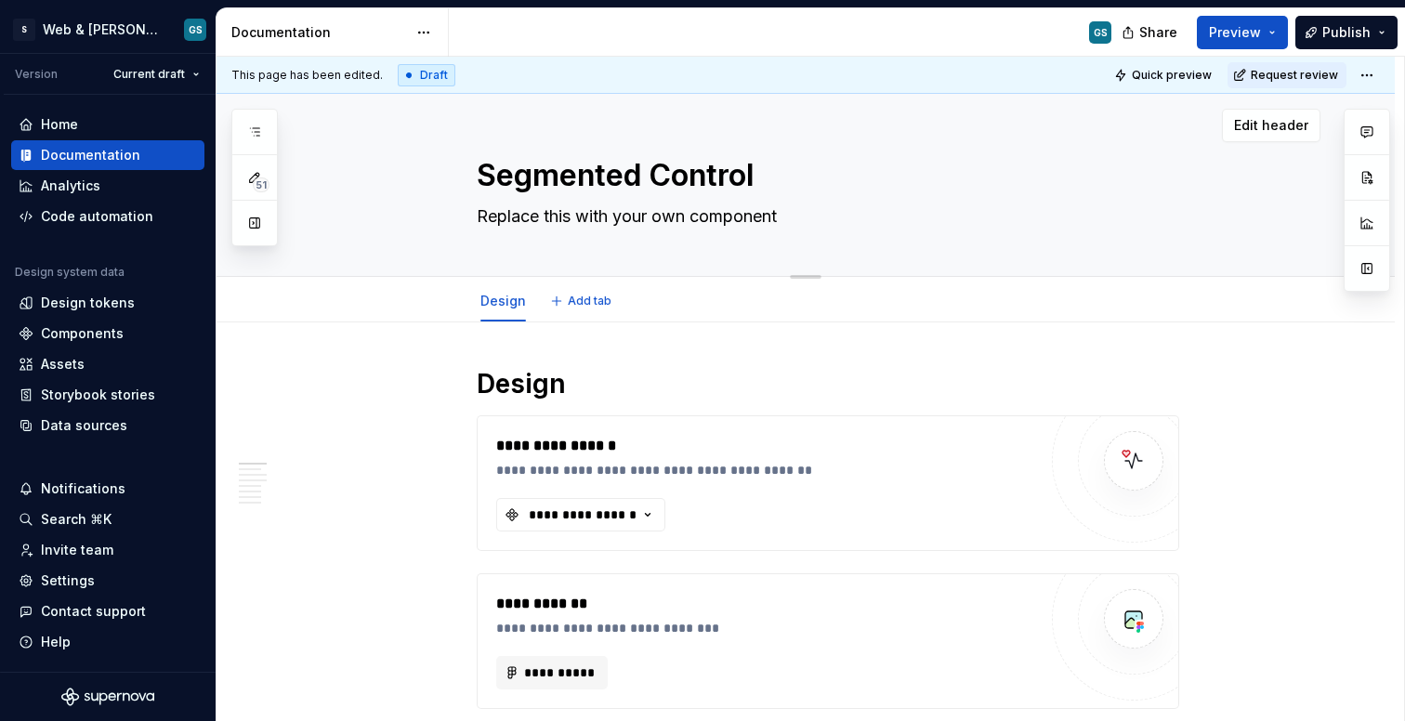
click at [774, 137] on div "Edit header" at bounding box center [769, 125] width 1104 height 33
click at [571, 223] on textarea "Replace this with your own component" at bounding box center [824, 217] width 703 height 30
paste textarea "A segmented control allows users to switch between different content within the…"
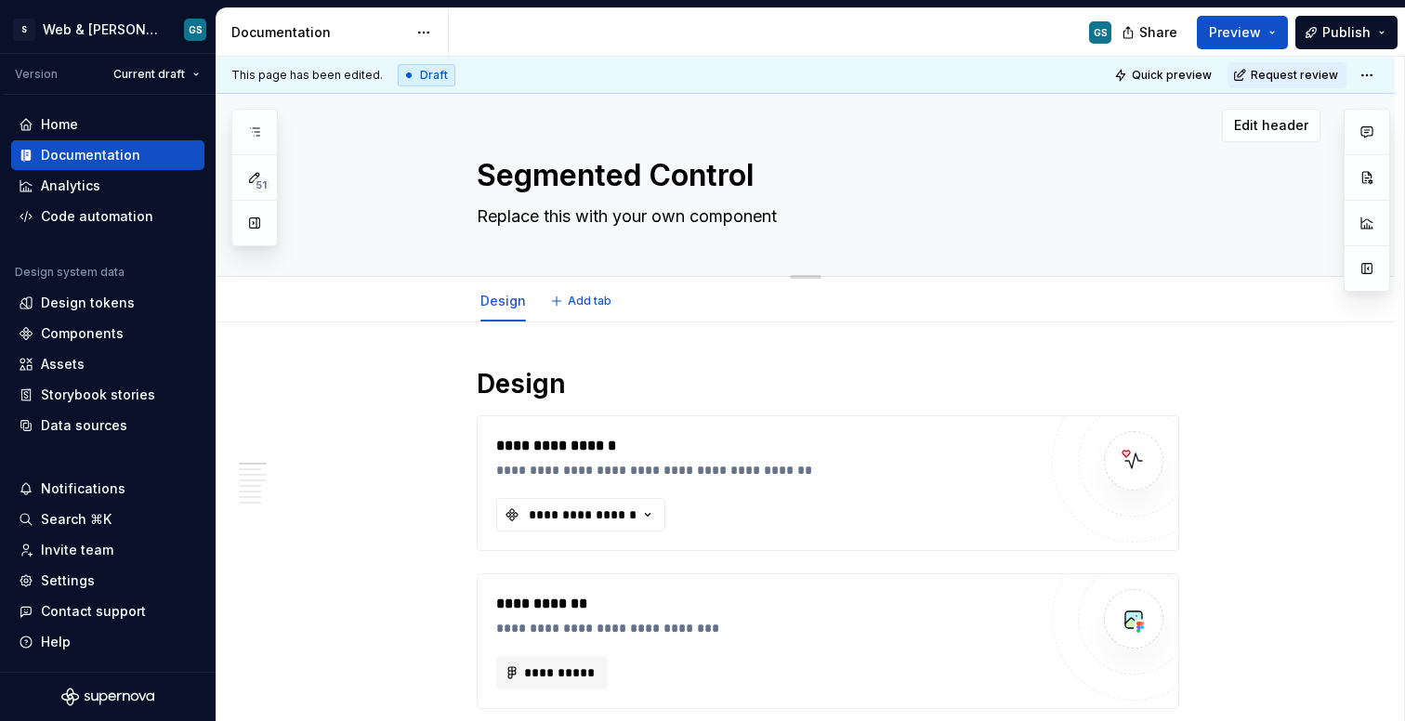
type textarea "*"
type textarea "A segmented control allows users to switch between different content within the…"
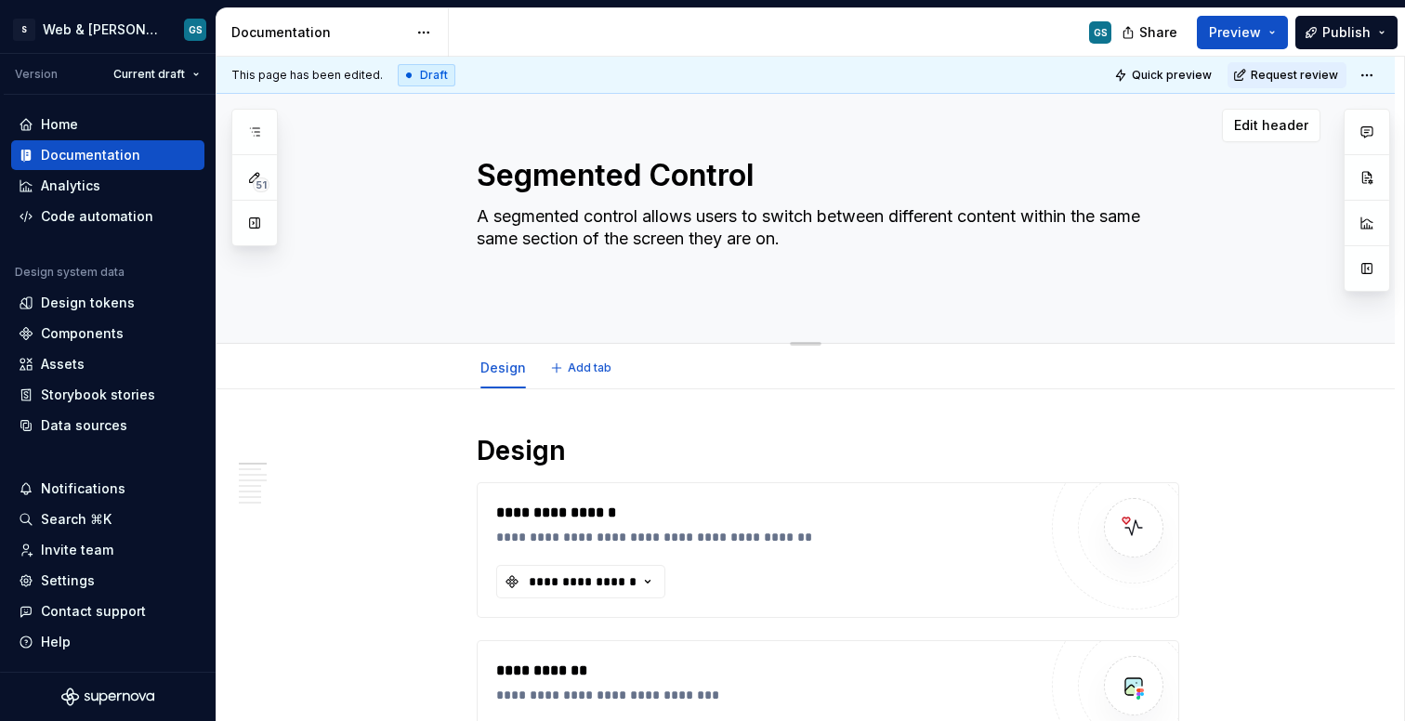
type textarea "*"
type textarea "A segmented control allows users to switch between different content within the…"
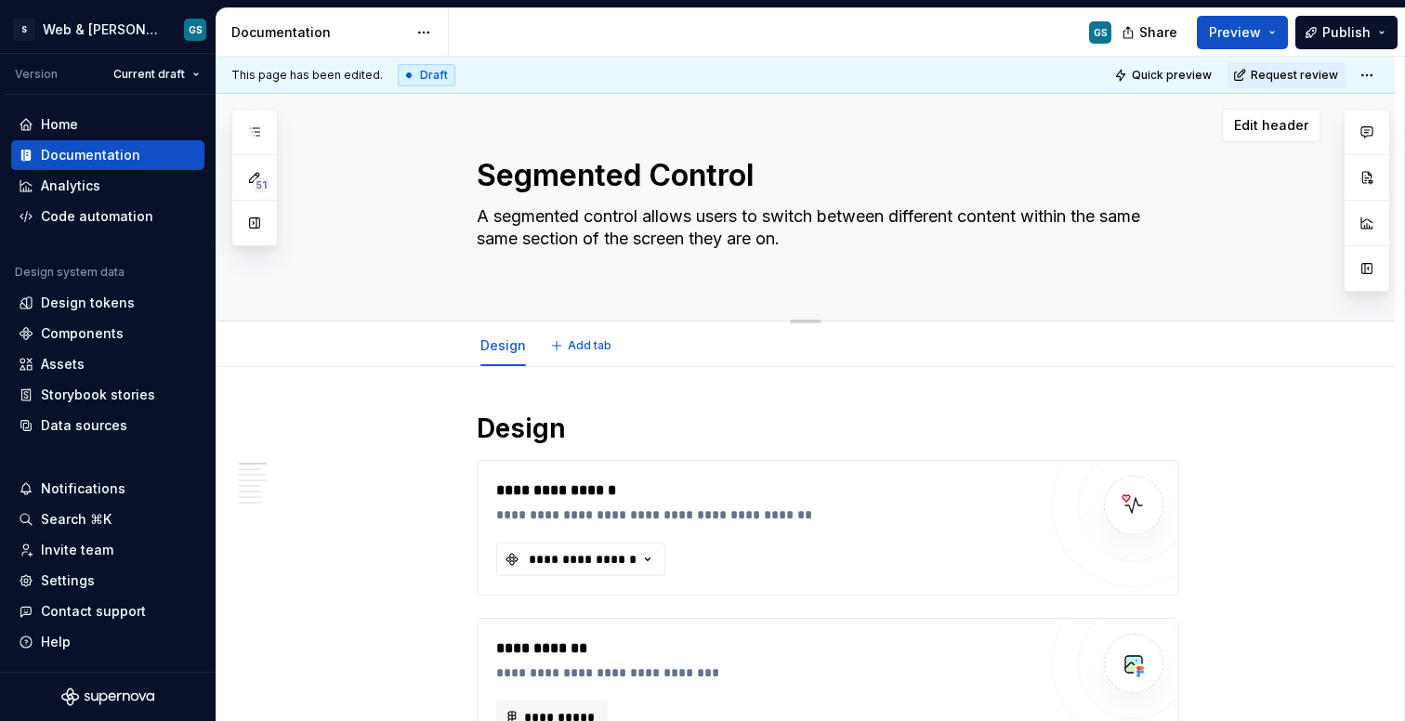
type textarea "*"
type textarea "A segmented control allows users to switch between different content within the…"
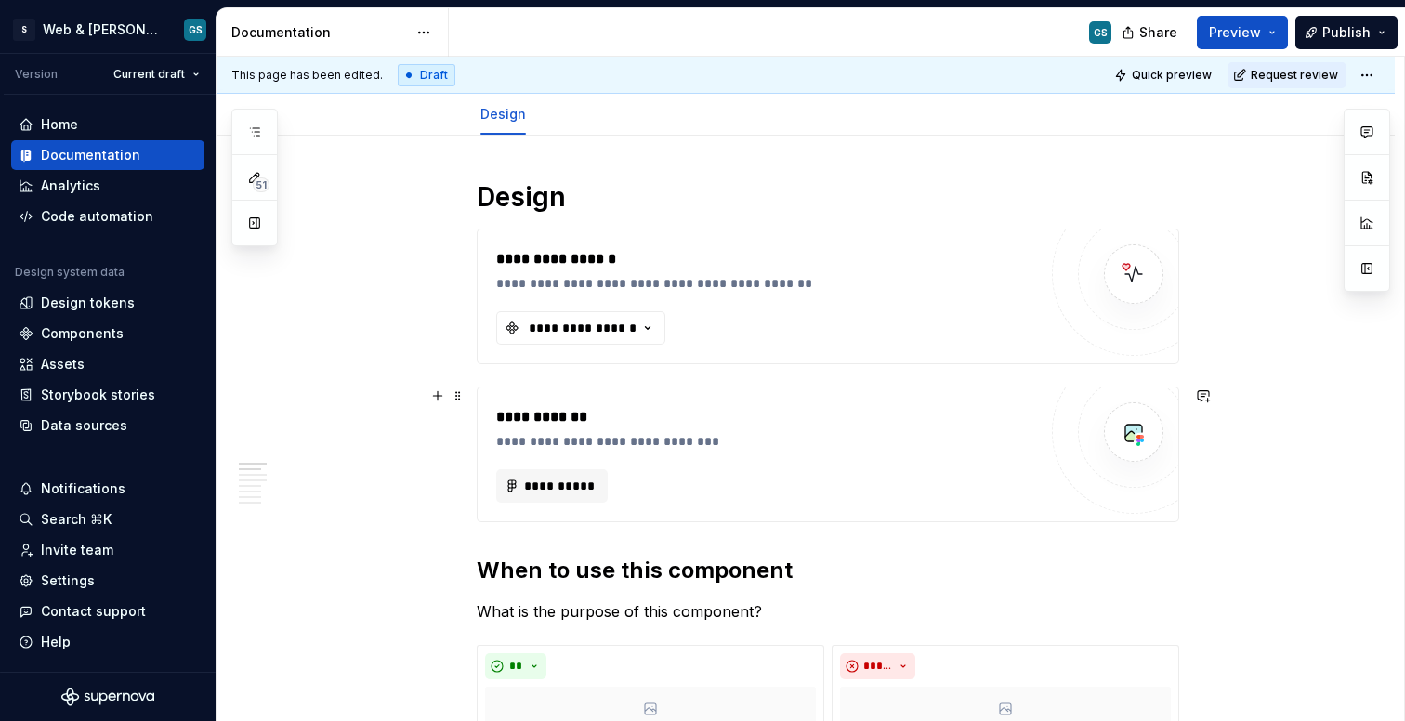
scroll to position [253, 0]
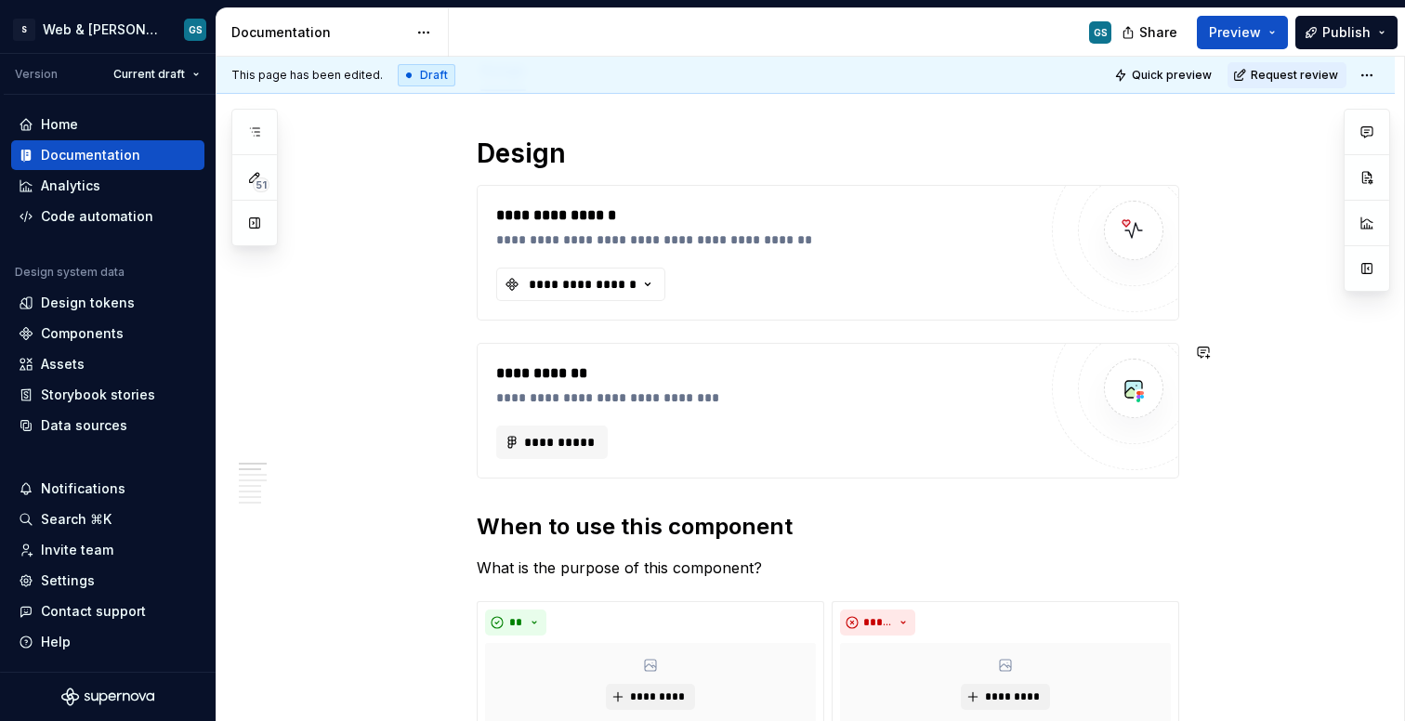
type textarea "*"
type textarea "A segmented control allows users to switch between different content within the…"
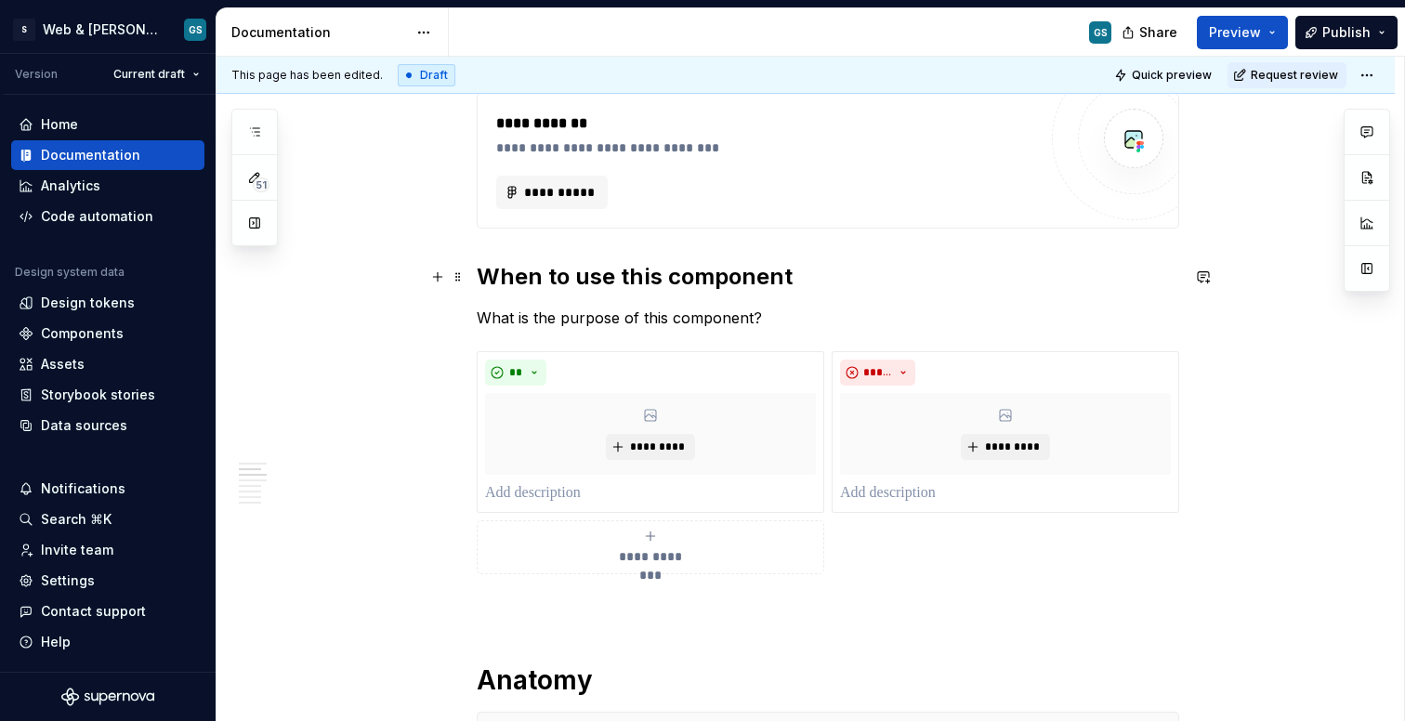
scroll to position [488, 0]
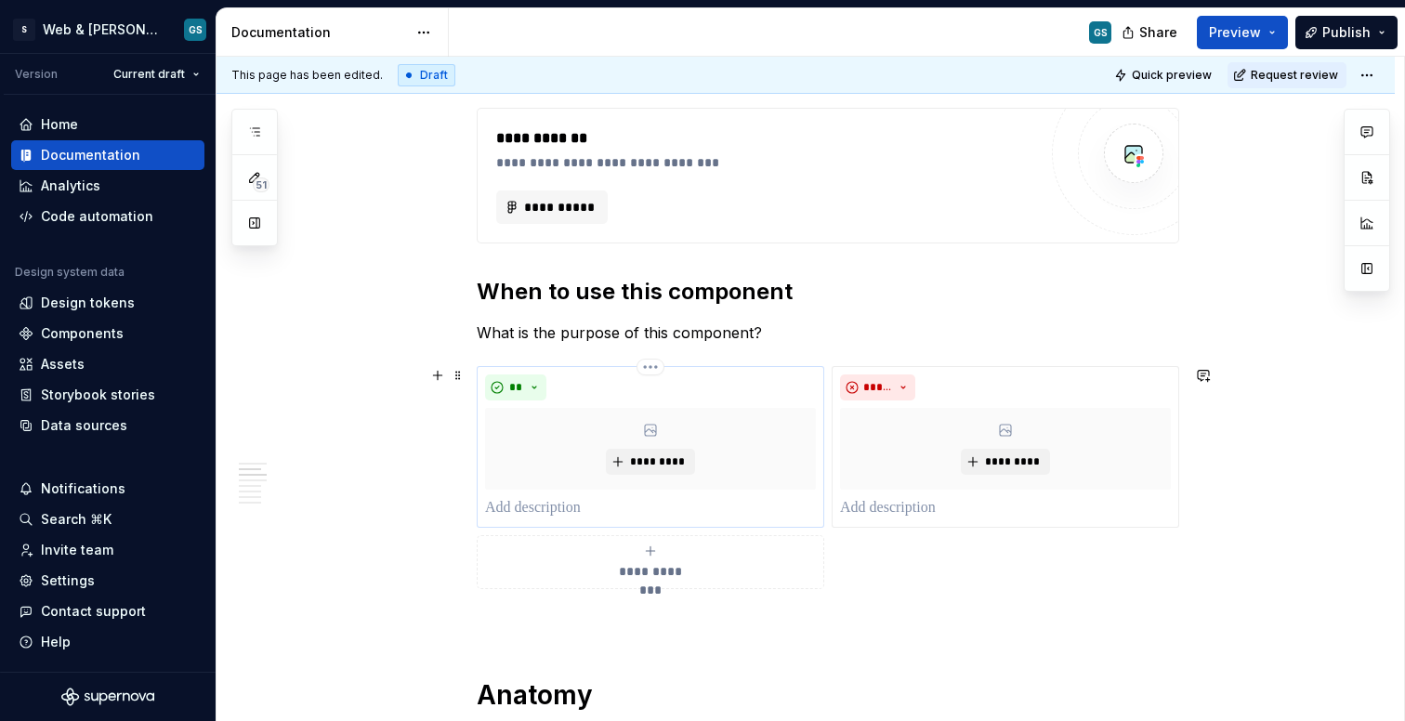
click at [544, 507] on p at bounding box center [650, 508] width 331 height 22
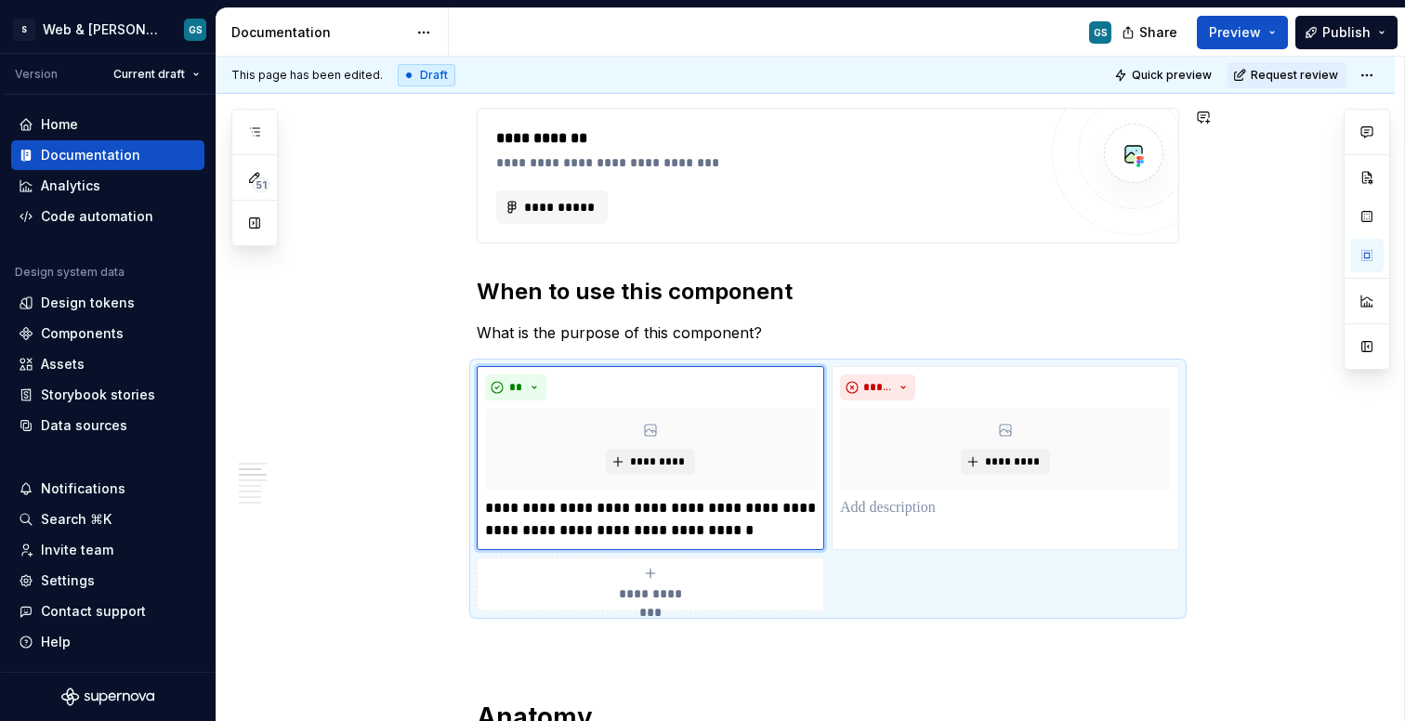
type textarea "*"
click at [905, 511] on p at bounding box center [1005, 508] width 331 height 22
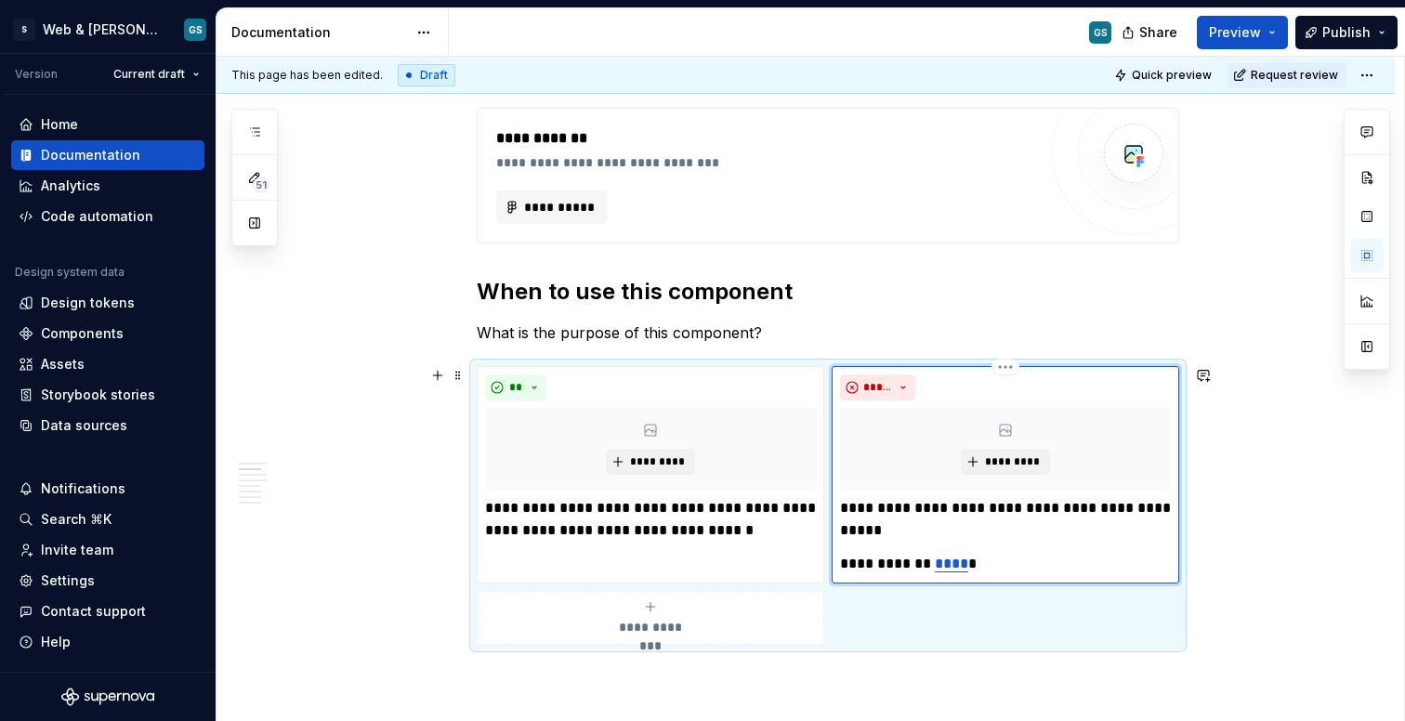
click at [964, 560] on link "****" at bounding box center [951, 564] width 33 height 14
click at [942, 562] on link "****" at bounding box center [951, 564] width 33 height 14
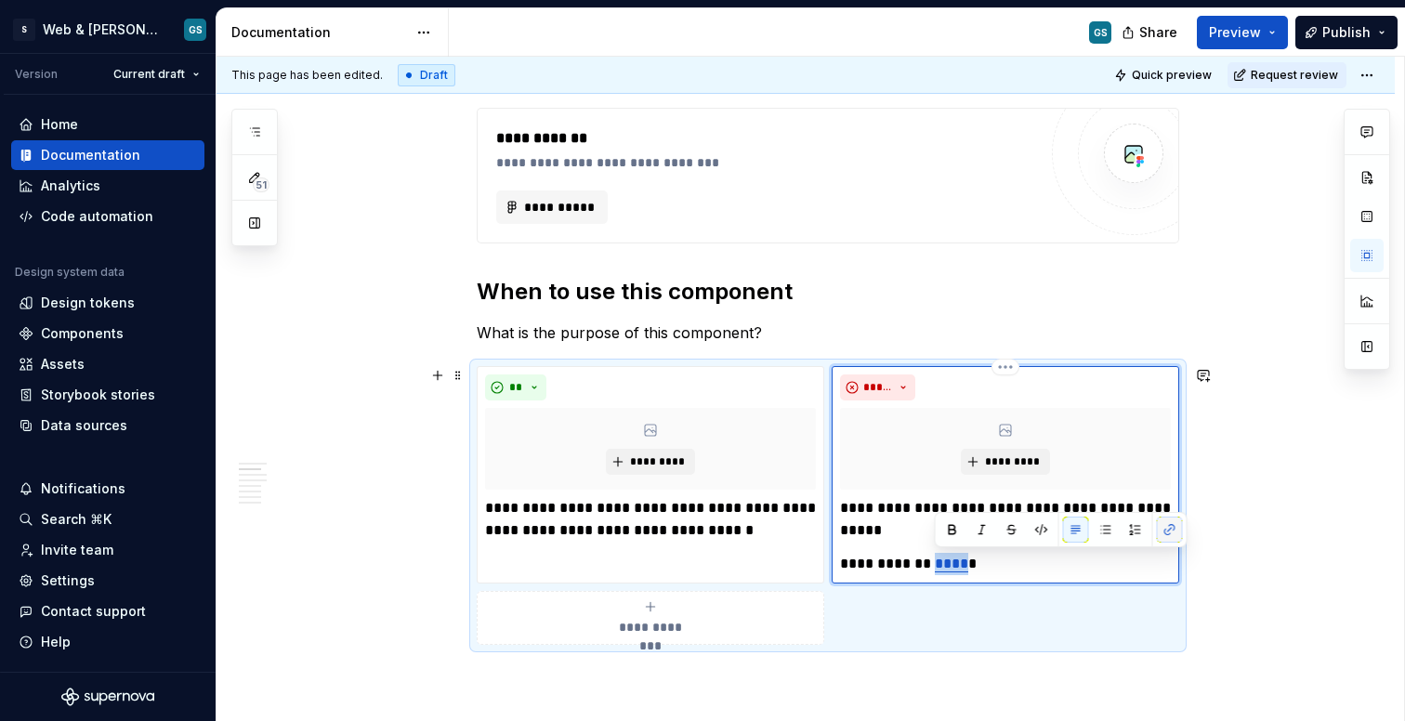
click at [1168, 535] on button "button" at bounding box center [1170, 530] width 26 height 26
click at [1168, 526] on button "button" at bounding box center [1170, 530] width 26 height 26
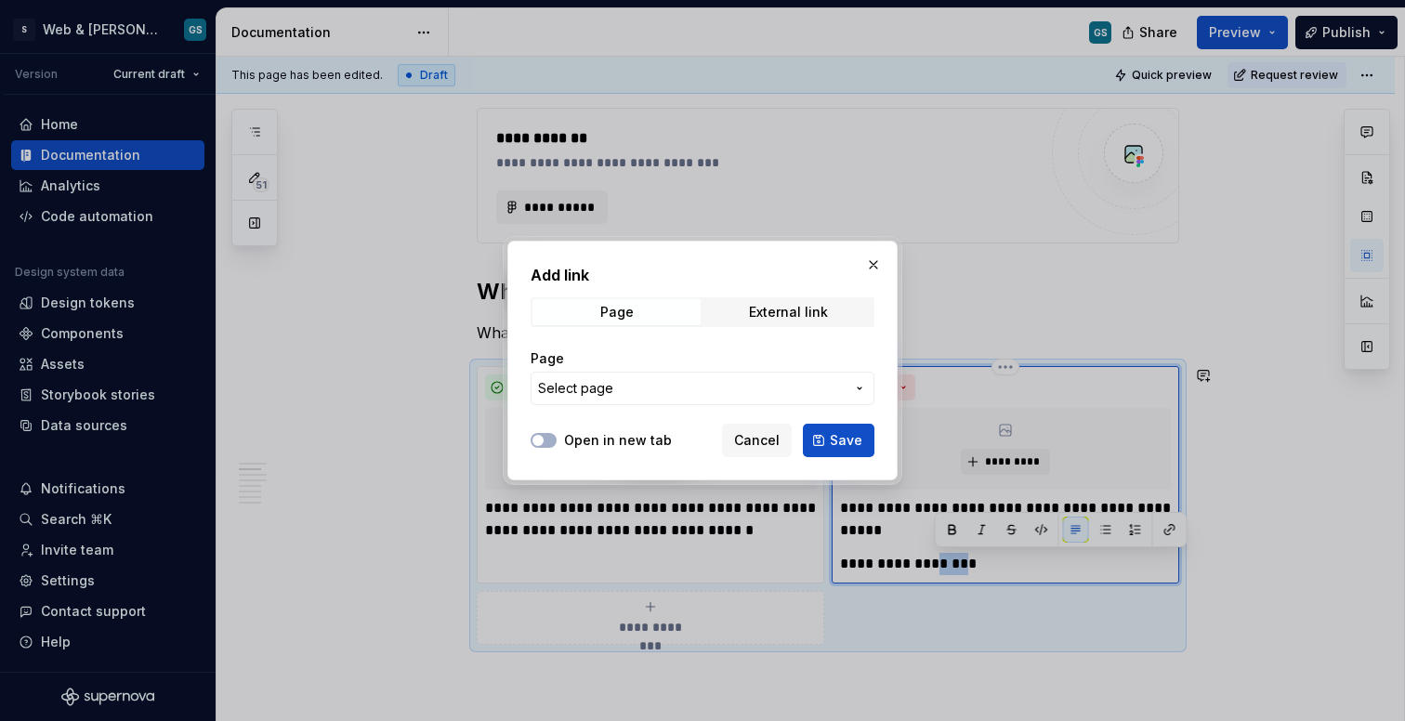
click at [679, 397] on span "Select page" at bounding box center [691, 388] width 307 height 19
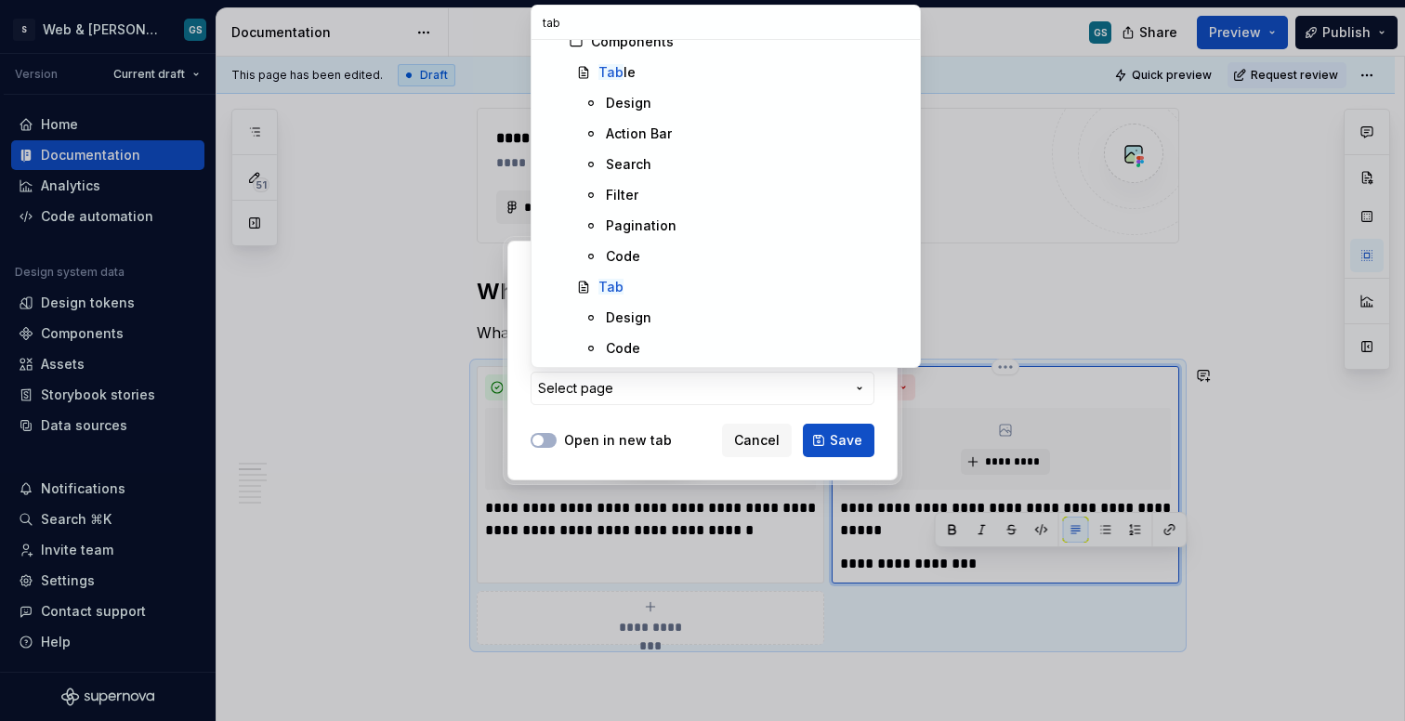
scroll to position [0, 0]
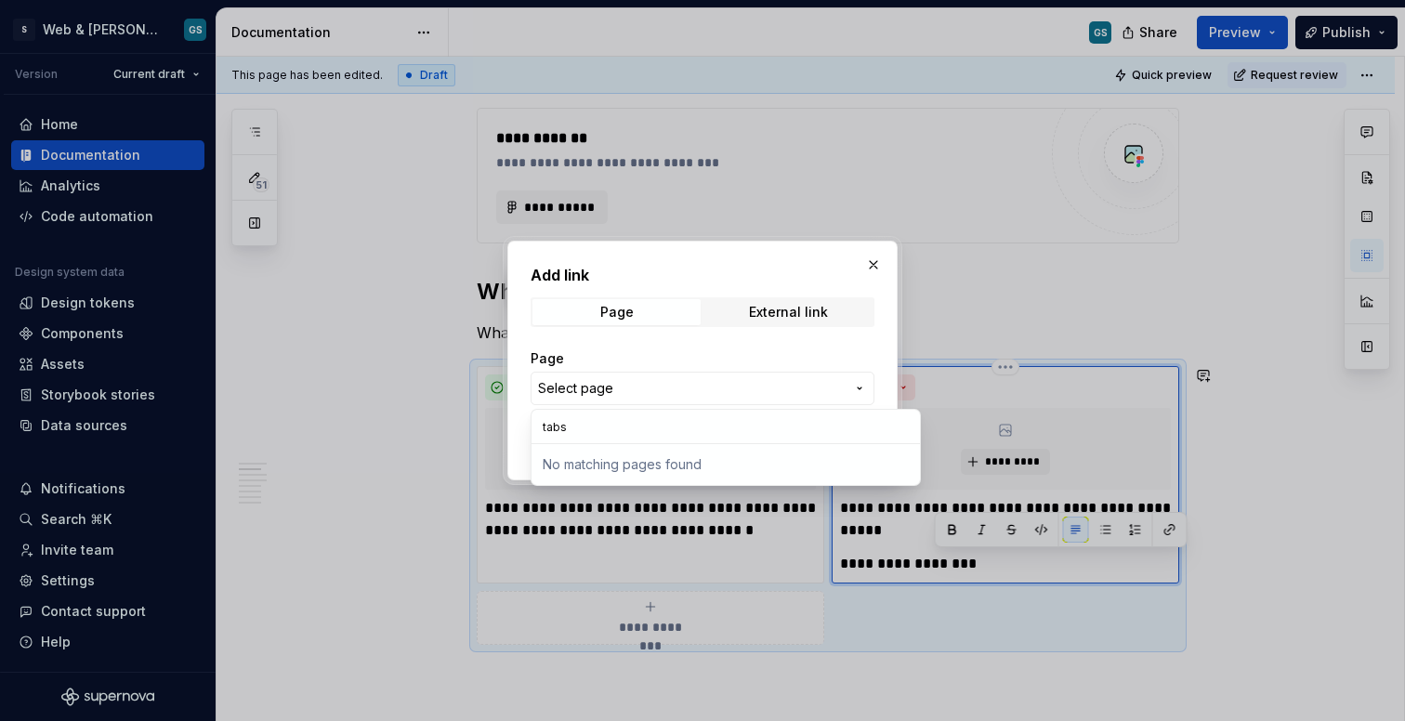
type input "tab"
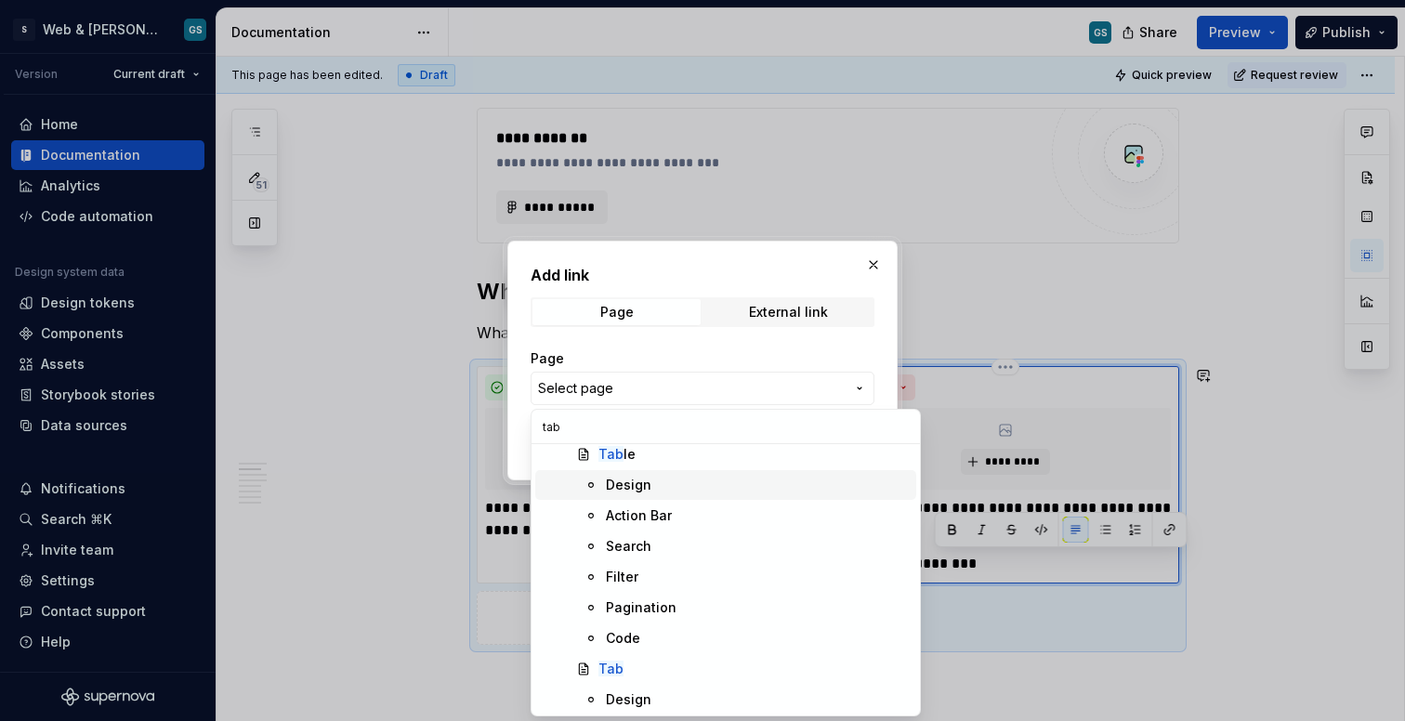
scroll to position [103, 0]
click at [876, 266] on div "Add link Page External link Page Select page Open in new tab Cancel Save" at bounding box center [702, 360] width 1405 height 721
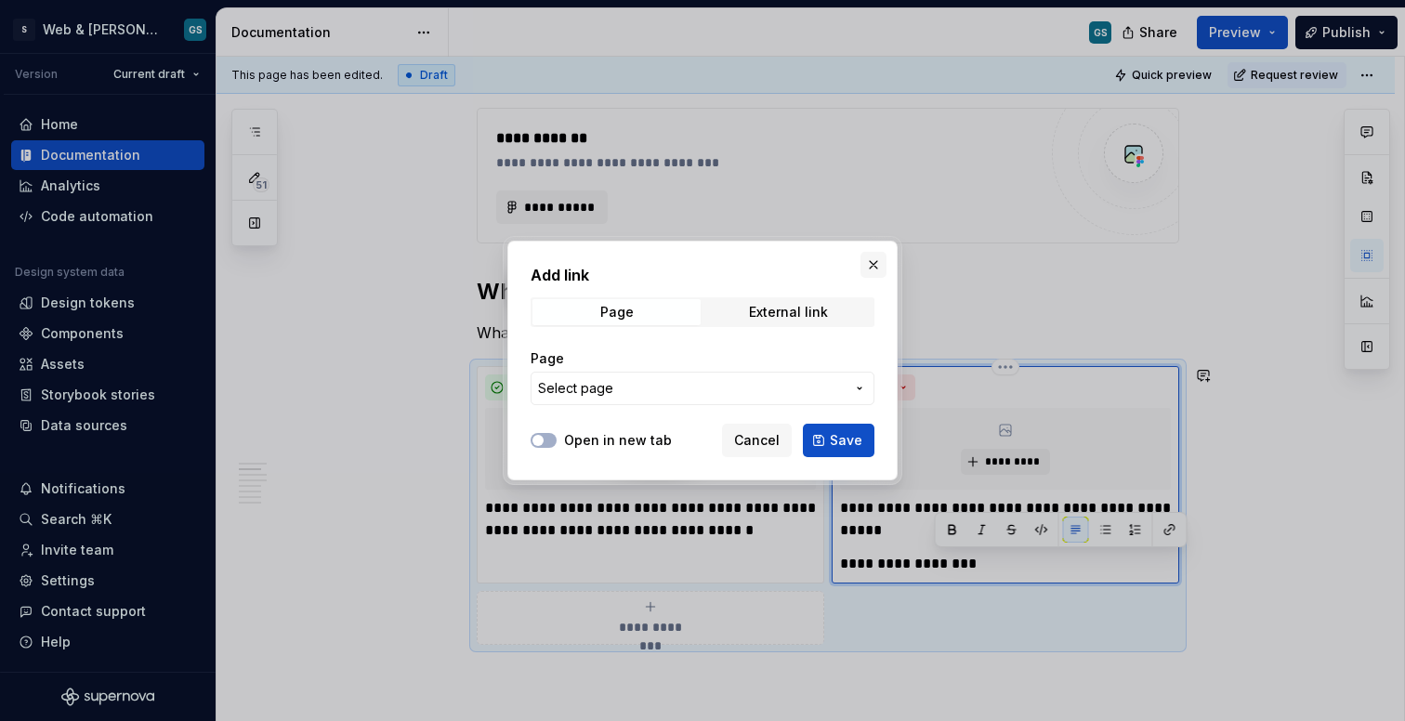
click at [875, 266] on button "button" at bounding box center [874, 265] width 26 height 26
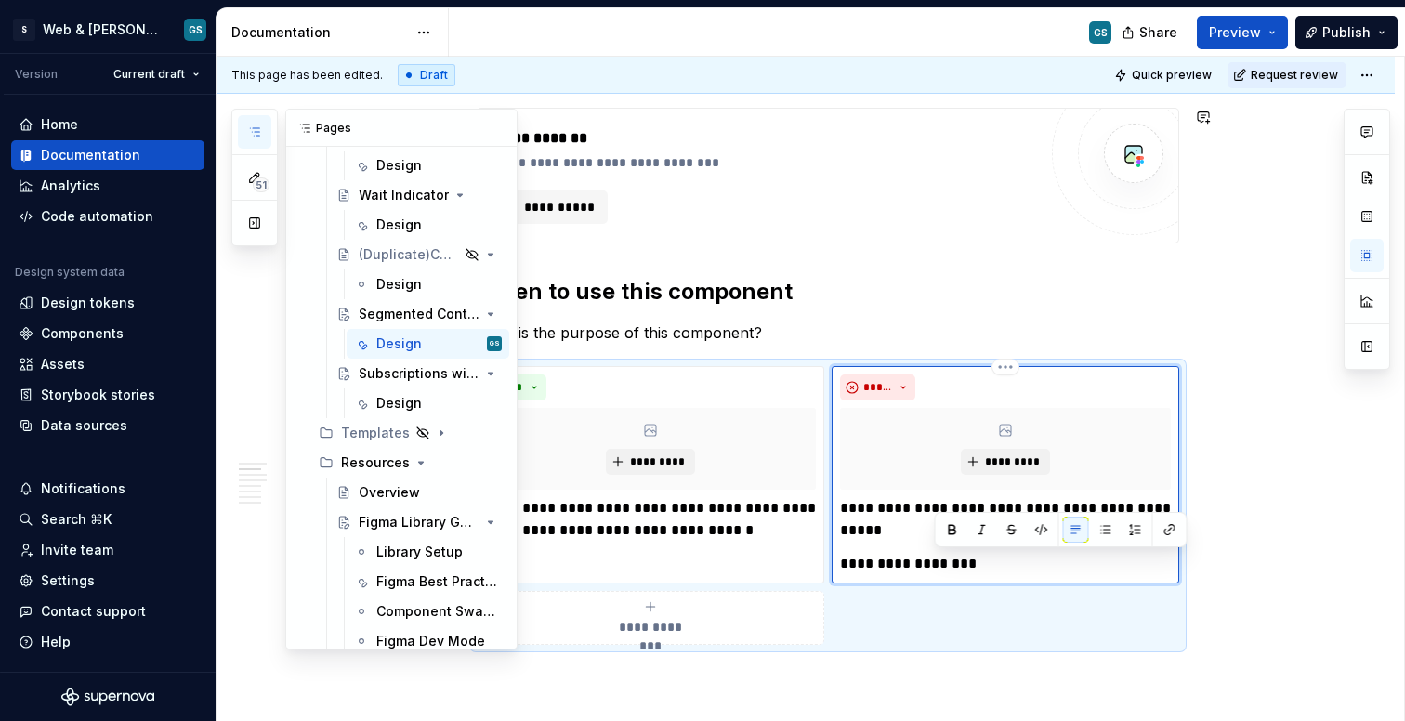
click at [265, 133] on button "button" at bounding box center [254, 131] width 33 height 33
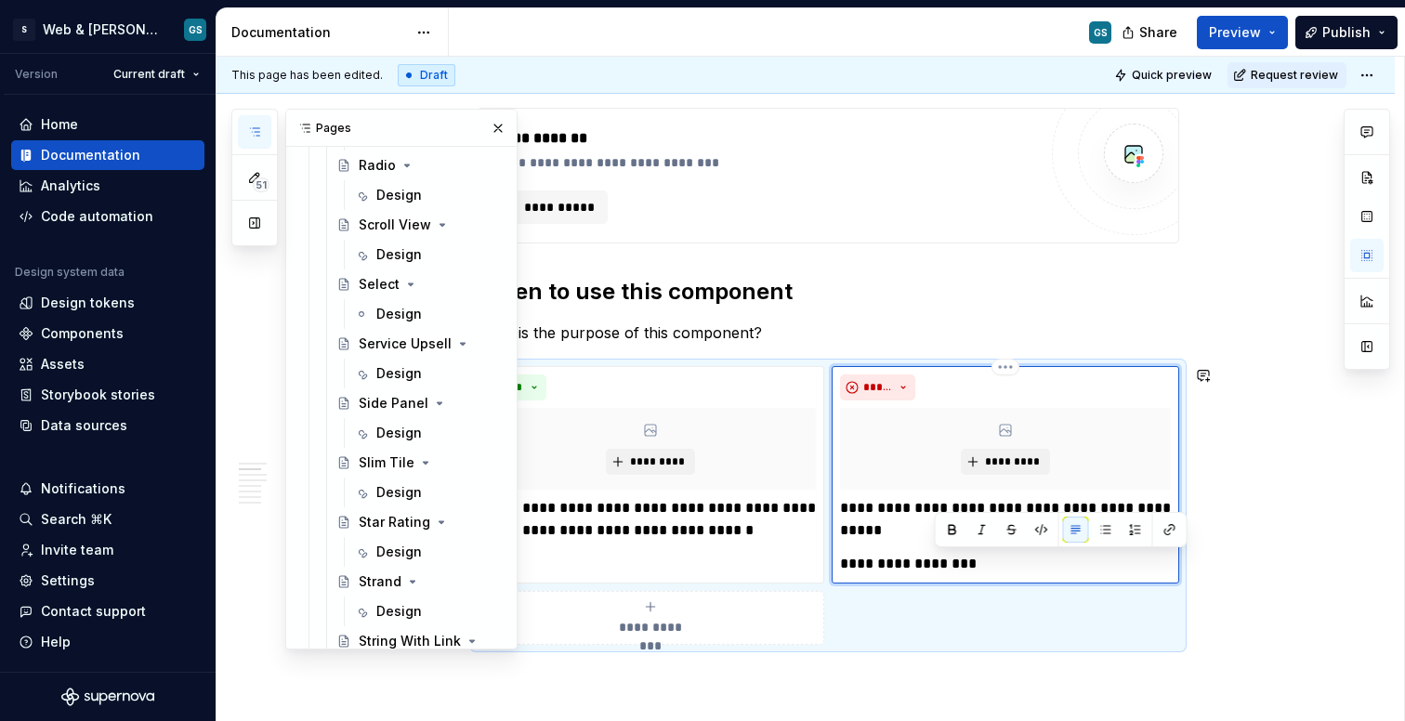
scroll to position [2591, 0]
click at [905, 515] on p "**********" at bounding box center [1005, 519] width 331 height 45
click at [1047, 535] on p "**********" at bounding box center [1005, 519] width 331 height 45
click at [498, 129] on button "button" at bounding box center [498, 128] width 26 height 26
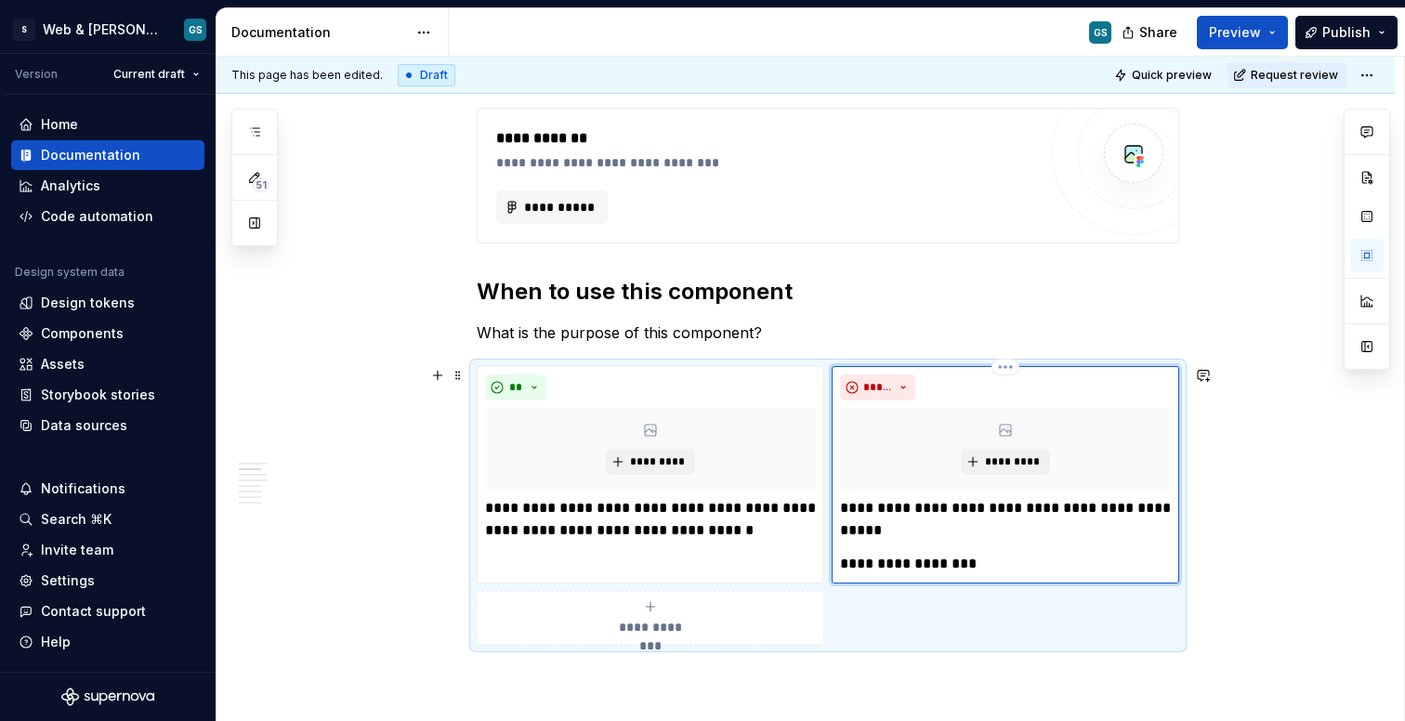
click at [945, 564] on p "**********" at bounding box center [1005, 564] width 331 height 22
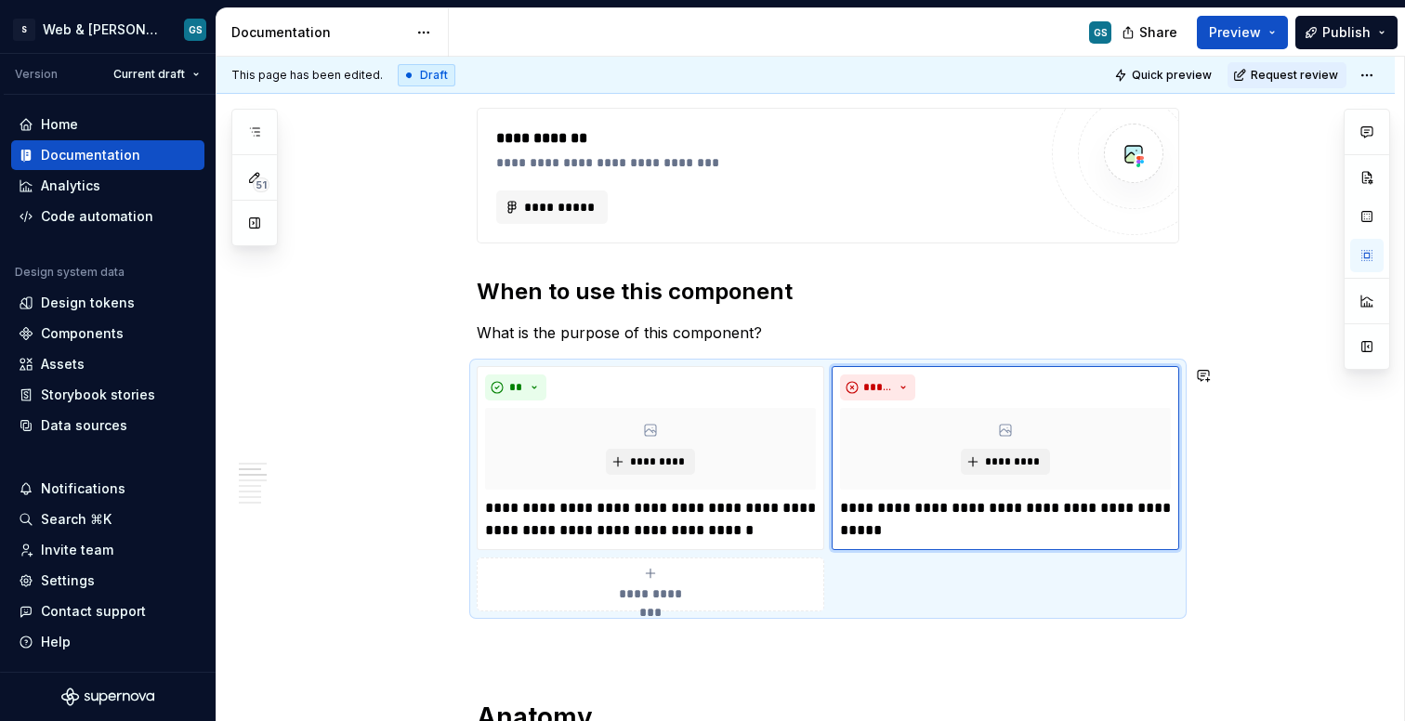
click at [658, 570] on icon "submit" at bounding box center [650, 573] width 15 height 15
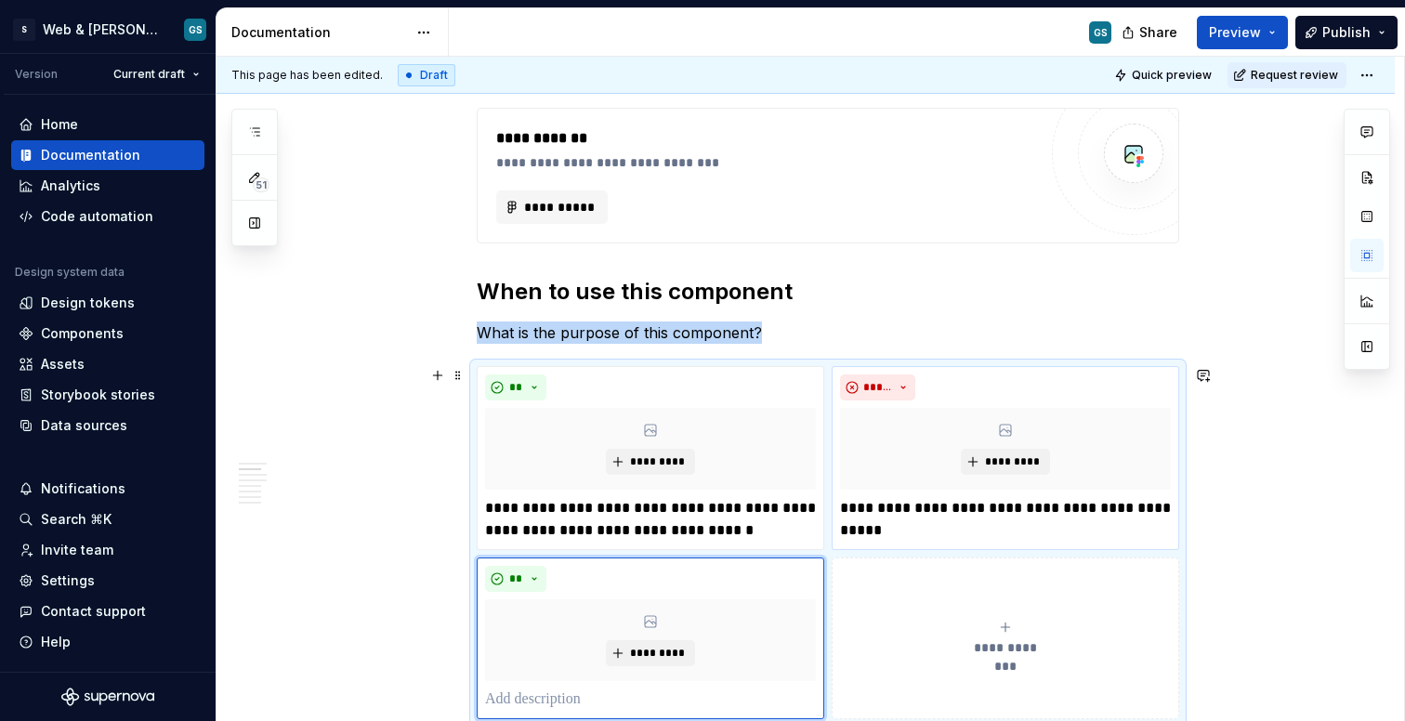
click at [944, 613] on button "**********" at bounding box center [1006, 639] width 348 height 162
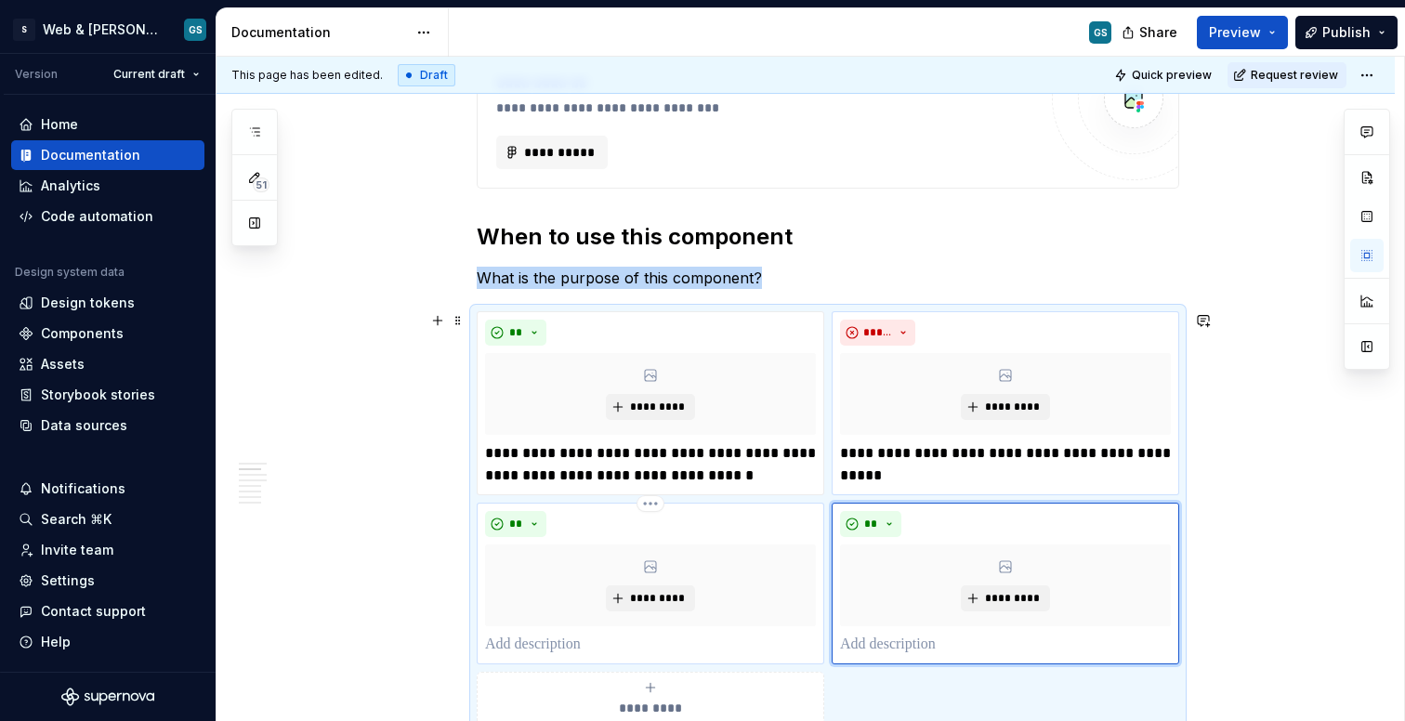
scroll to position [590, 0]
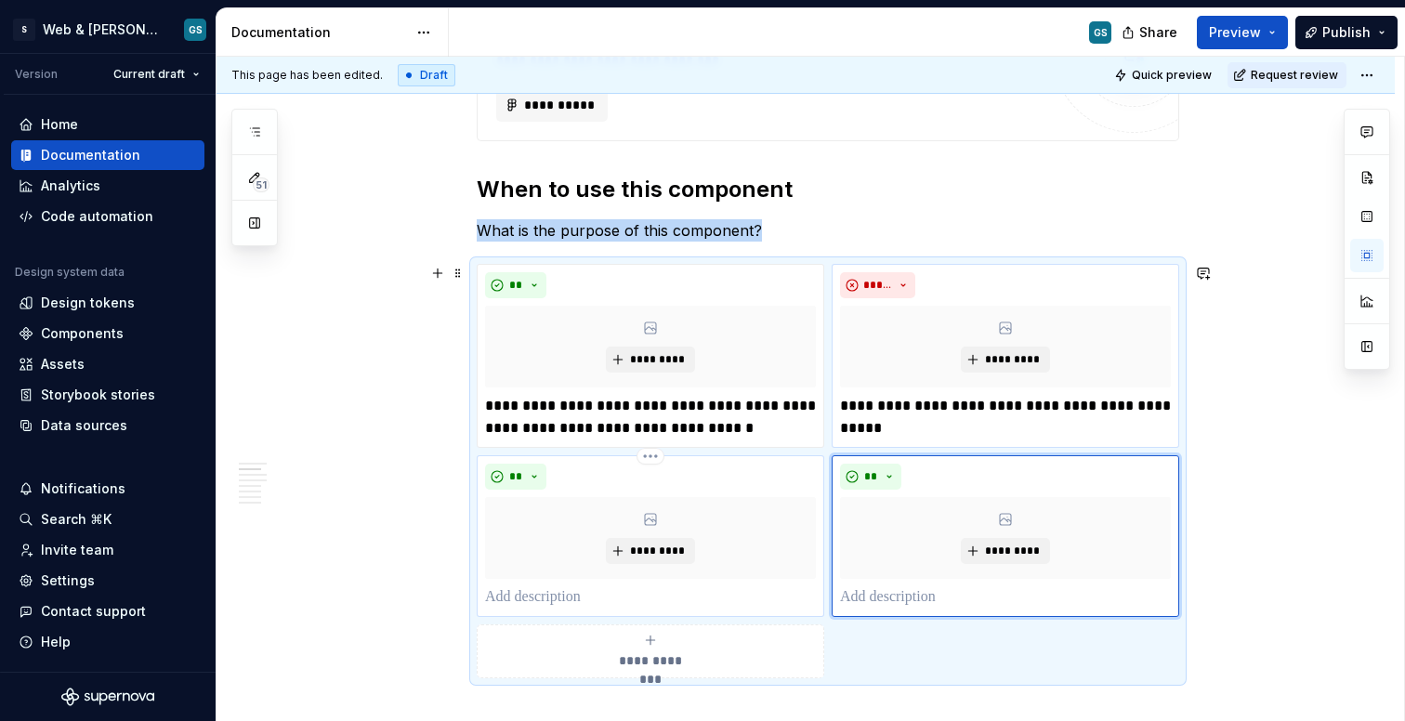
click at [604, 592] on p at bounding box center [650, 597] width 331 height 22
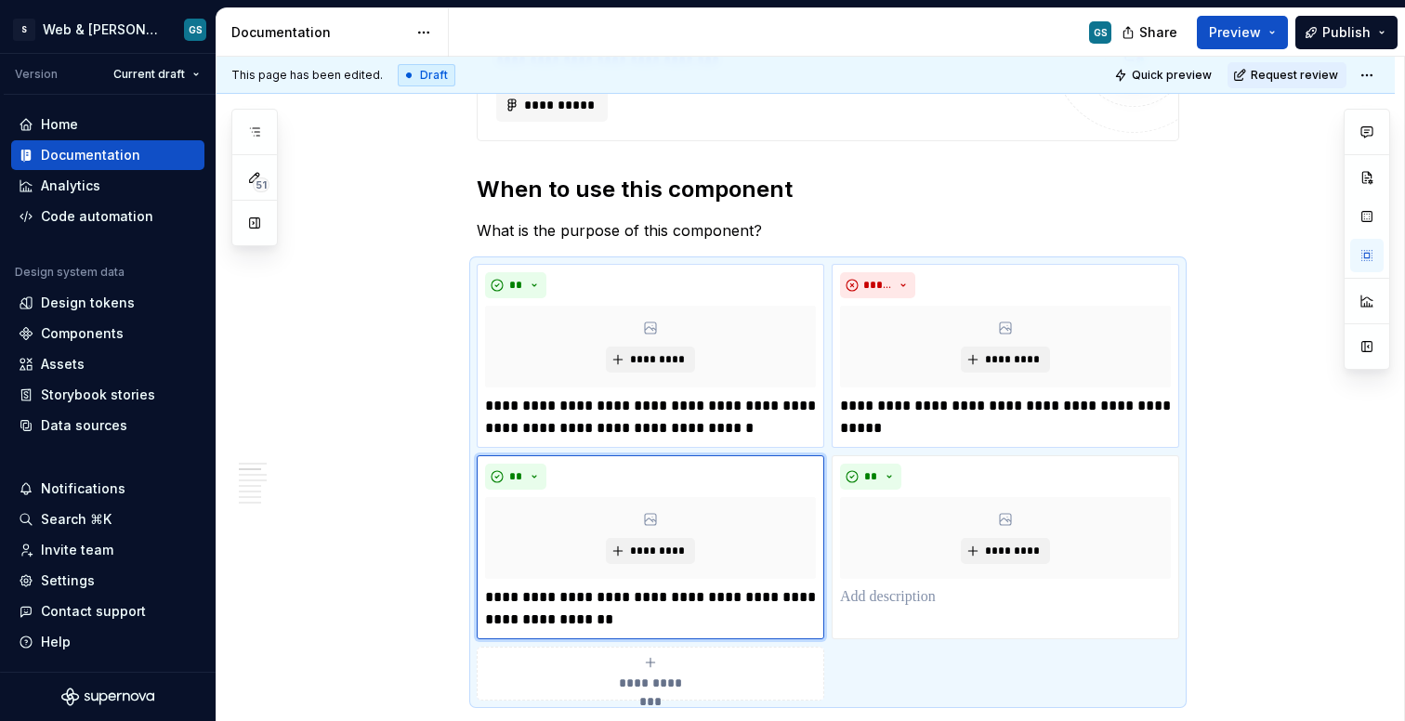
type textarea "*"
click at [896, 600] on p at bounding box center [1005, 597] width 331 height 22
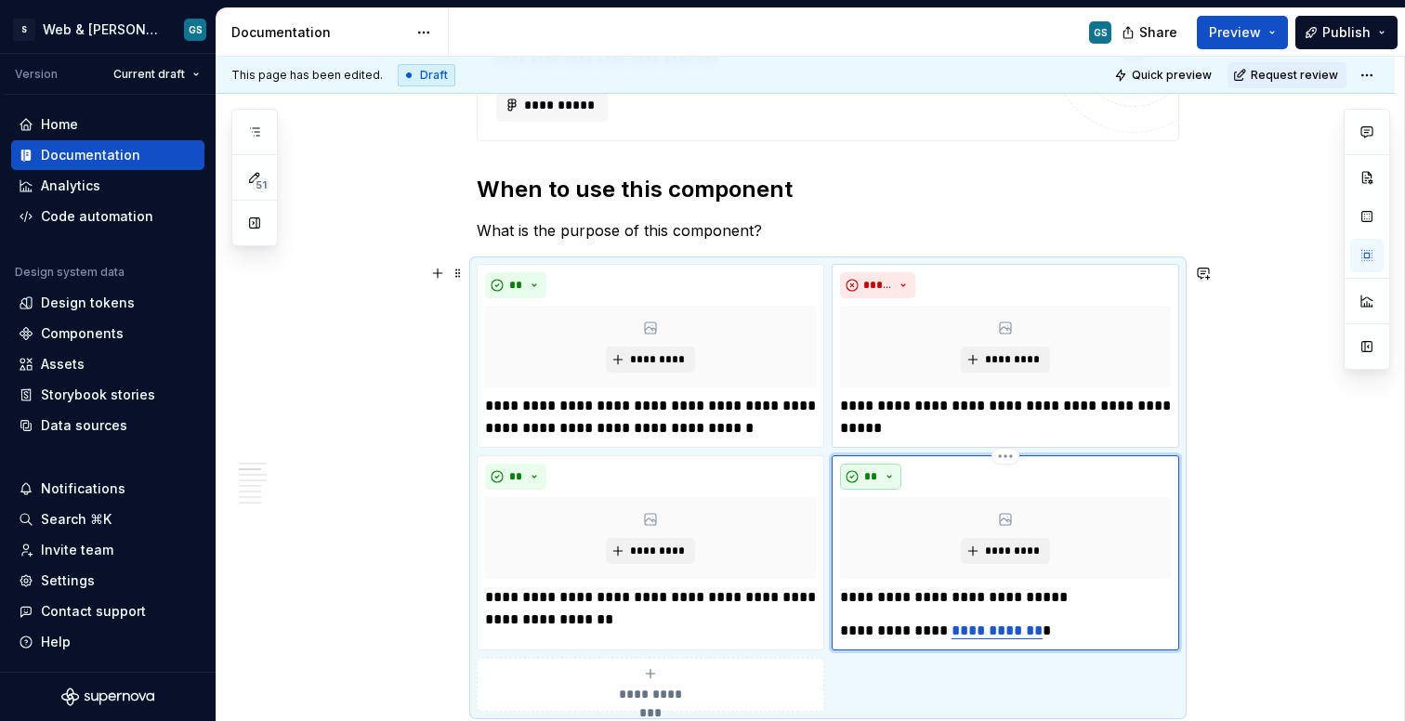
click at [866, 480] on button "**" at bounding box center [870, 477] width 61 height 26
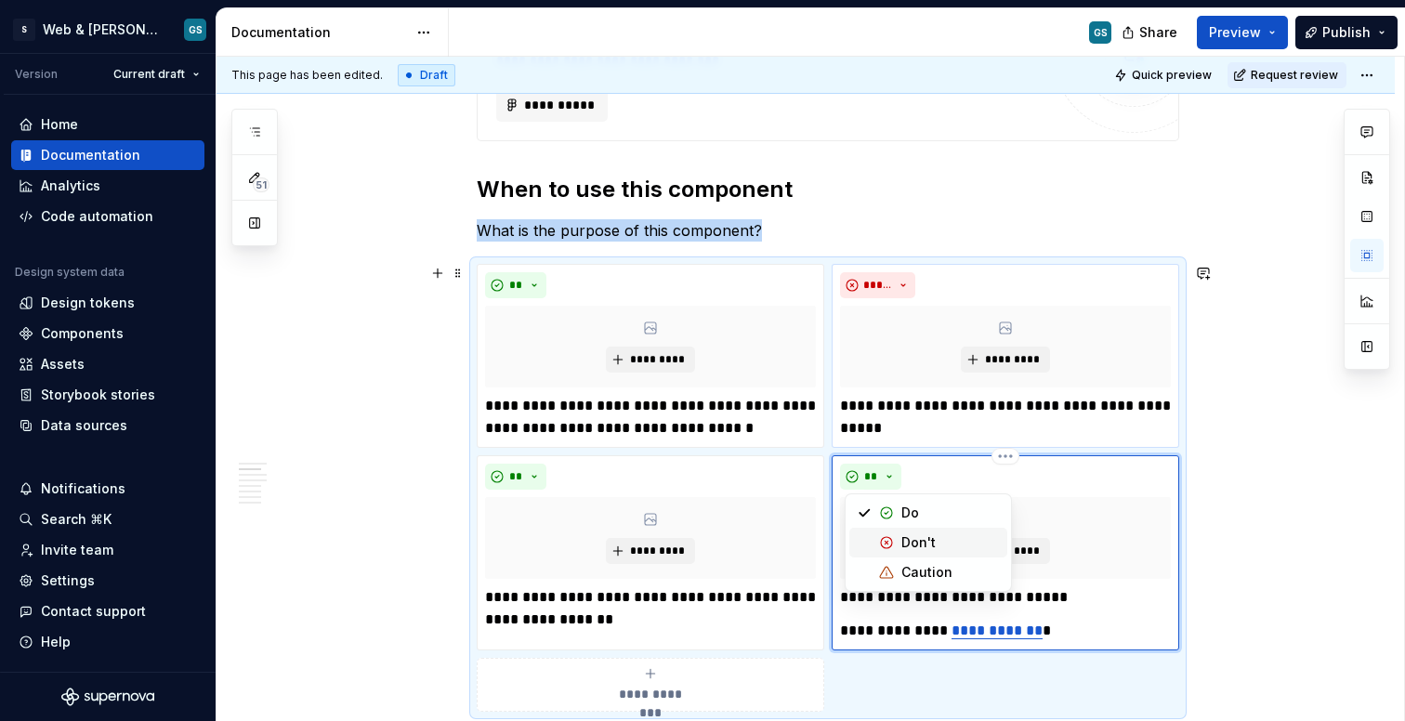
click at [908, 542] on div "Don't" at bounding box center [919, 543] width 34 height 19
click at [989, 625] on link "**********" at bounding box center [997, 631] width 91 height 14
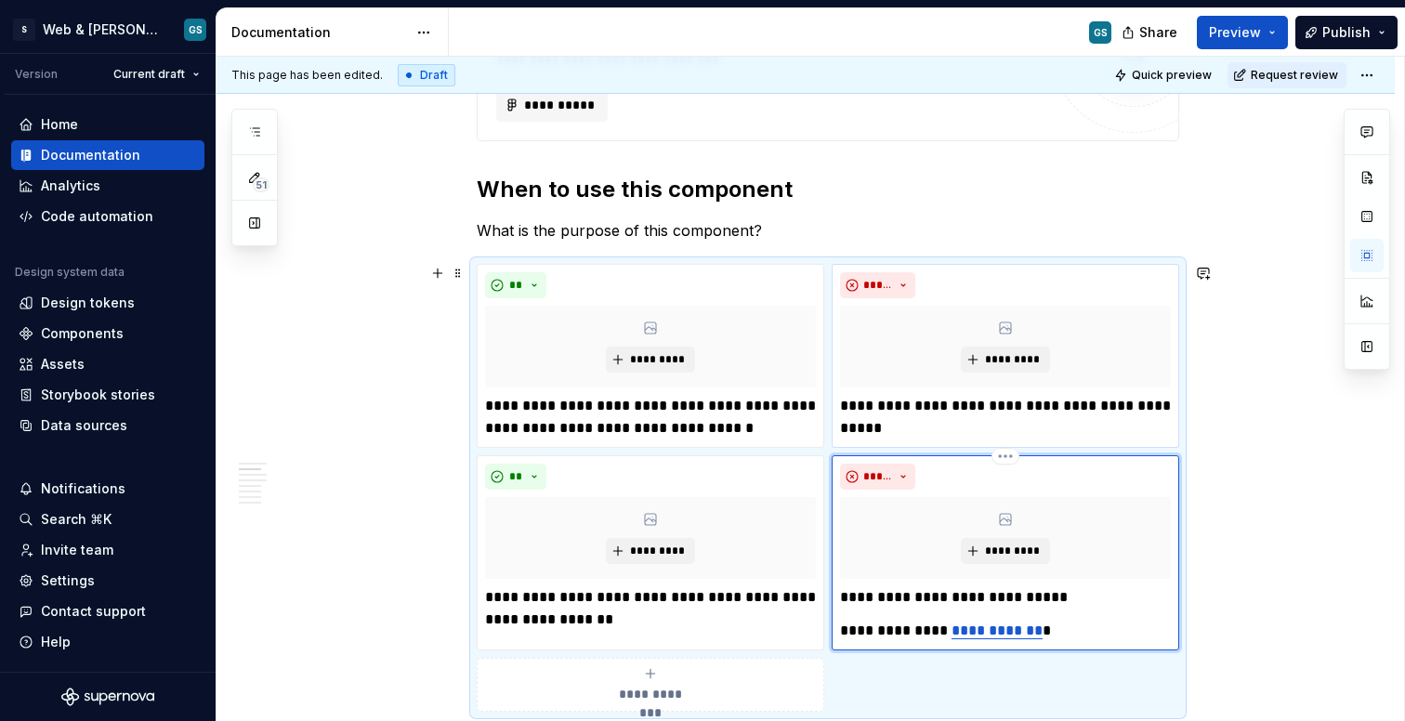
click at [989, 625] on link "**********" at bounding box center [997, 631] width 91 height 14
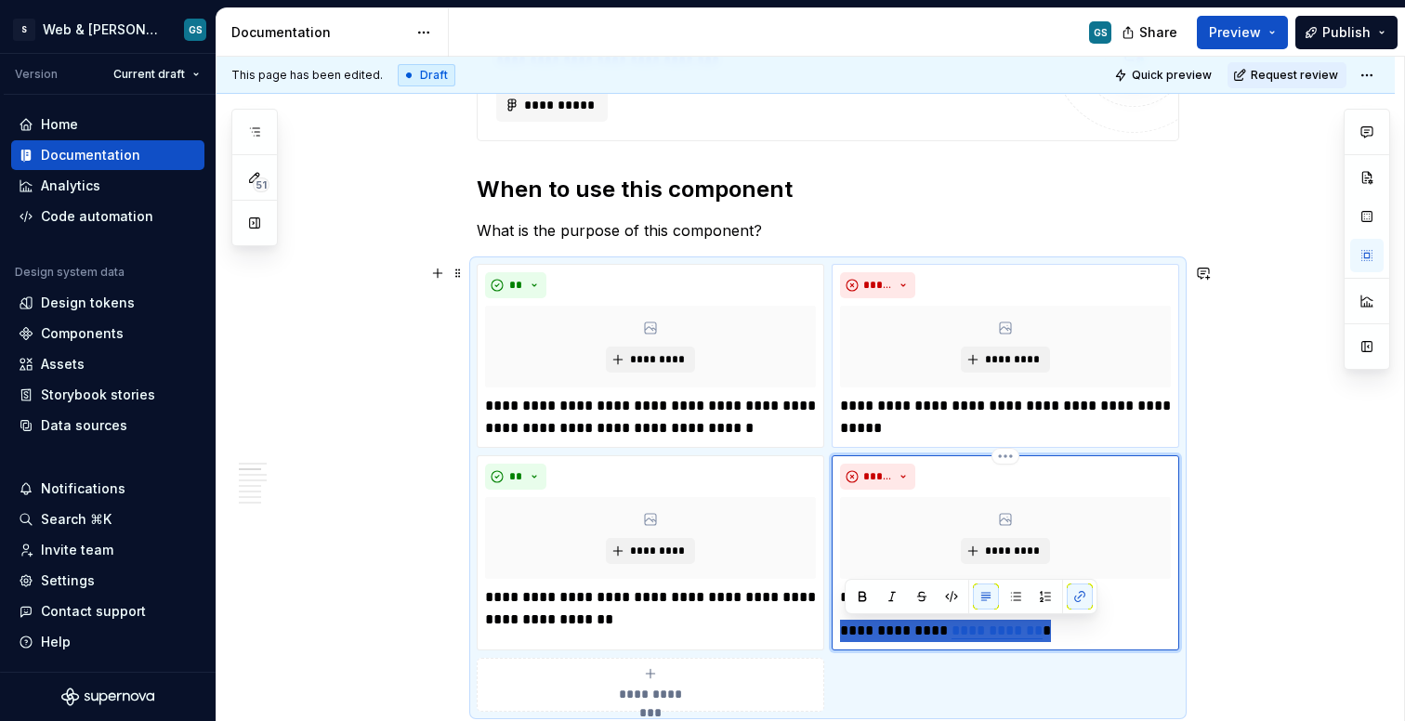
click at [989, 625] on link "**********" at bounding box center [997, 631] width 91 height 14
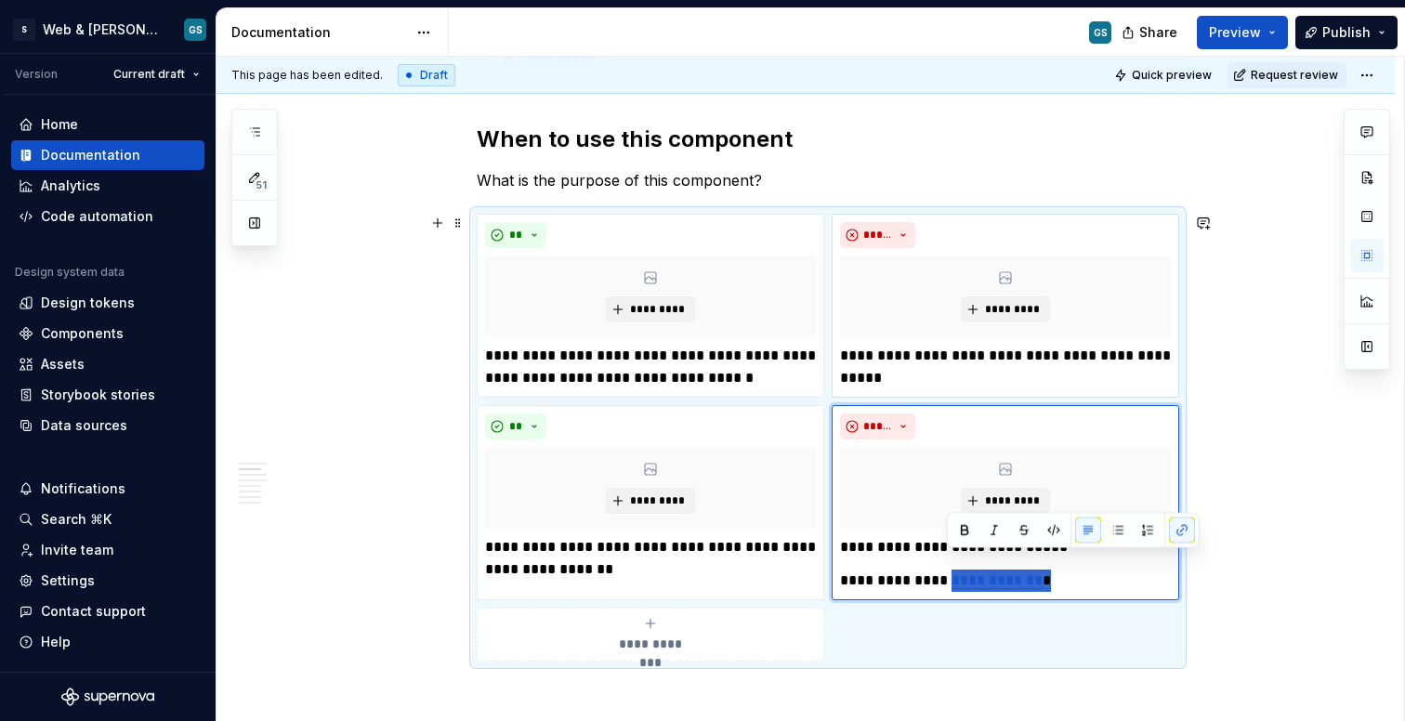
scroll to position [660, 0]
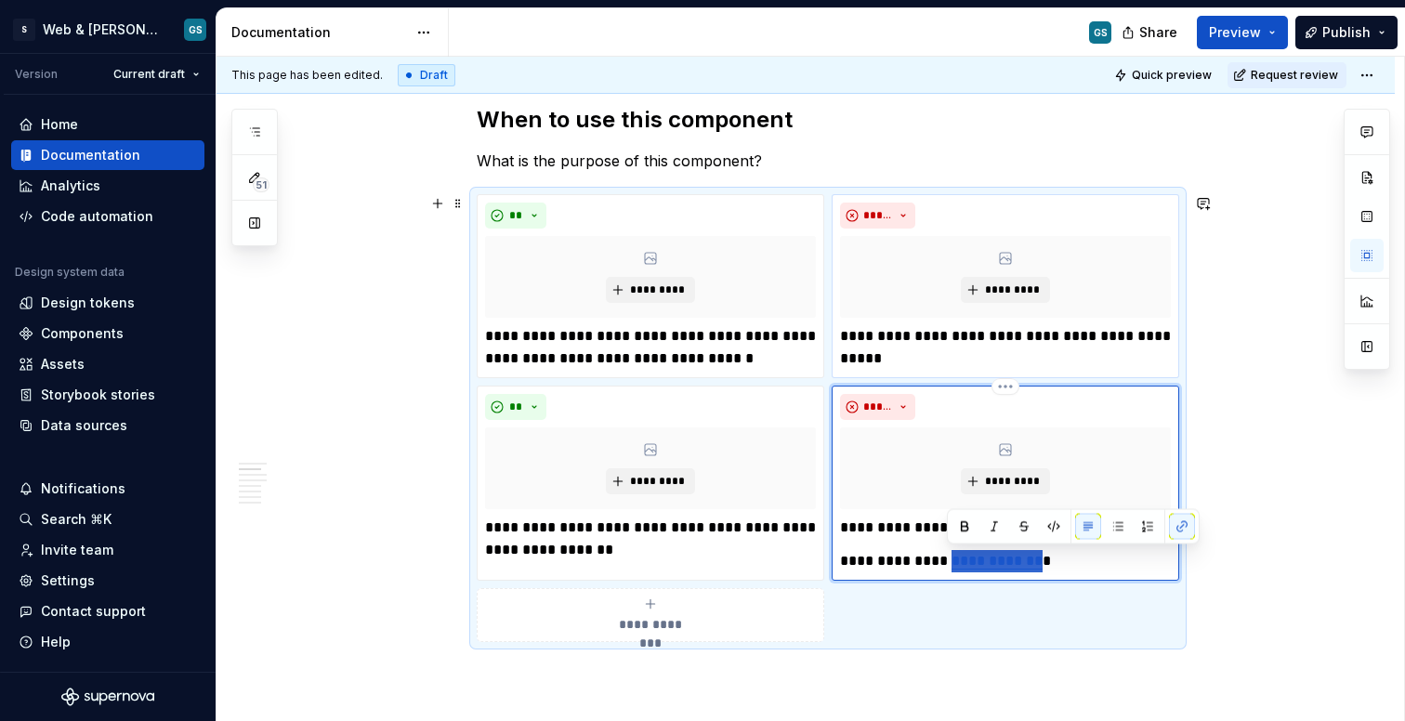
drag, startPoint x: 948, startPoint y: 634, endPoint x: 1031, endPoint y: 568, distance: 105.8
click at [1031, 568] on link "**********" at bounding box center [997, 561] width 91 height 14
click at [1180, 524] on button "button" at bounding box center [1182, 527] width 26 height 26
click at [1179, 530] on button "button" at bounding box center [1182, 527] width 26 height 26
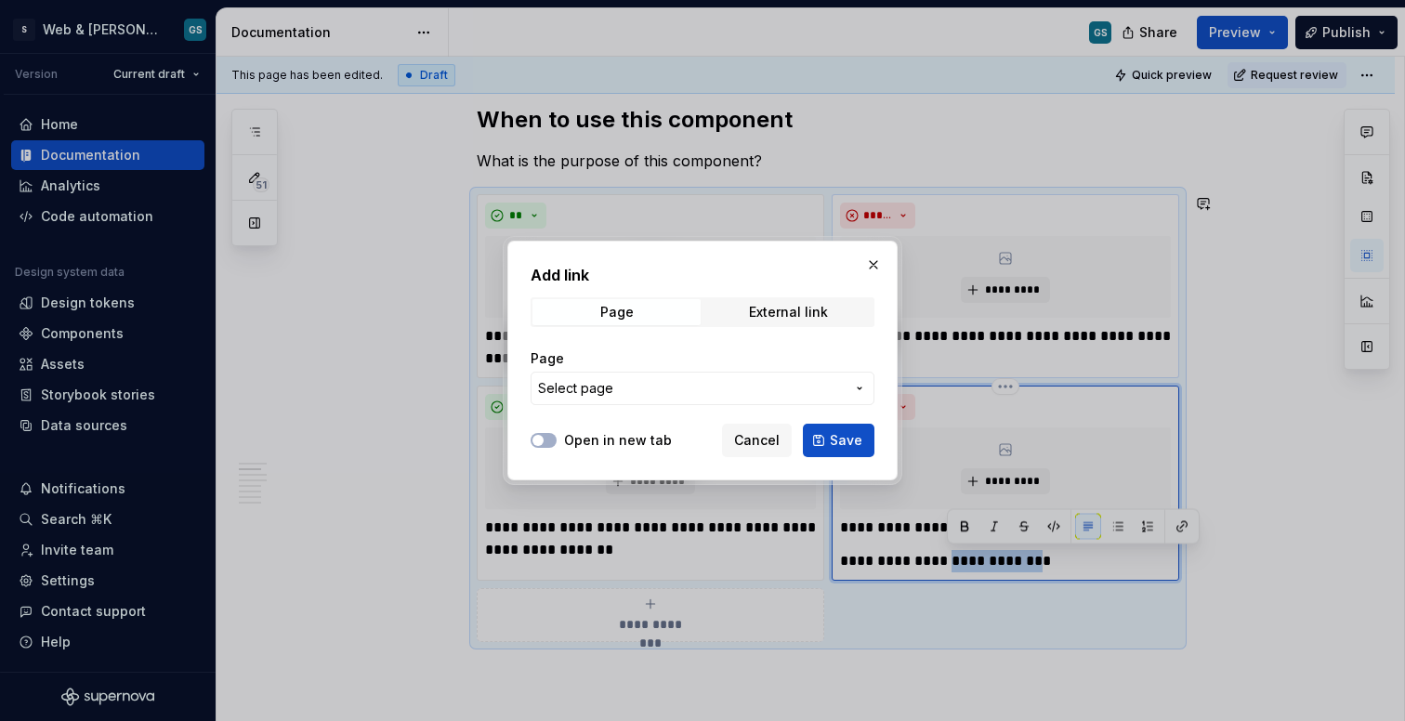
click at [802, 382] on span "Select page" at bounding box center [691, 388] width 307 height 19
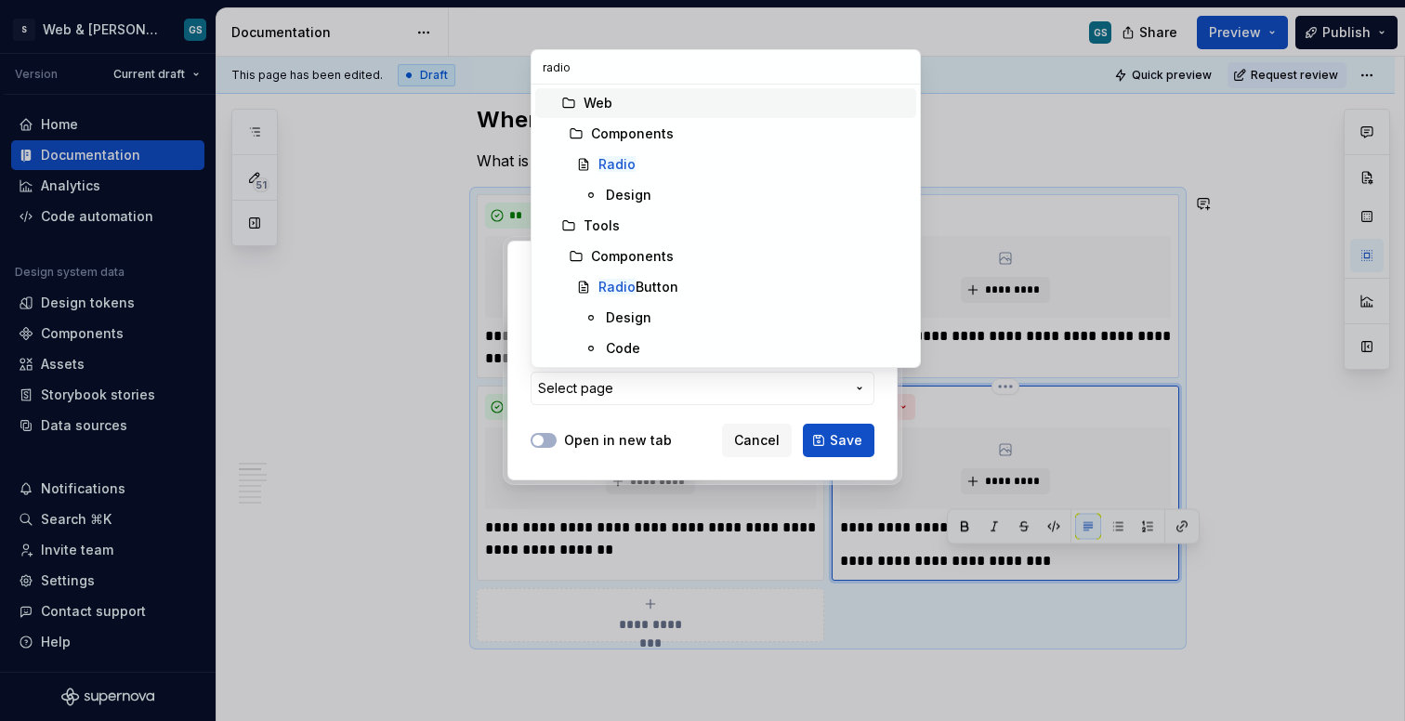
scroll to position [0, 0]
type input "radio"
click at [643, 167] on div "Radio" at bounding box center [754, 164] width 310 height 19
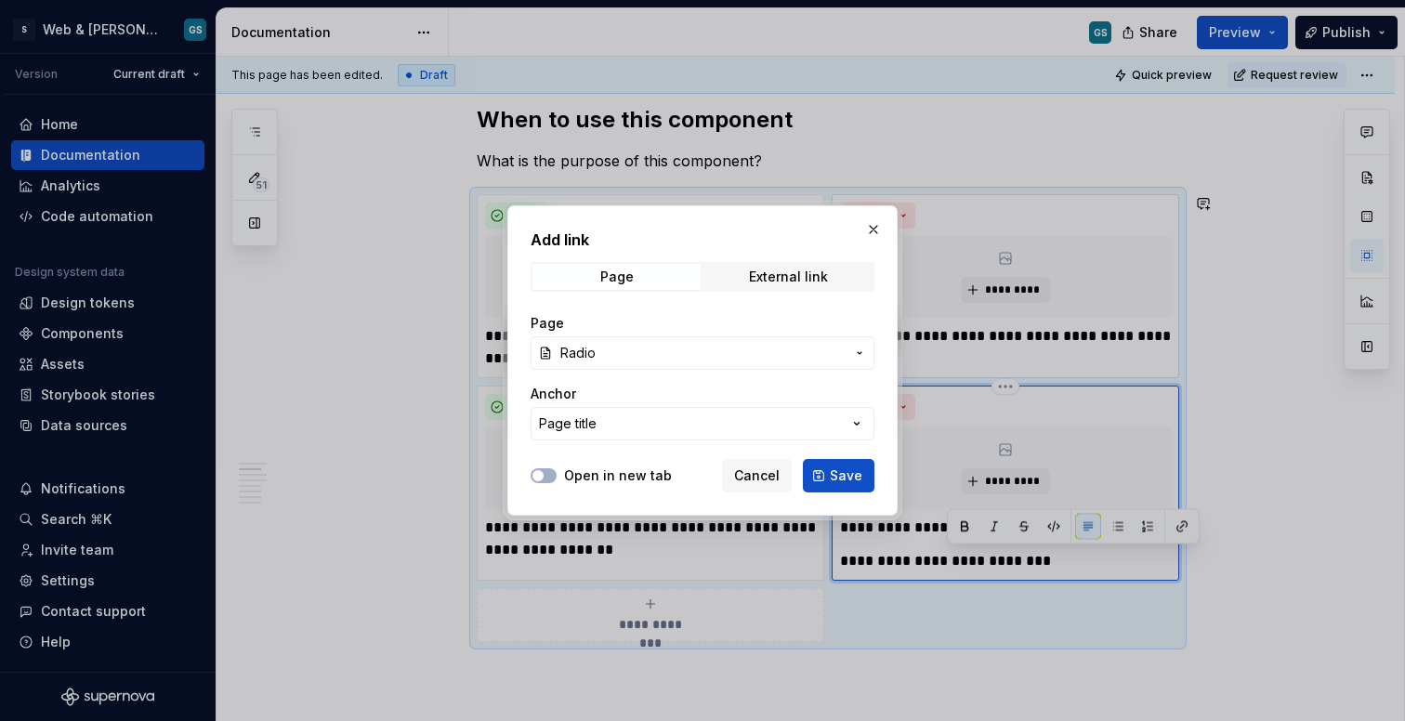
click at [823, 442] on div "Page Radio Anchor Page title" at bounding box center [703, 377] width 344 height 149
click at [823, 440] on button "Page title" at bounding box center [703, 423] width 344 height 33
click at [823, 440] on div "Add link Page External link Page Radio Anchor Page title Open in new tab Cancel…" at bounding box center [702, 360] width 1405 height 721
click at [831, 489] on button "Save" at bounding box center [839, 475] width 72 height 33
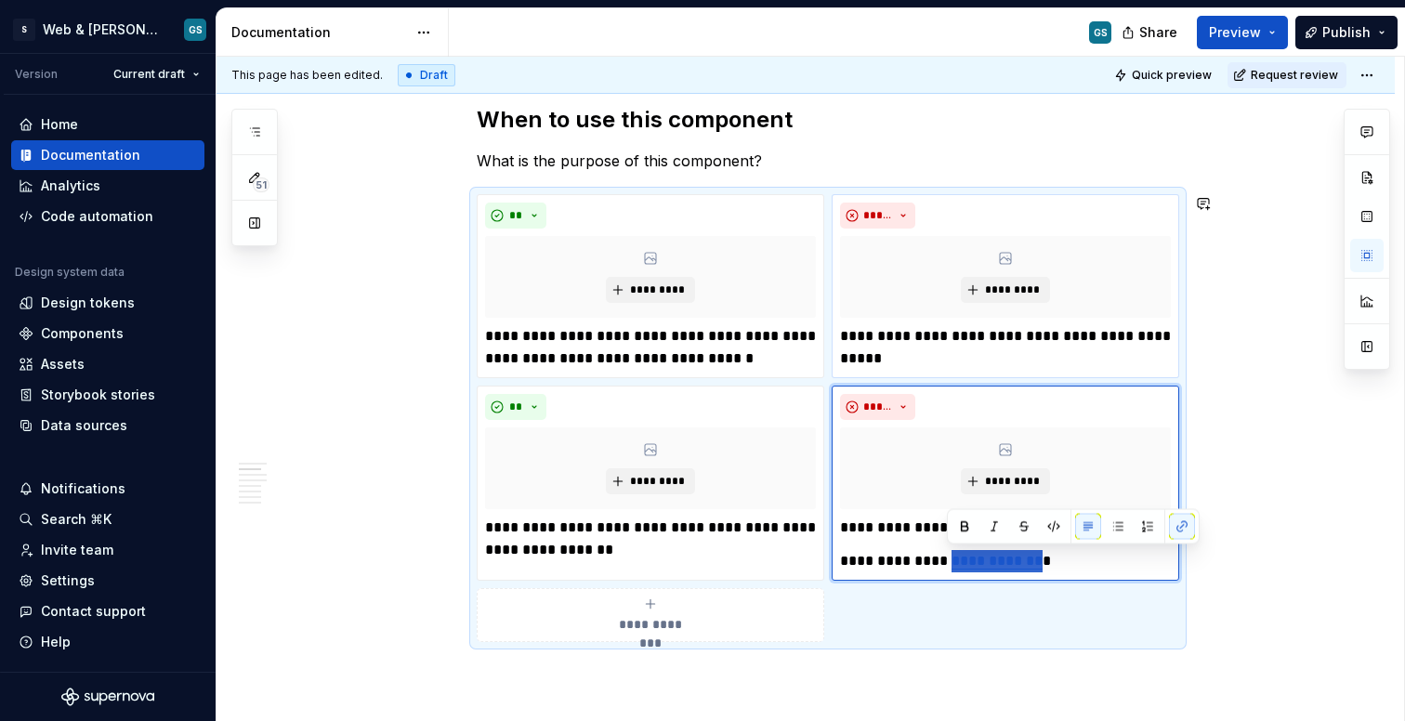
type textarea "*"
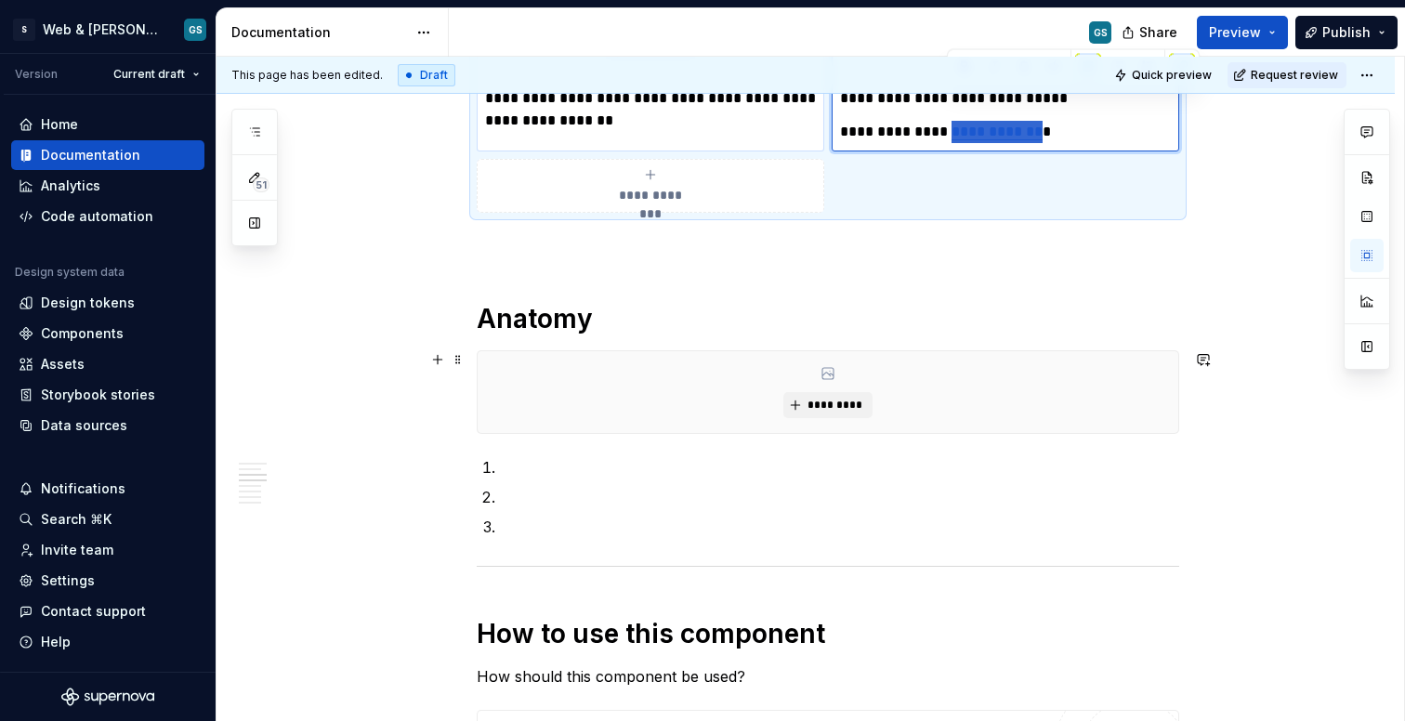
scroll to position [1123, 0]
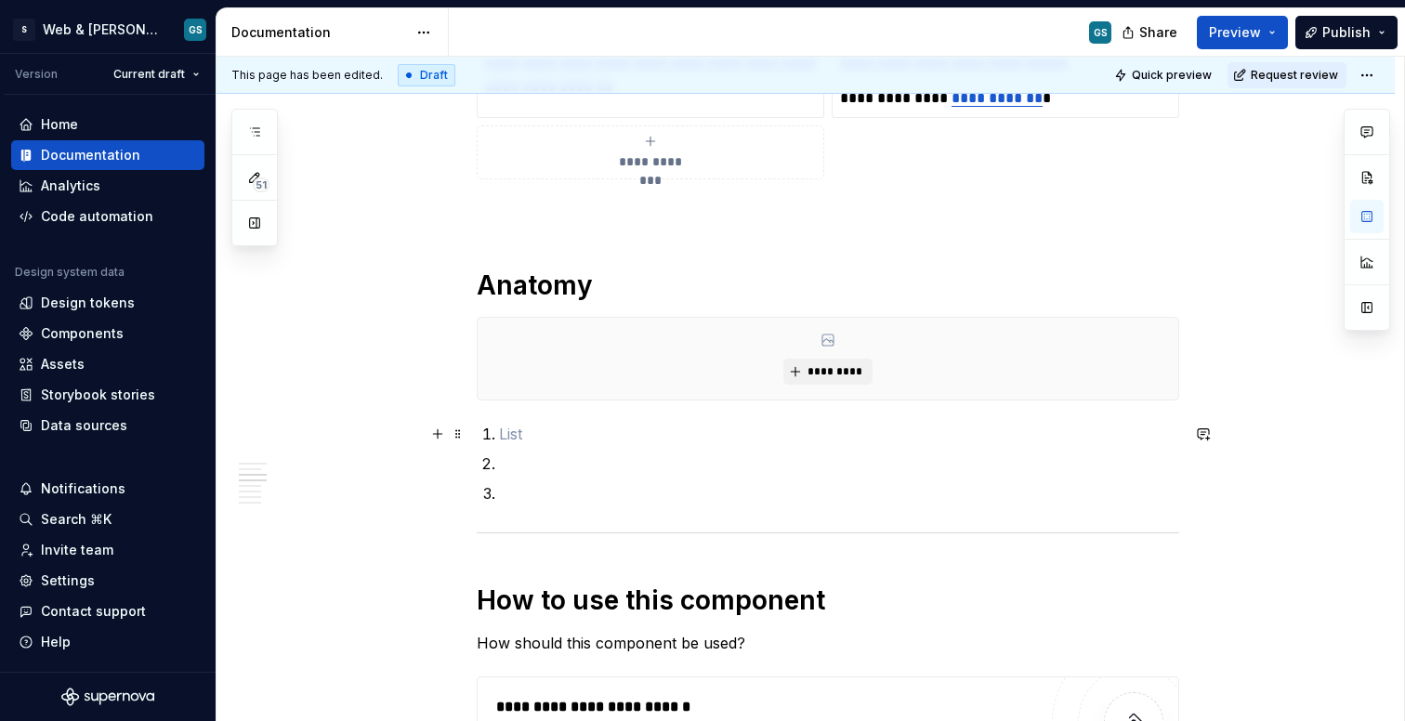
click at [502, 439] on li at bounding box center [839, 434] width 680 height 22
click at [501, 428] on li at bounding box center [839, 434] width 680 height 22
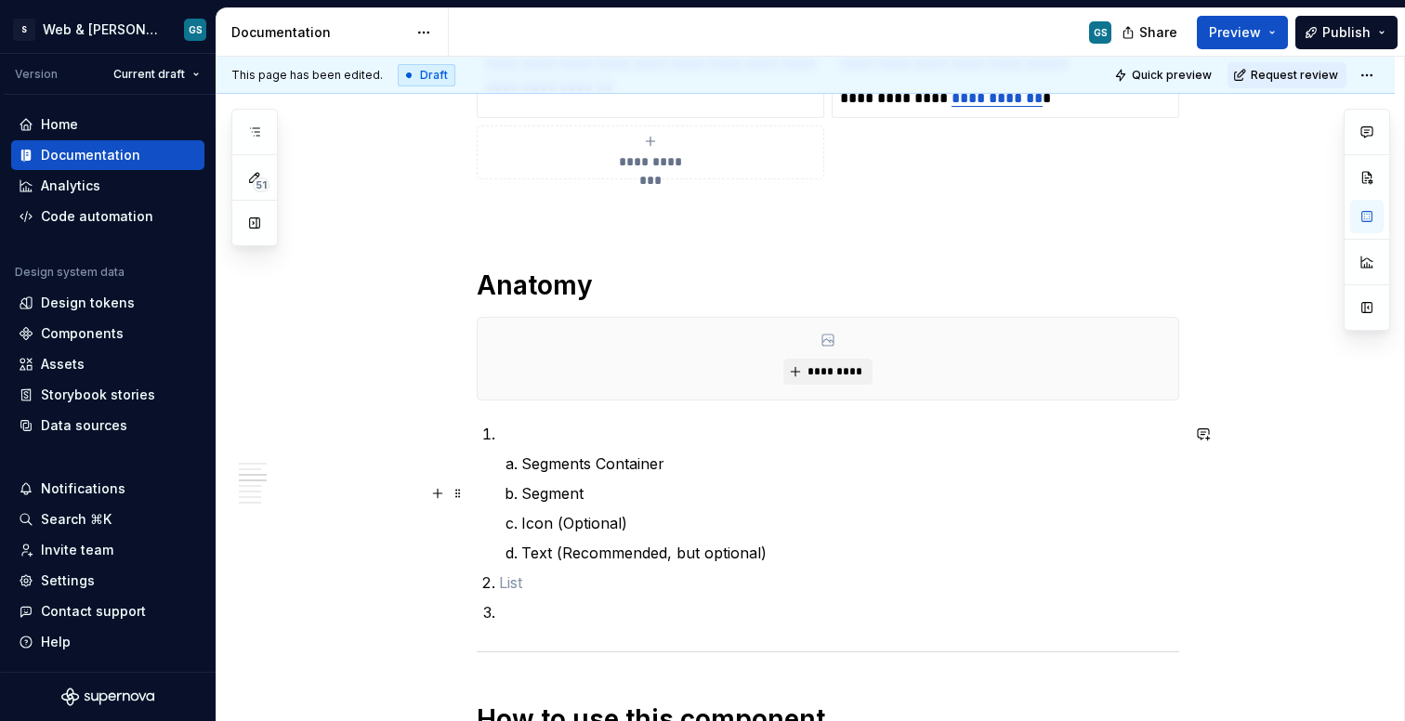
click at [524, 469] on li "Segments Container" at bounding box center [850, 464] width 658 height 22
click at [530, 469] on p "Segments Container" at bounding box center [850, 464] width 658 height 22
click at [525, 466] on p "Segments Container" at bounding box center [850, 464] width 658 height 22
click at [507, 463] on li "Segments Container Segment Icon (Optional) Text (Recommended, but optional)" at bounding box center [839, 493] width 680 height 141
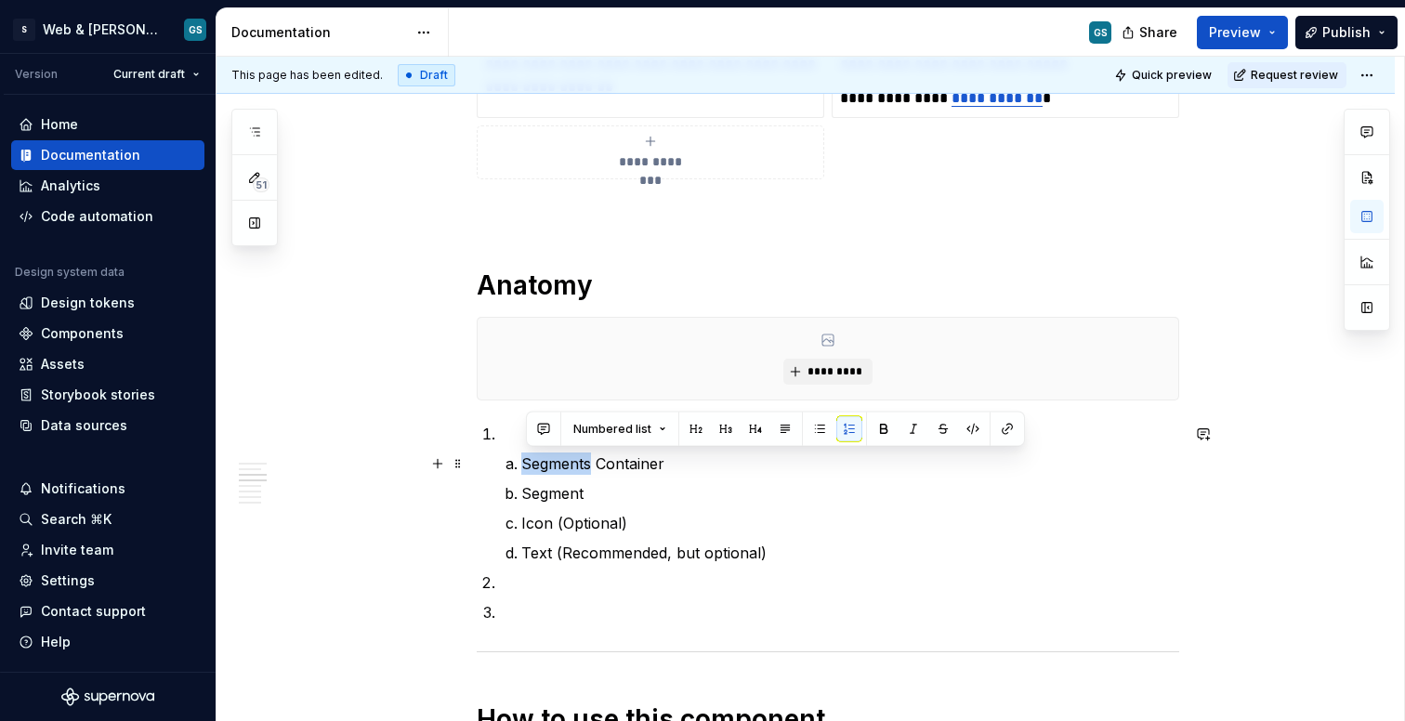
click at [507, 463] on li "Segments Container Segment Icon (Optional) Text (Recommended, but optional)" at bounding box center [839, 493] width 680 height 141
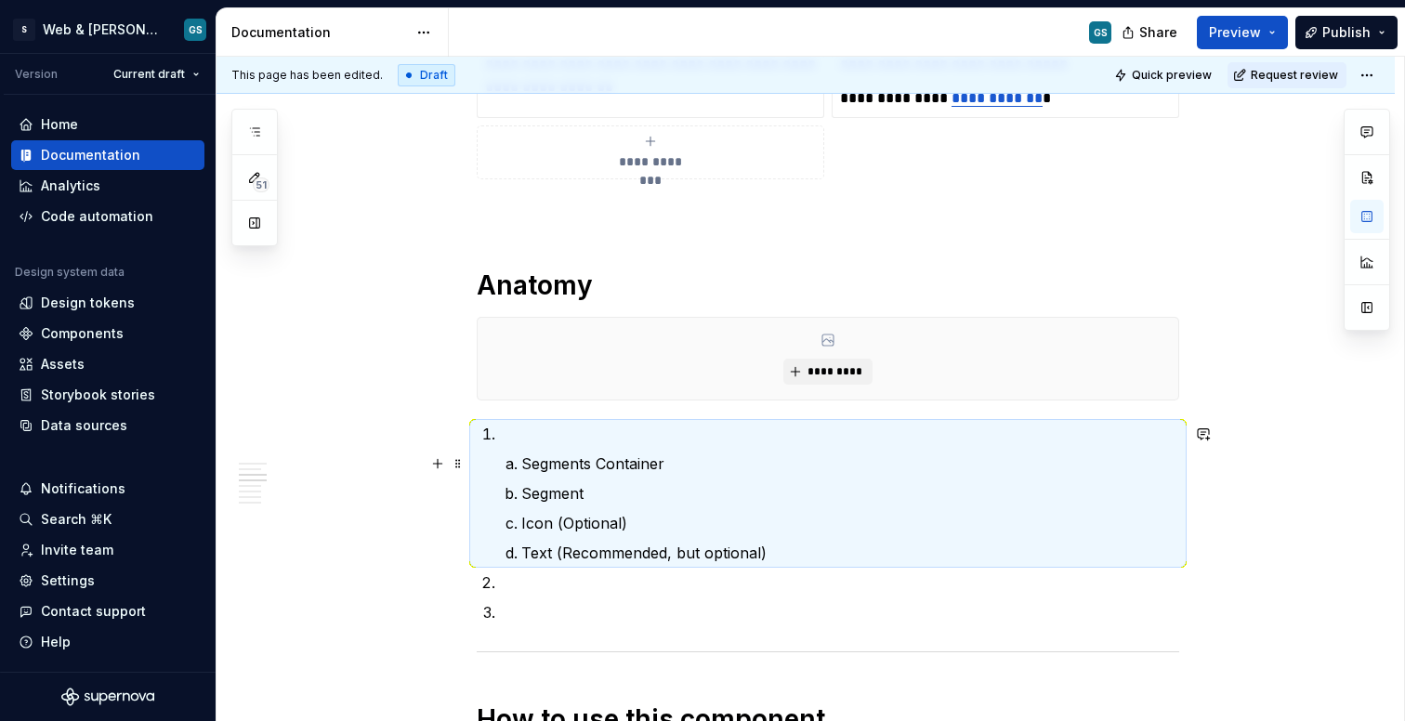
click at [507, 463] on li "Segments Container Segment Icon (Optional) Text (Recommended, but optional)" at bounding box center [839, 493] width 680 height 141
click at [531, 460] on p "Segments Container" at bounding box center [850, 464] width 658 height 22
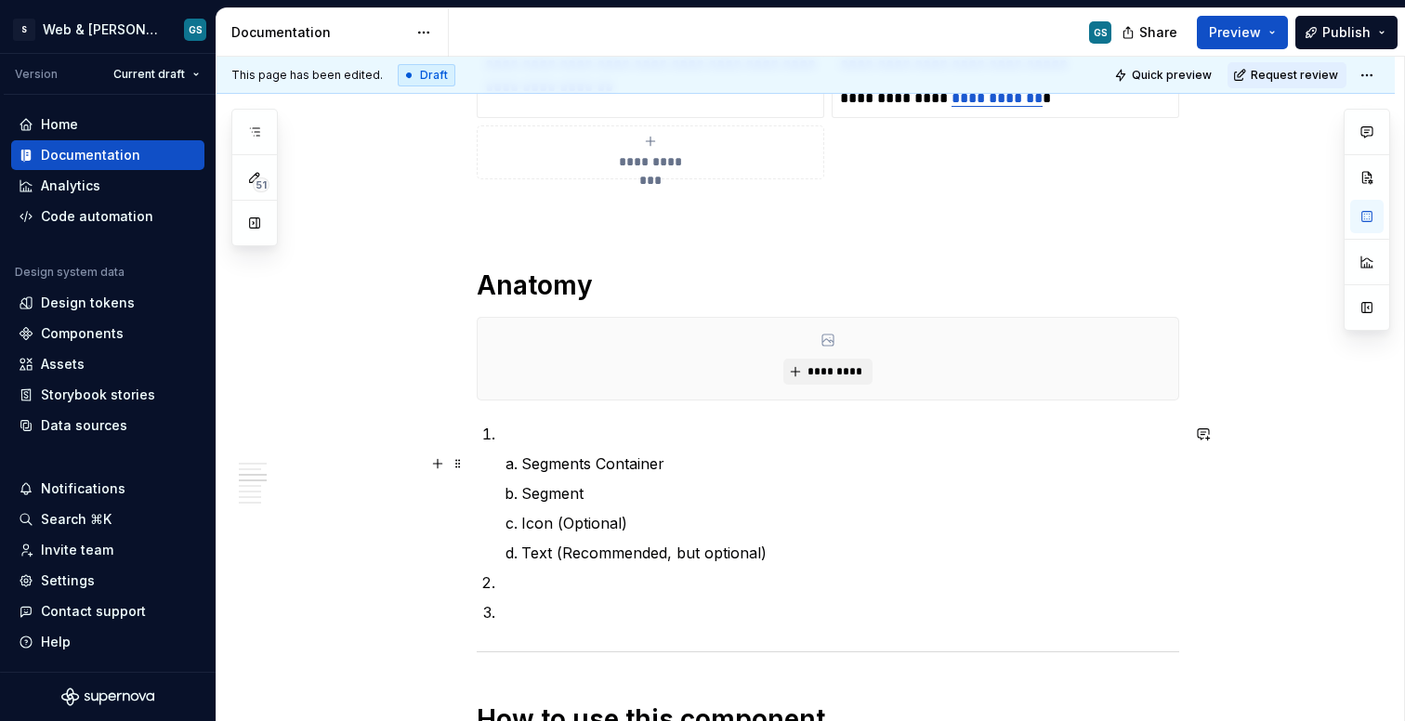
click at [527, 460] on p "Segments Container" at bounding box center [850, 464] width 658 height 22
click at [525, 463] on p "Segments Container" at bounding box center [850, 464] width 658 height 22
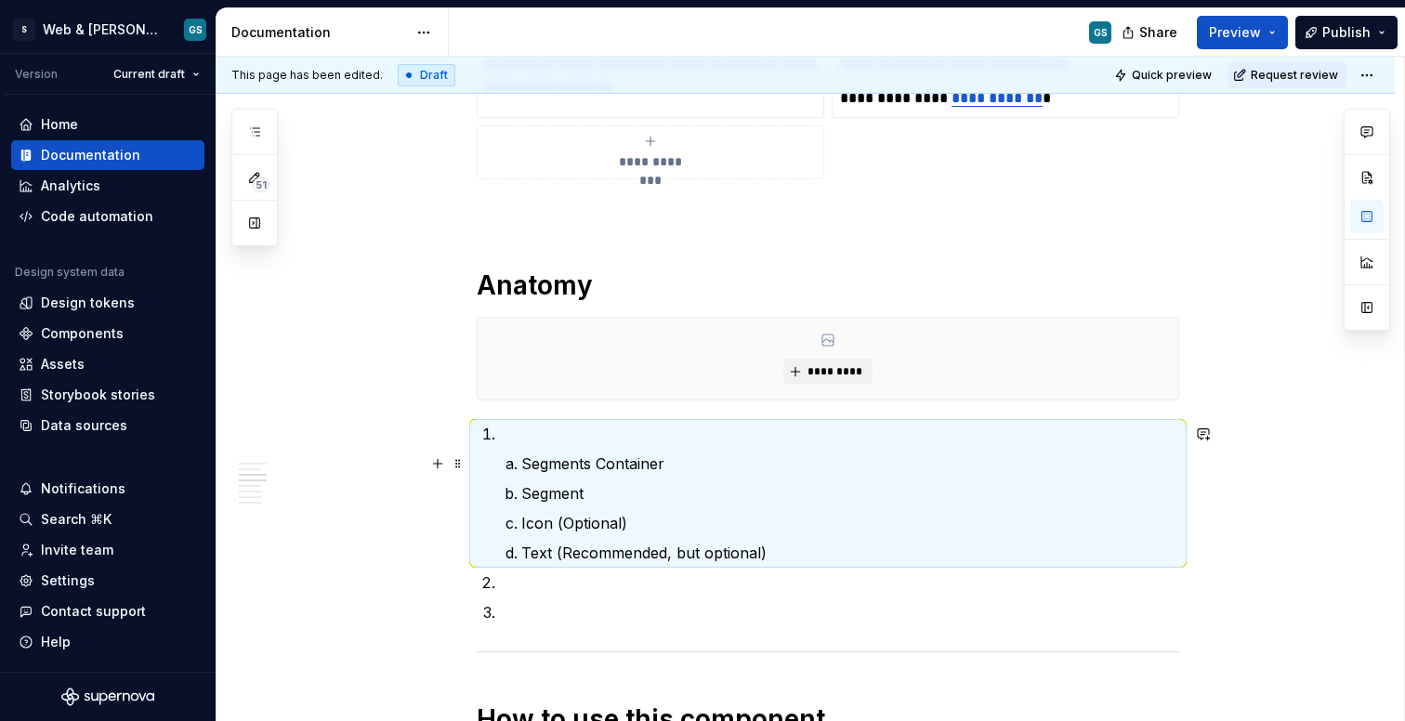
click at [524, 463] on li "Segments Container" at bounding box center [850, 464] width 658 height 22
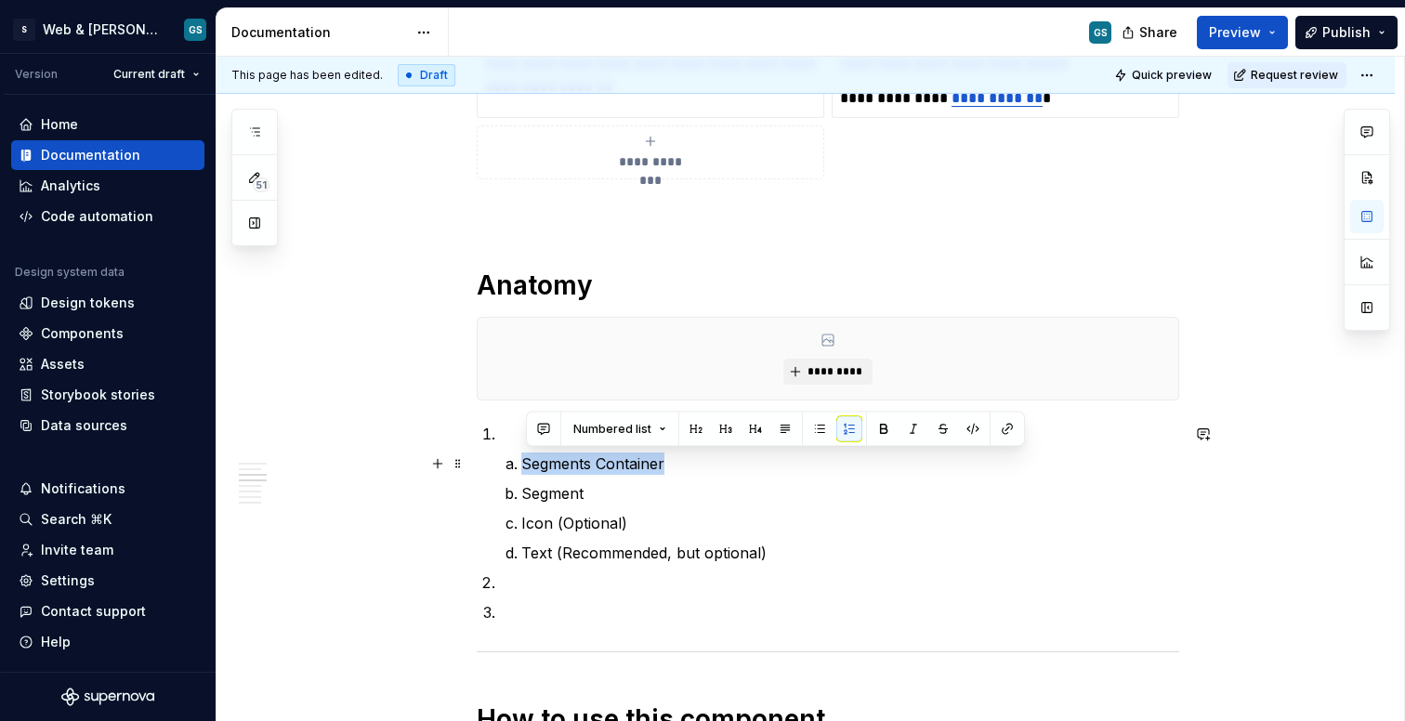
drag, startPoint x: 525, startPoint y: 463, endPoint x: 671, endPoint y: 465, distance: 145.9
click at [671, 465] on p "Segments Container" at bounding box center [850, 464] width 658 height 22
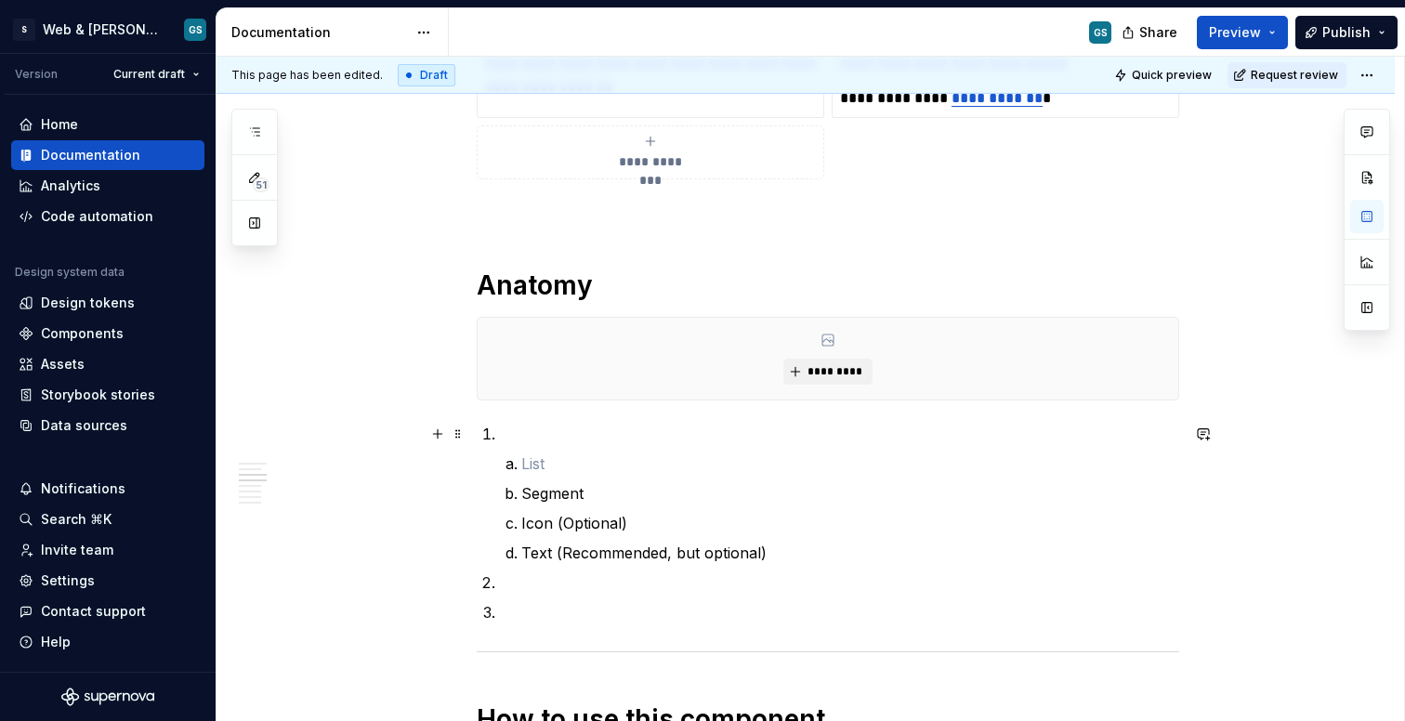
click at [537, 430] on p at bounding box center [839, 434] width 680 height 22
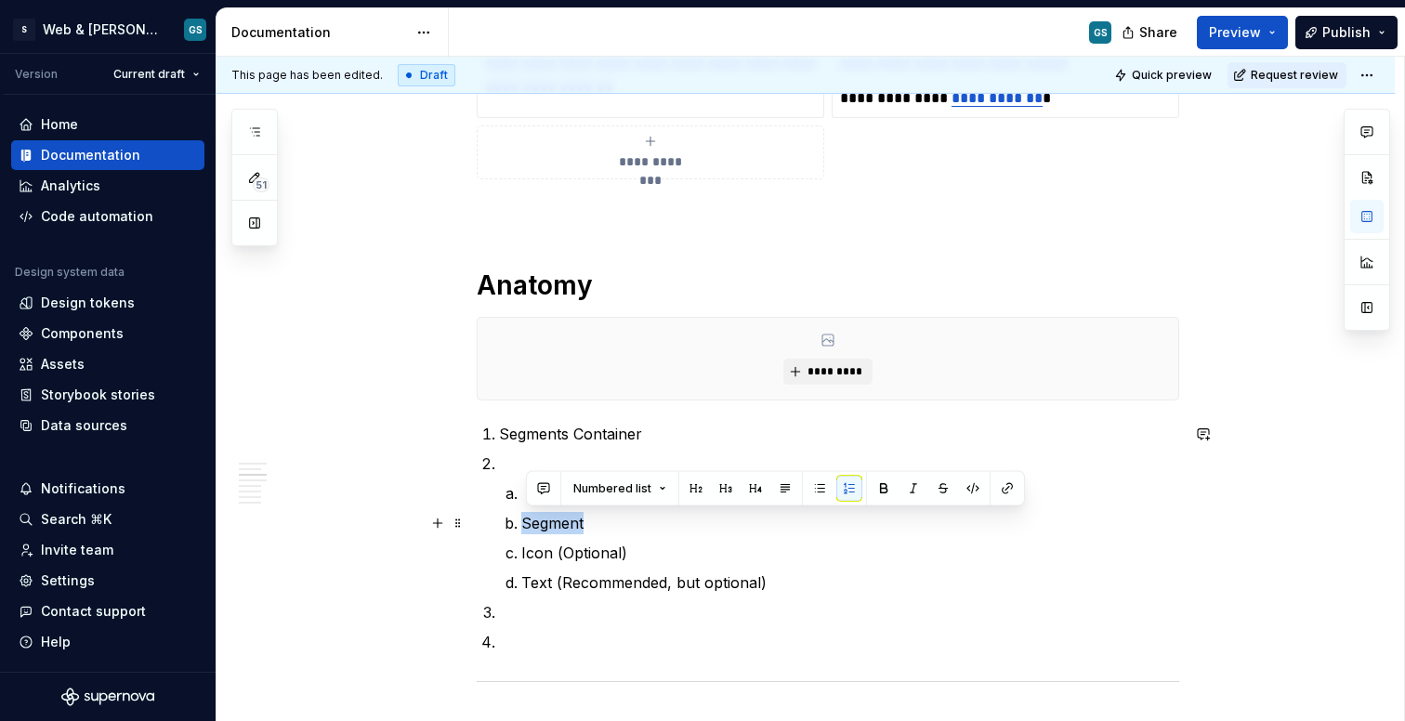
drag, startPoint x: 525, startPoint y: 524, endPoint x: 592, endPoint y: 525, distance: 66.9
click at [592, 525] on li "Segment" at bounding box center [850, 523] width 658 height 22
copy p "Segment"
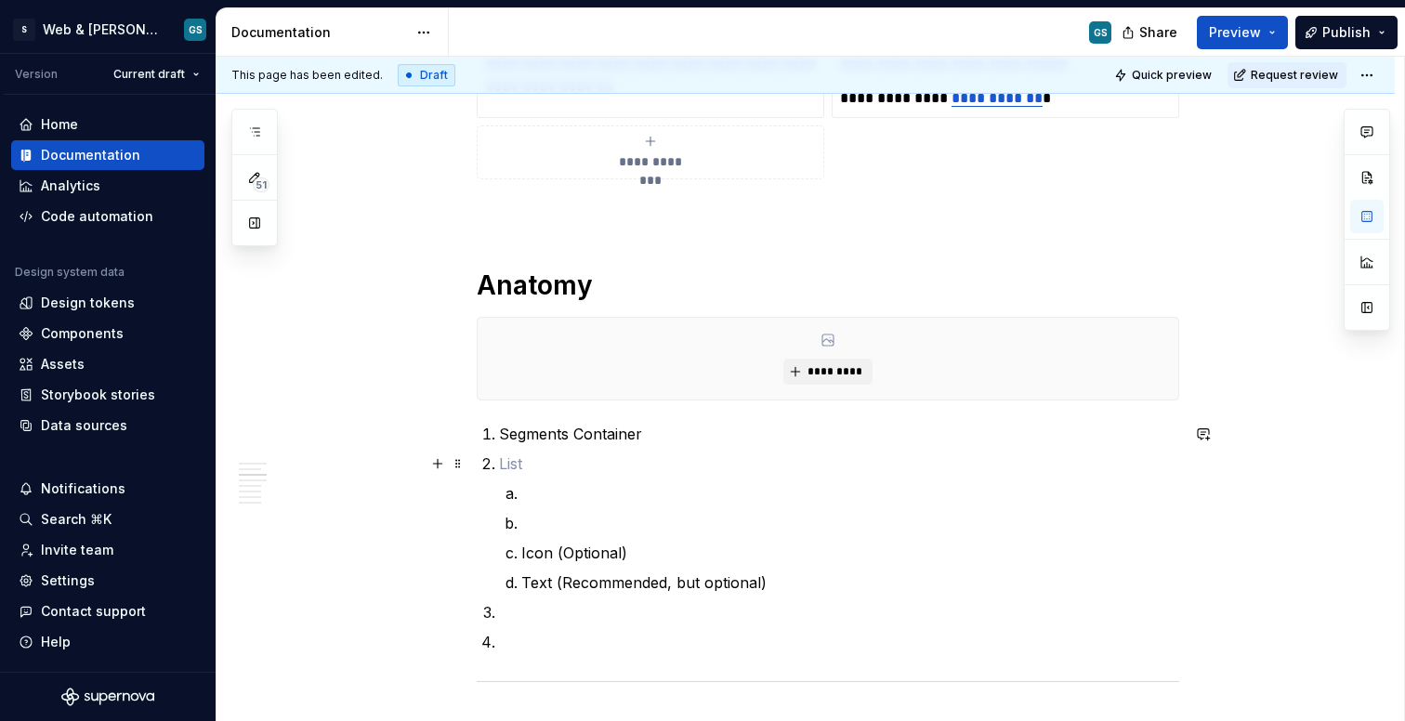
click at [519, 455] on p at bounding box center [839, 464] width 680 height 22
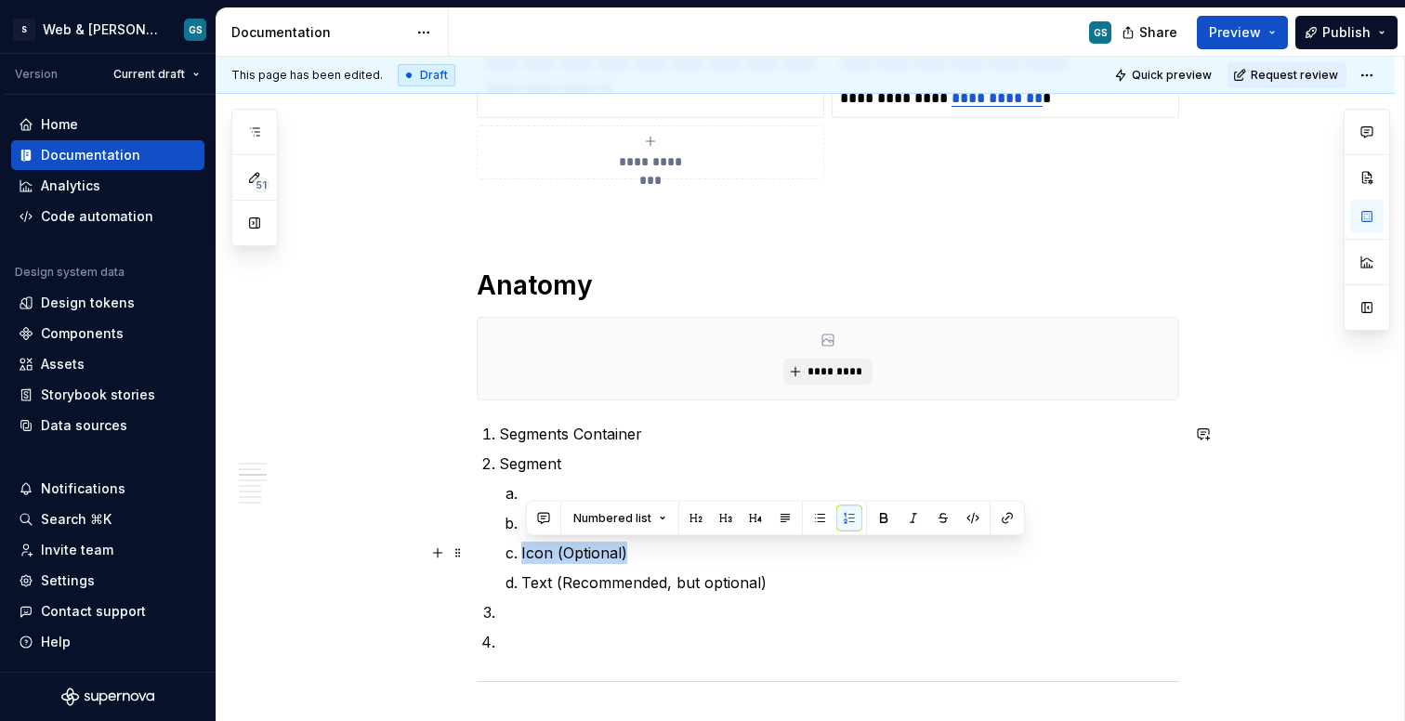
drag, startPoint x: 527, startPoint y: 553, endPoint x: 647, endPoint y: 560, distance: 120.1
click at [647, 560] on p "Icon (Optional)" at bounding box center [850, 553] width 658 height 22
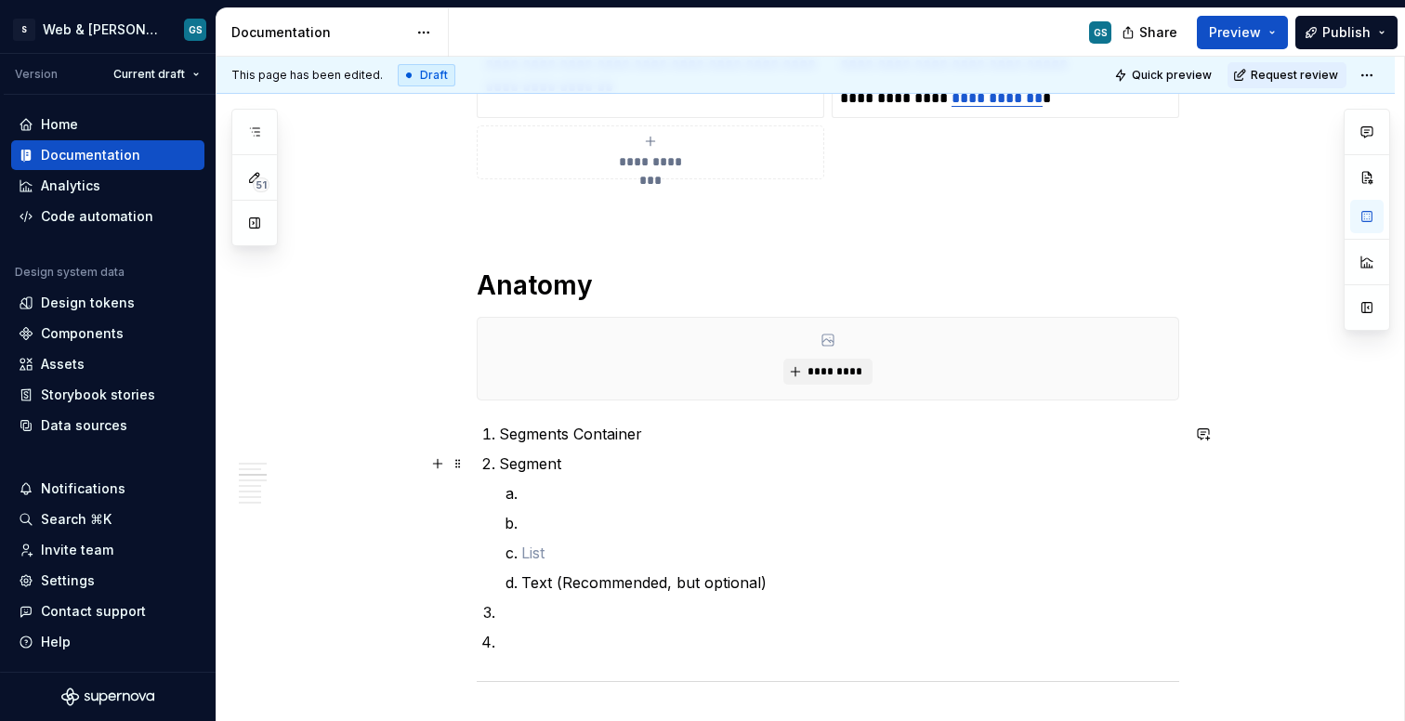
click at [582, 459] on p "Segment" at bounding box center [839, 464] width 680 height 22
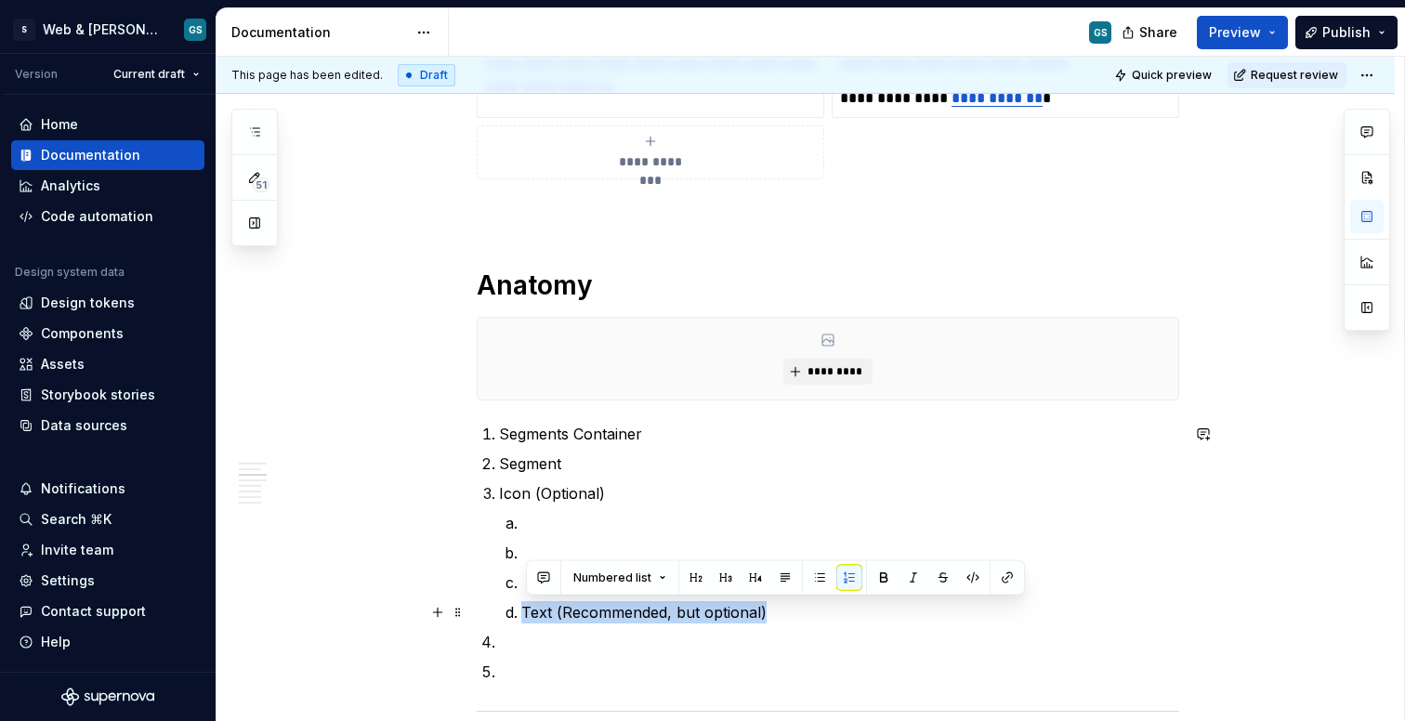
drag, startPoint x: 527, startPoint y: 610, endPoint x: 799, endPoint y: 609, distance: 272.3
click at [799, 609] on p "Text (Recommended, but optional)" at bounding box center [850, 612] width 658 height 22
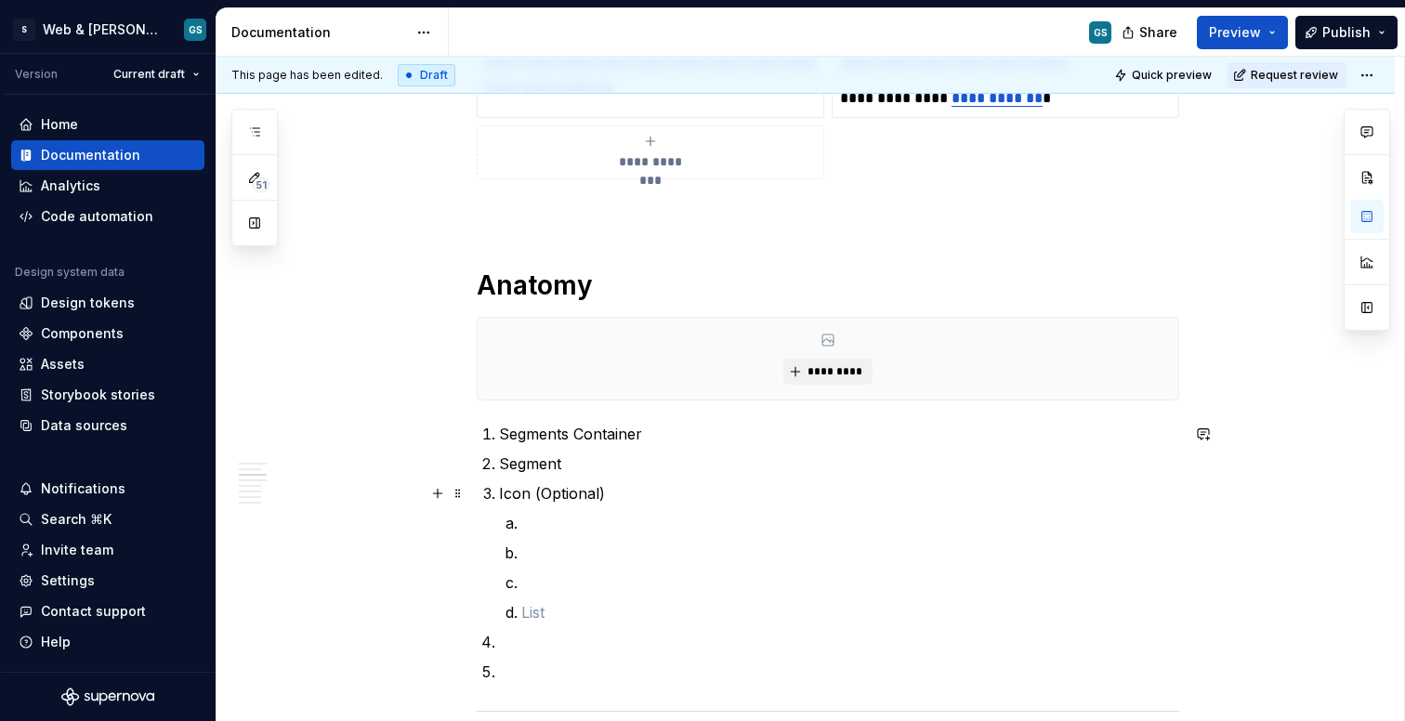
click at [619, 488] on p "Icon (Optional)" at bounding box center [839, 493] width 680 height 22
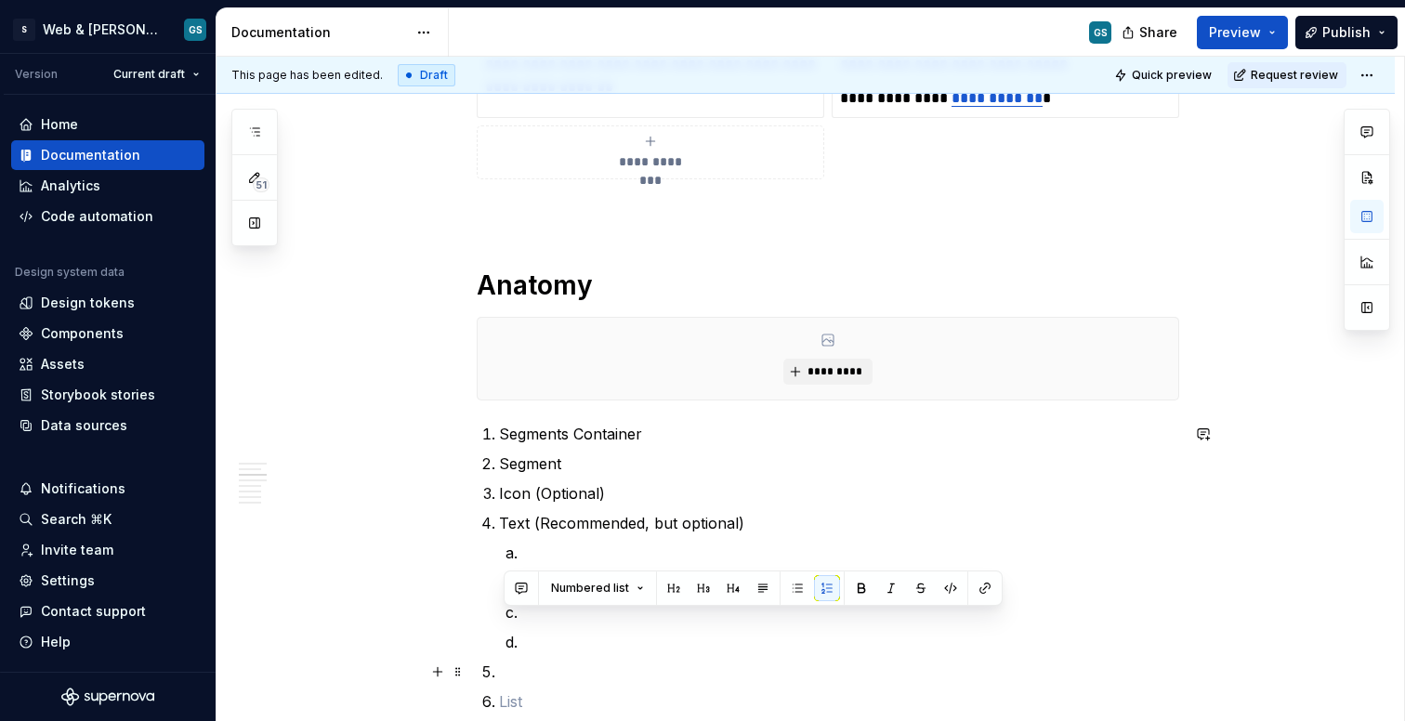
scroll to position [1194, 0]
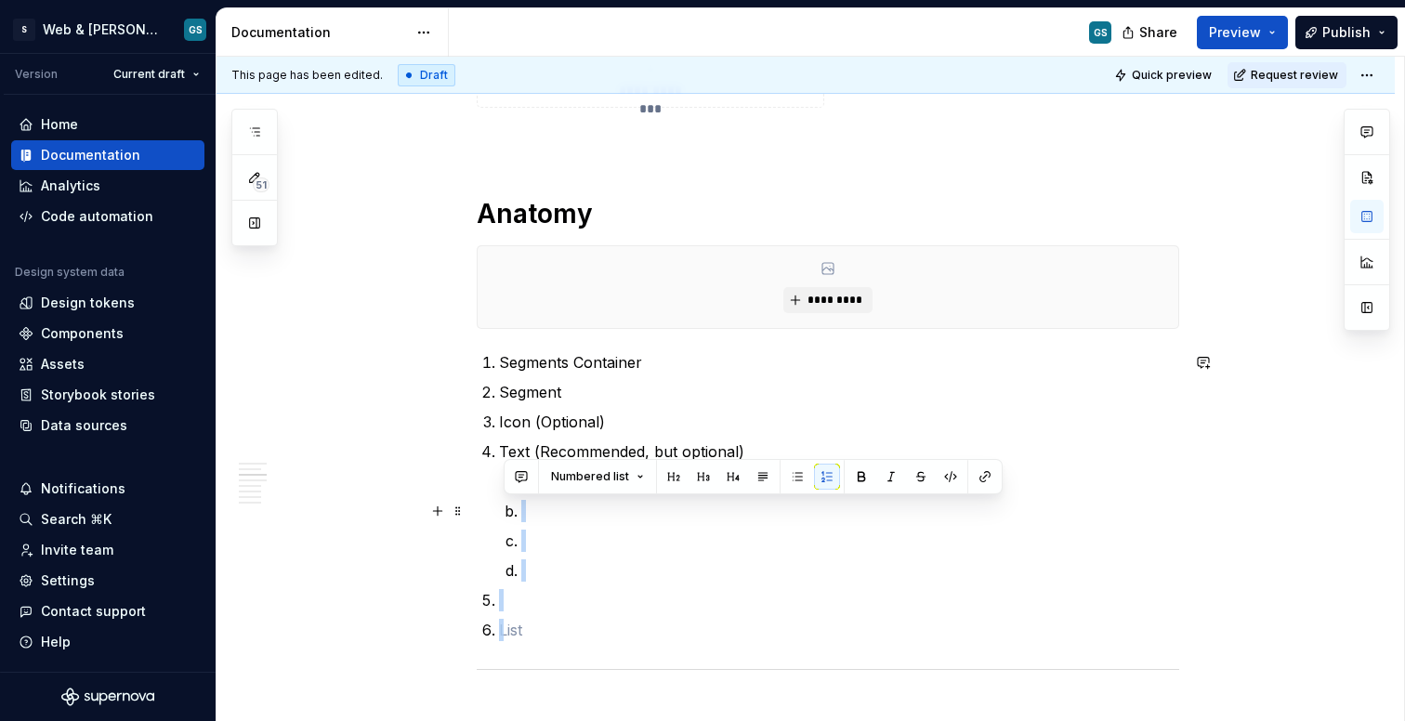
drag, startPoint x: 526, startPoint y: 695, endPoint x: 486, endPoint y: 491, distance: 208.3
click at [486, 491] on div "**********" at bounding box center [828, 552] width 703 height 2714
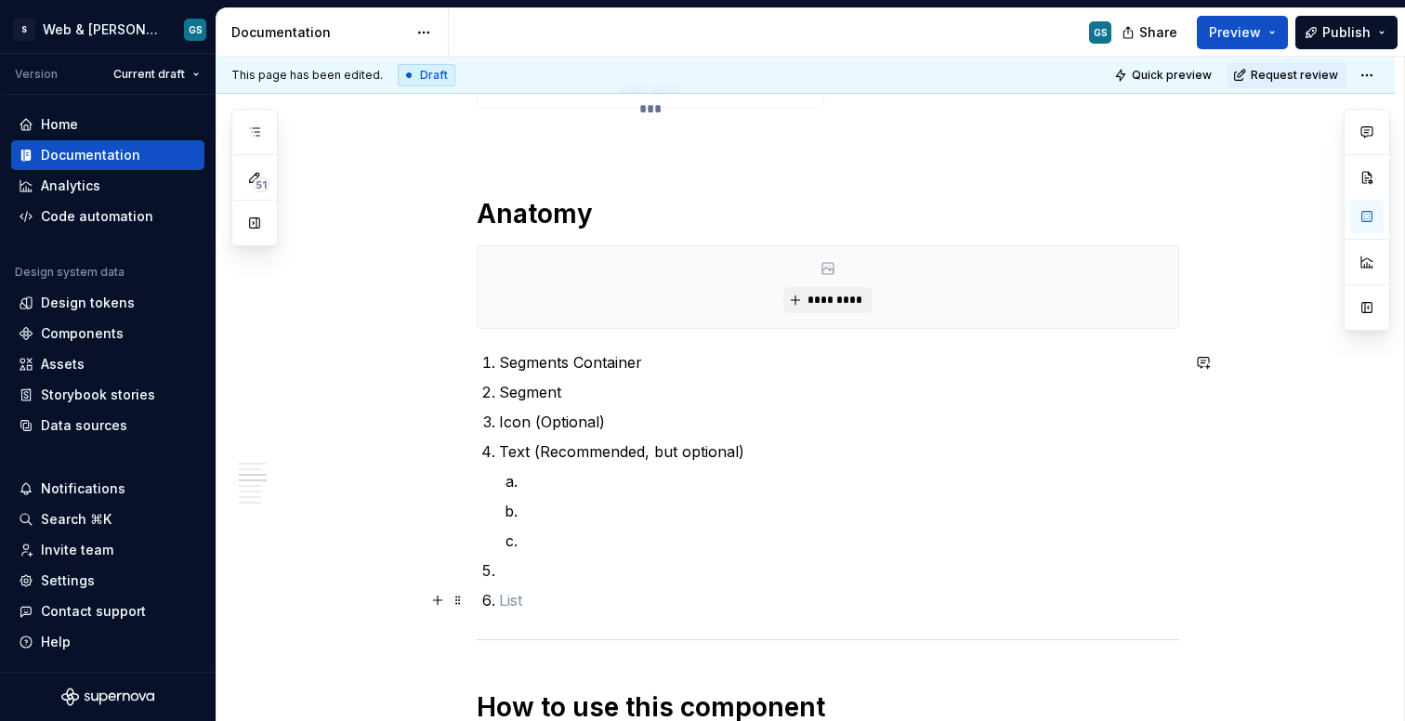
click at [535, 598] on p at bounding box center [839, 600] width 680 height 22
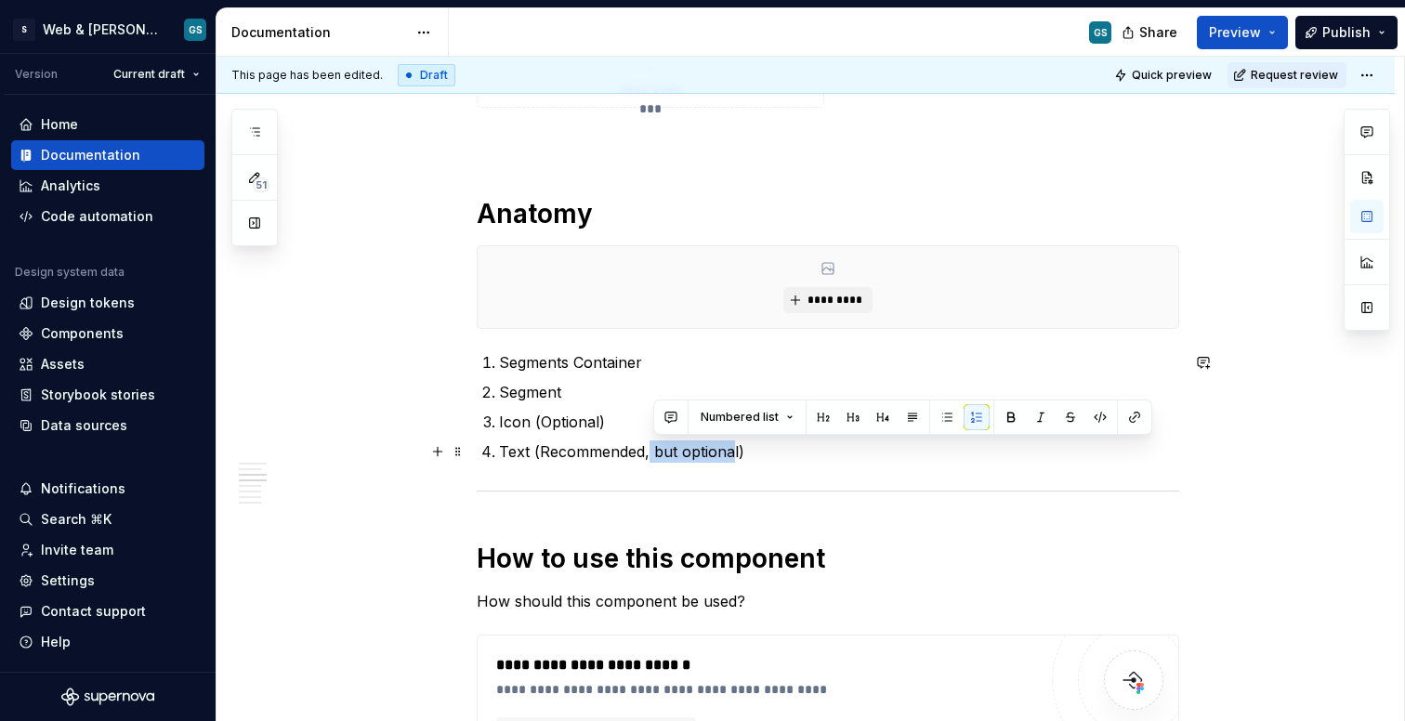
drag, startPoint x: 654, startPoint y: 453, endPoint x: 739, endPoint y: 447, distance: 84.8
click at [739, 448] on p "Text (Recommended, but optional)" at bounding box center [839, 452] width 680 height 22
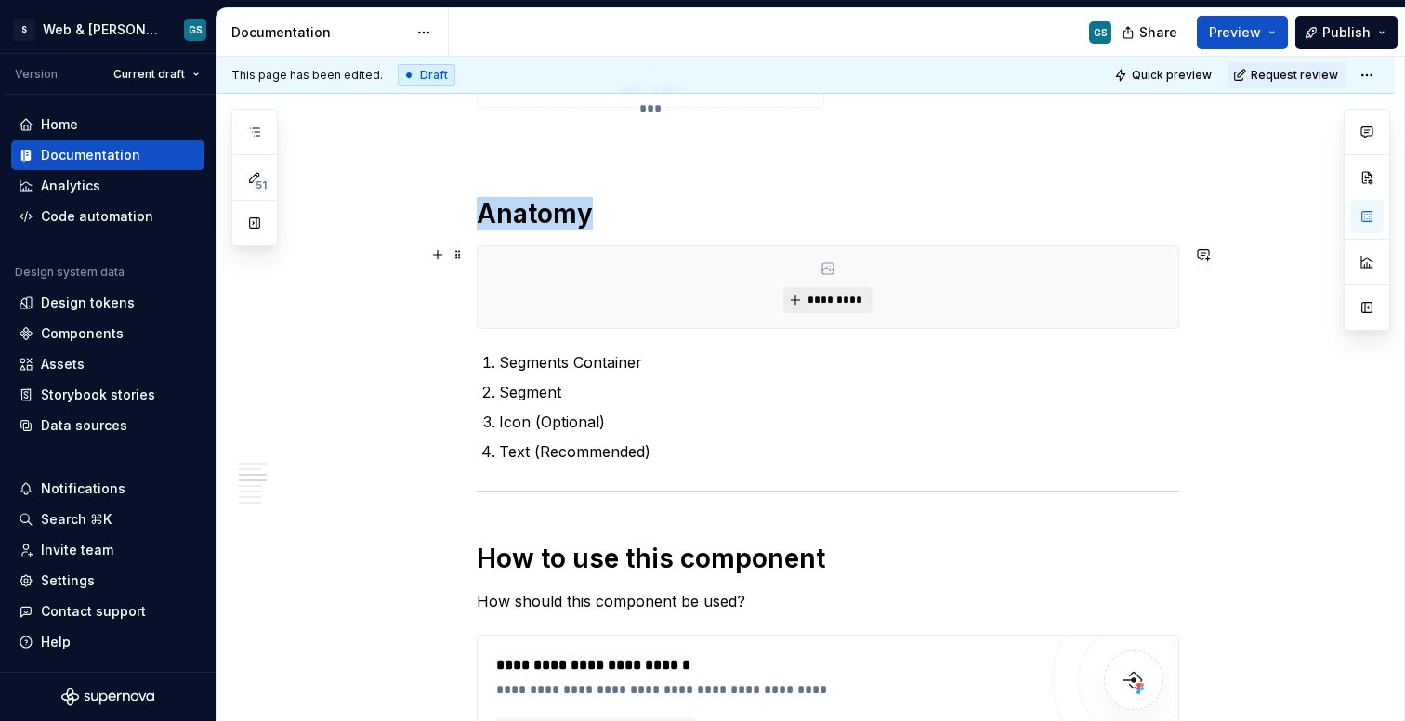
click at [837, 310] on button "*********" at bounding box center [828, 300] width 88 height 26
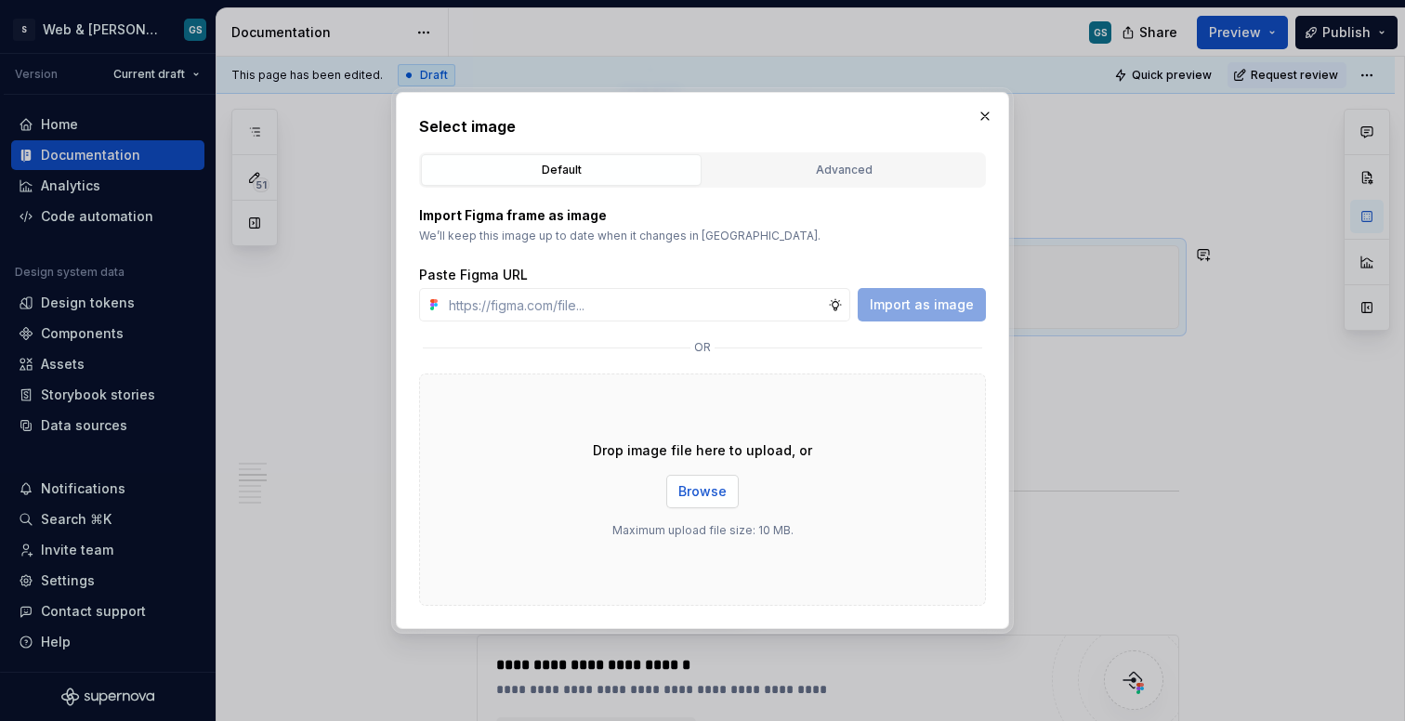
click at [686, 499] on span "Browse" at bounding box center [703, 491] width 48 height 19
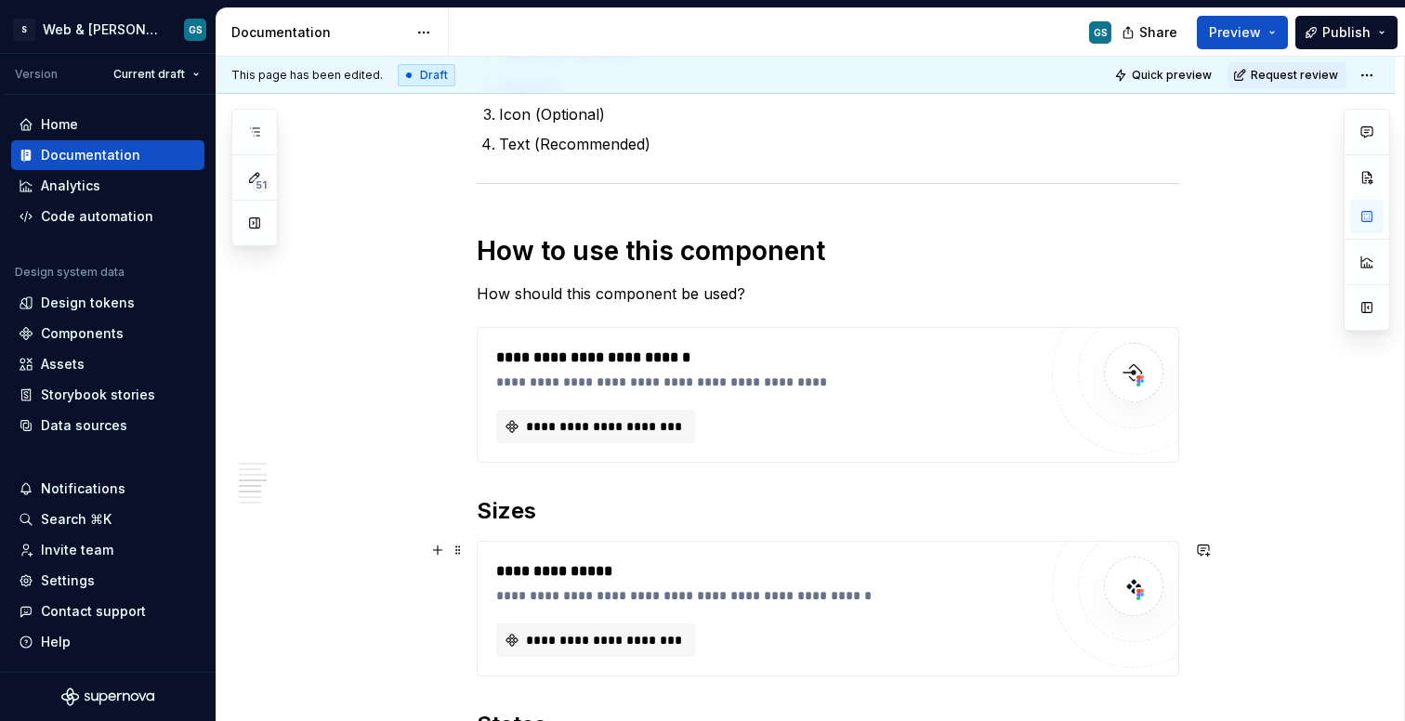
scroll to position [1606, 0]
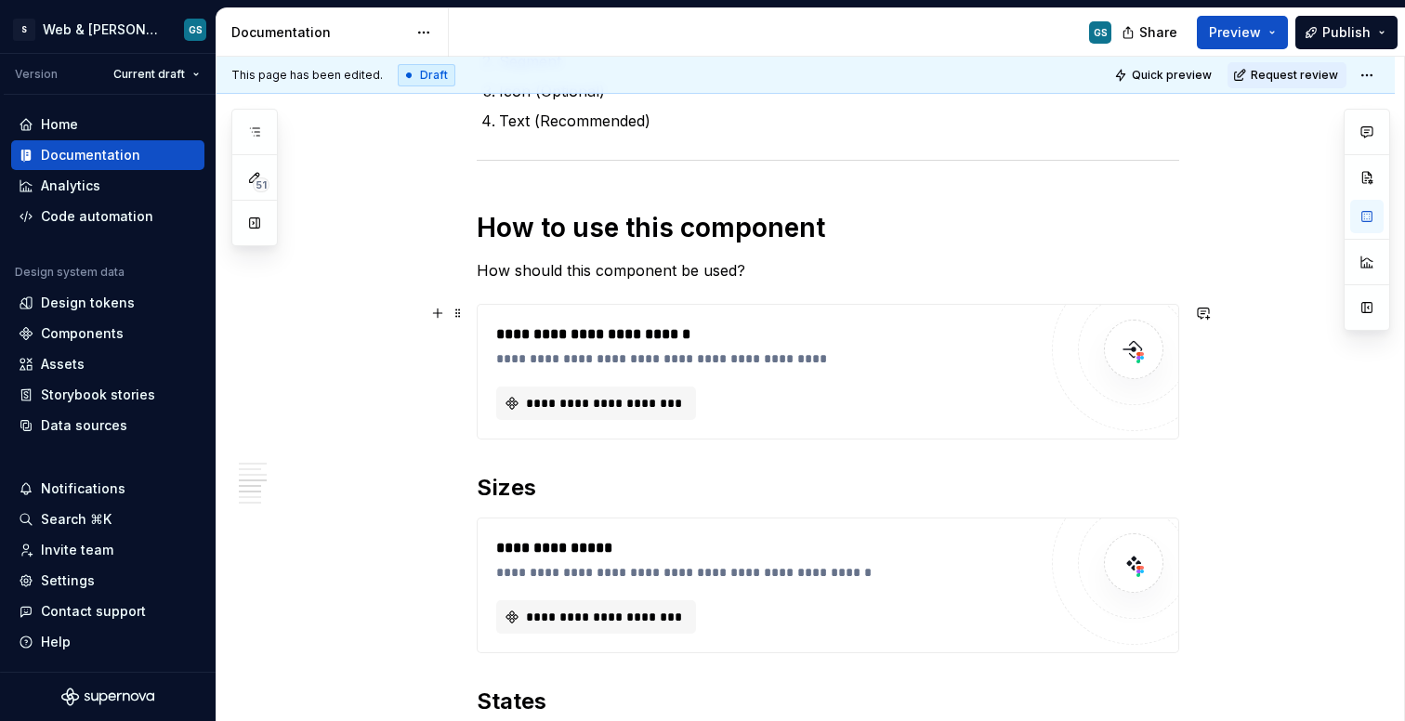
click at [521, 324] on div "**********" at bounding box center [766, 334] width 541 height 22
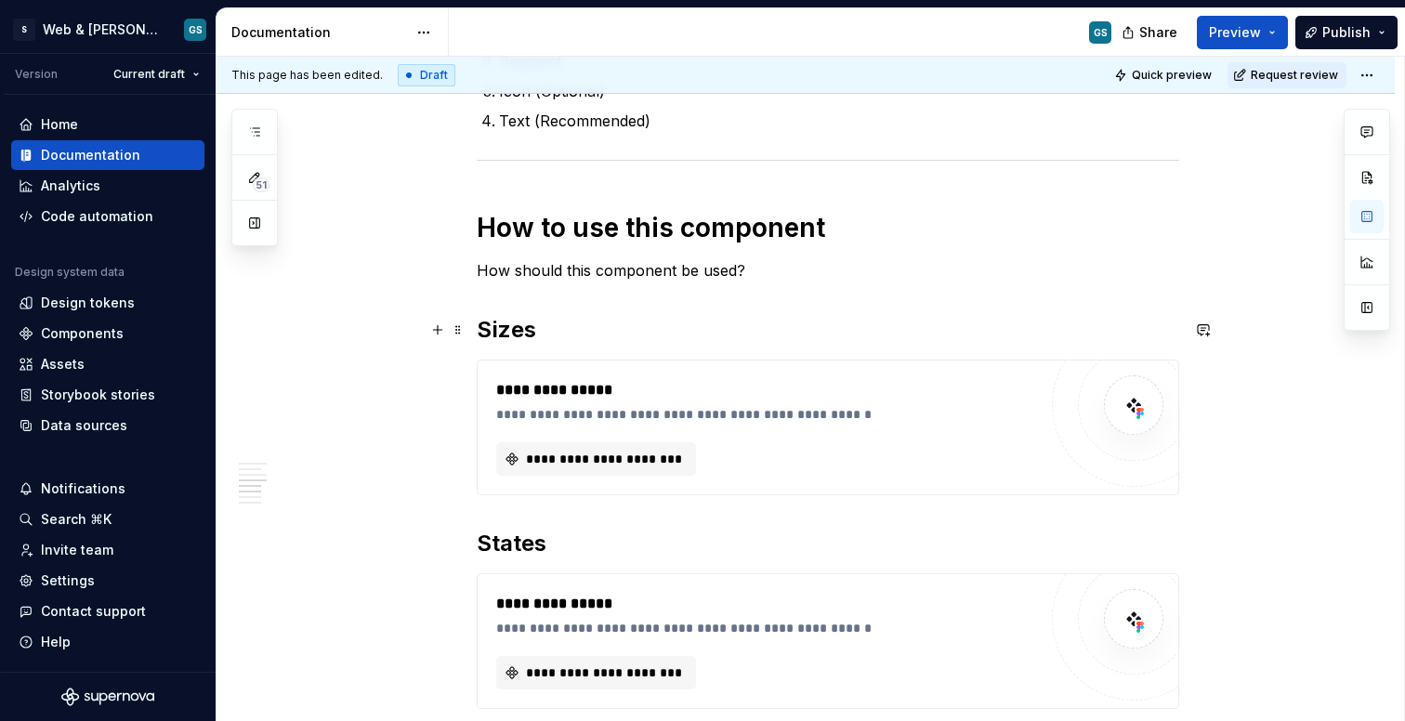
click at [494, 326] on h2 "Sizes" at bounding box center [828, 330] width 703 height 30
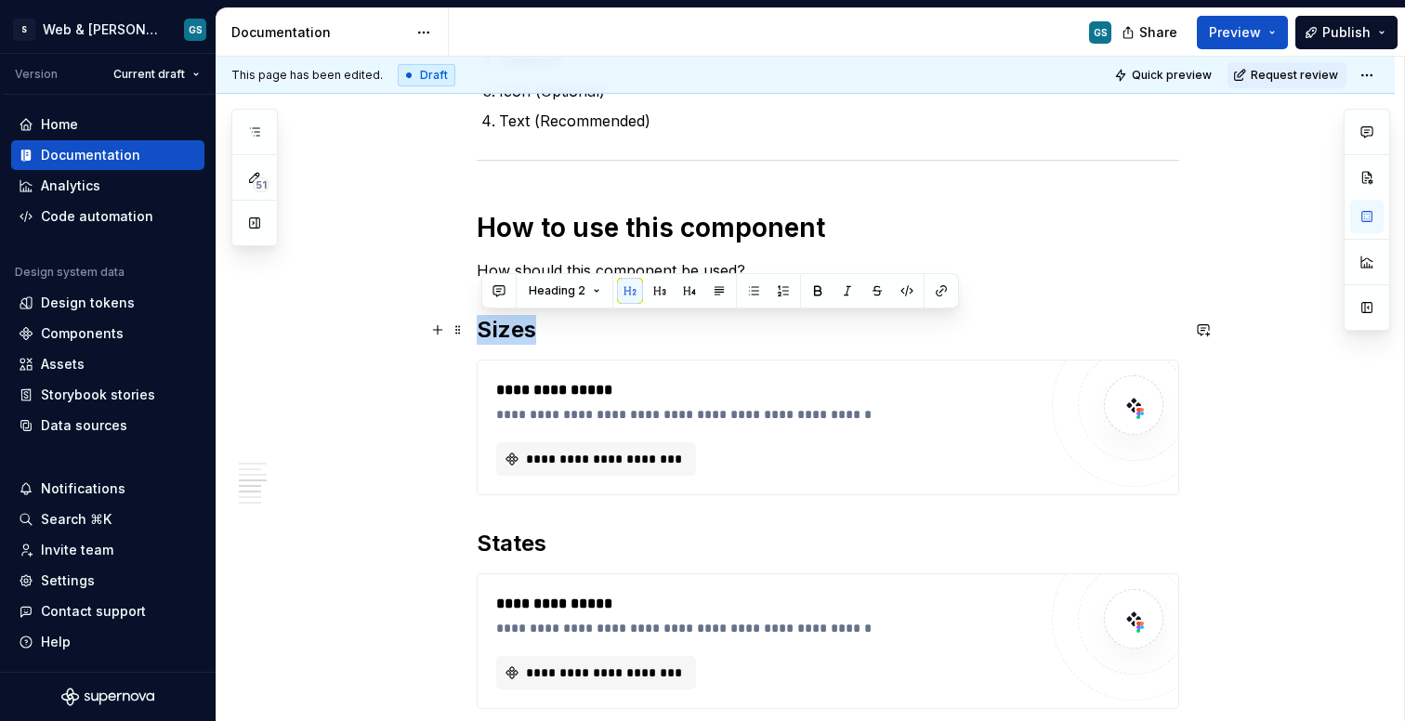
click at [494, 326] on h2 "Sizes" at bounding box center [828, 330] width 703 height 30
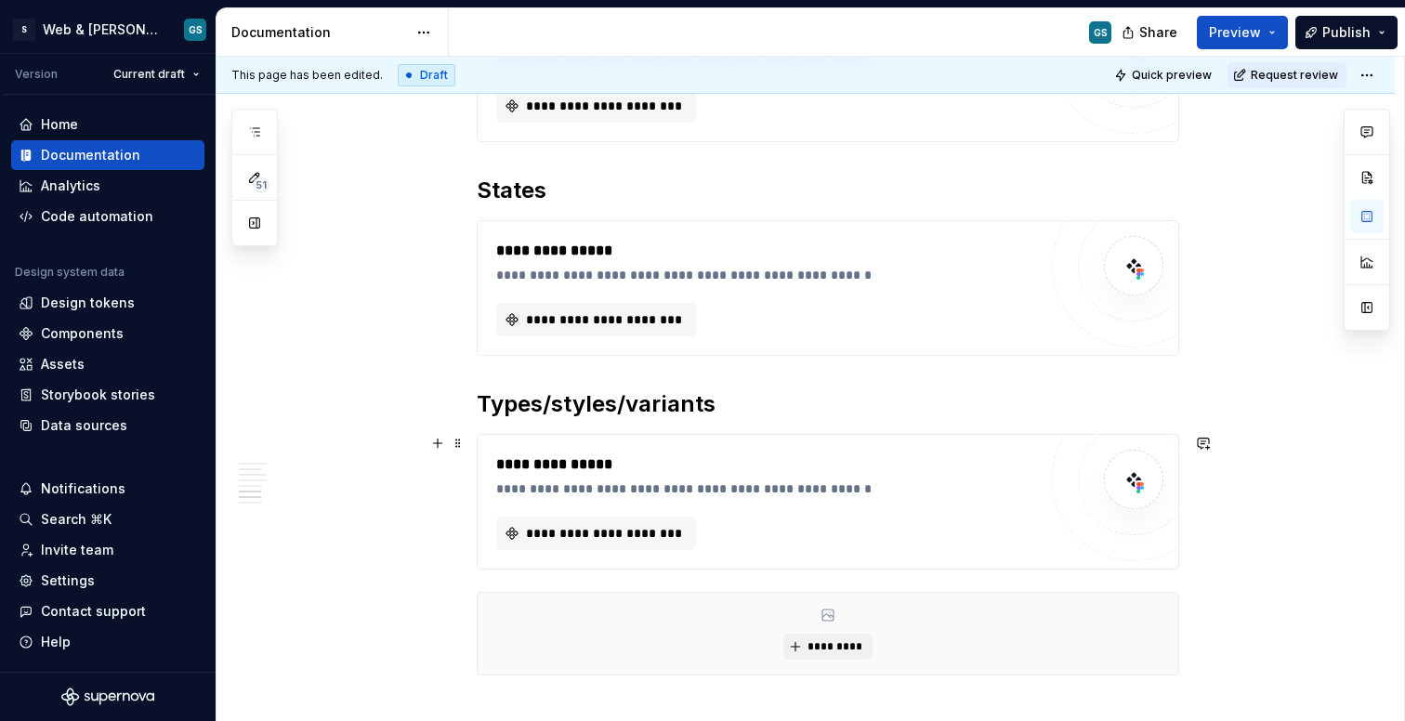
scroll to position [1960, 0]
click at [463, 408] on span at bounding box center [458, 403] width 15 height 26
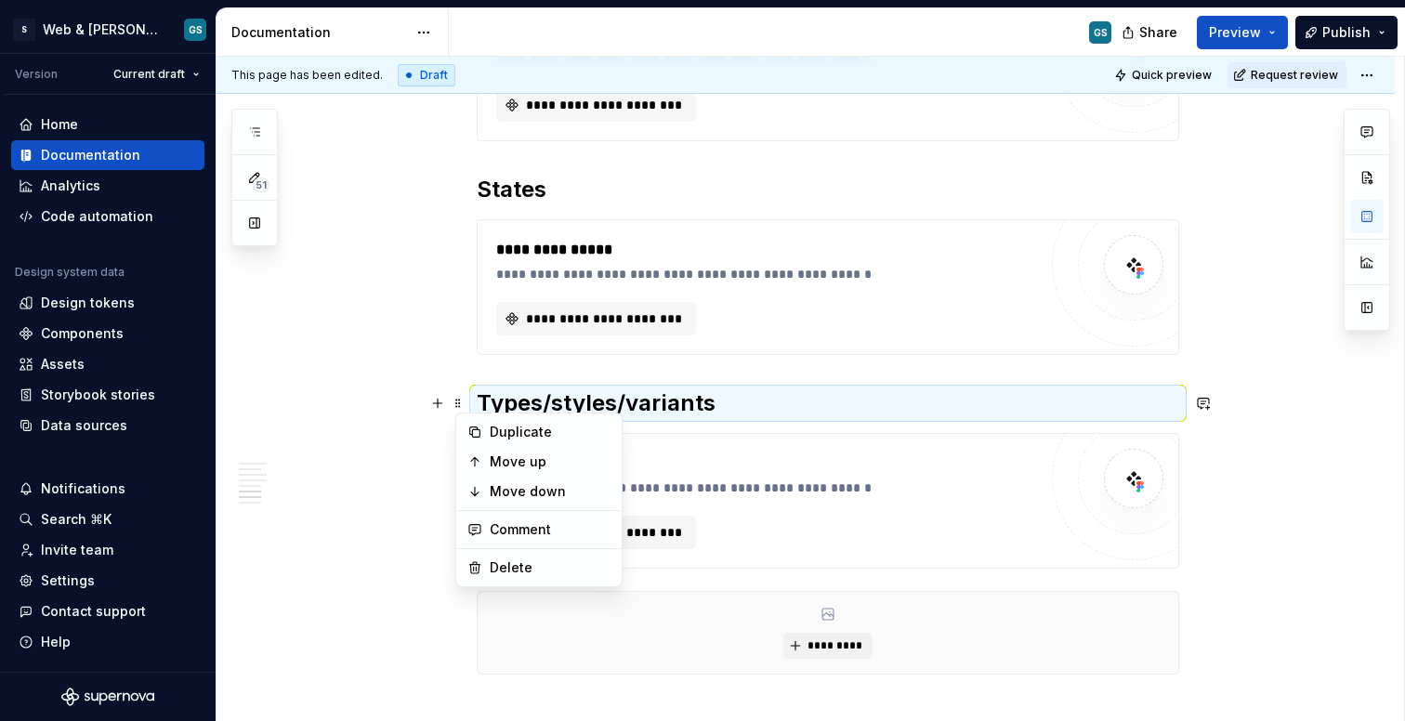
click at [599, 396] on h2 "Types/styles/variants" at bounding box center [828, 404] width 703 height 30
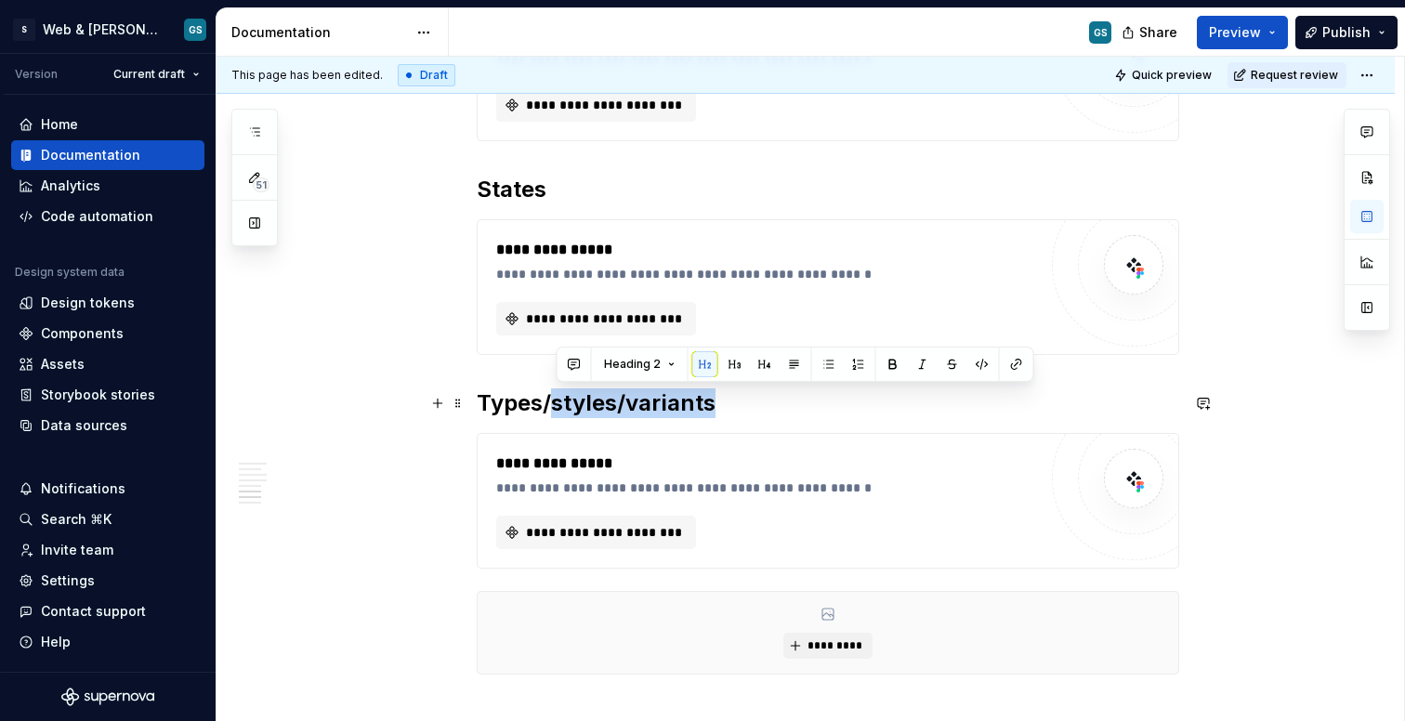
drag, startPoint x: 558, startPoint y: 405, endPoint x: 740, endPoint y: 407, distance: 182.2
click at [740, 407] on h2 "Types/styles/variants" at bounding box center [828, 404] width 703 height 30
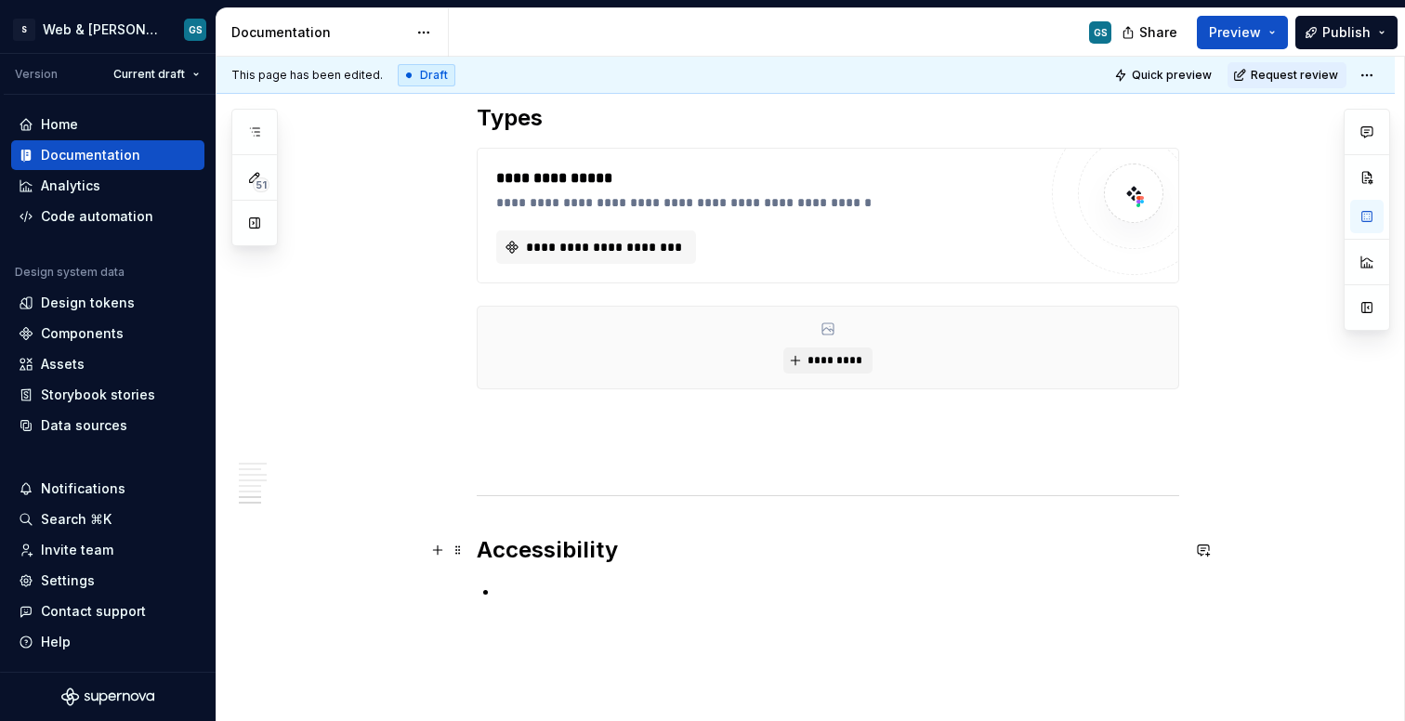
scroll to position [2261, 0]
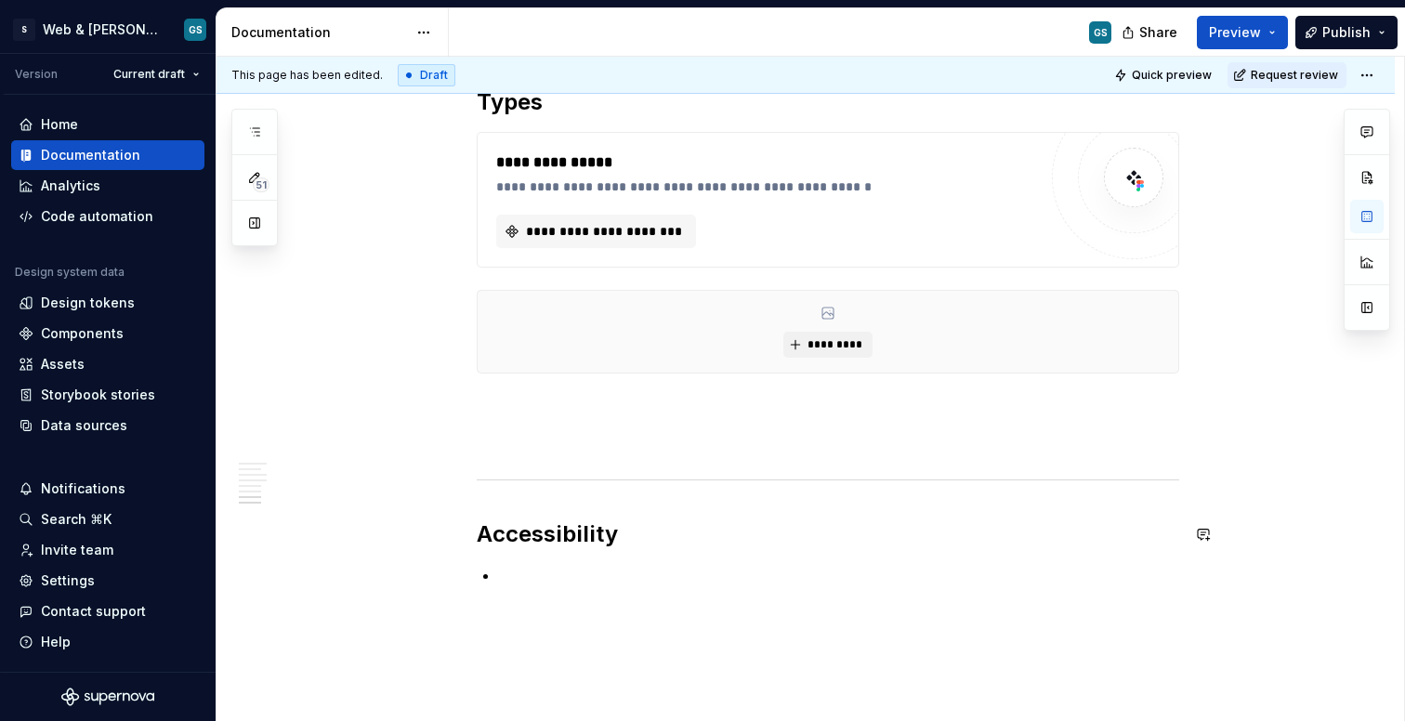
click at [512, 585] on p at bounding box center [839, 575] width 680 height 22
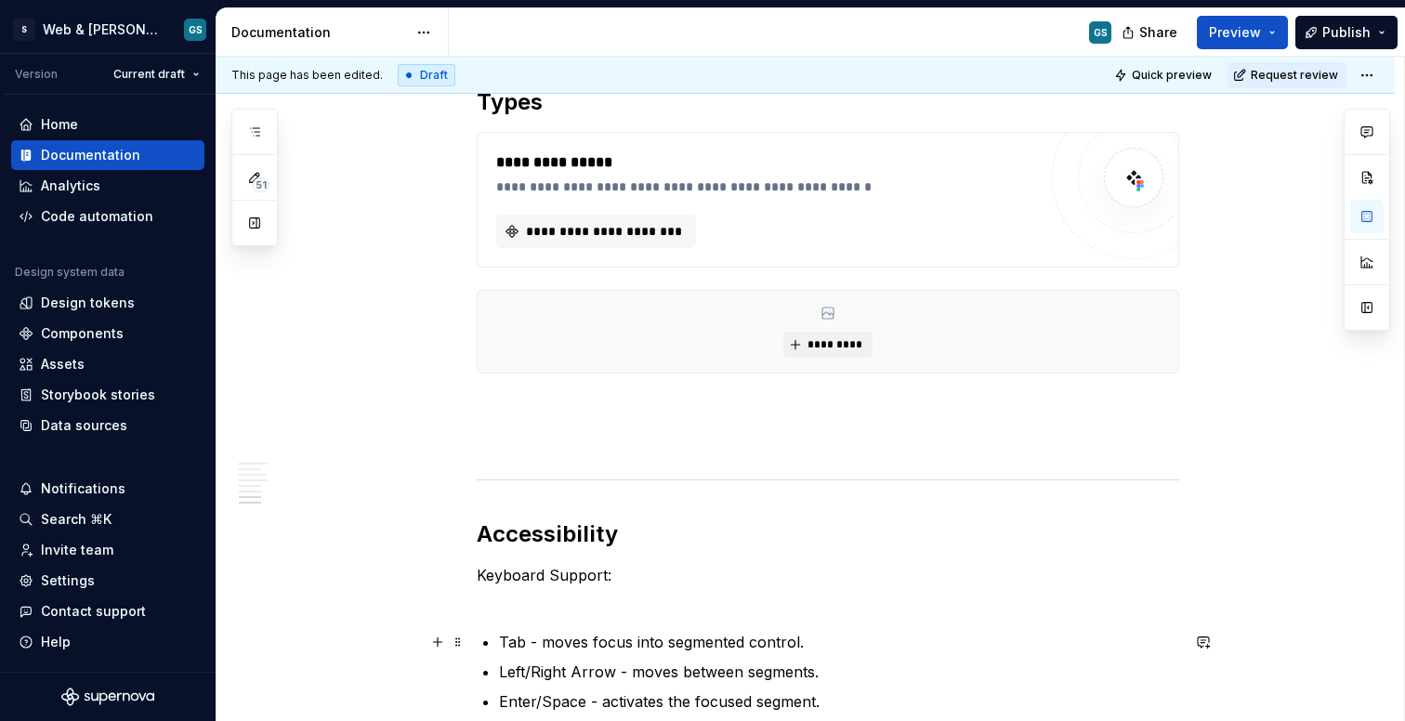
click at [517, 642] on p "Tab - moves focus into segmented control." at bounding box center [839, 642] width 680 height 22
click at [507, 606] on p "Keyboard Support:" at bounding box center [828, 586] width 703 height 45
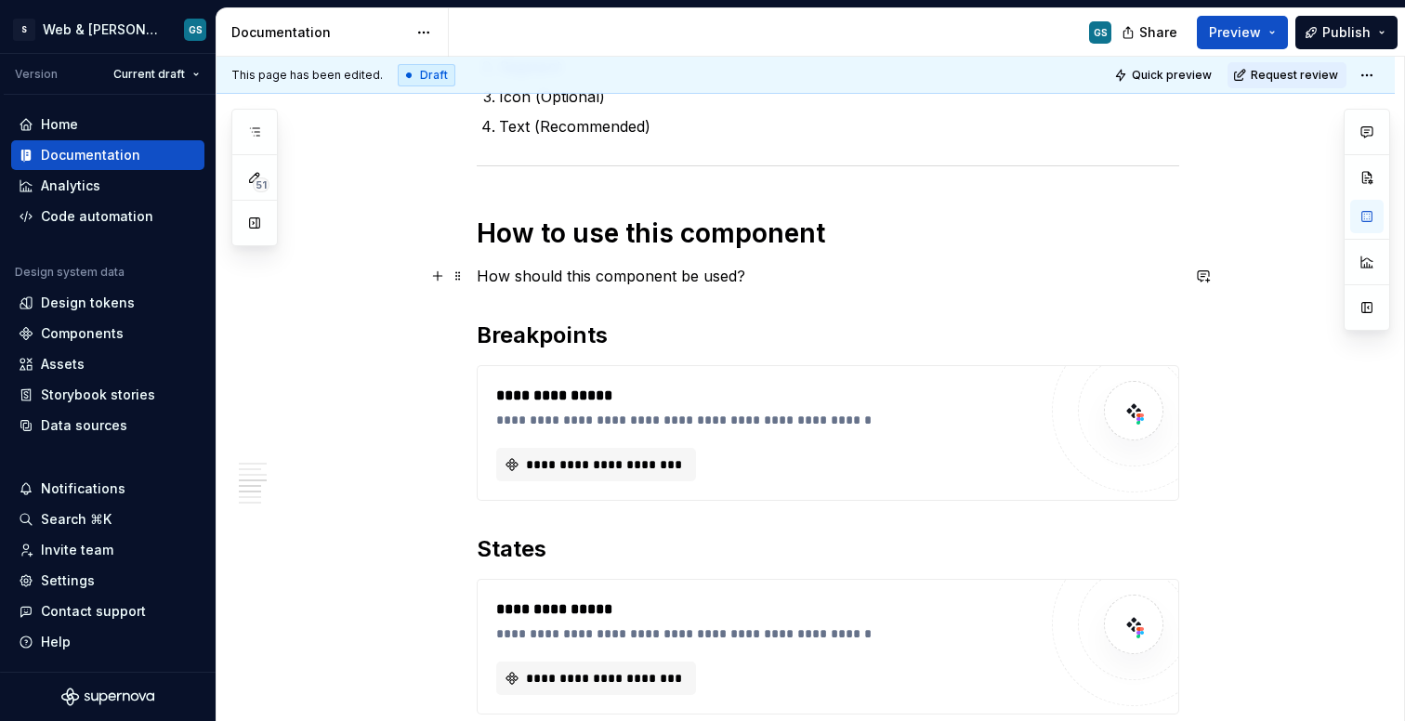
scroll to position [1624, 0]
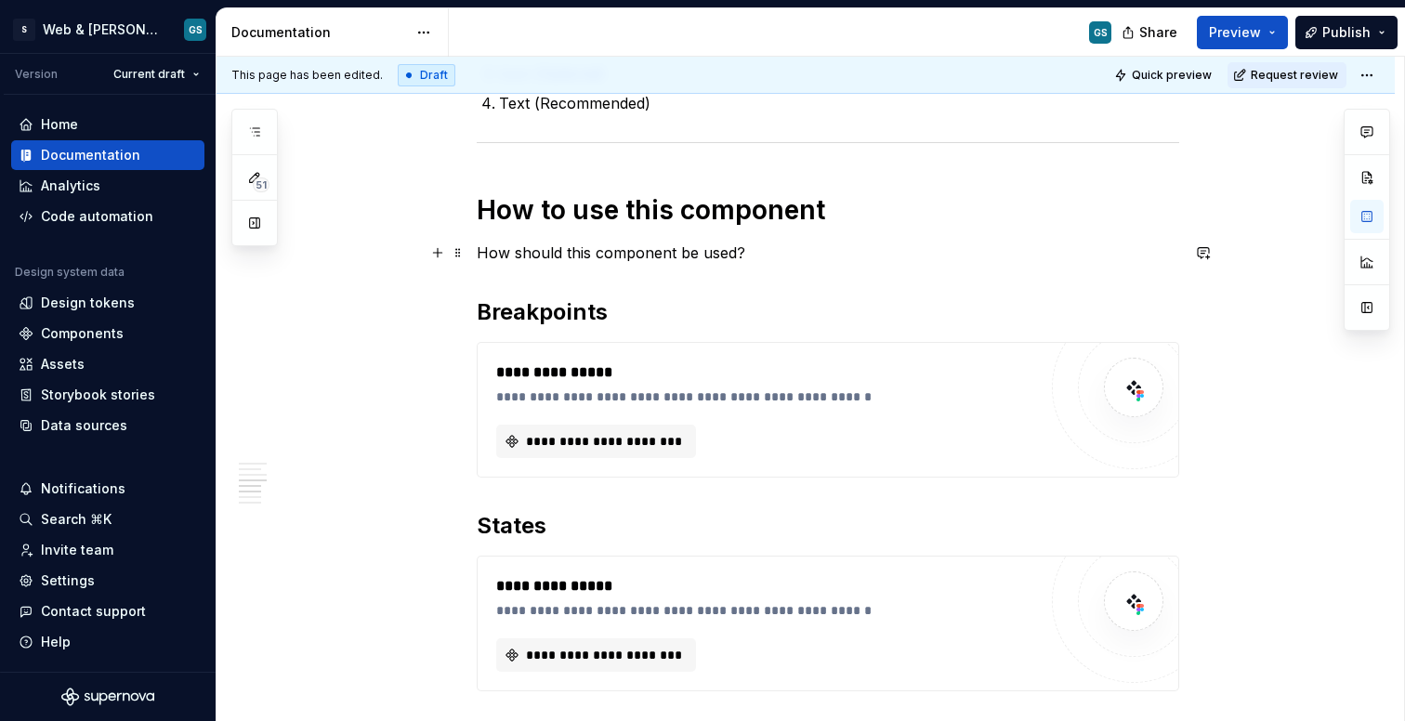
click at [779, 245] on p "How should this component be used?" at bounding box center [828, 253] width 703 height 22
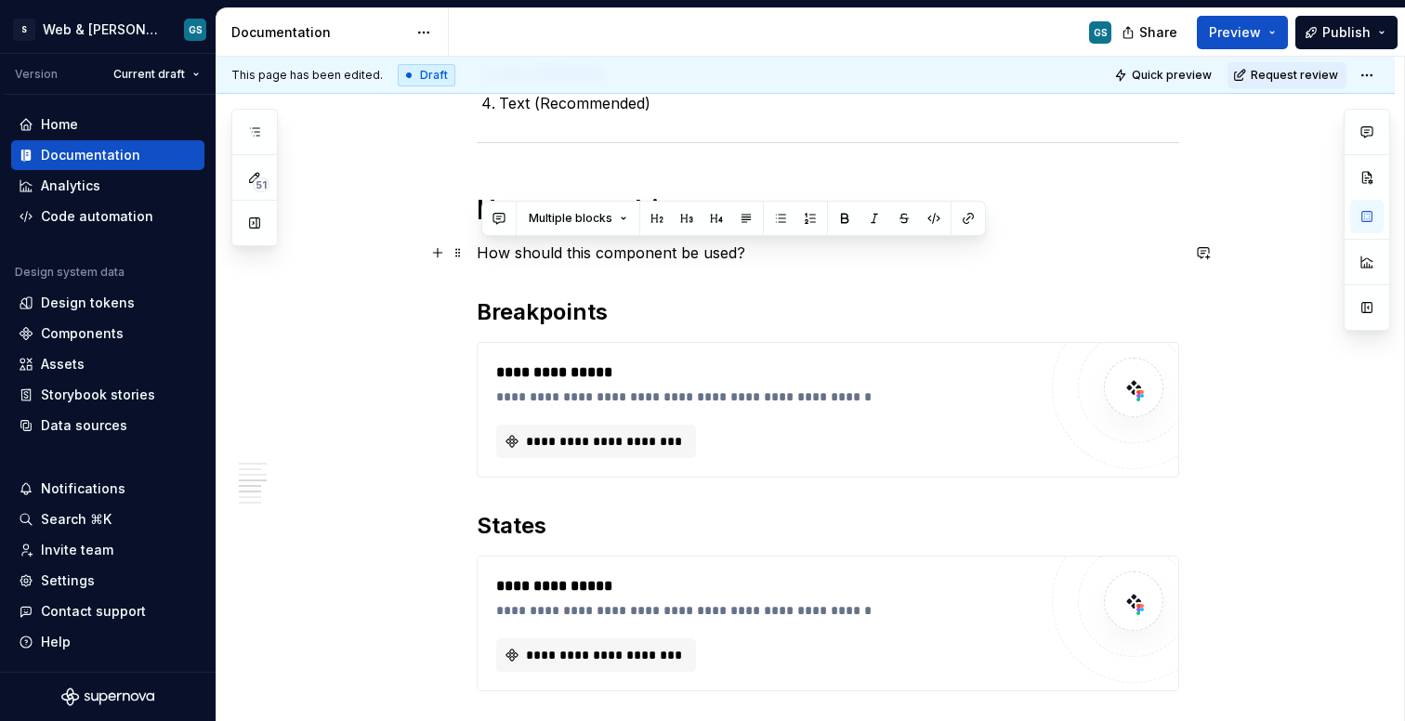
click at [779, 245] on p "How should this component be used?" at bounding box center [828, 253] width 703 height 22
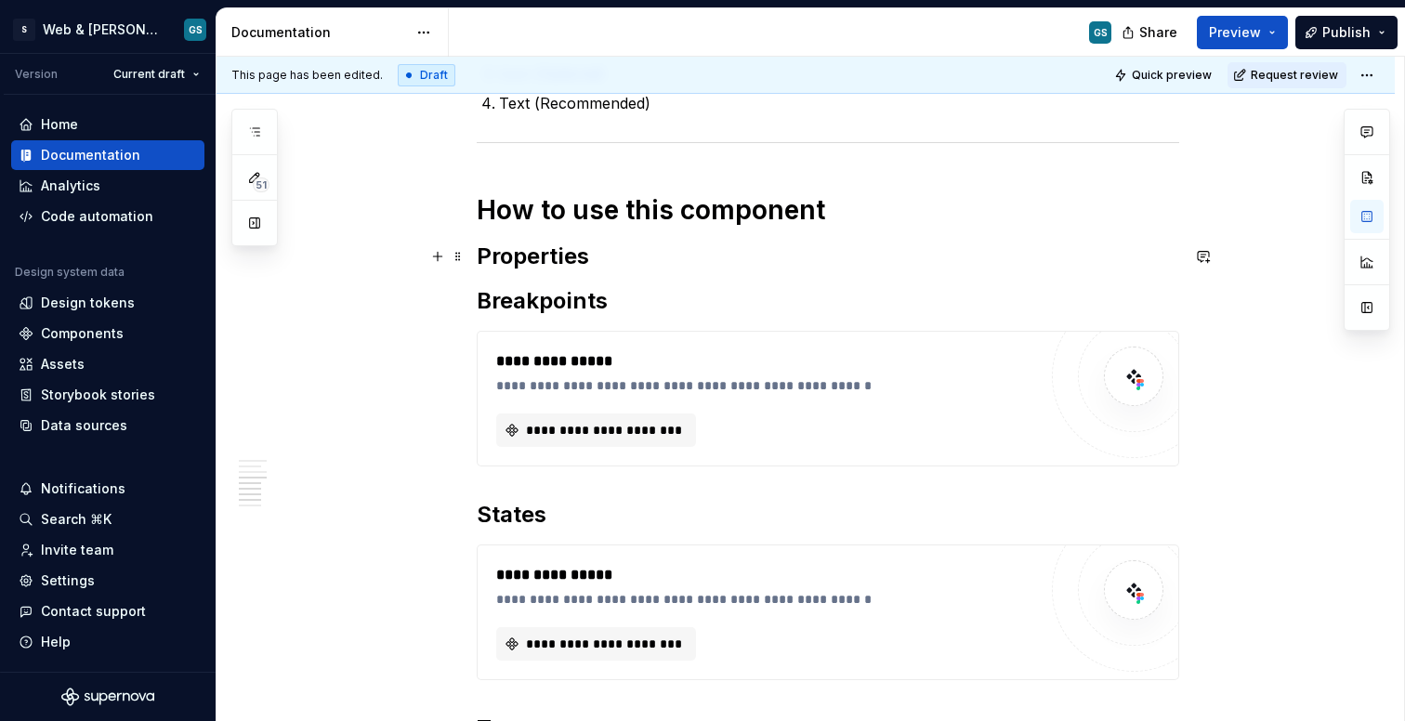
click at [661, 253] on h2 "Properties" at bounding box center [828, 257] width 703 height 30
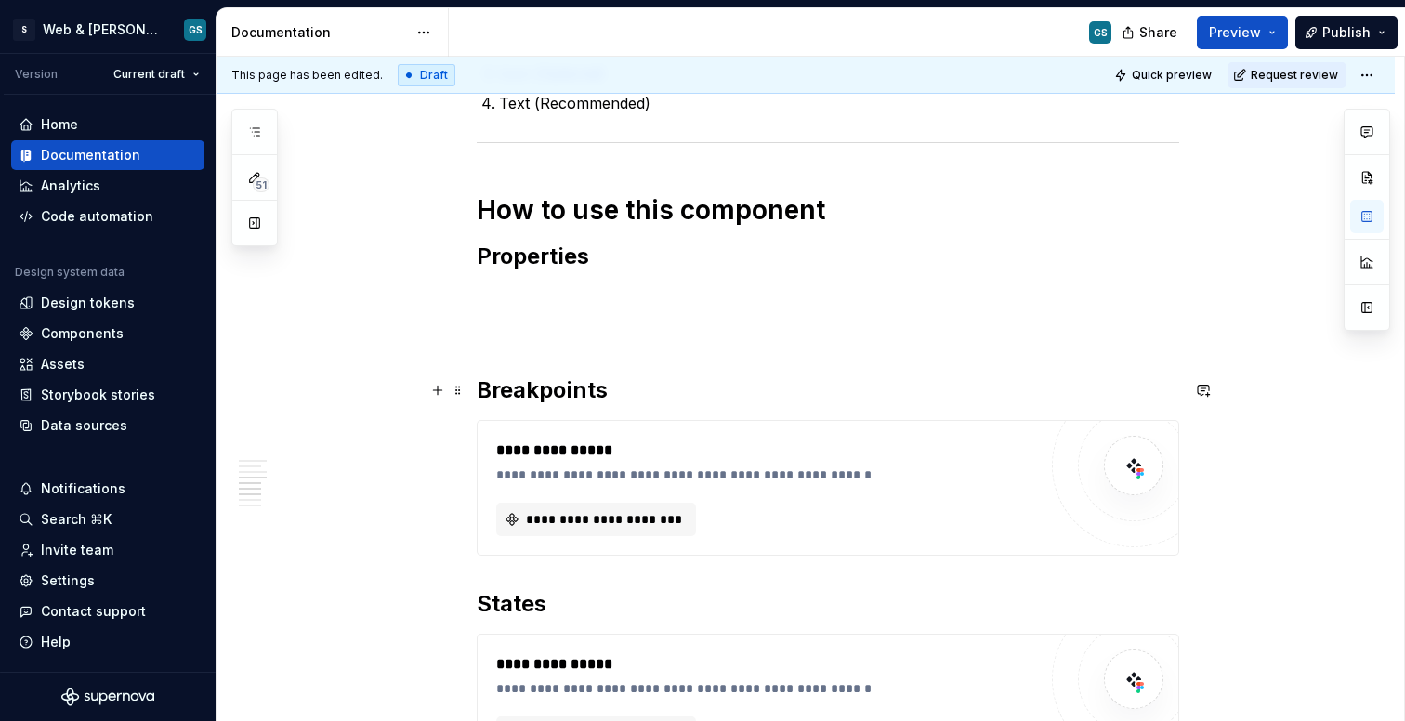
click at [540, 397] on h2 "Breakpoints" at bounding box center [828, 391] width 703 height 30
click at [1375, 219] on button "button" at bounding box center [1366, 216] width 33 height 33
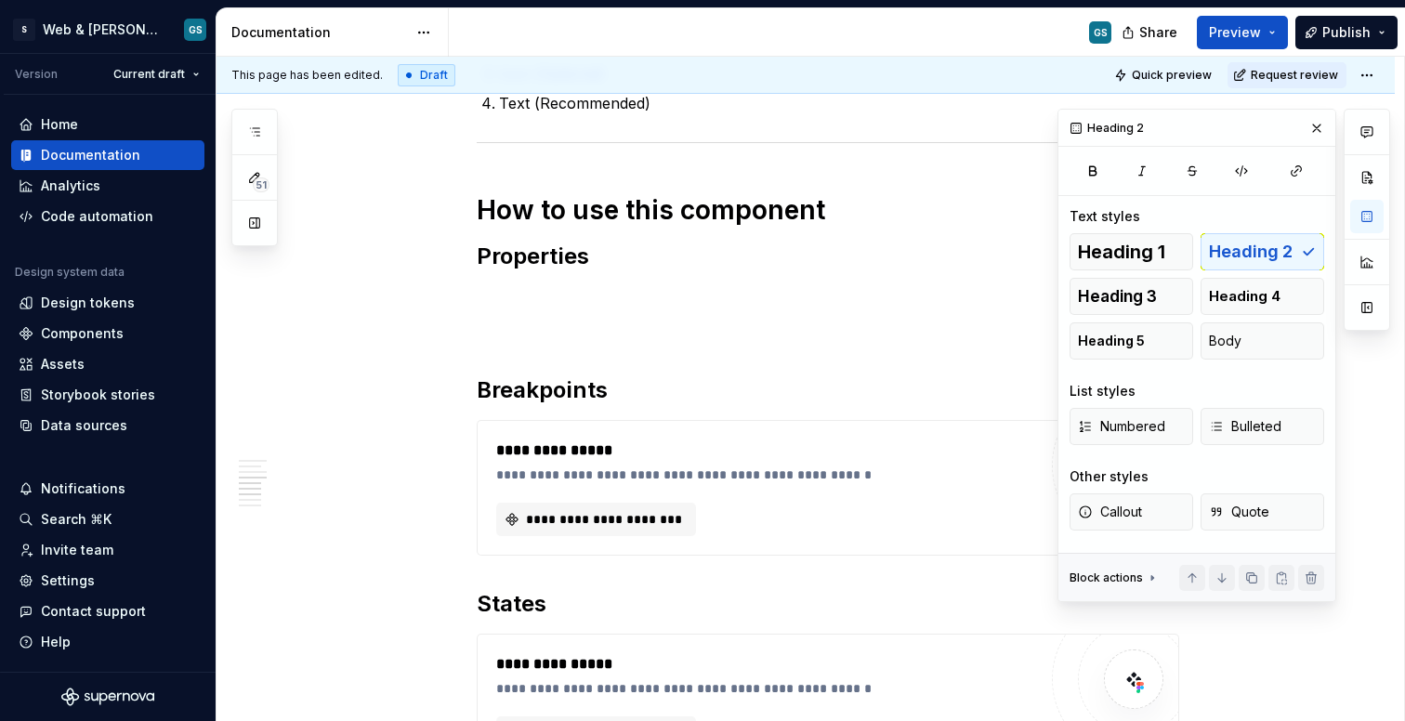
click at [597, 262] on h2 "Properties" at bounding box center [828, 257] width 703 height 30
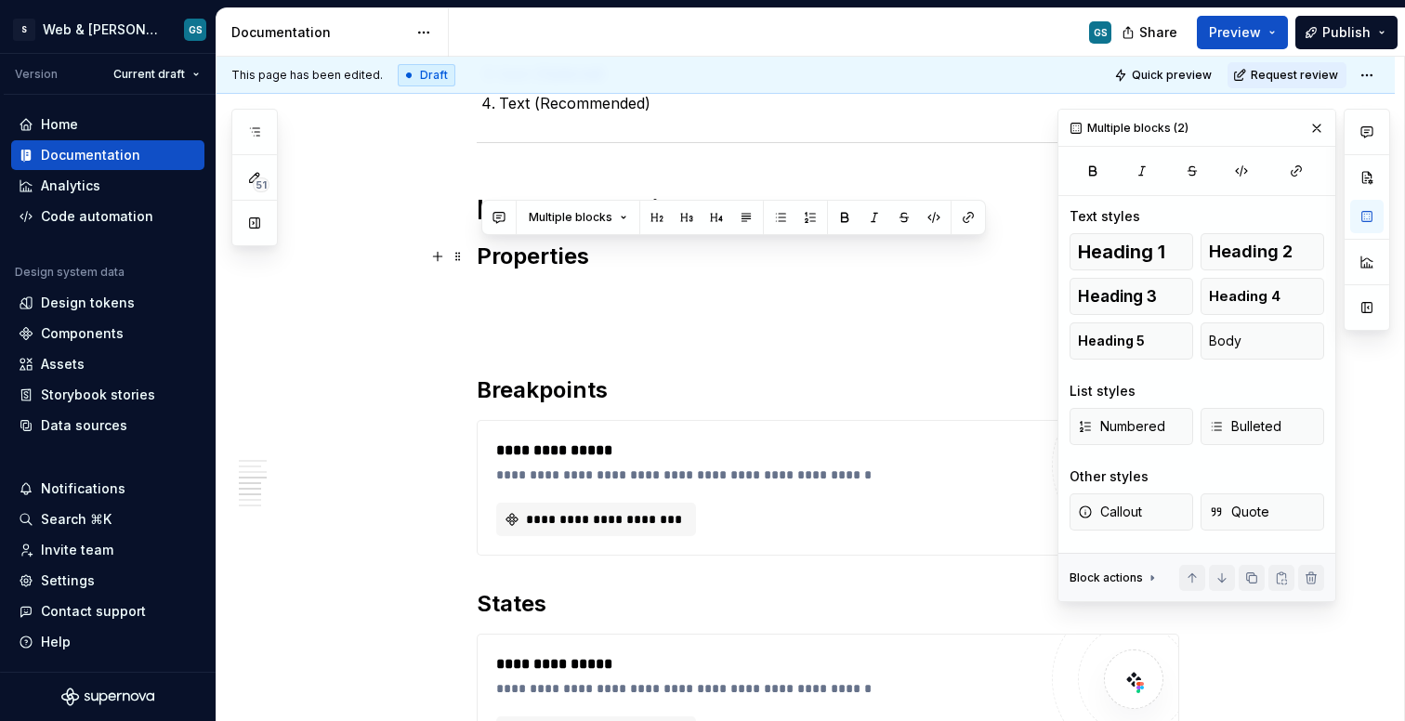
click at [582, 255] on strong "Properties" at bounding box center [533, 256] width 112 height 27
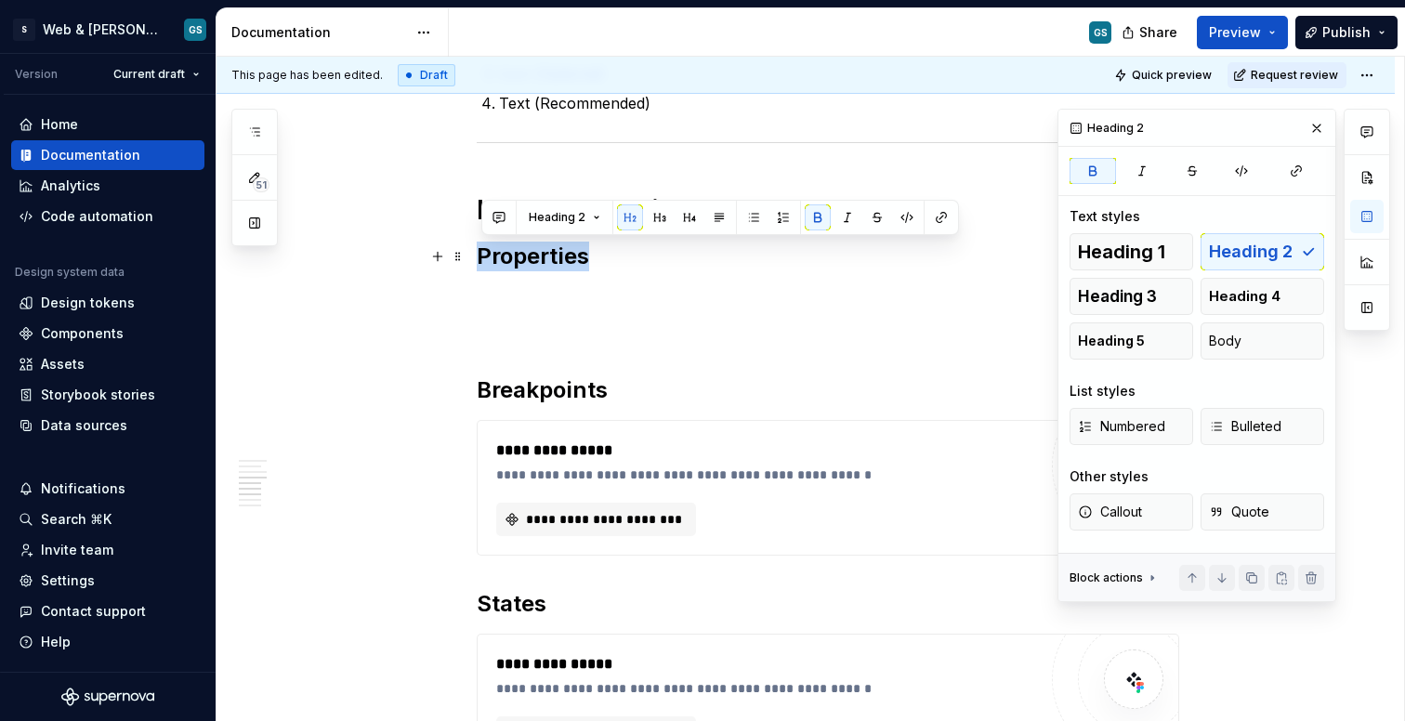
click at [582, 255] on strong "Properties" at bounding box center [533, 256] width 112 height 27
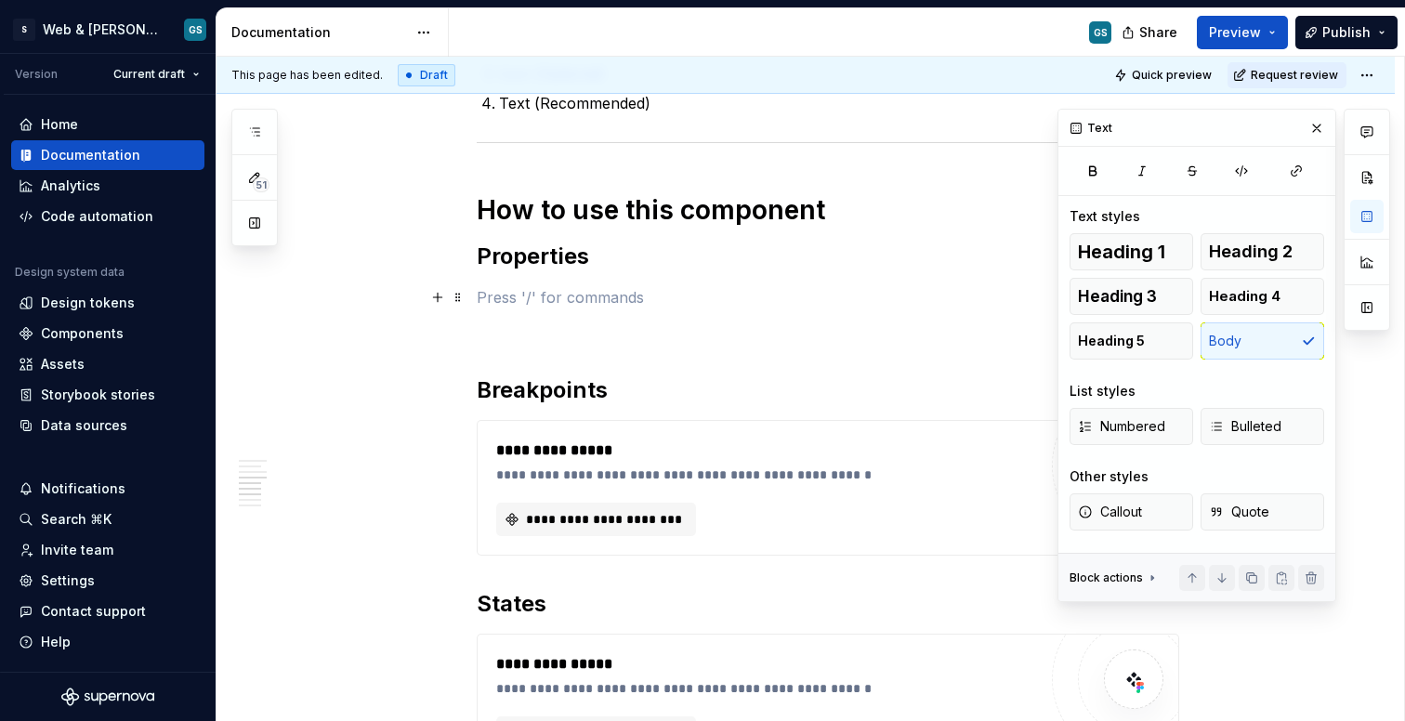
click at [566, 292] on p at bounding box center [828, 297] width 703 height 22
click at [434, 260] on button "button" at bounding box center [438, 257] width 26 height 26
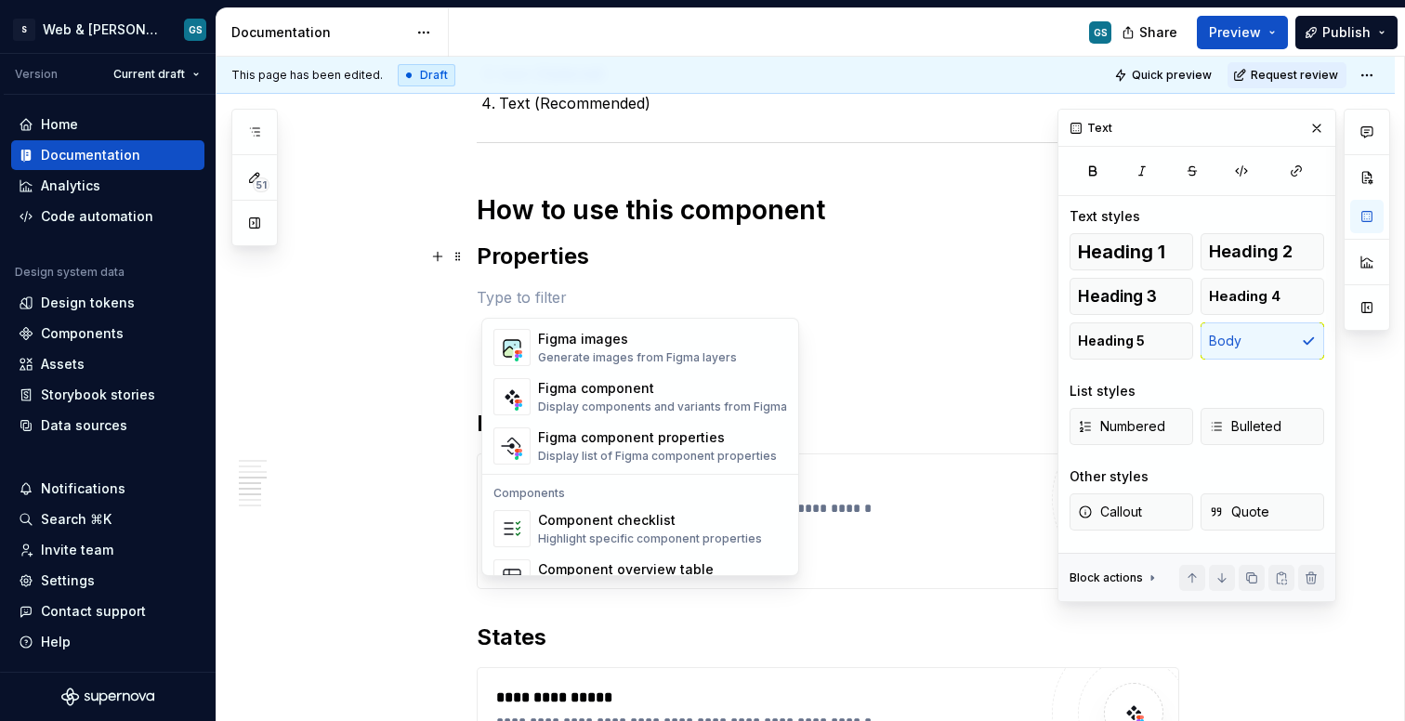
scroll to position [1778, 0]
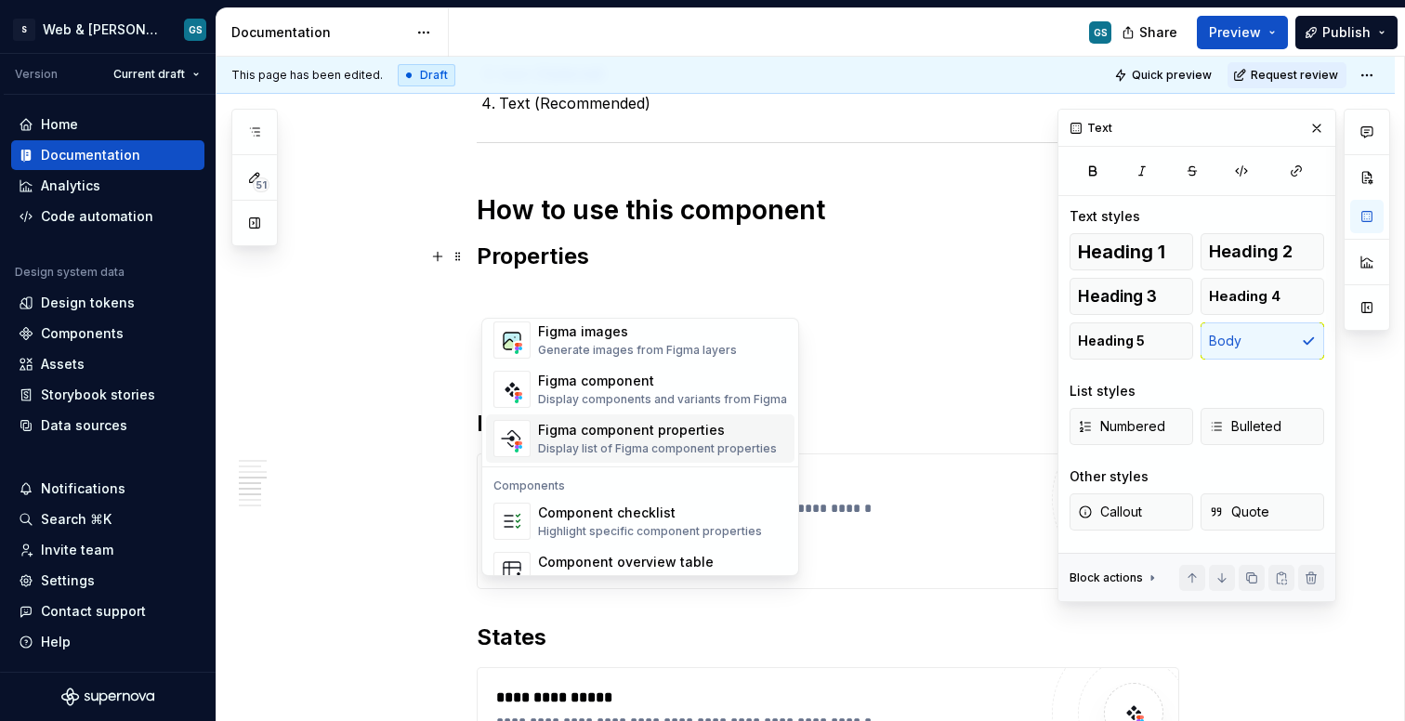
click at [599, 450] on div "Display list of Figma component properties" at bounding box center [657, 448] width 239 height 15
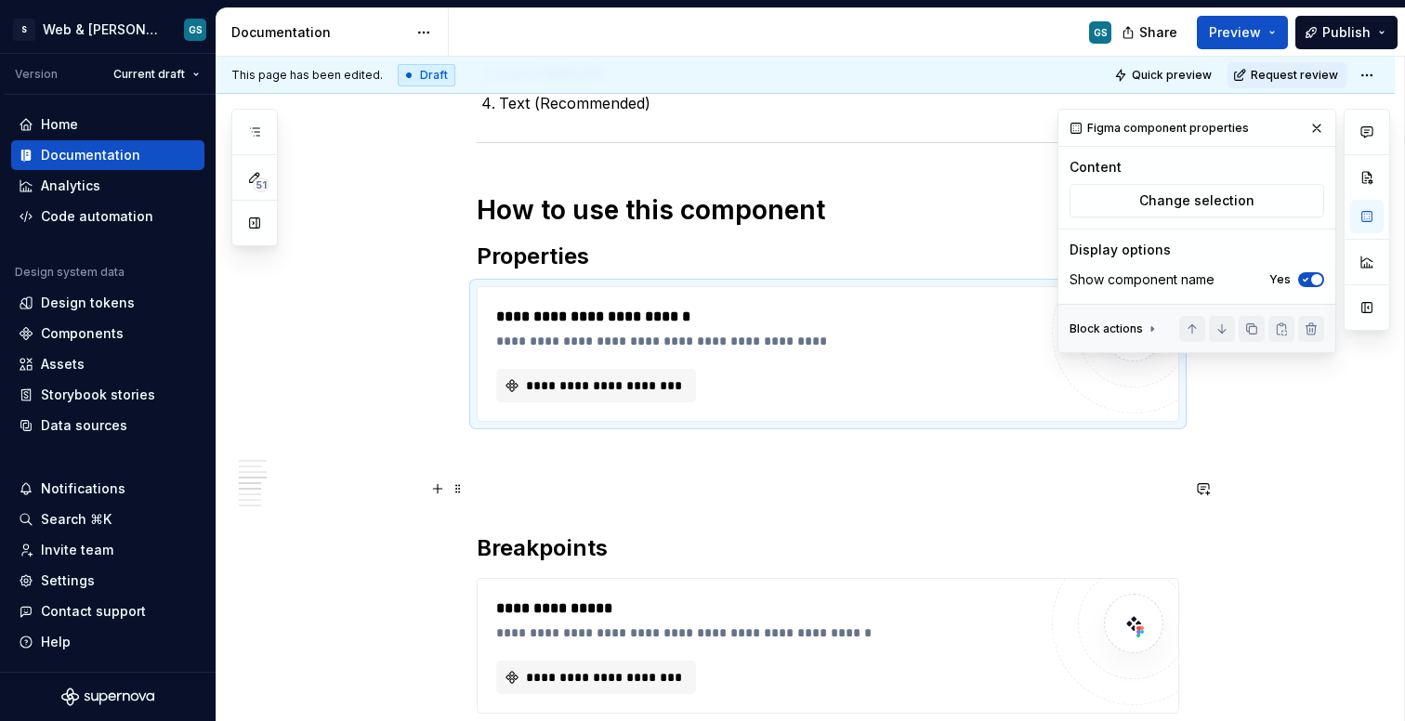
click at [617, 494] on p at bounding box center [828, 489] width 703 height 22
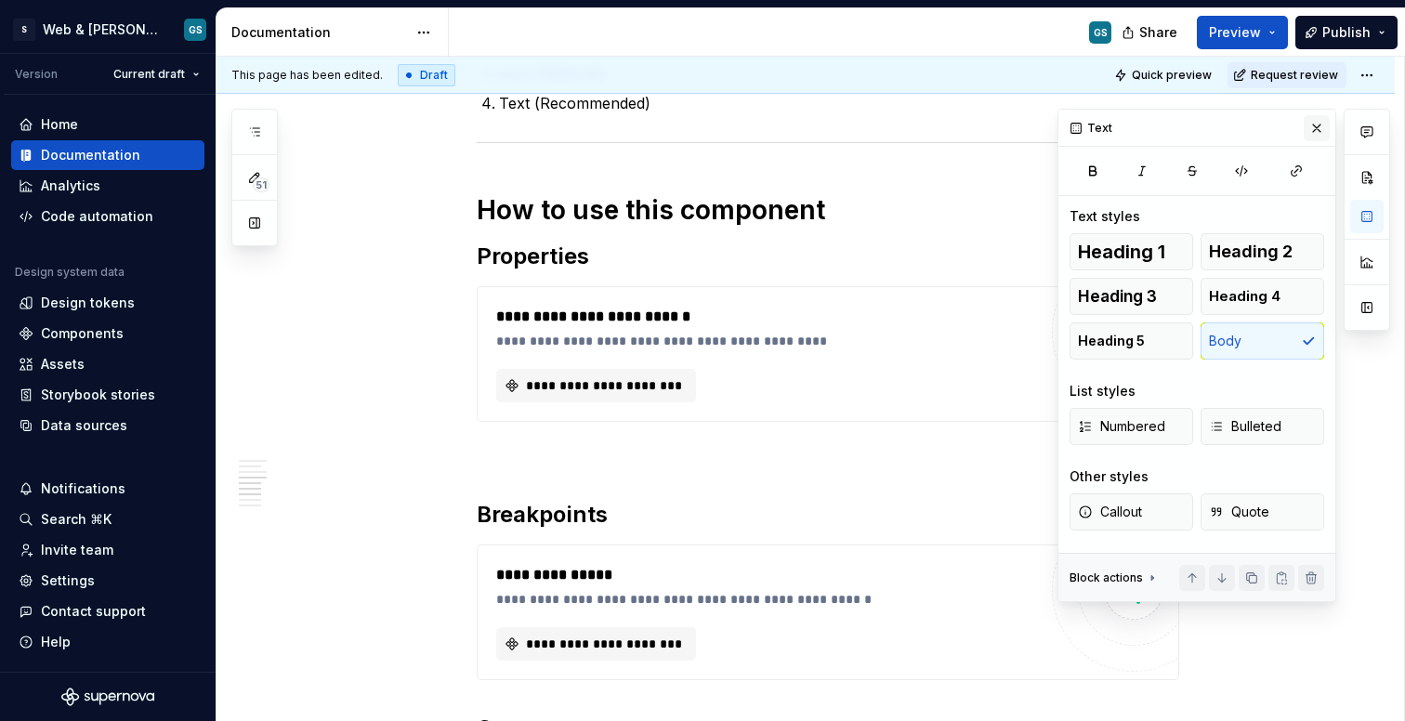
click at [1309, 131] on button "button" at bounding box center [1317, 128] width 26 height 26
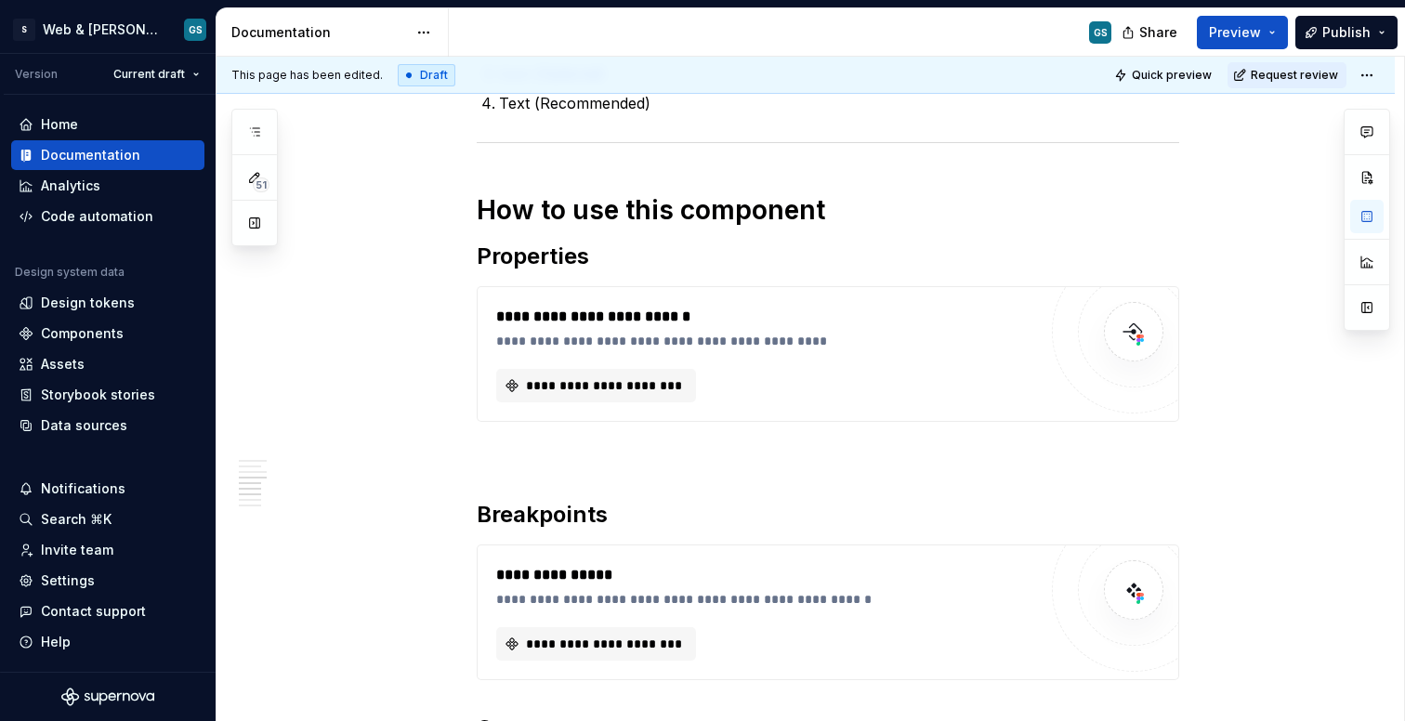
type textarea "*"
